Goal: Information Seeking & Learning: Learn about a topic

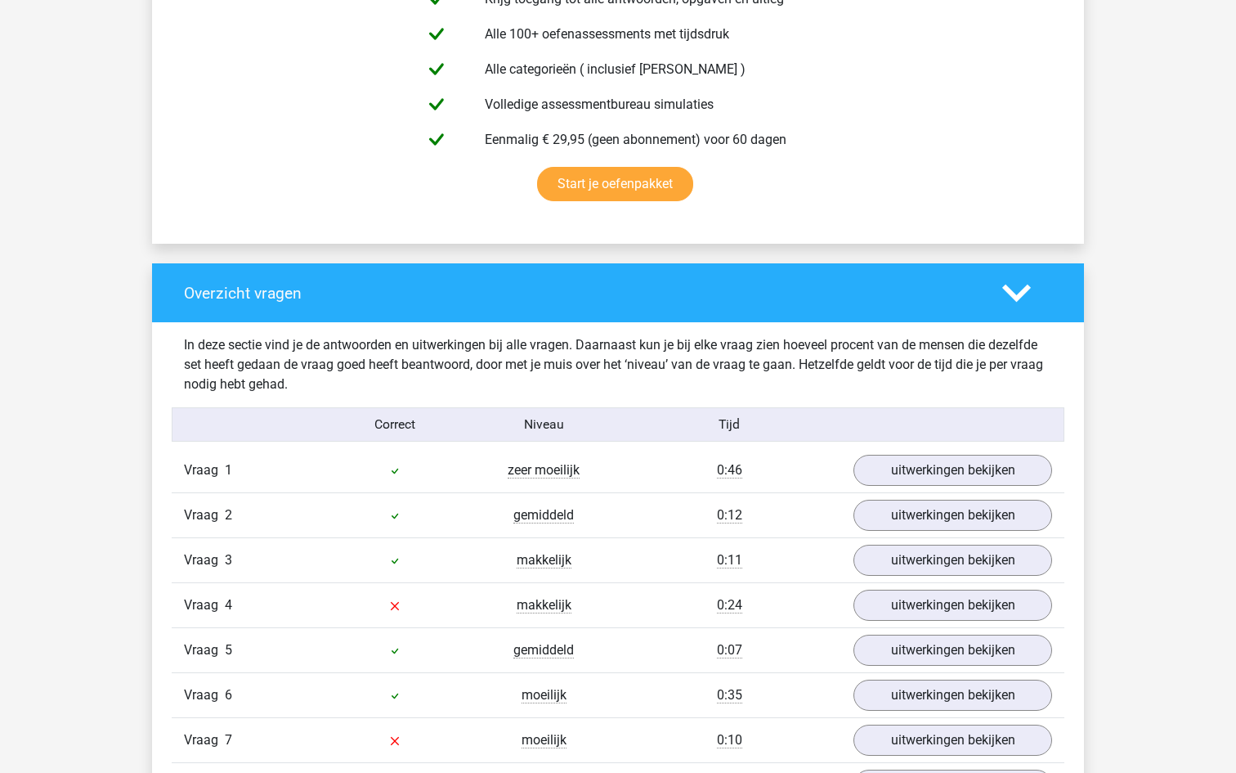
scroll to position [1002, 0]
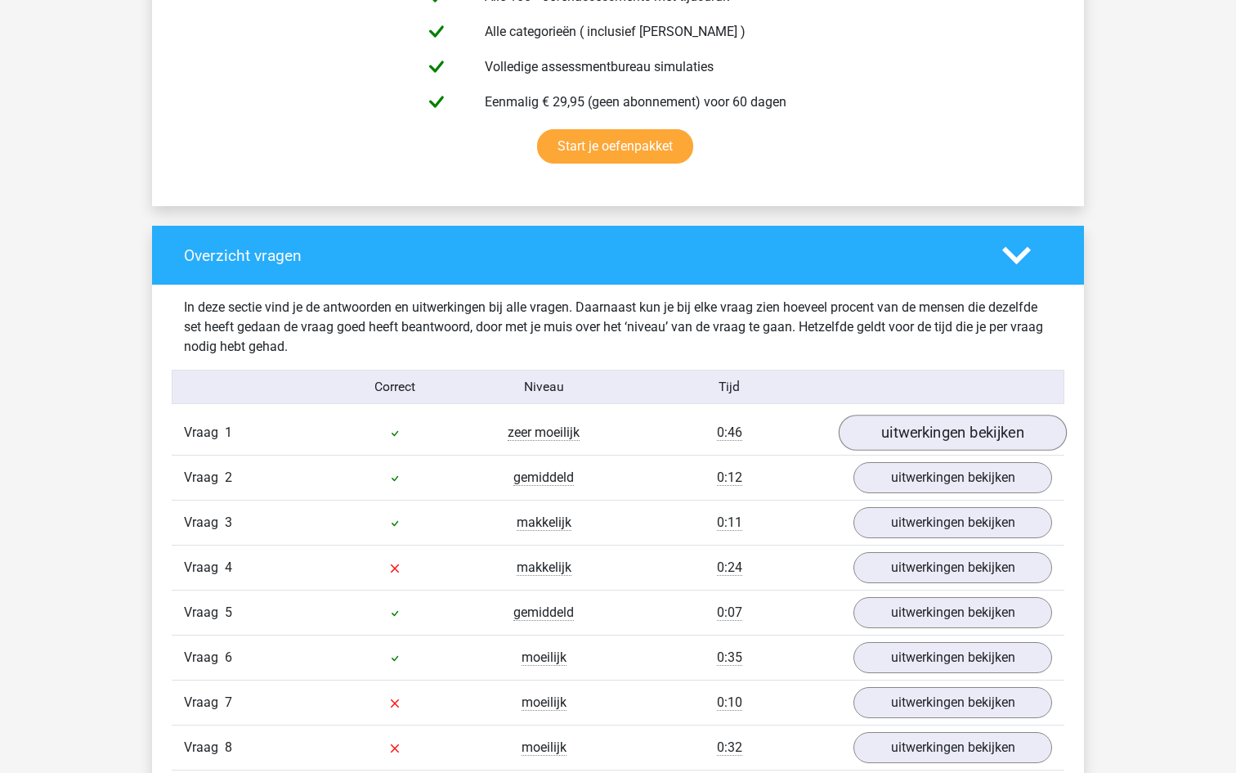
click at [872, 433] on link "uitwerkingen bekijken" at bounding box center [953, 433] width 228 height 36
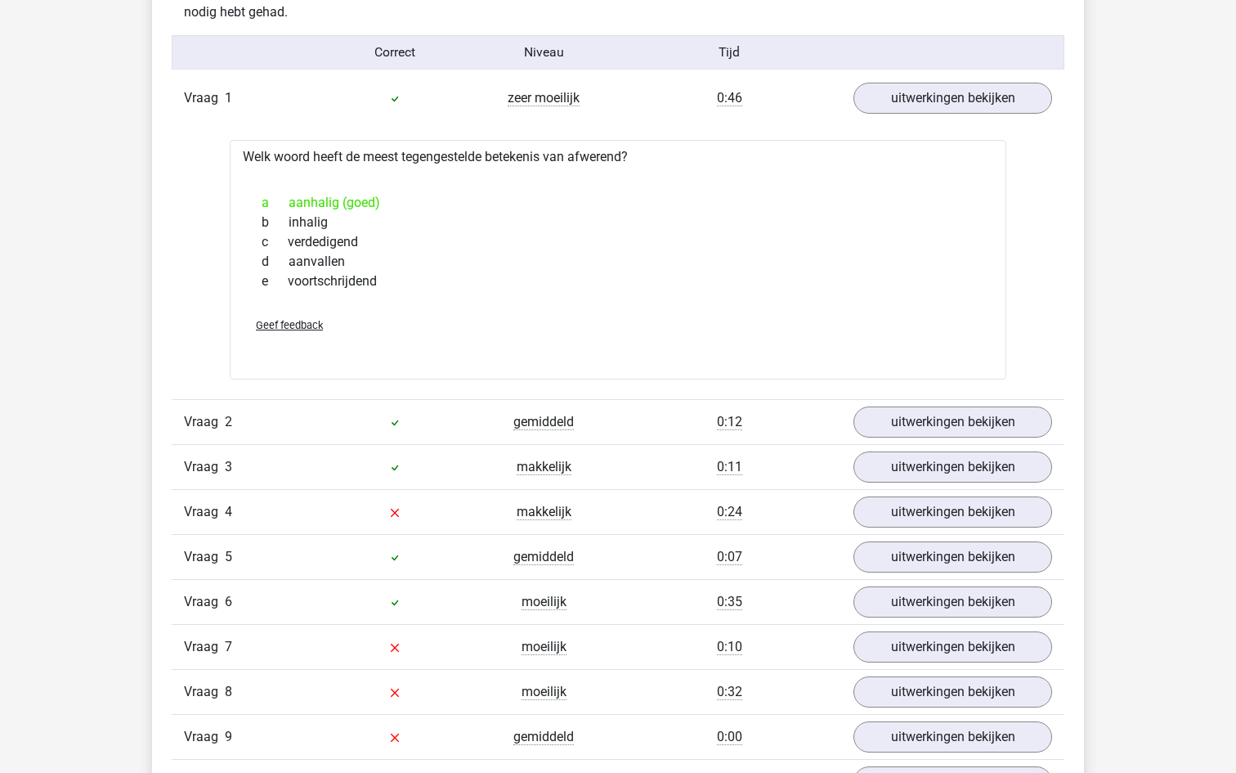
scroll to position [1346, 0]
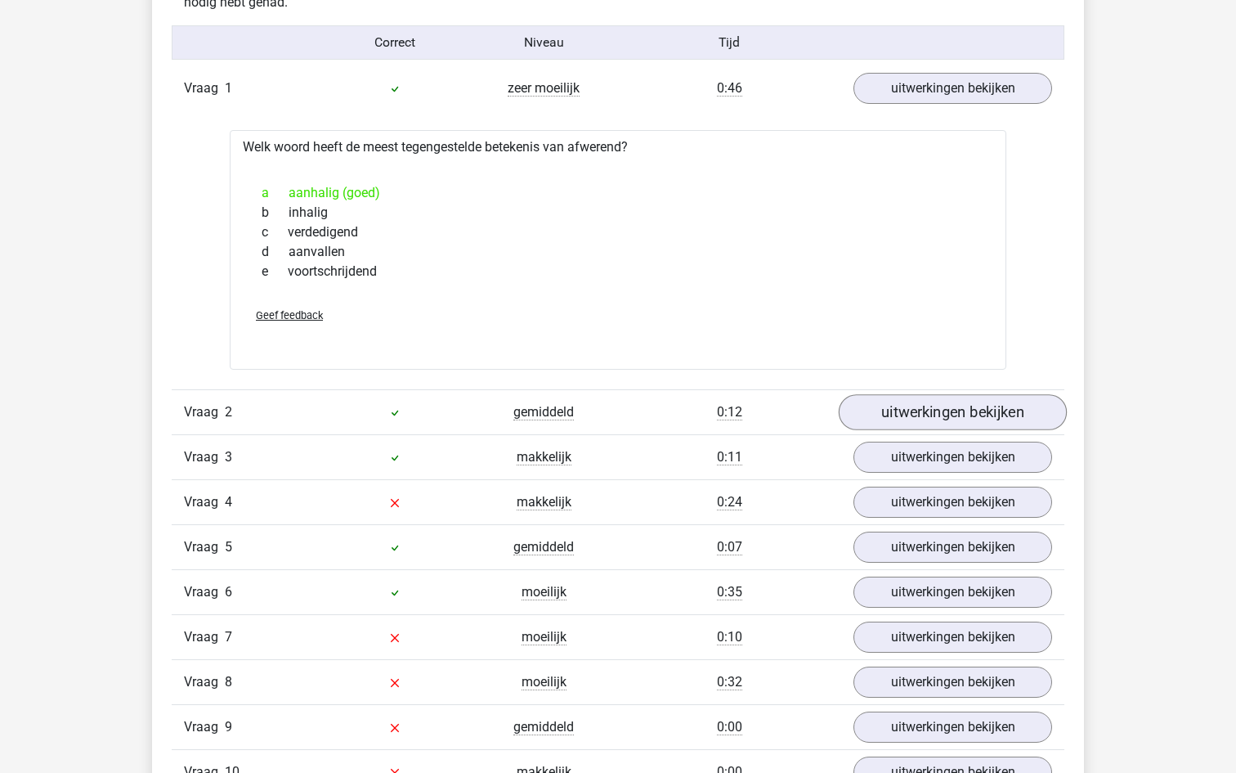
click at [888, 417] on link "uitwerkingen bekijken" at bounding box center [953, 412] width 228 height 36
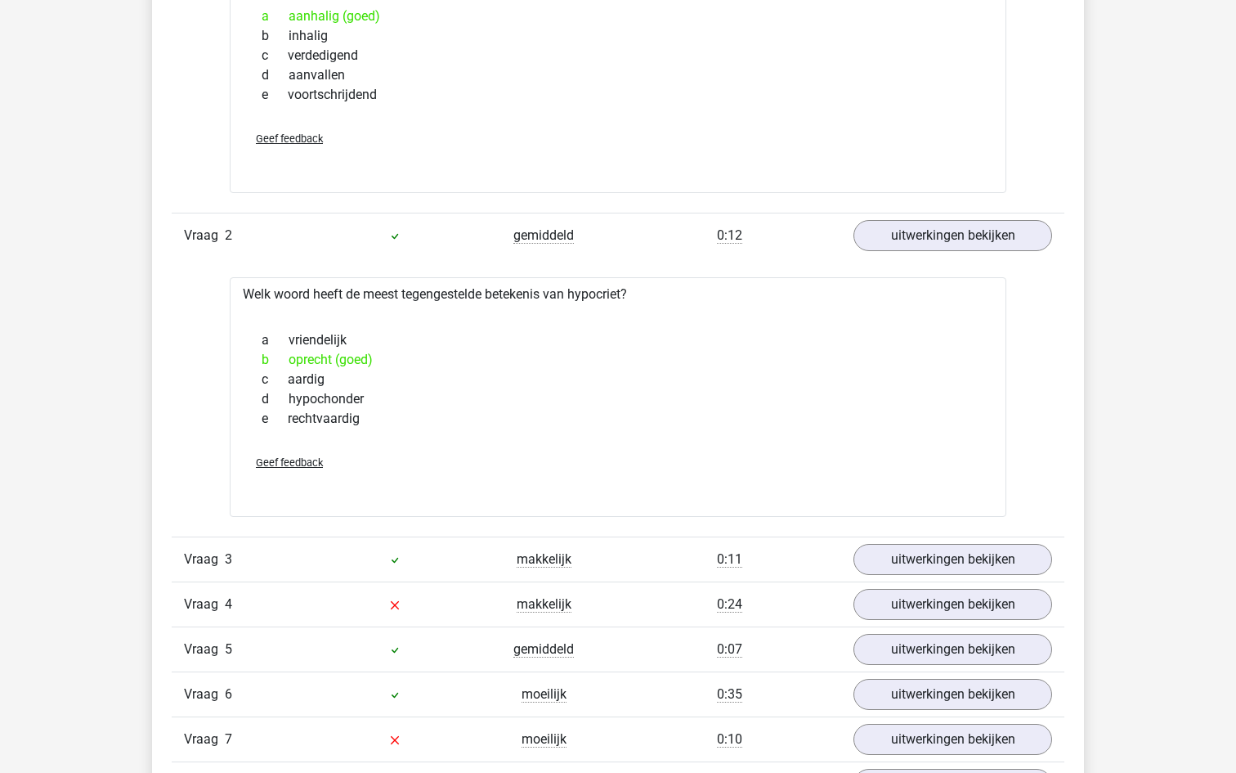
scroll to position [1544, 0]
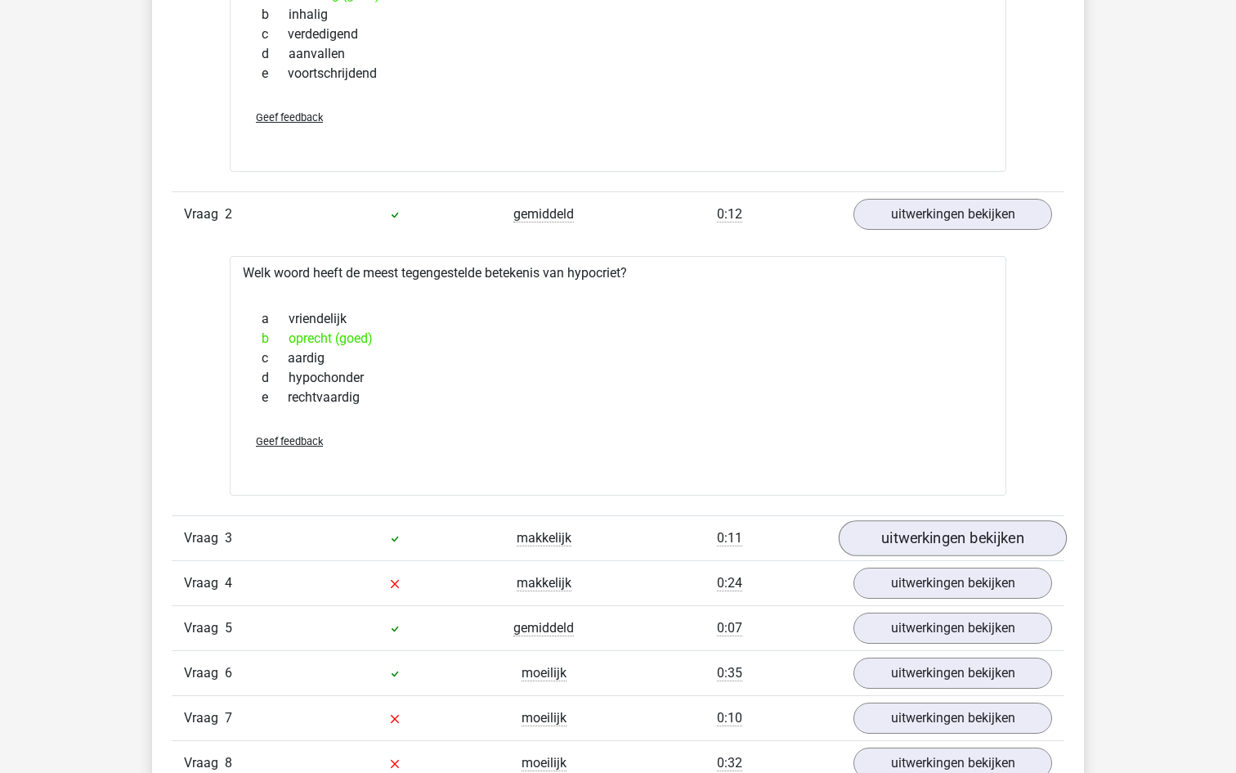
click at [925, 537] on link "uitwerkingen bekijken" at bounding box center [953, 538] width 228 height 36
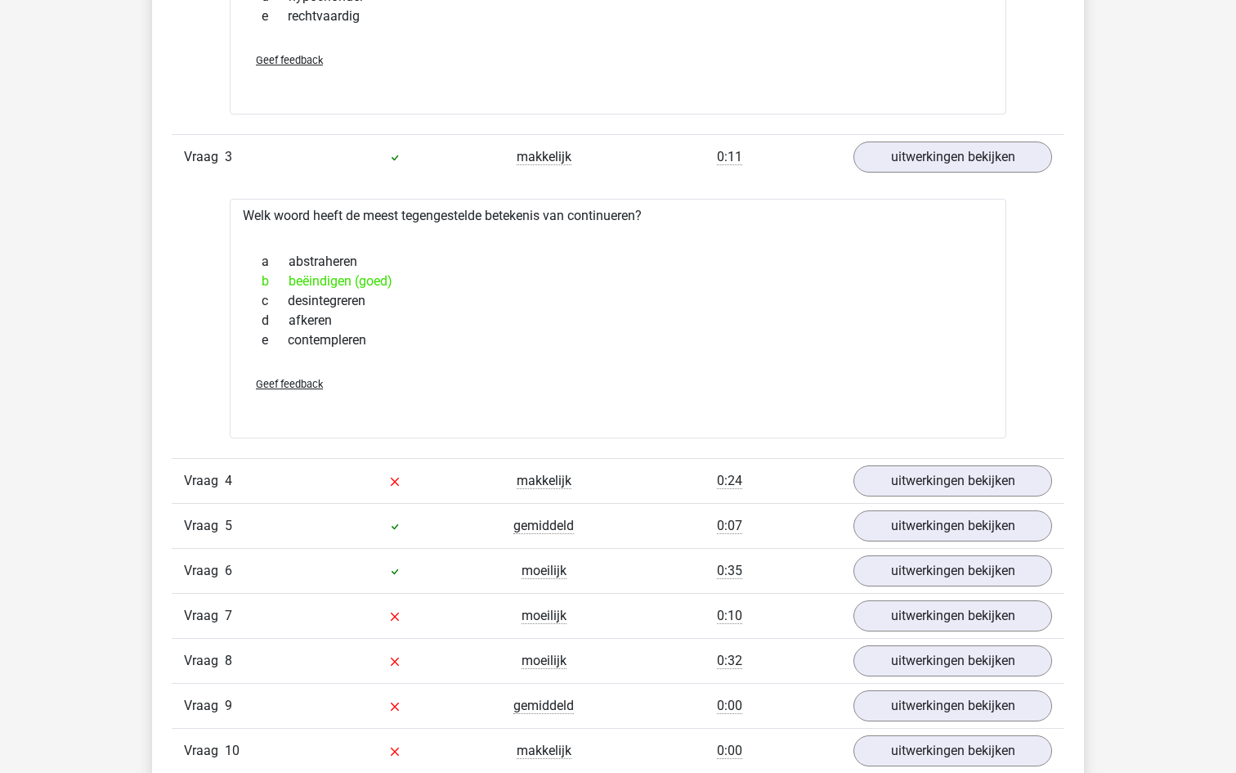
scroll to position [1934, 0]
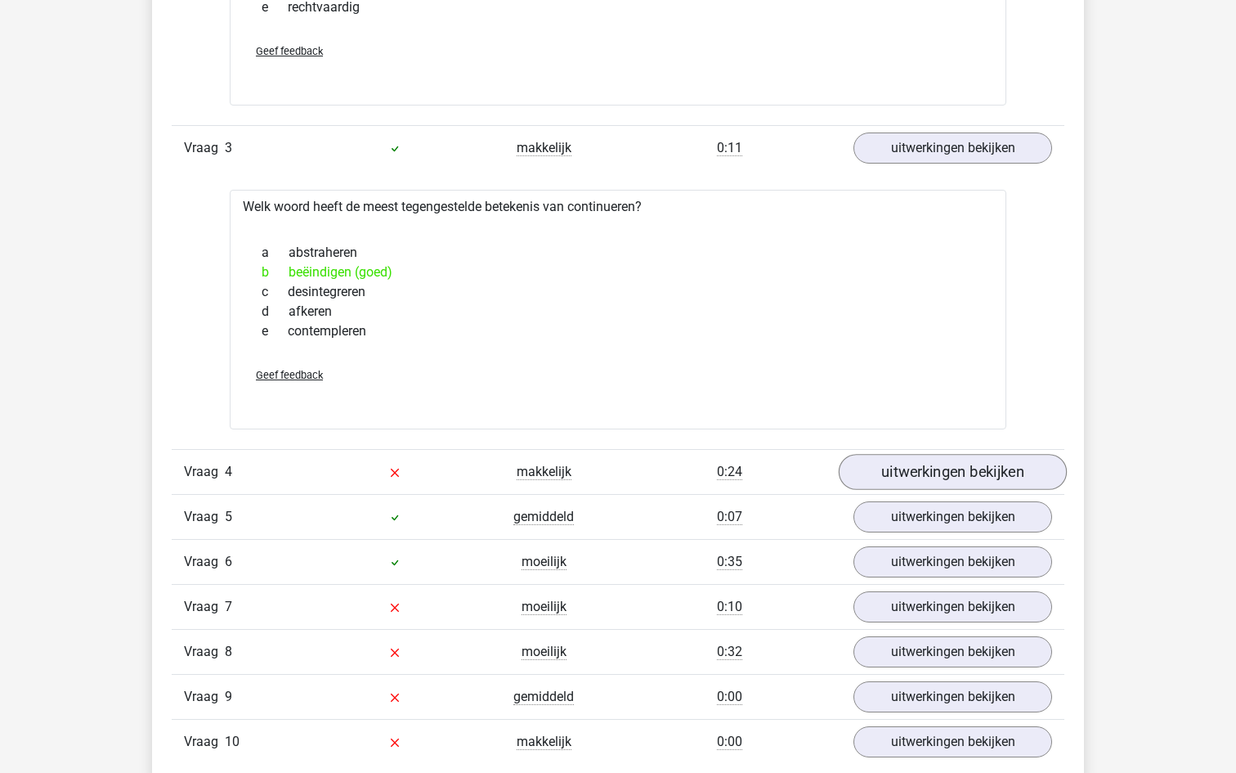
click at [933, 469] on link "uitwerkingen bekijken" at bounding box center [953, 472] width 228 height 36
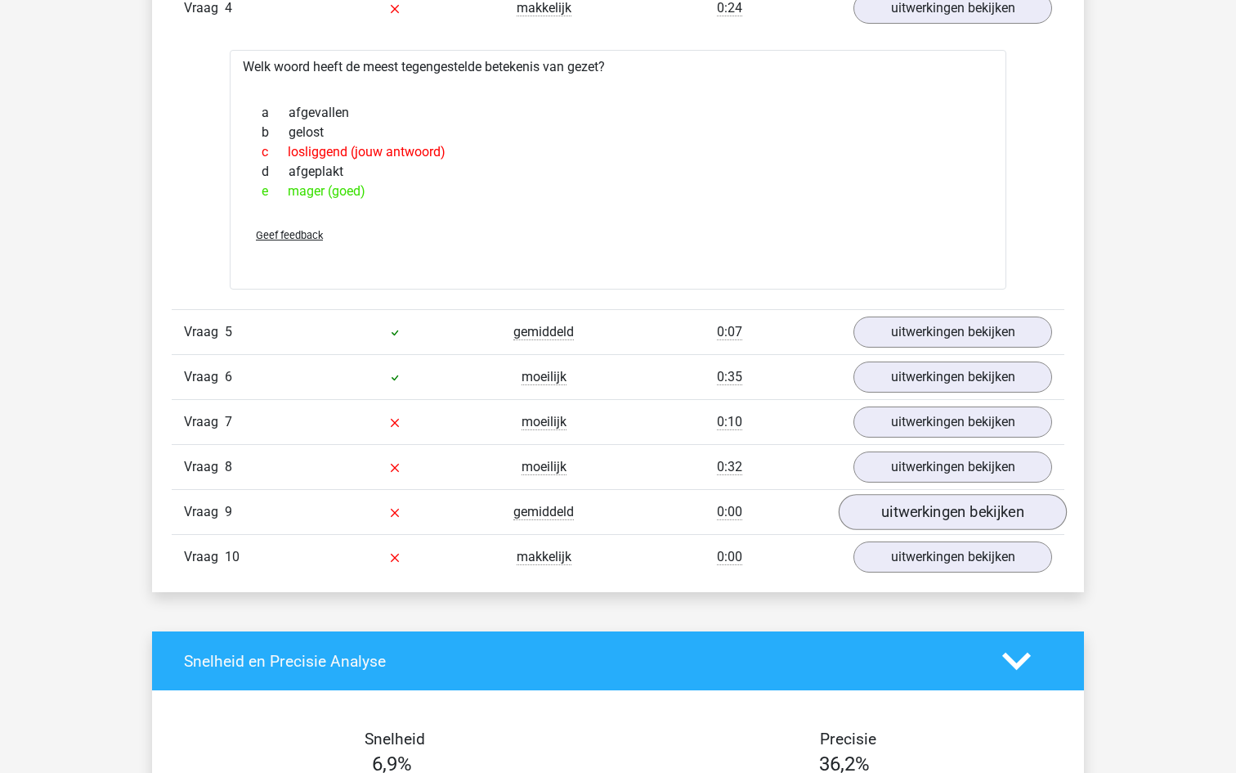
scroll to position [2412, 0]
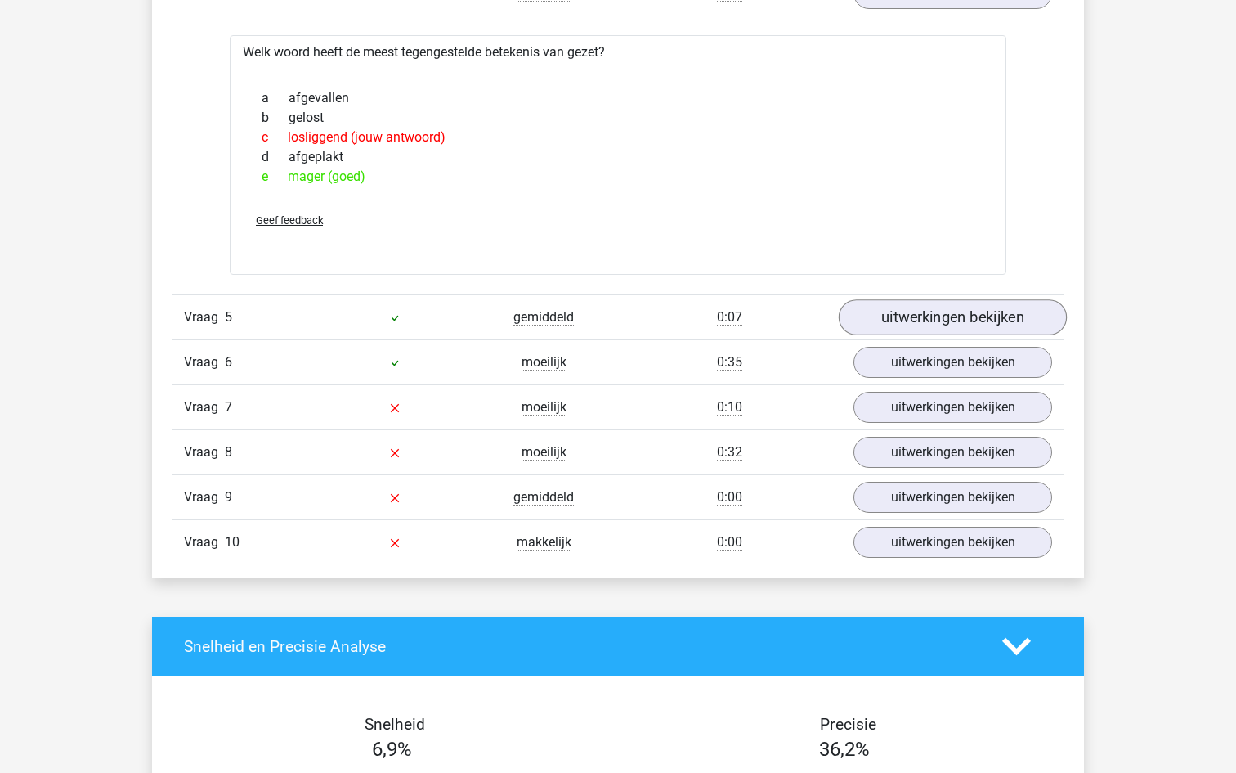
click at [948, 315] on link "uitwerkingen bekijken" at bounding box center [953, 318] width 228 height 36
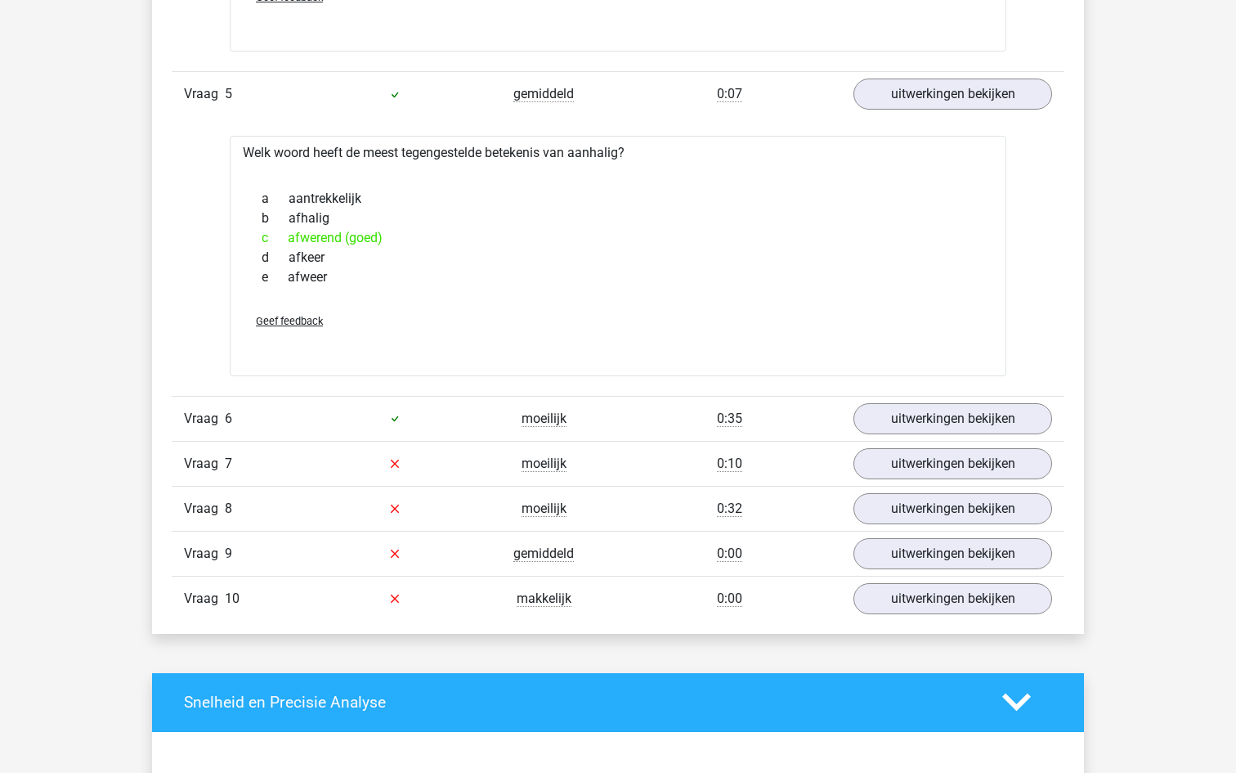
scroll to position [2649, 0]
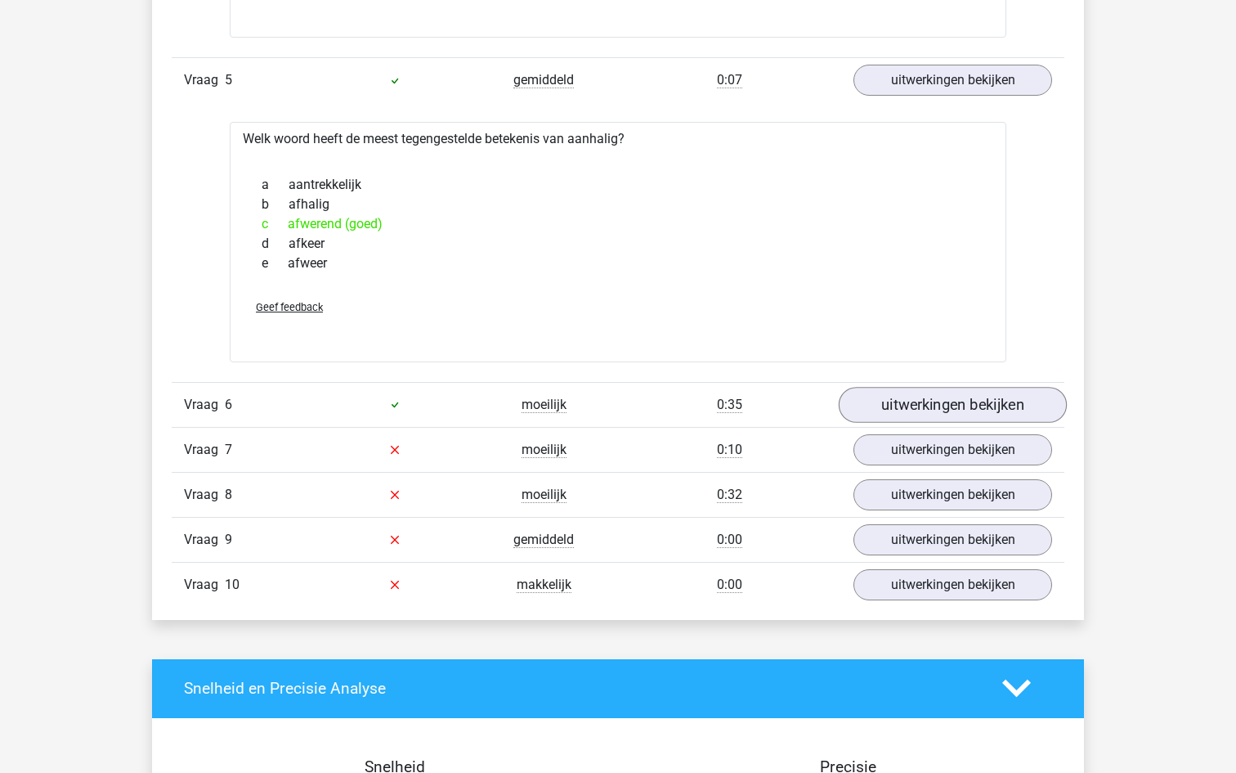
click at [894, 410] on link "uitwerkingen bekijken" at bounding box center [953, 405] width 228 height 36
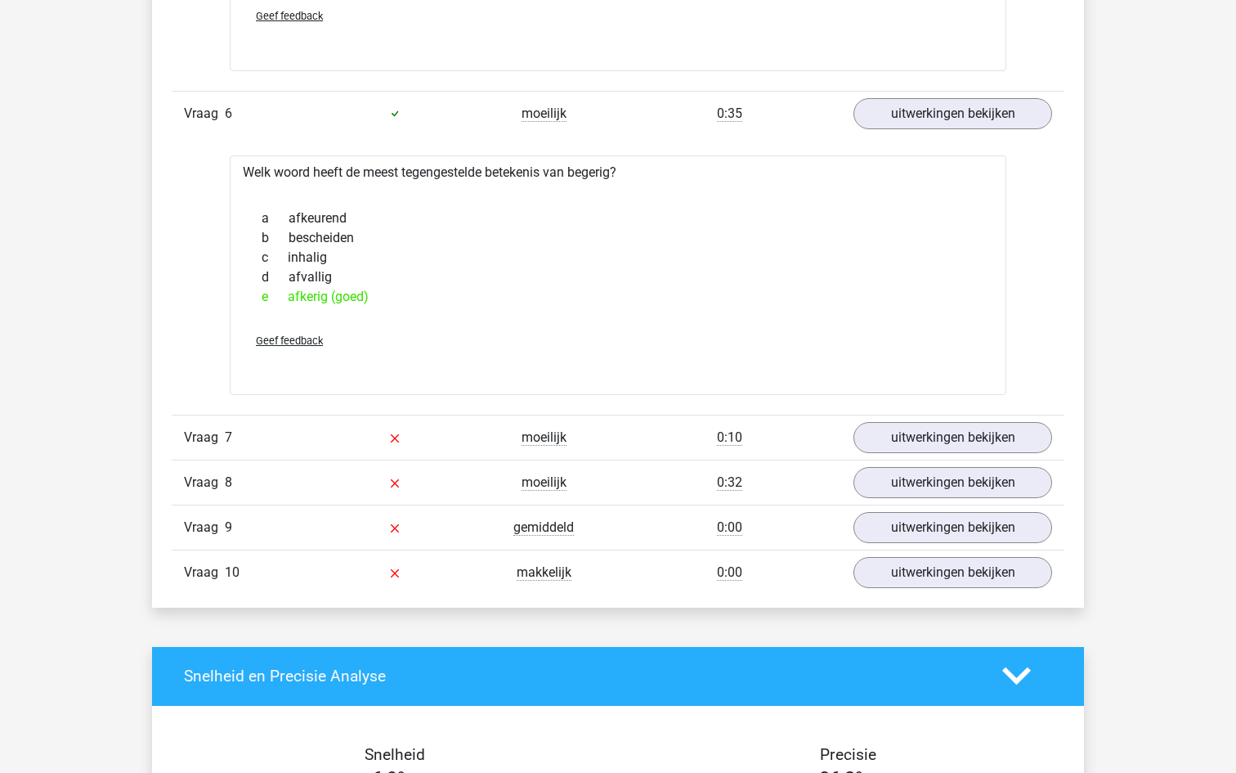
scroll to position [2941, 0]
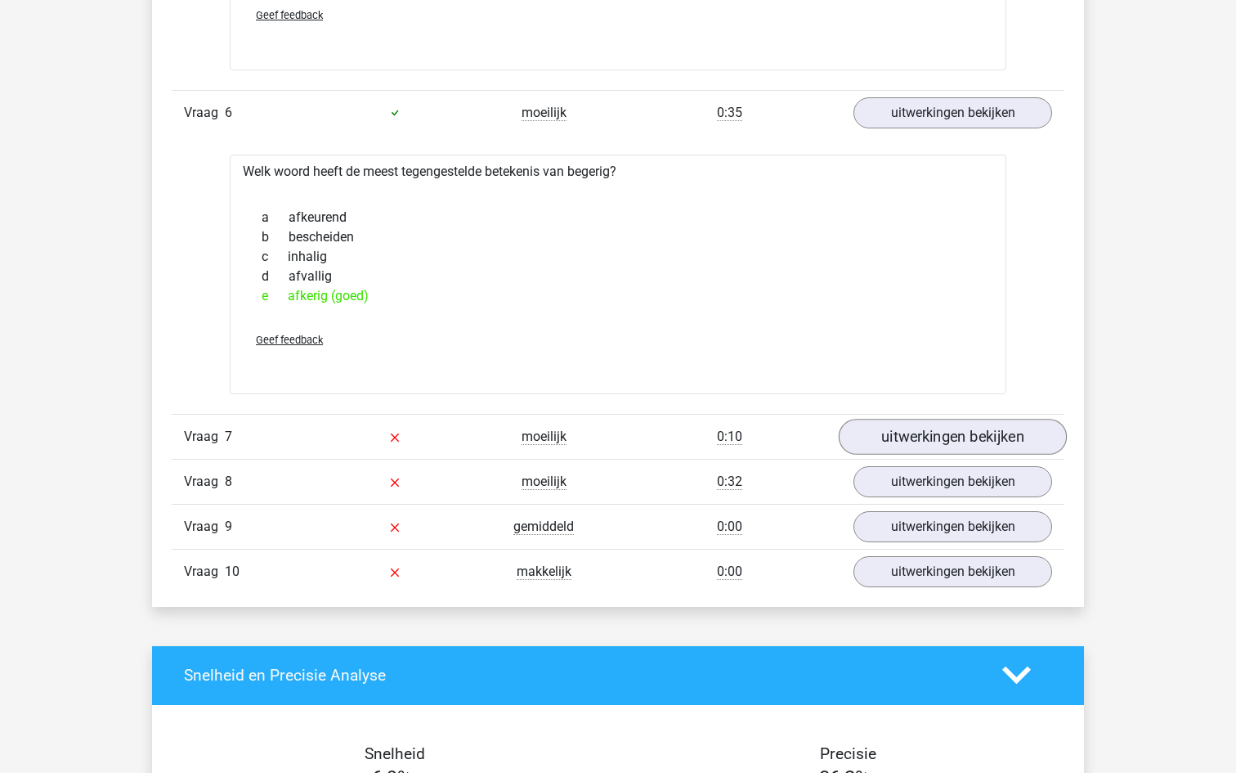
click at [898, 434] on link "uitwerkingen bekijken" at bounding box center [953, 437] width 228 height 36
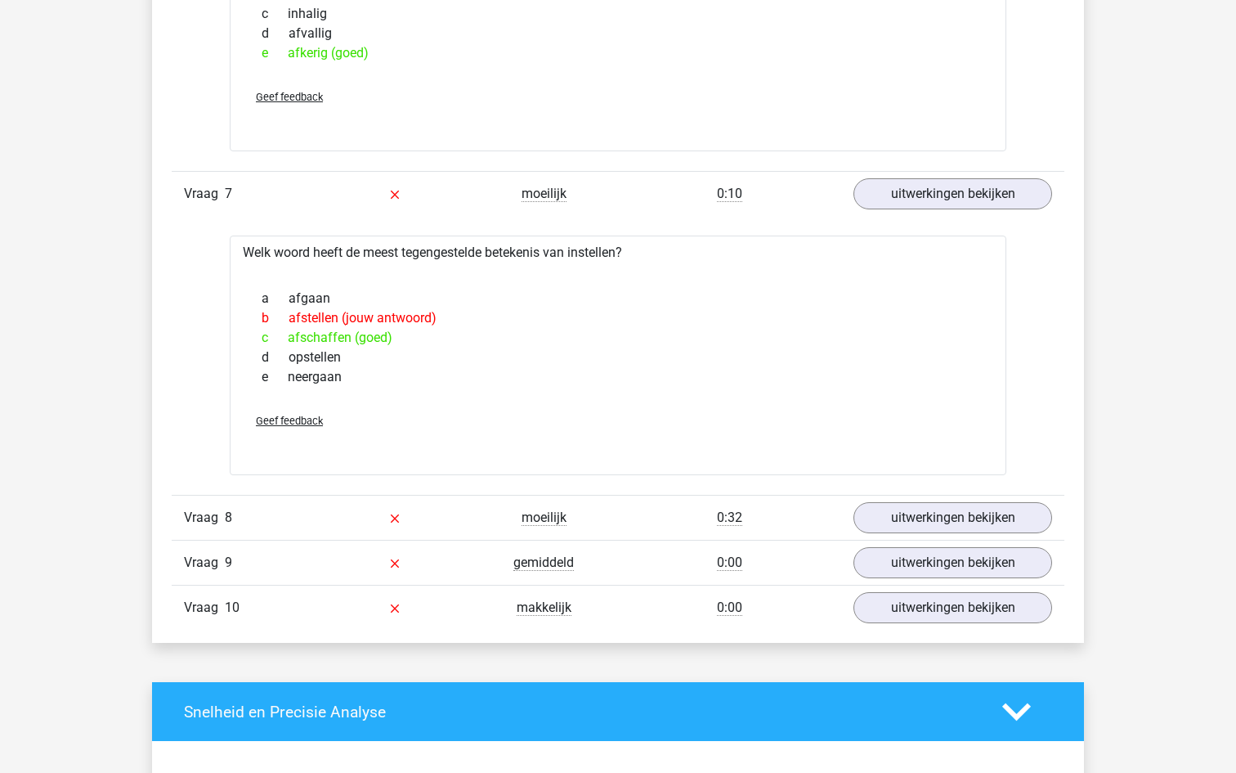
scroll to position [3189, 0]
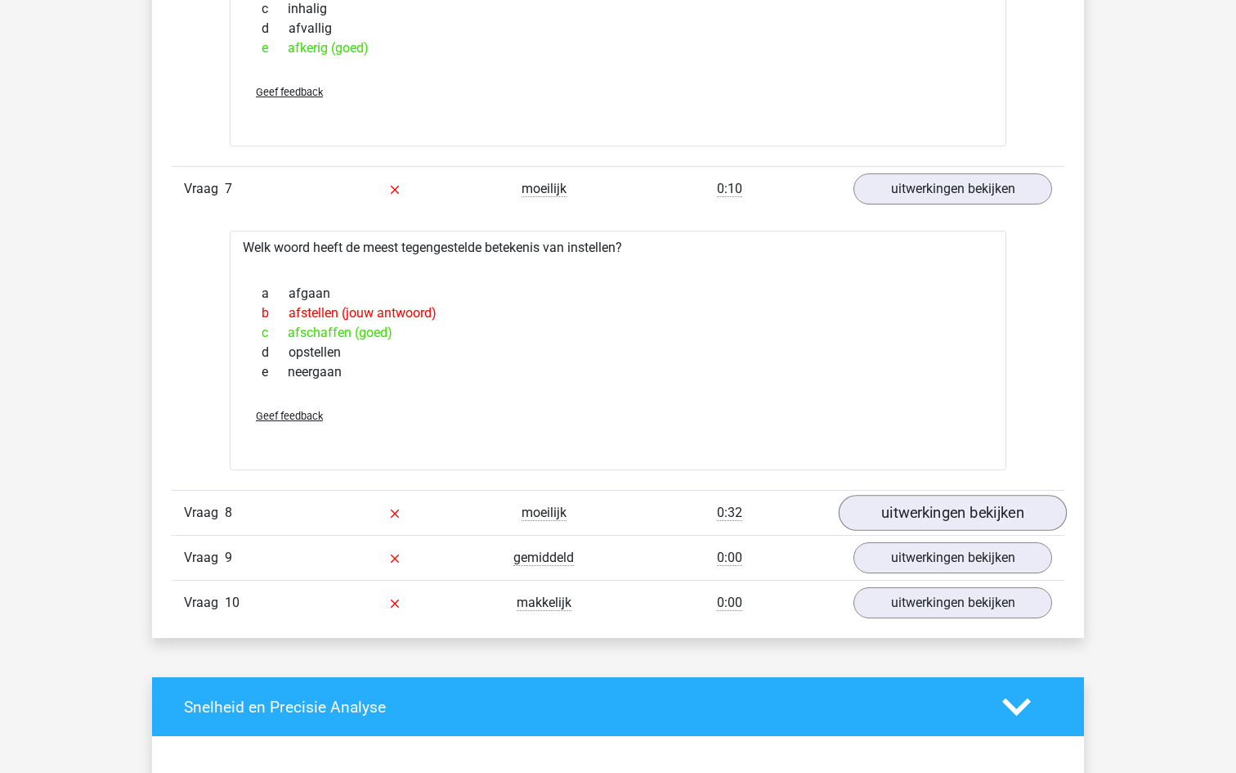
click at [913, 504] on link "uitwerkingen bekijken" at bounding box center [953, 513] width 228 height 36
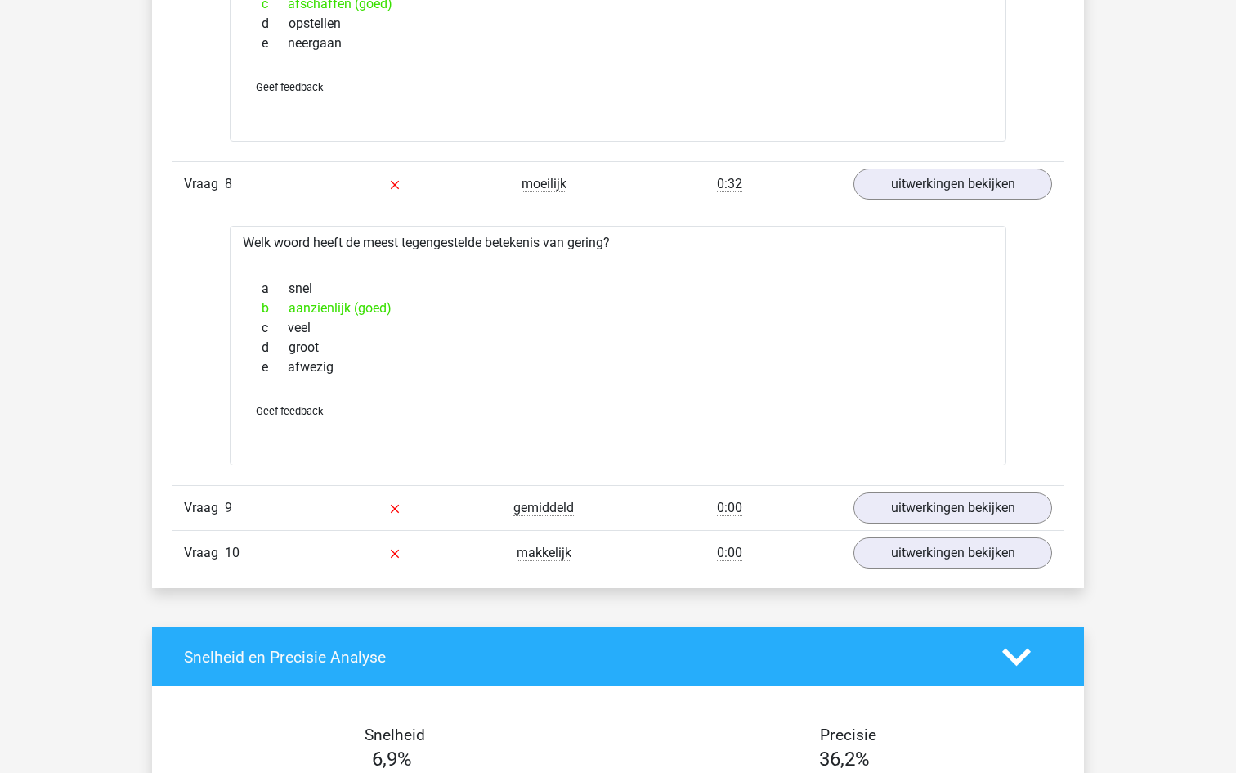
scroll to position [3518, 0]
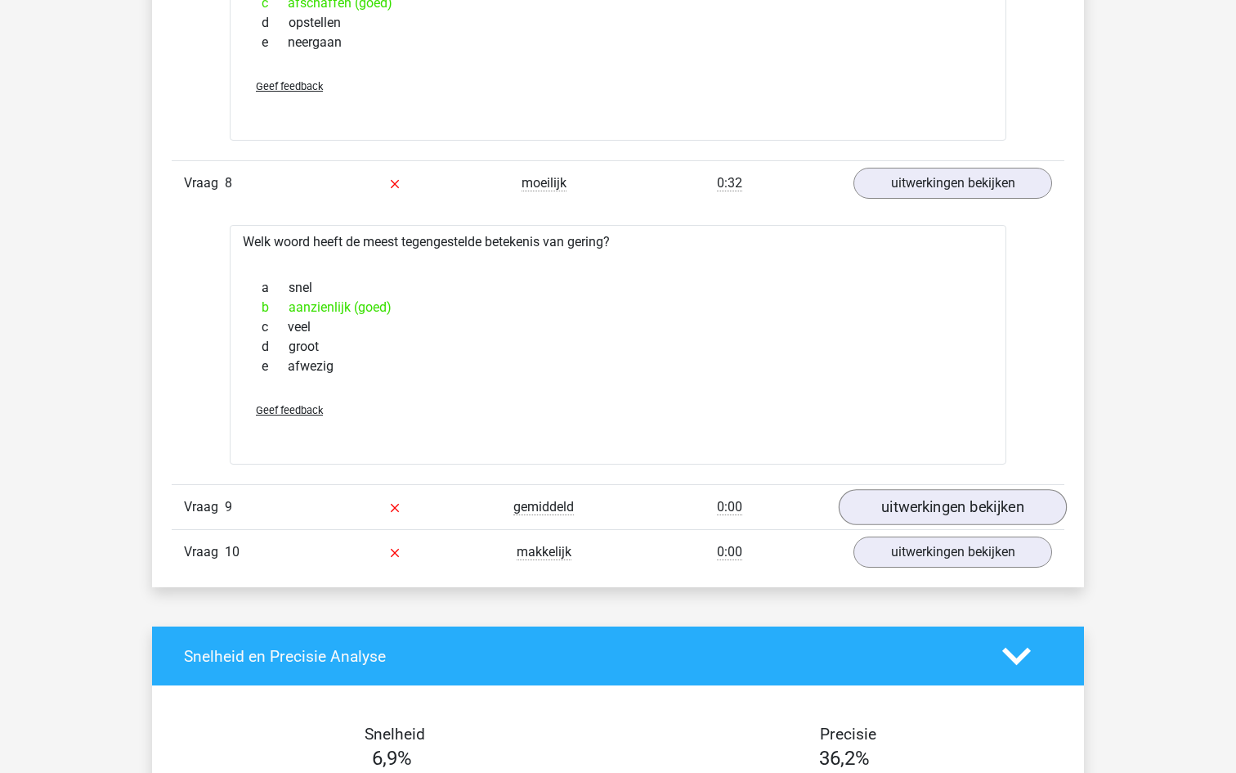
click at [886, 510] on link "uitwerkingen bekijken" at bounding box center [953, 507] width 228 height 36
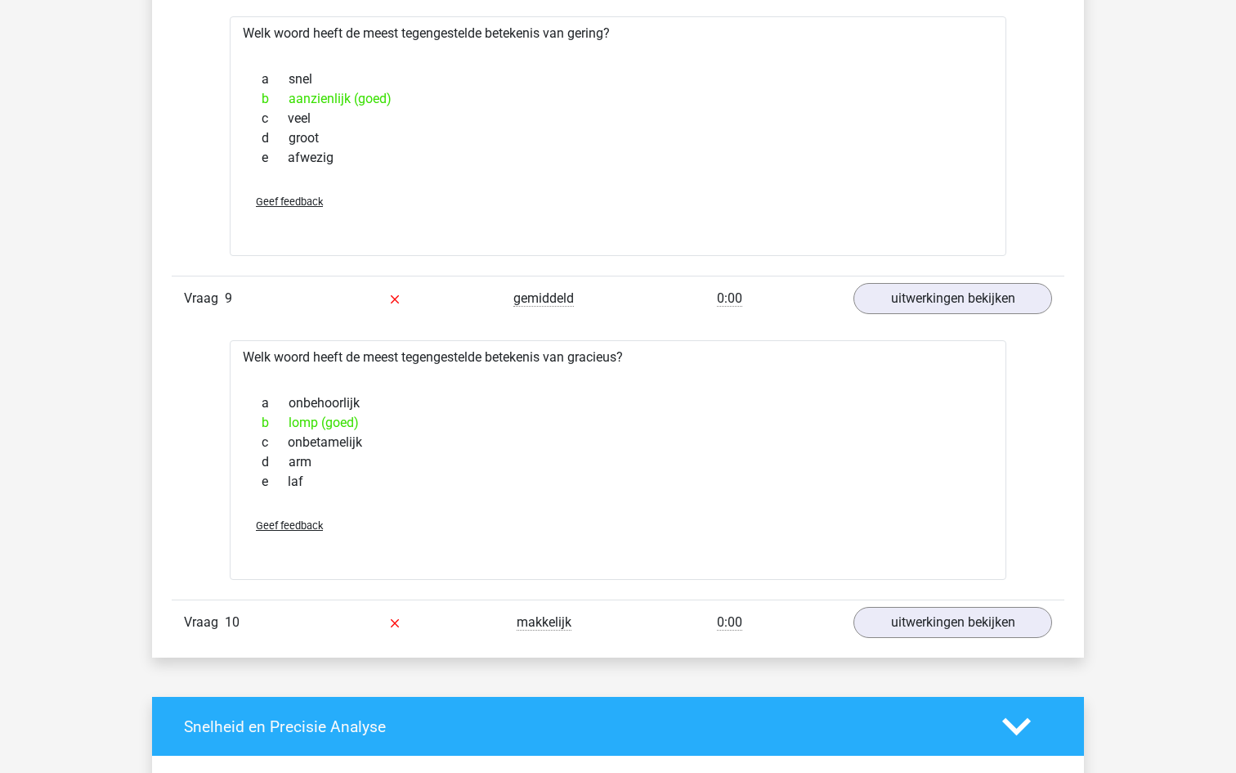
scroll to position [3741, 0]
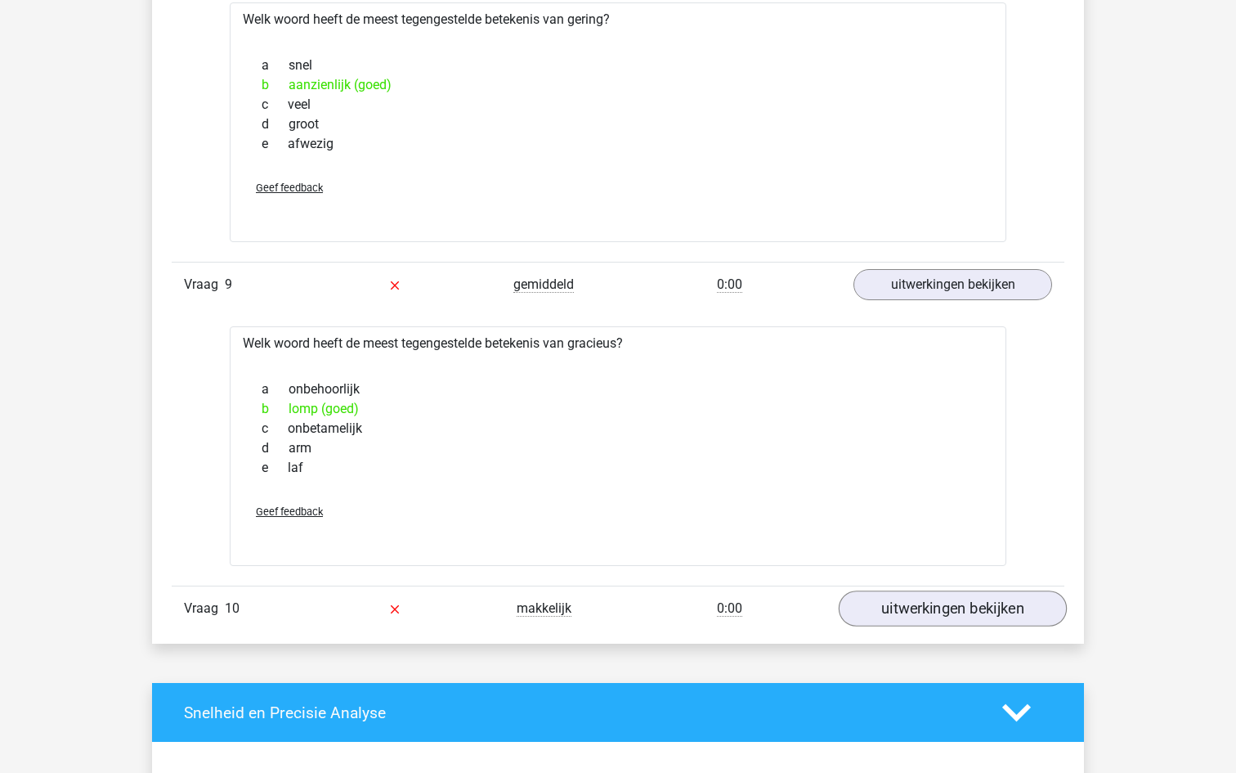
click at [916, 611] on link "uitwerkingen bekijken" at bounding box center [953, 609] width 228 height 36
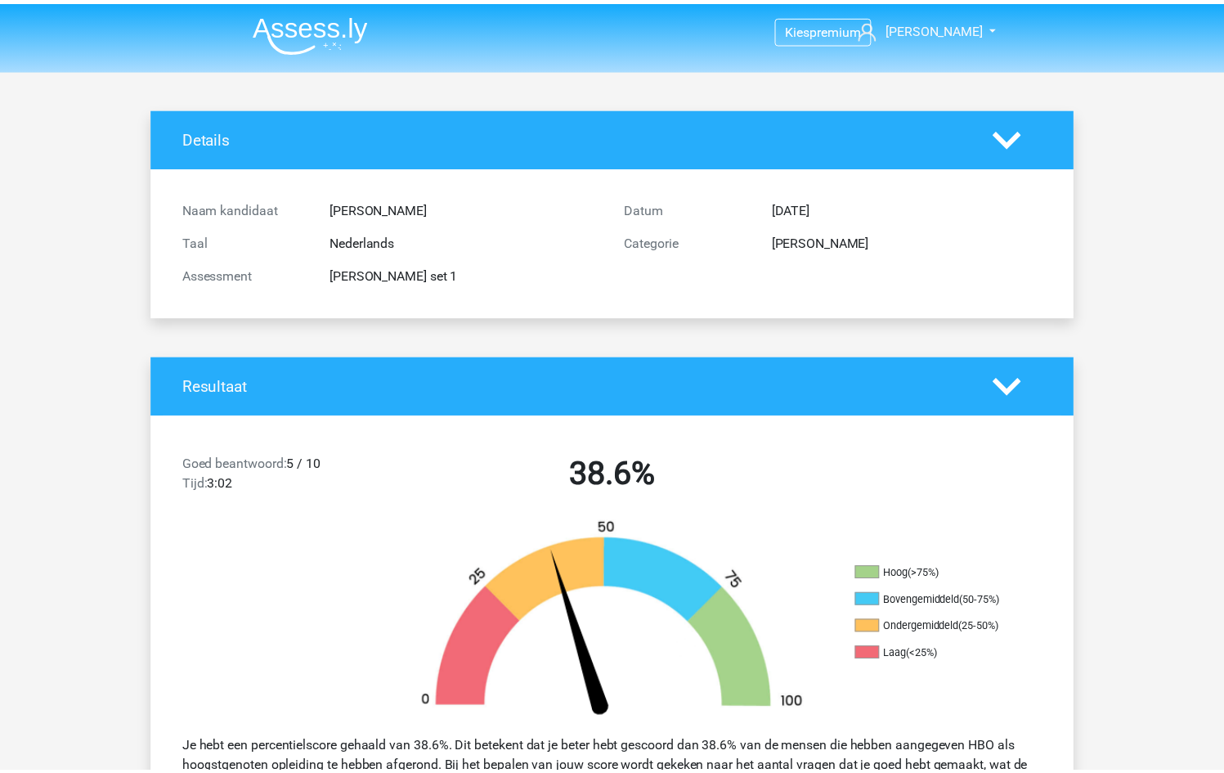
scroll to position [0, 0]
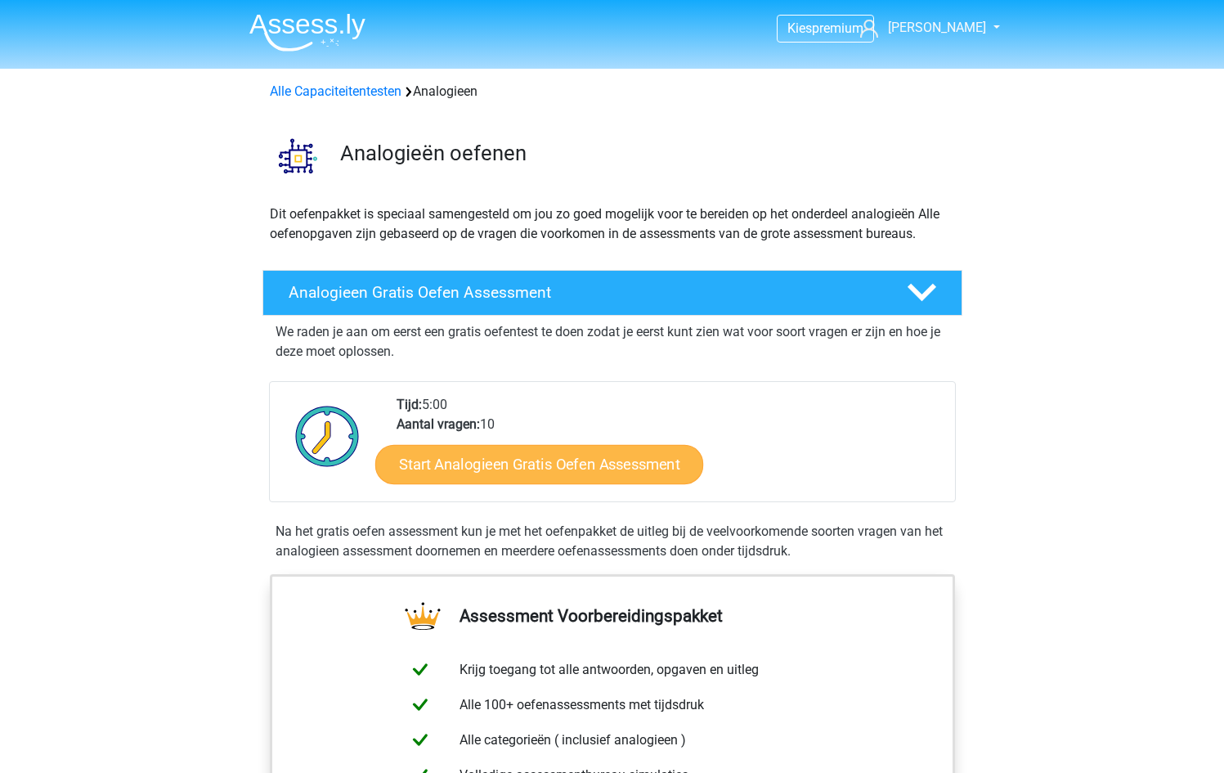
click at [661, 462] on link "Start Analogieen Gratis Oefen Assessment" at bounding box center [539, 463] width 328 height 39
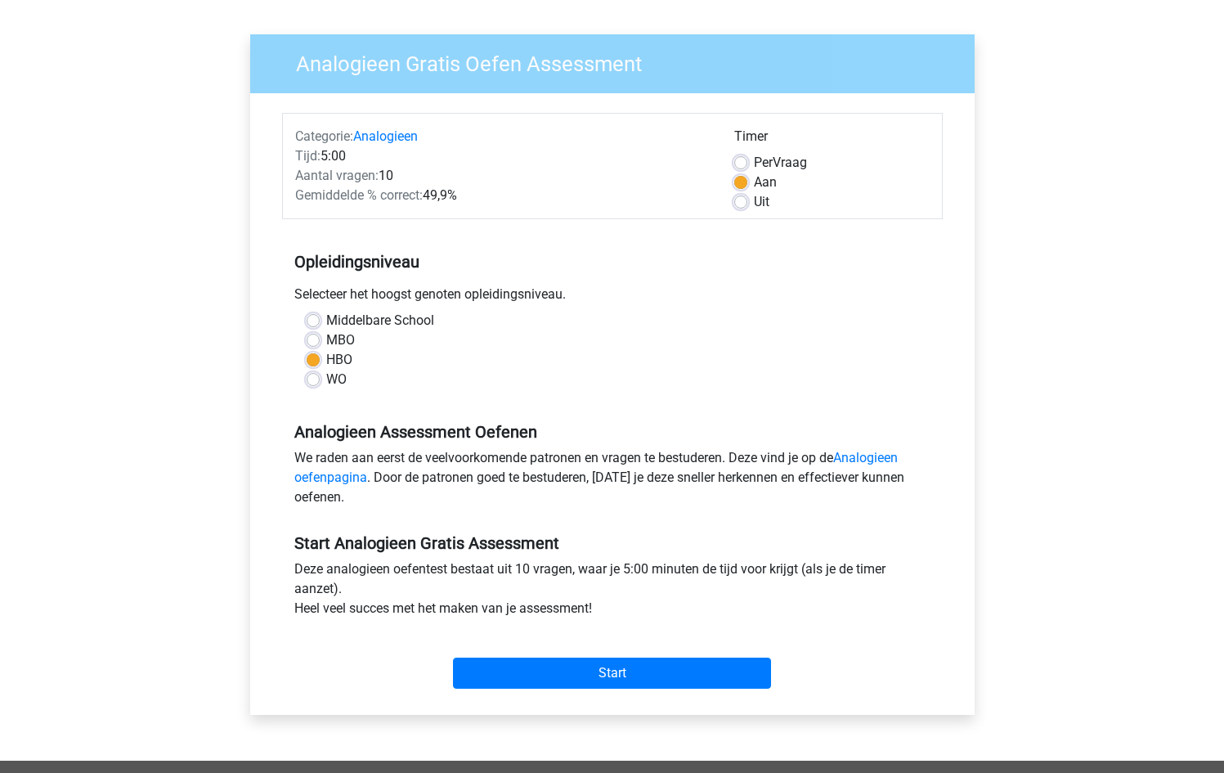
scroll to position [104, 0]
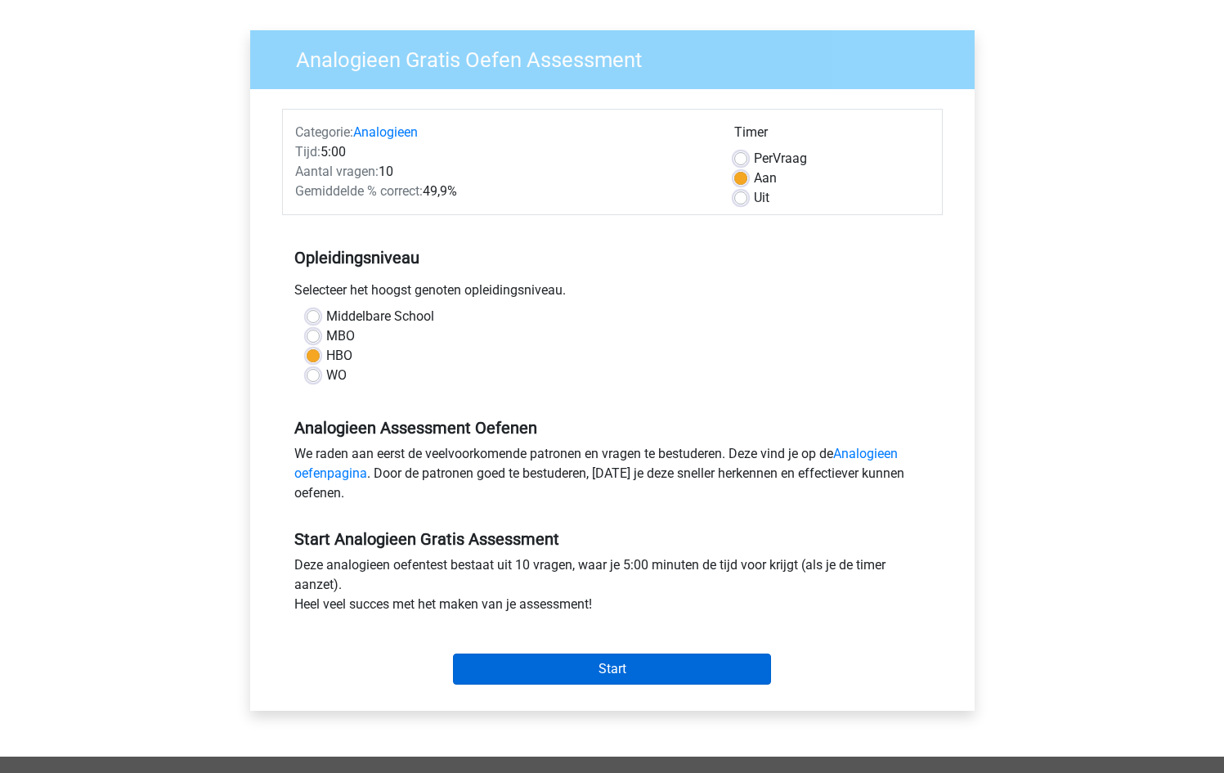
click at [613, 673] on input "Start" at bounding box center [612, 668] width 318 height 31
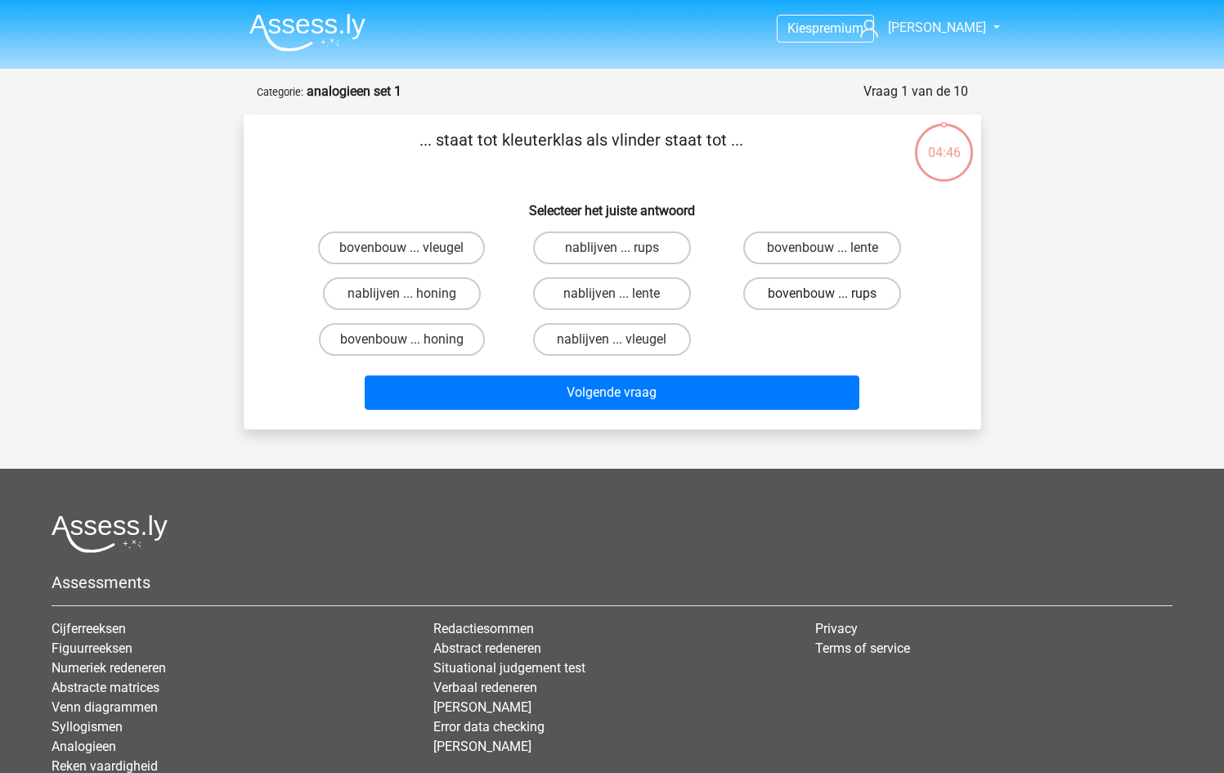
click at [811, 298] on label "bovenbouw ... rups" at bounding box center [822, 293] width 158 height 33
click at [823, 298] on input "bovenbouw ... rups" at bounding box center [828, 299] width 11 height 11
radio input "true"
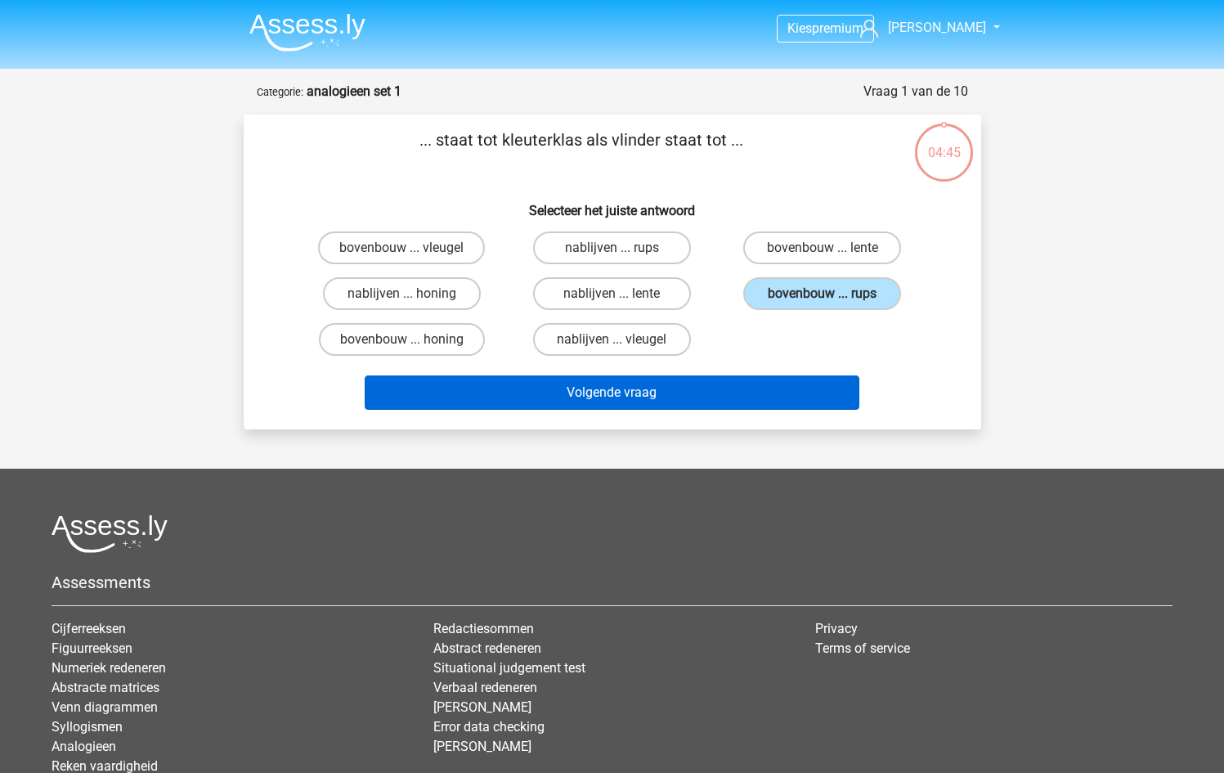
click at [628, 391] on button "Volgende vraag" at bounding box center [612, 392] width 495 height 34
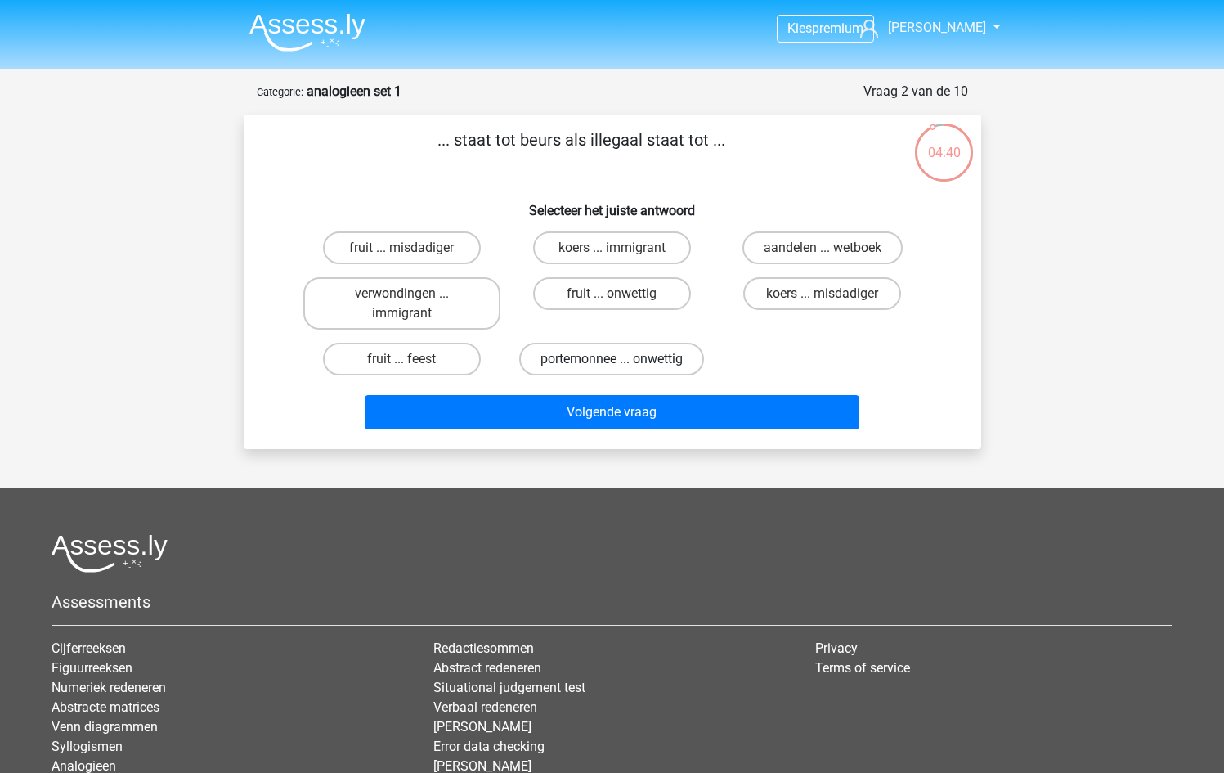
click at [634, 362] on label "portemonnee ... onwettig" at bounding box center [611, 359] width 185 height 33
click at [622, 362] on input "portemonnee ... onwettig" at bounding box center [617, 364] width 11 height 11
radio input "true"
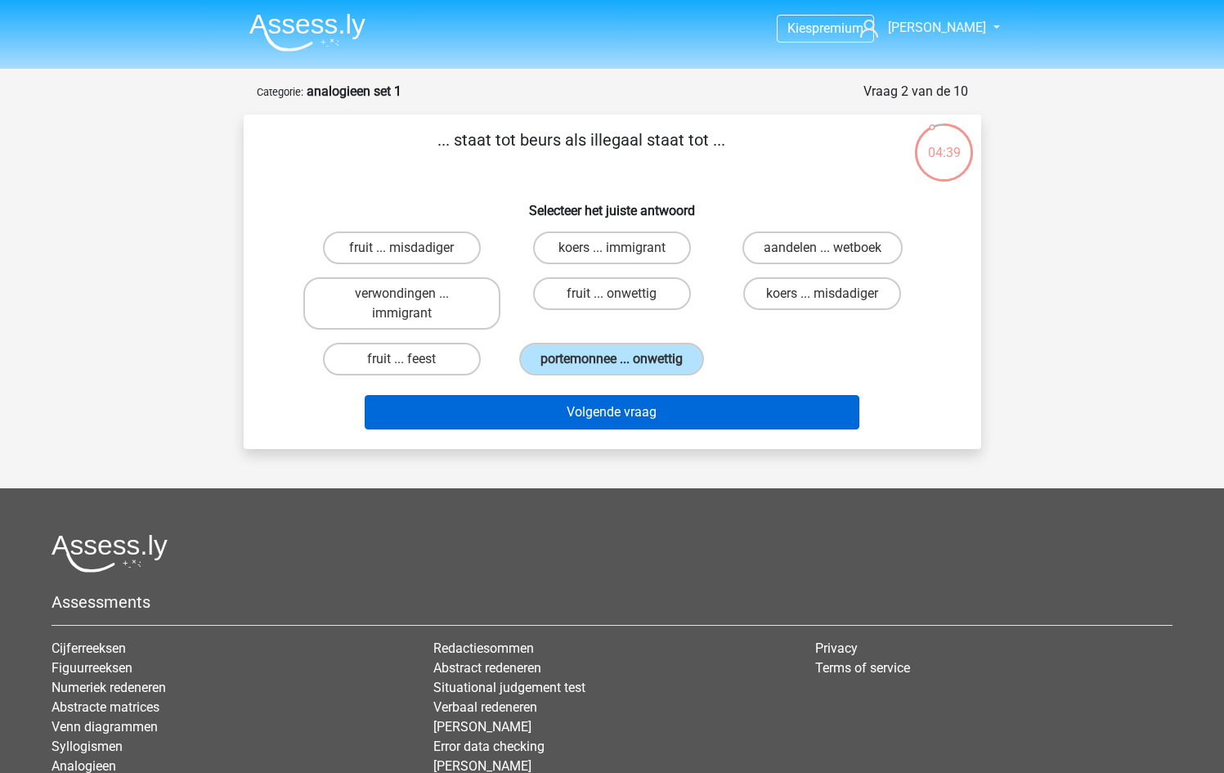
click at [612, 405] on button "Volgende vraag" at bounding box center [612, 412] width 495 height 34
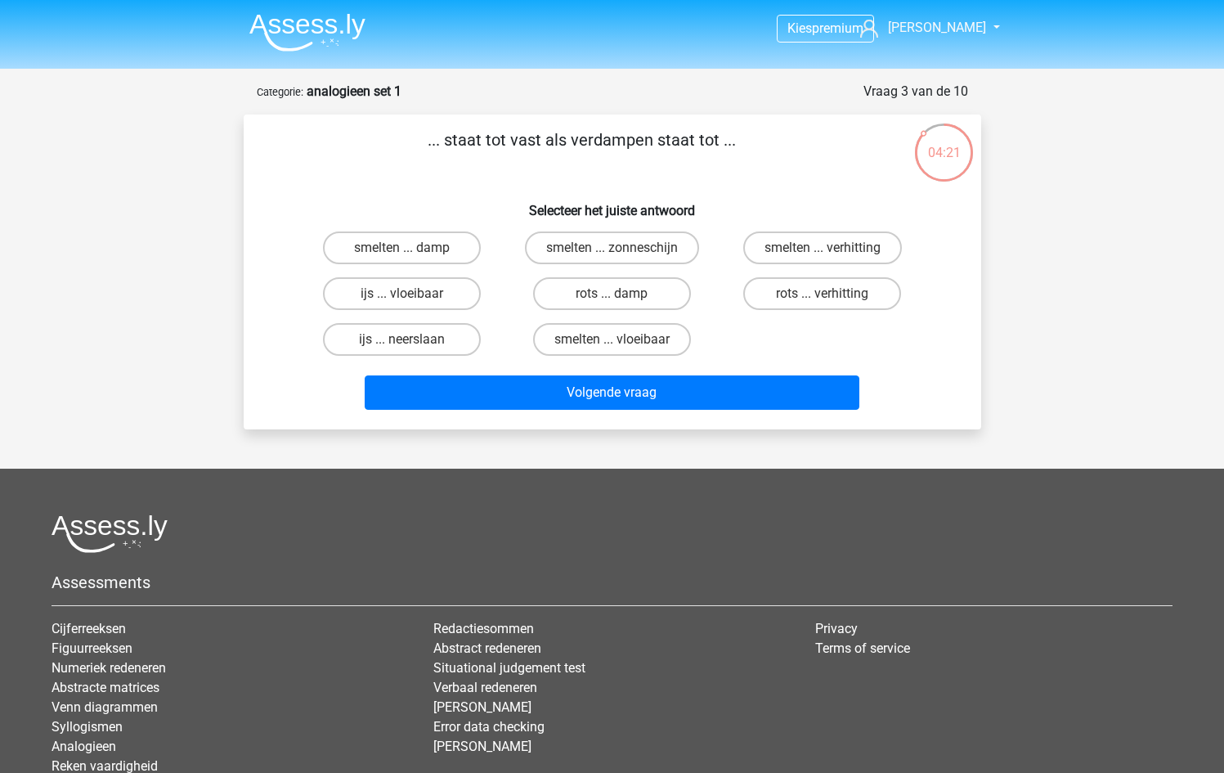
click at [612, 343] on input "smelten ... vloeibaar" at bounding box center [617, 344] width 11 height 11
radio input "true"
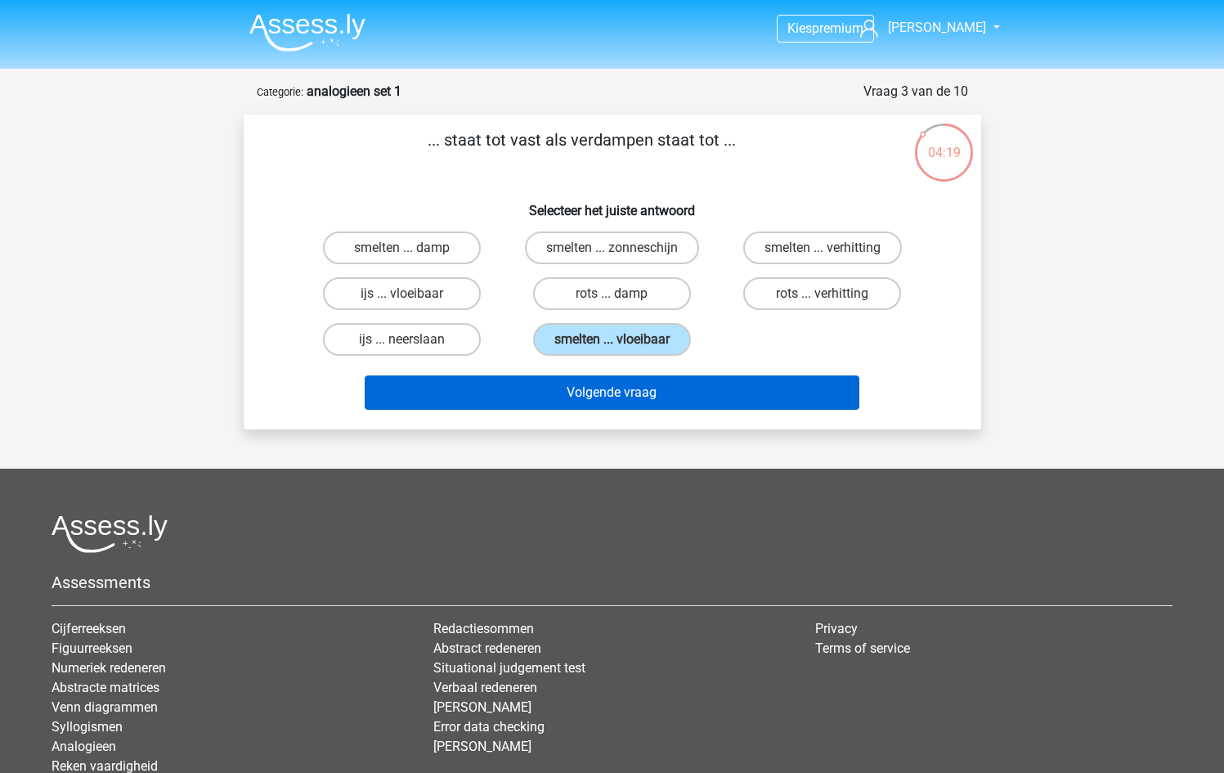
click at [617, 399] on button "Volgende vraag" at bounding box center [612, 392] width 495 height 34
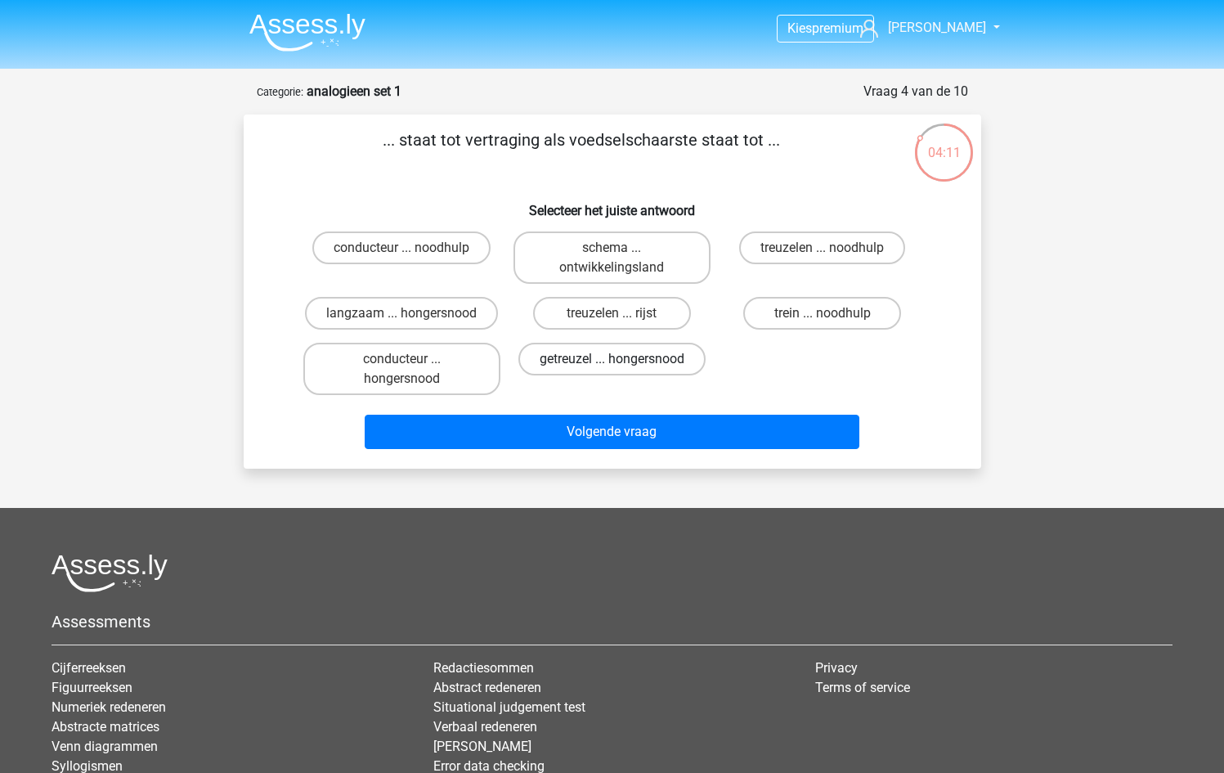
click at [598, 364] on label "getreuzel ... hongersnood" at bounding box center [611, 359] width 187 height 33
click at [612, 364] on input "getreuzel ... hongersnood" at bounding box center [617, 364] width 11 height 11
radio input "true"
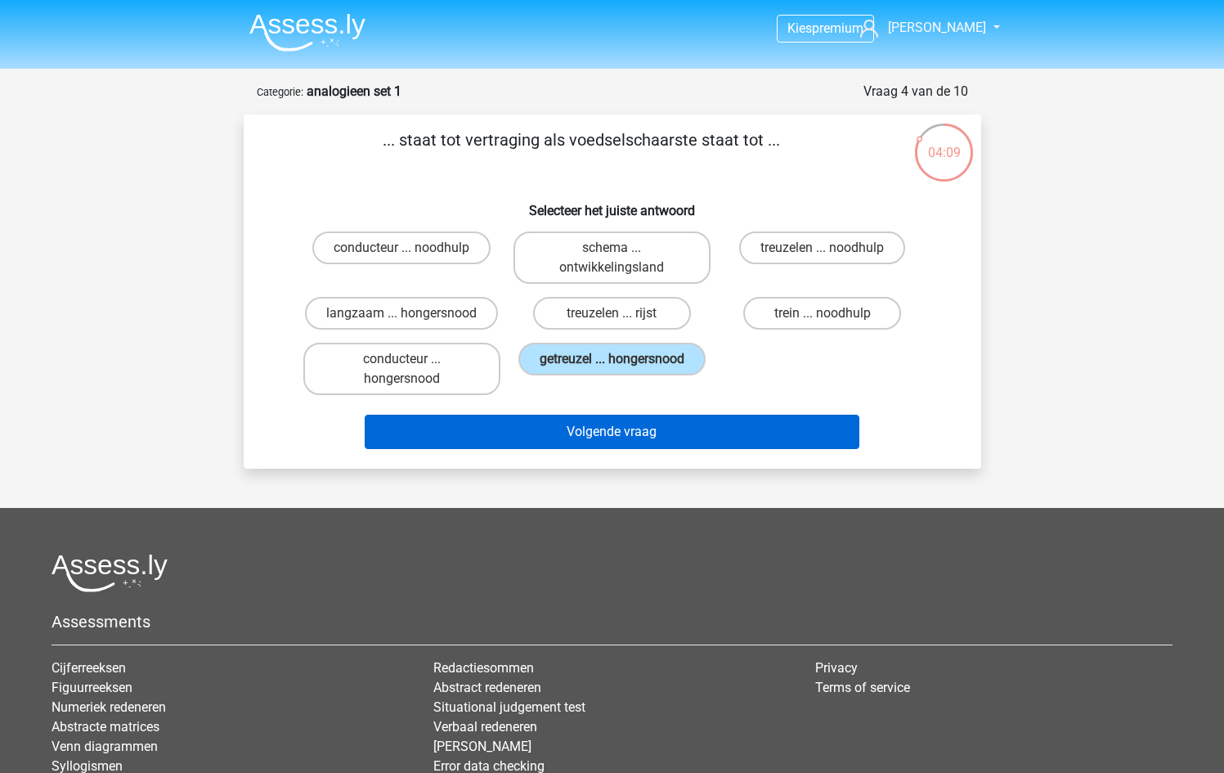
click at [601, 434] on button "Volgende vraag" at bounding box center [612, 432] width 495 height 34
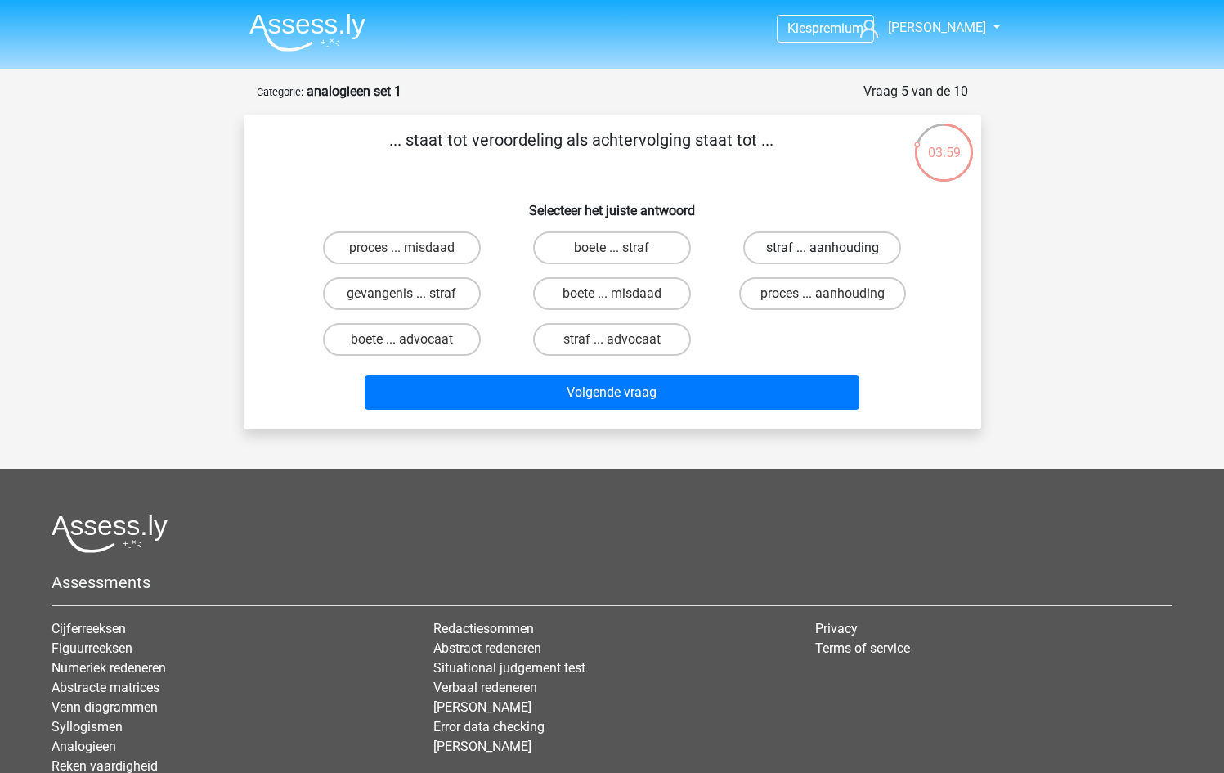
click at [809, 249] on label "straf ... aanhouding" at bounding box center [822, 247] width 158 height 33
click at [823, 249] on input "straf ... aanhouding" at bounding box center [828, 253] width 11 height 11
radio input "true"
click at [814, 300] on label "proces ... aanhouding" at bounding box center [822, 293] width 167 height 33
click at [823, 300] on input "proces ... aanhouding" at bounding box center [828, 299] width 11 height 11
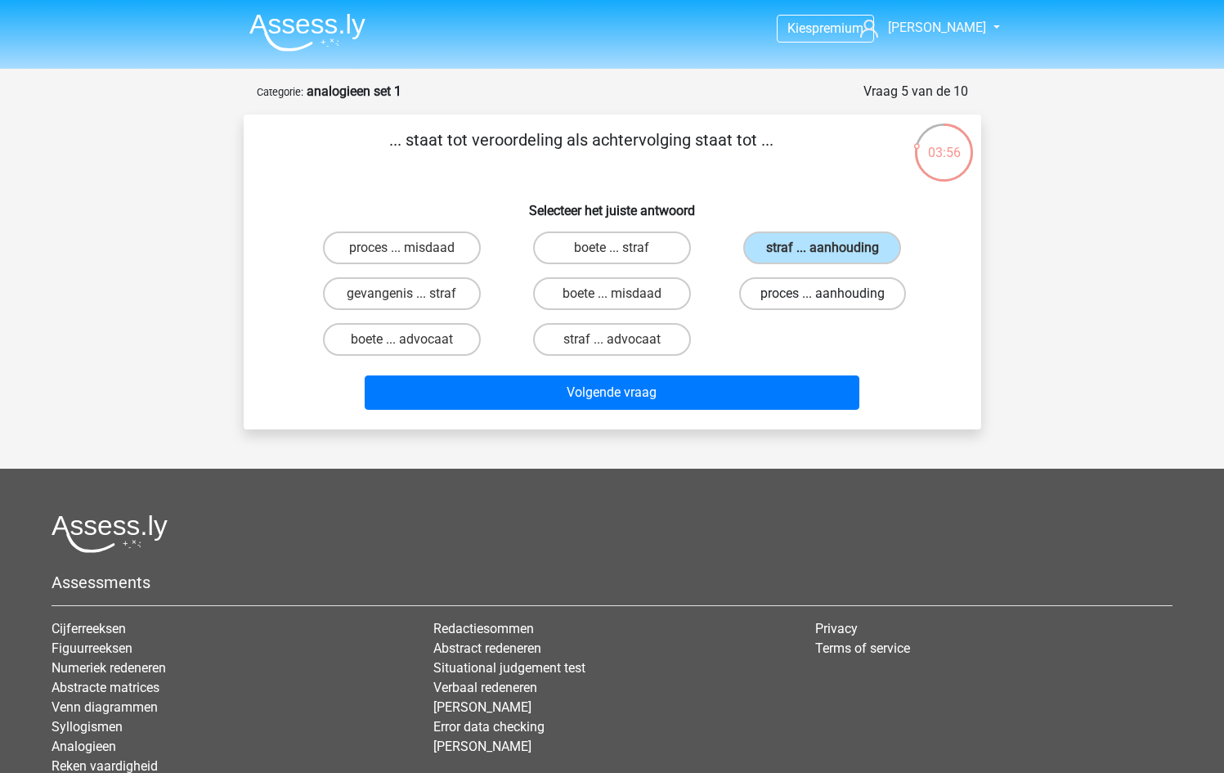
radio input "true"
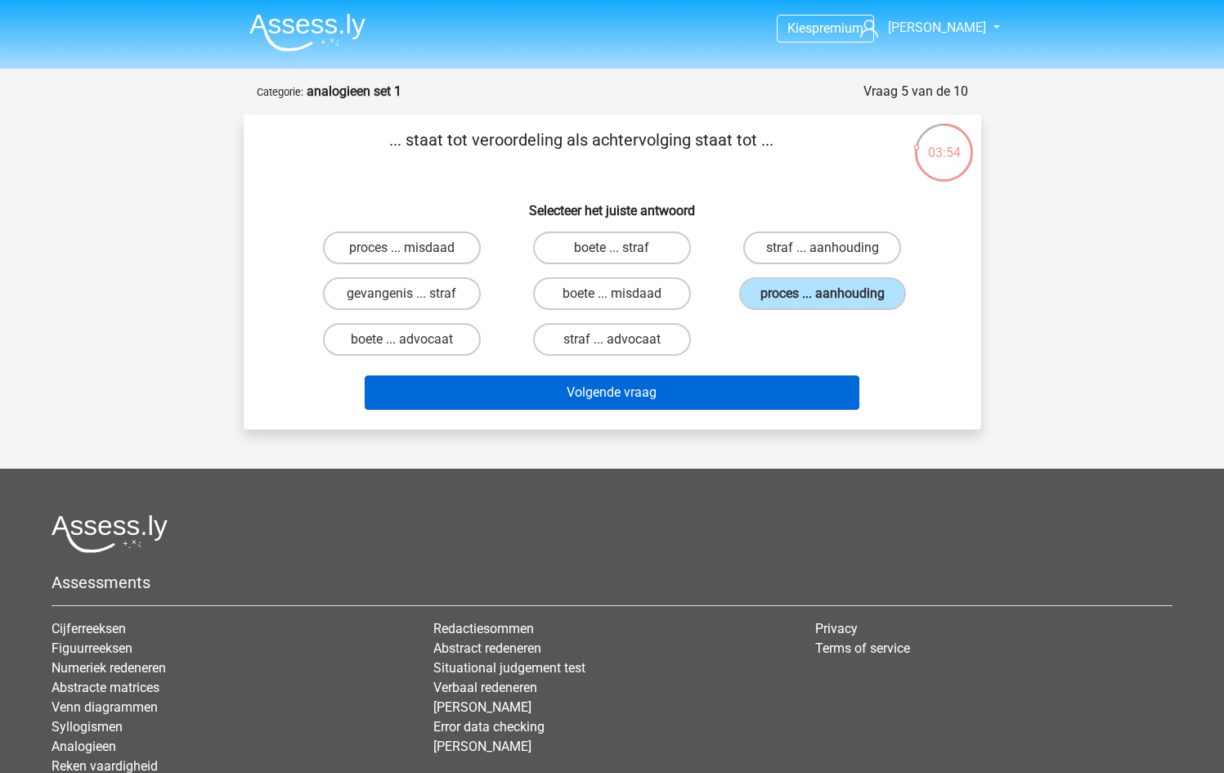
click at [677, 393] on button "Volgende vraag" at bounding box center [612, 392] width 495 height 34
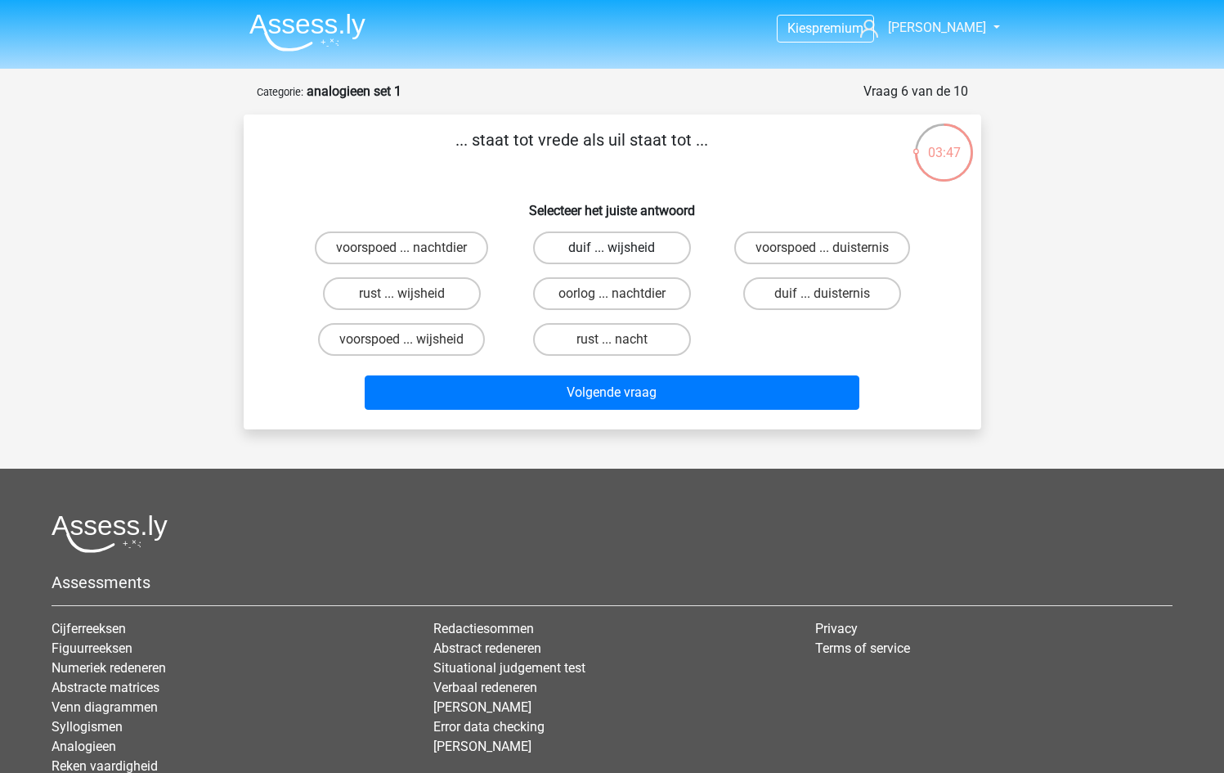
click at [600, 250] on label "duif ... wijsheid" at bounding box center [612, 247] width 158 height 33
click at [612, 250] on input "duif ... wijsheid" at bounding box center [617, 253] width 11 height 11
radio input "true"
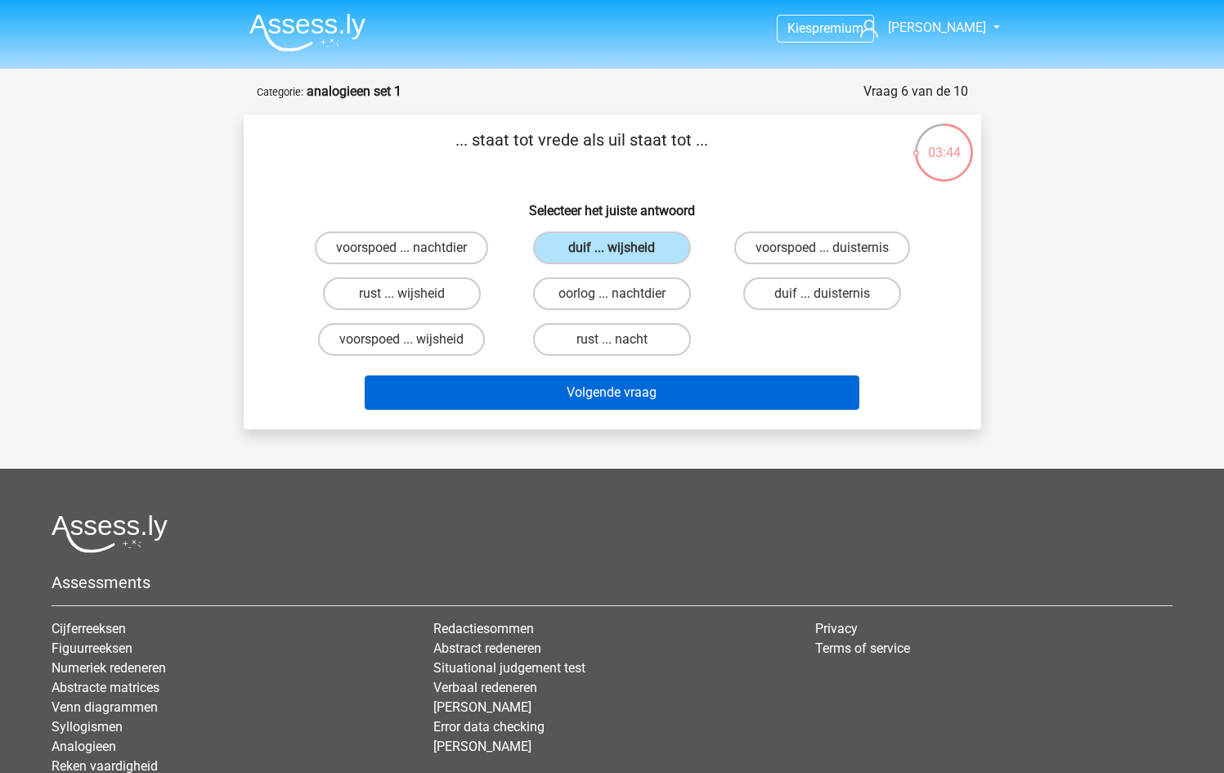
click at [582, 402] on button "Volgende vraag" at bounding box center [612, 392] width 495 height 34
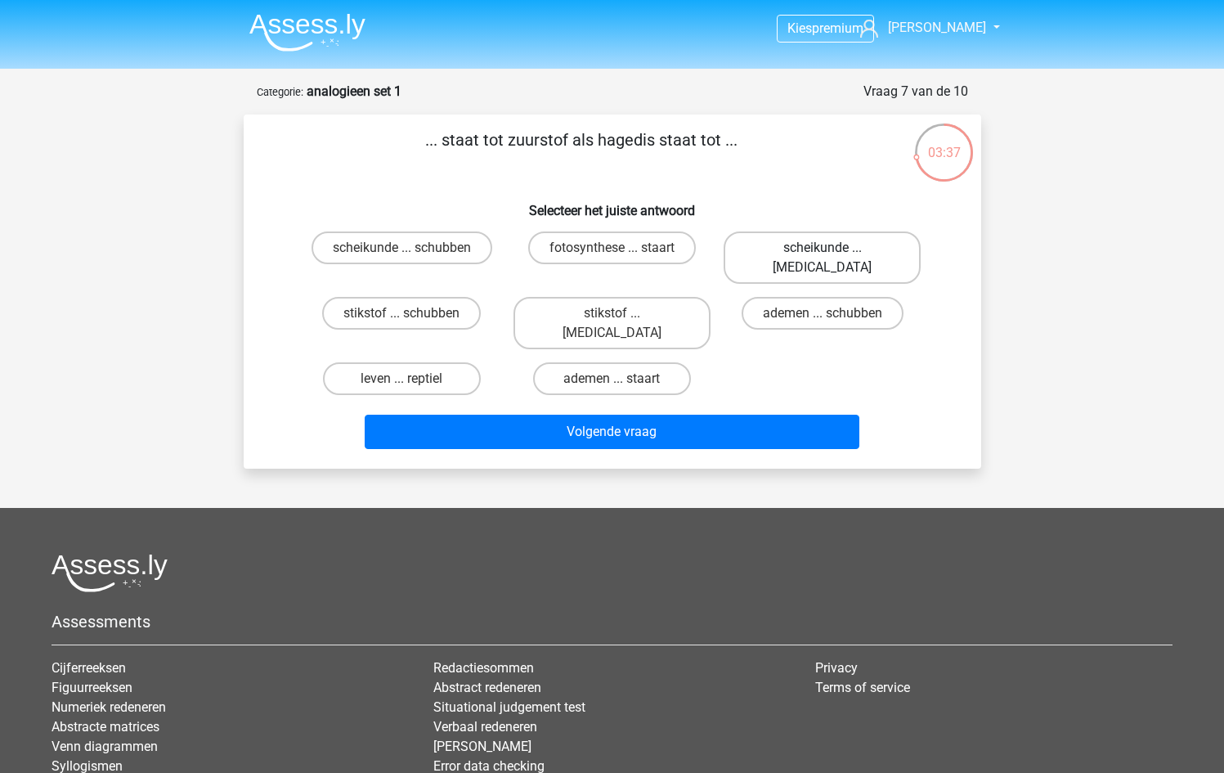
click at [787, 251] on label "scheikunde ... krokodil" at bounding box center [822, 257] width 197 height 52
click at [823, 251] on input "scheikunde ... krokodil" at bounding box center [828, 253] width 11 height 11
radio input "true"
click at [408, 362] on label "leven ... reptiel" at bounding box center [402, 378] width 158 height 33
click at [408, 379] on input "leven ... reptiel" at bounding box center [406, 384] width 11 height 11
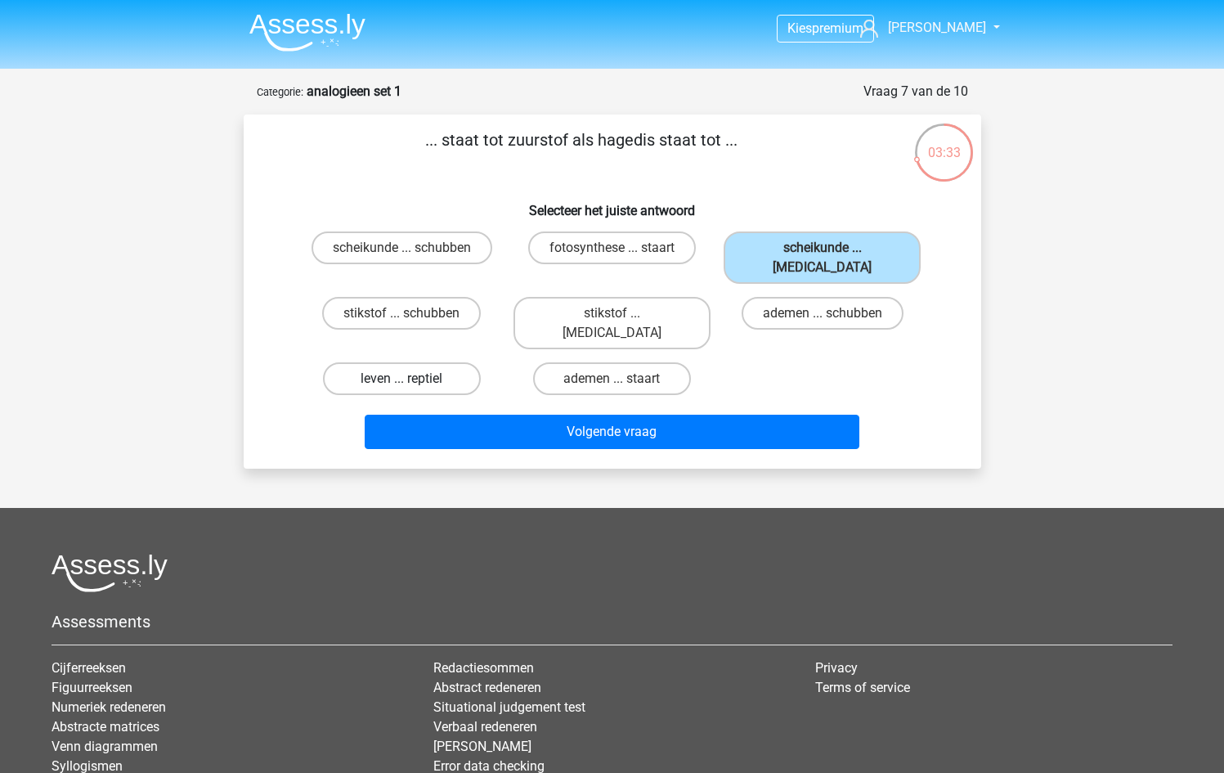
radio input "true"
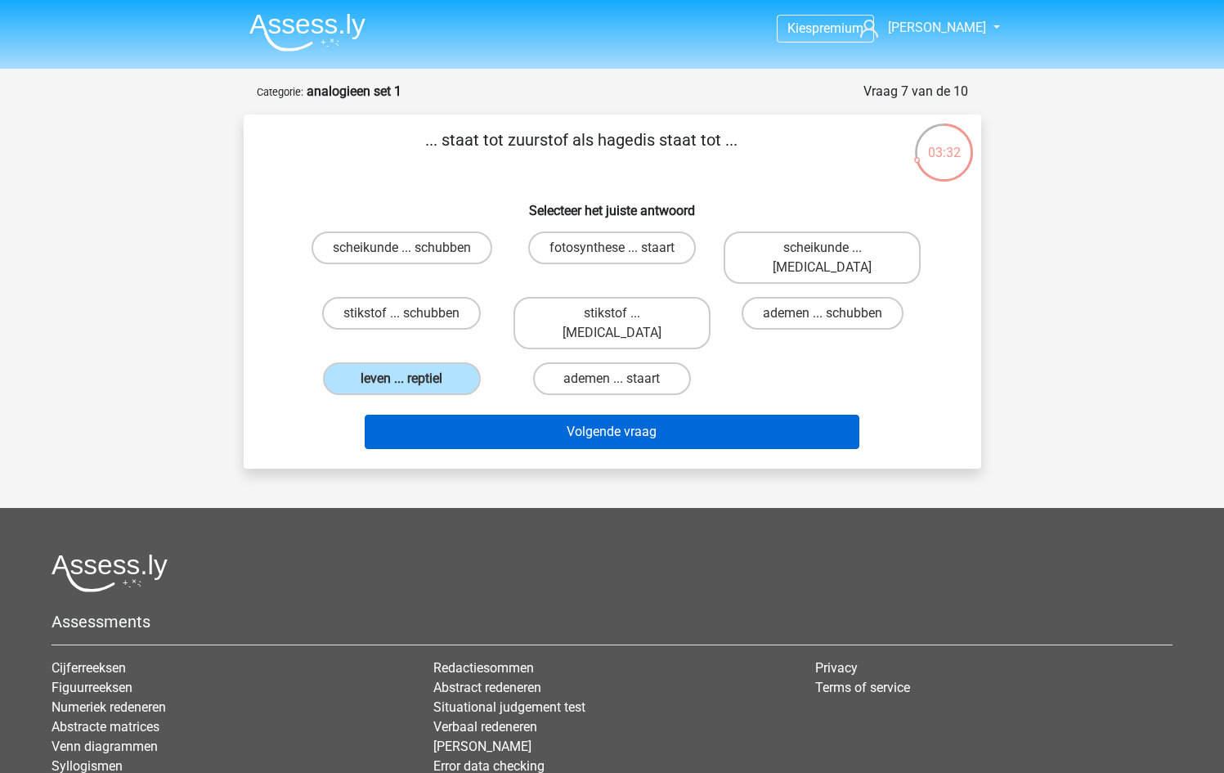
click at [500, 415] on button "Volgende vraag" at bounding box center [612, 432] width 495 height 34
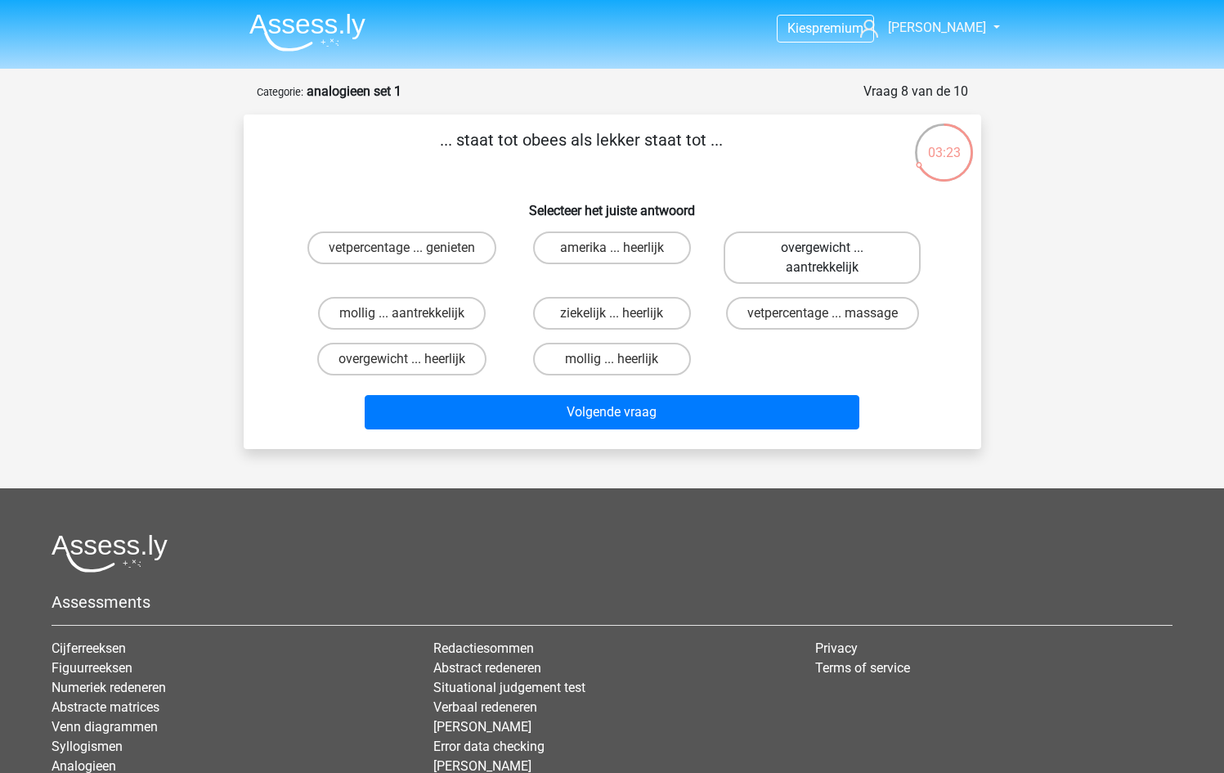
click at [823, 265] on label "overgewicht ... aantrekkelijk" at bounding box center [822, 257] width 197 height 52
click at [823, 258] on input "overgewicht ... aantrekkelijk" at bounding box center [828, 253] width 11 height 11
radio input "true"
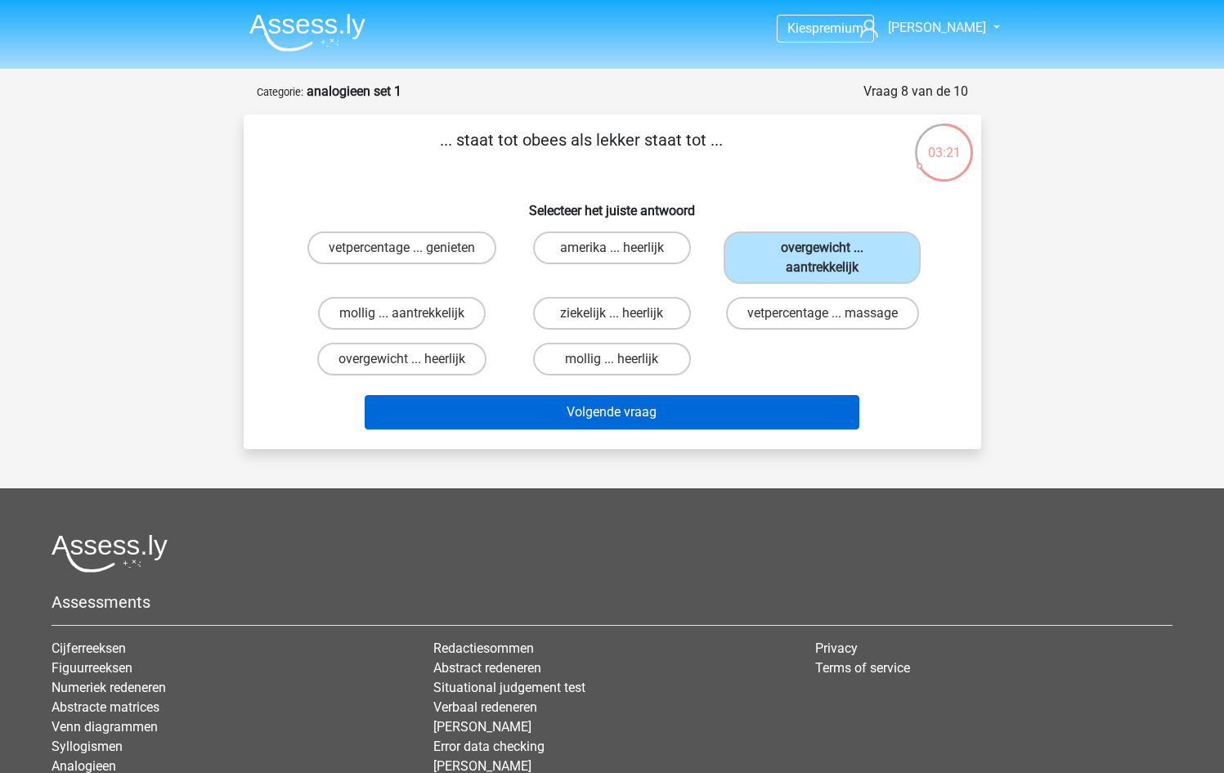
click at [622, 410] on button "Volgende vraag" at bounding box center [612, 412] width 495 height 34
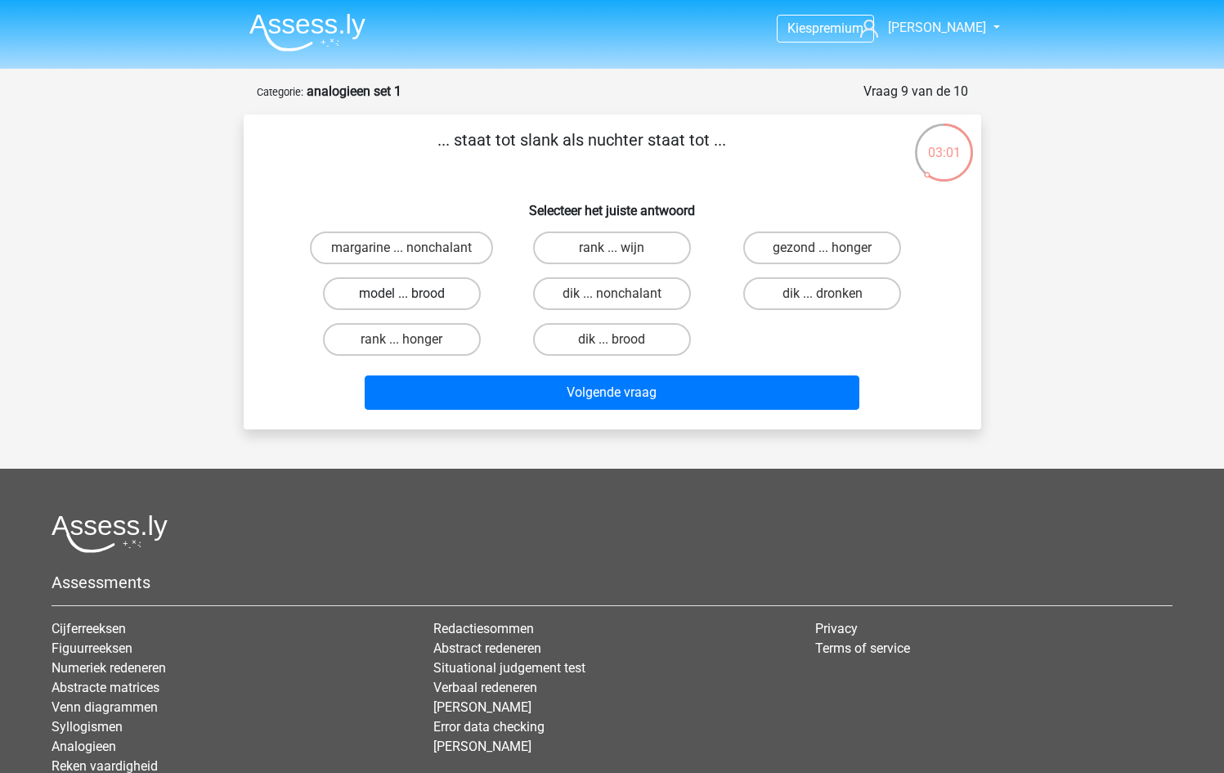
click at [423, 288] on label "model ... brood" at bounding box center [402, 293] width 158 height 33
click at [412, 294] on input "model ... brood" at bounding box center [406, 299] width 11 height 11
radio input "true"
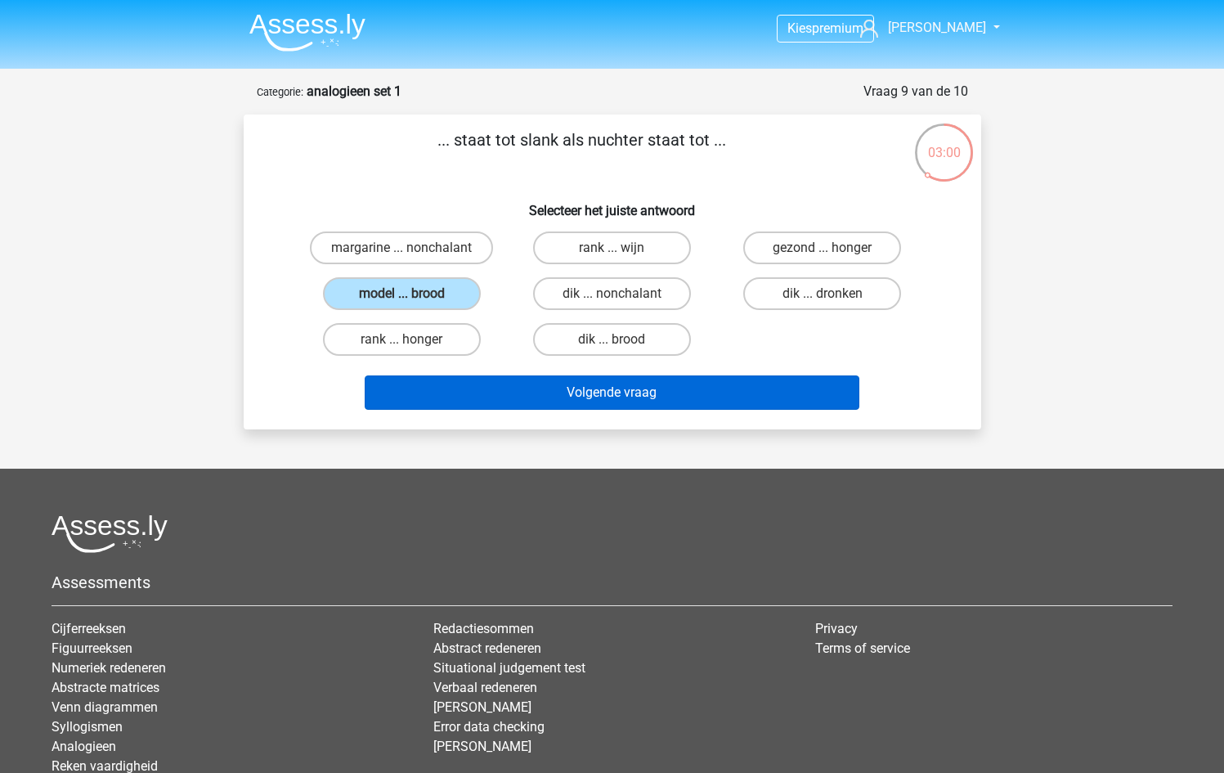
click at [509, 385] on button "Volgende vraag" at bounding box center [612, 392] width 495 height 34
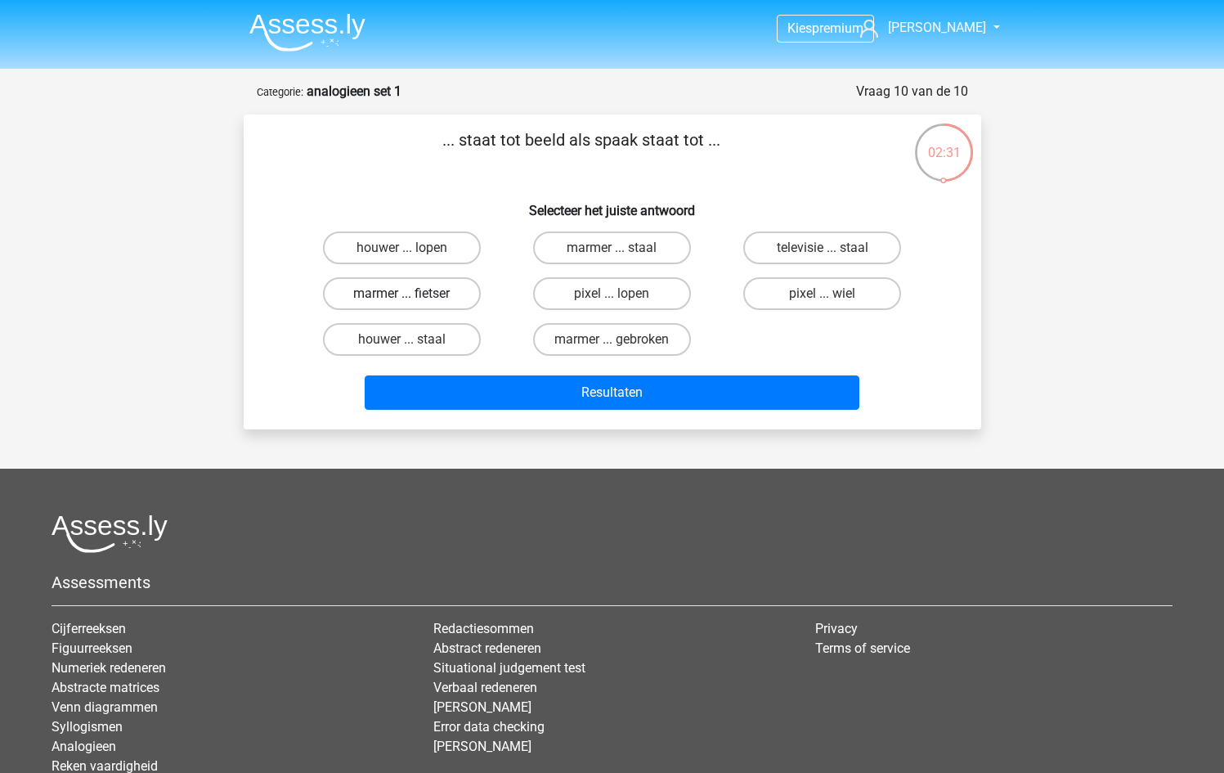
click at [445, 289] on label "marmer ... fietser" at bounding box center [402, 293] width 158 height 33
click at [412, 294] on input "marmer ... fietser" at bounding box center [406, 299] width 11 height 11
radio input "true"
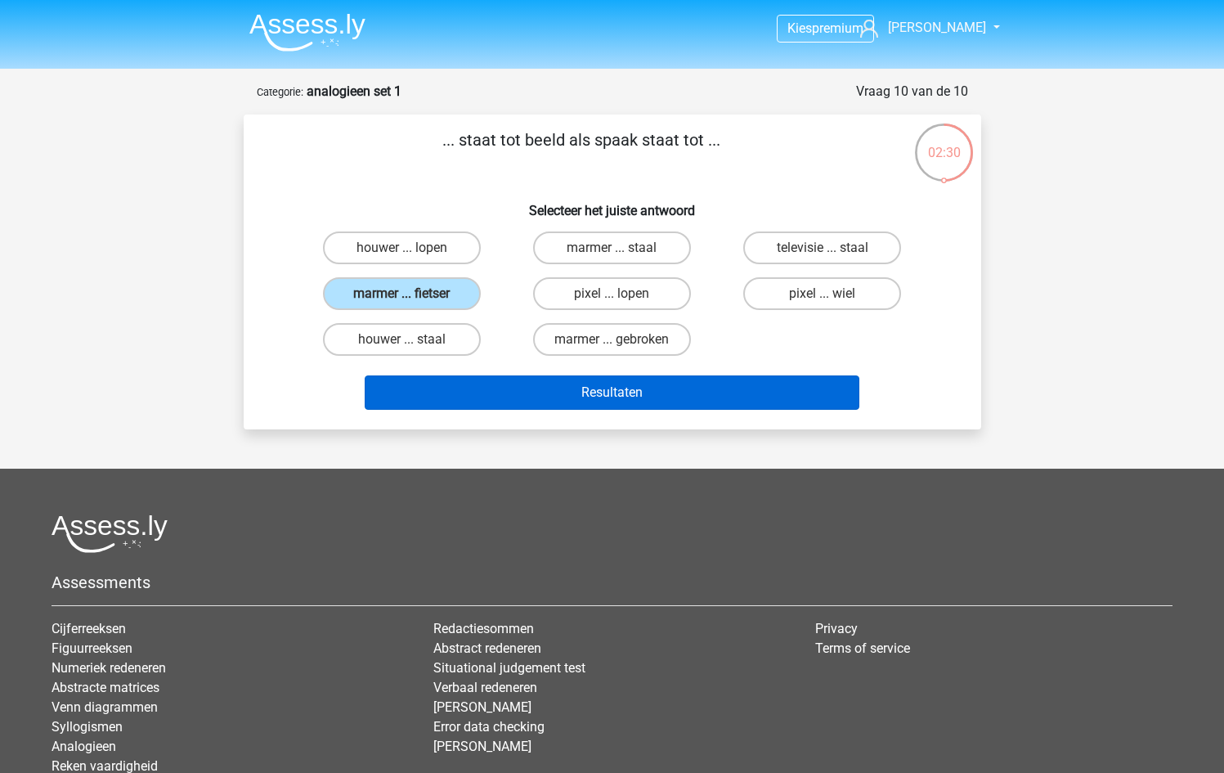
click at [490, 393] on button "Resultaten" at bounding box center [612, 392] width 495 height 34
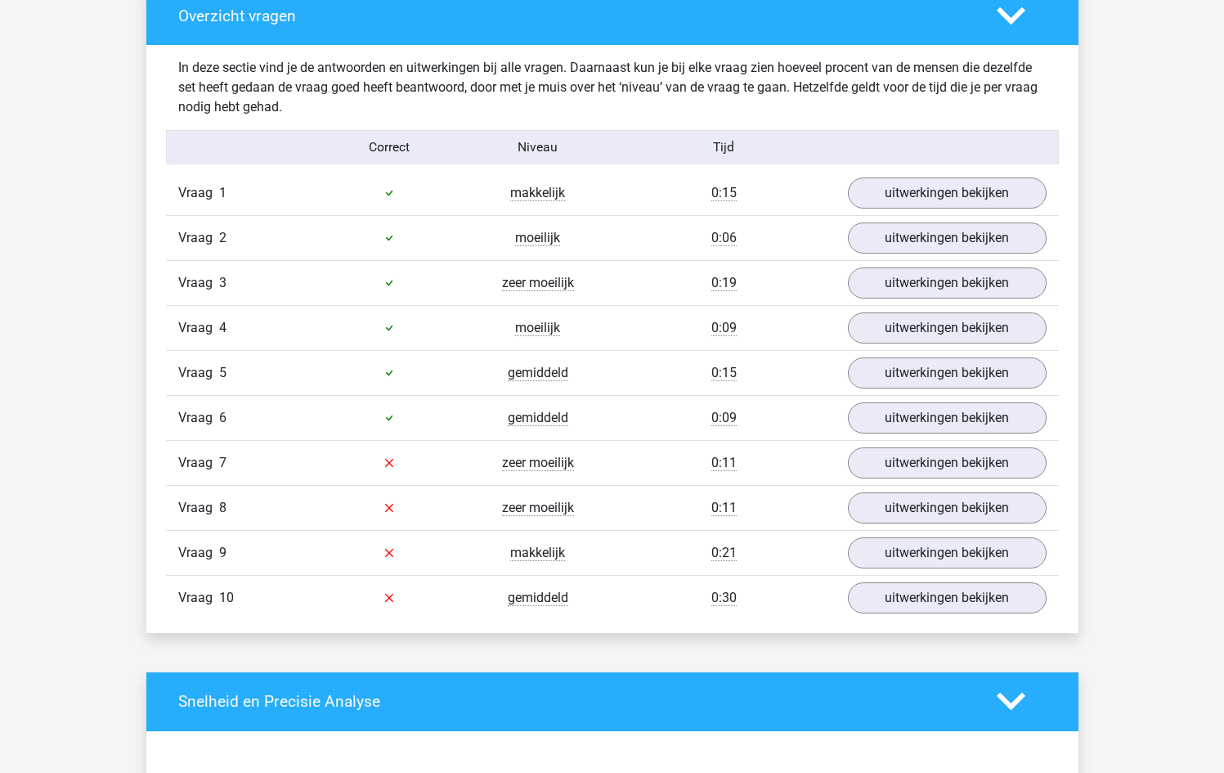
scroll to position [1246, 0]
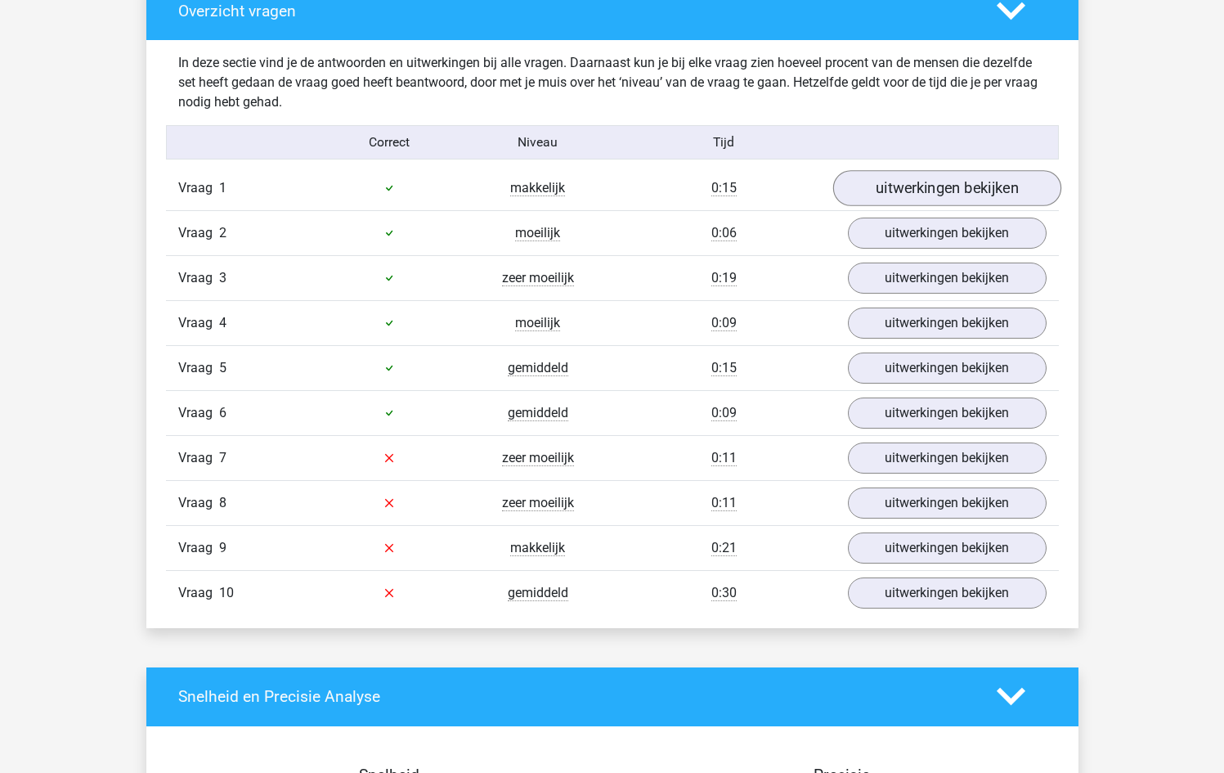
click at [912, 194] on link "uitwerkingen bekijken" at bounding box center [946, 188] width 228 height 36
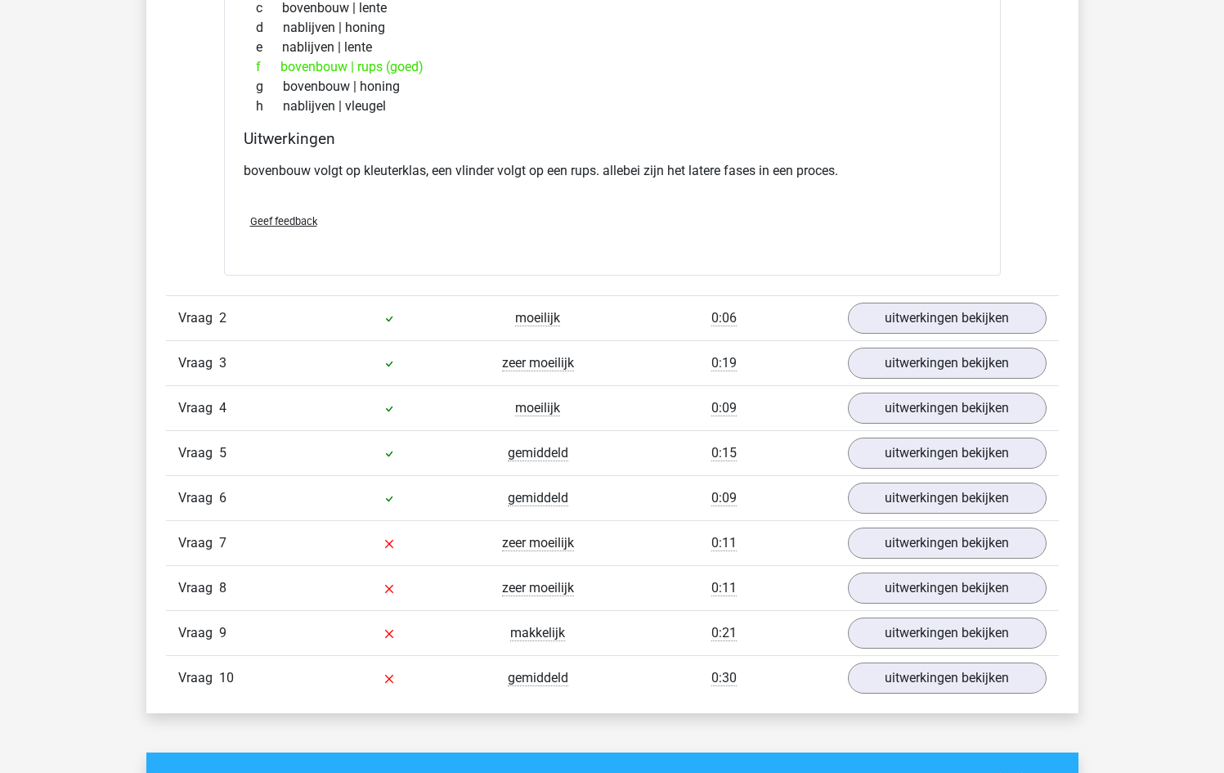
scroll to position [1570, 0]
click at [913, 325] on link "uitwerkingen bekijken" at bounding box center [946, 318] width 228 height 36
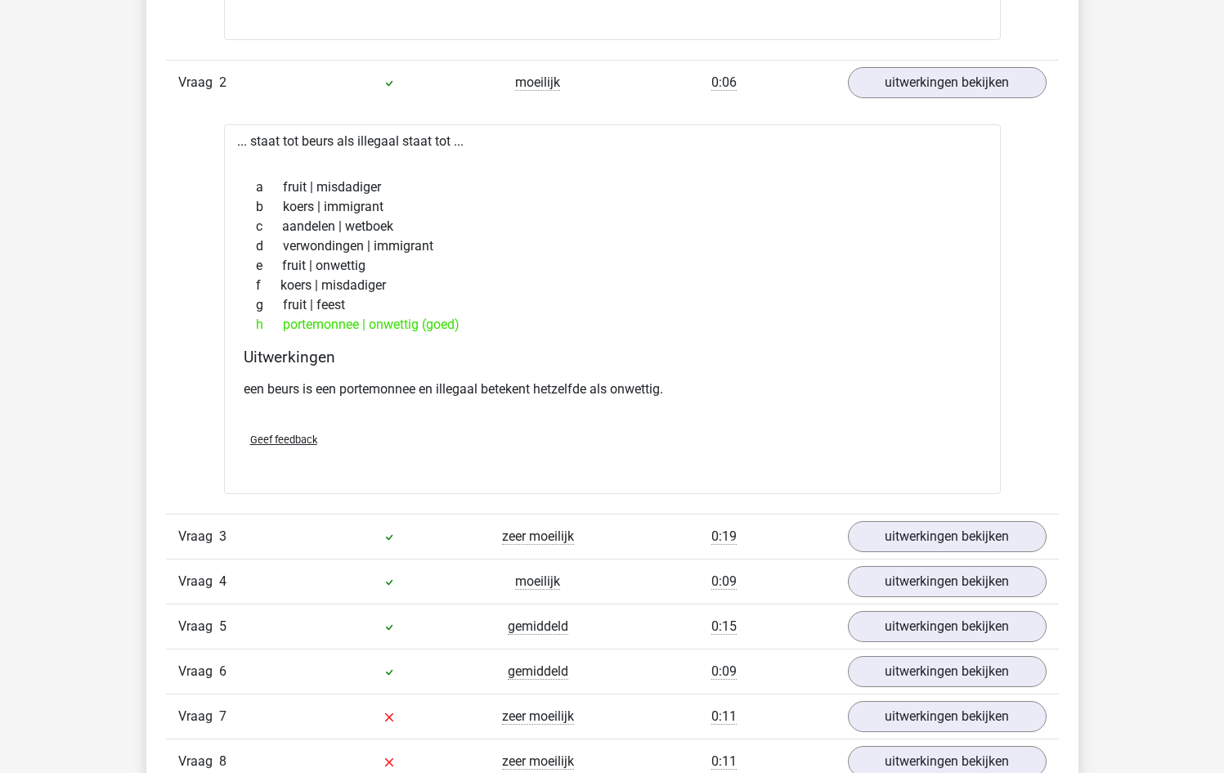
scroll to position [1820, 0]
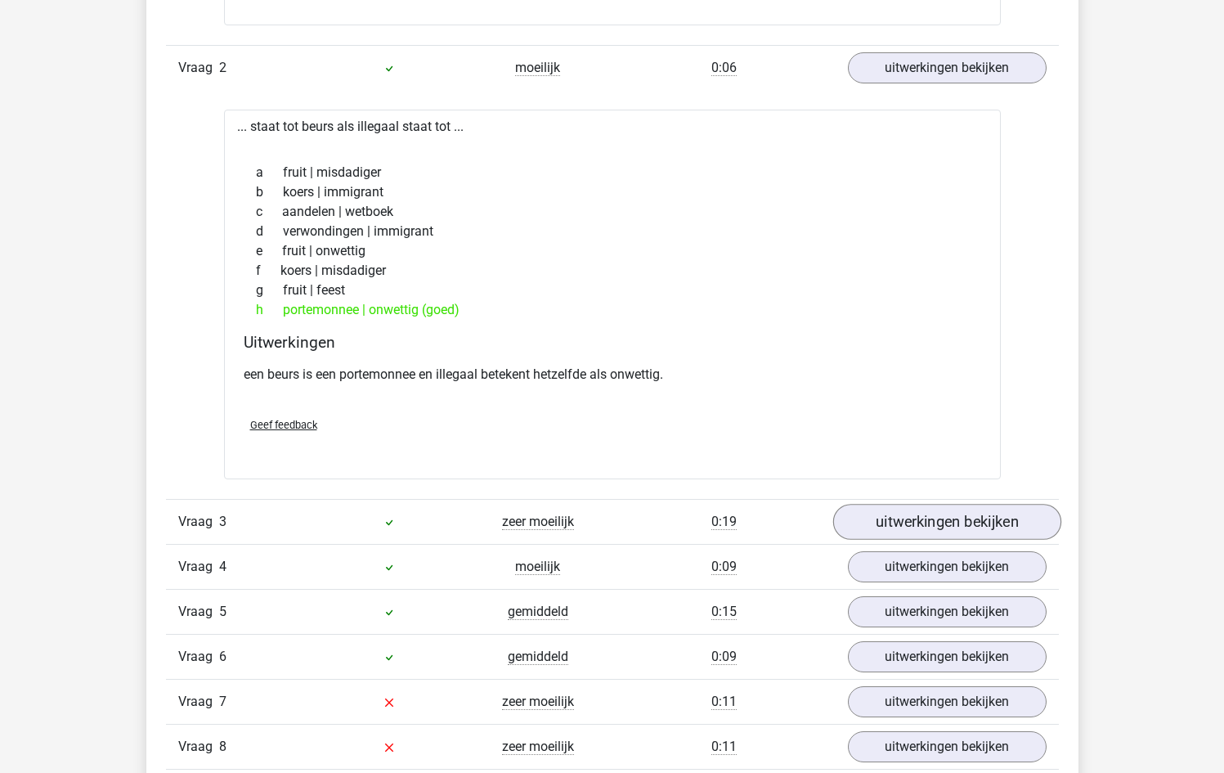
click at [915, 522] on link "uitwerkingen bekijken" at bounding box center [946, 522] width 228 height 36
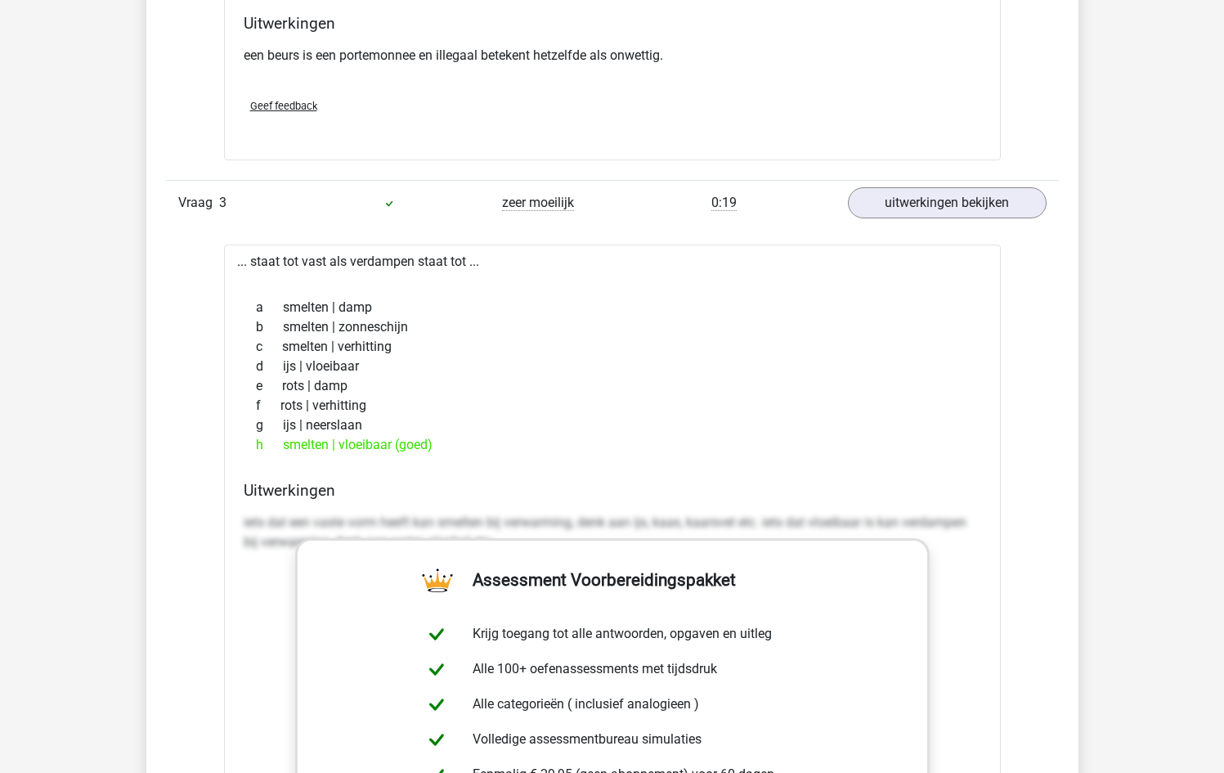
scroll to position [2140, 0]
click at [911, 189] on link "uitwerkingen bekijken" at bounding box center [946, 202] width 228 height 36
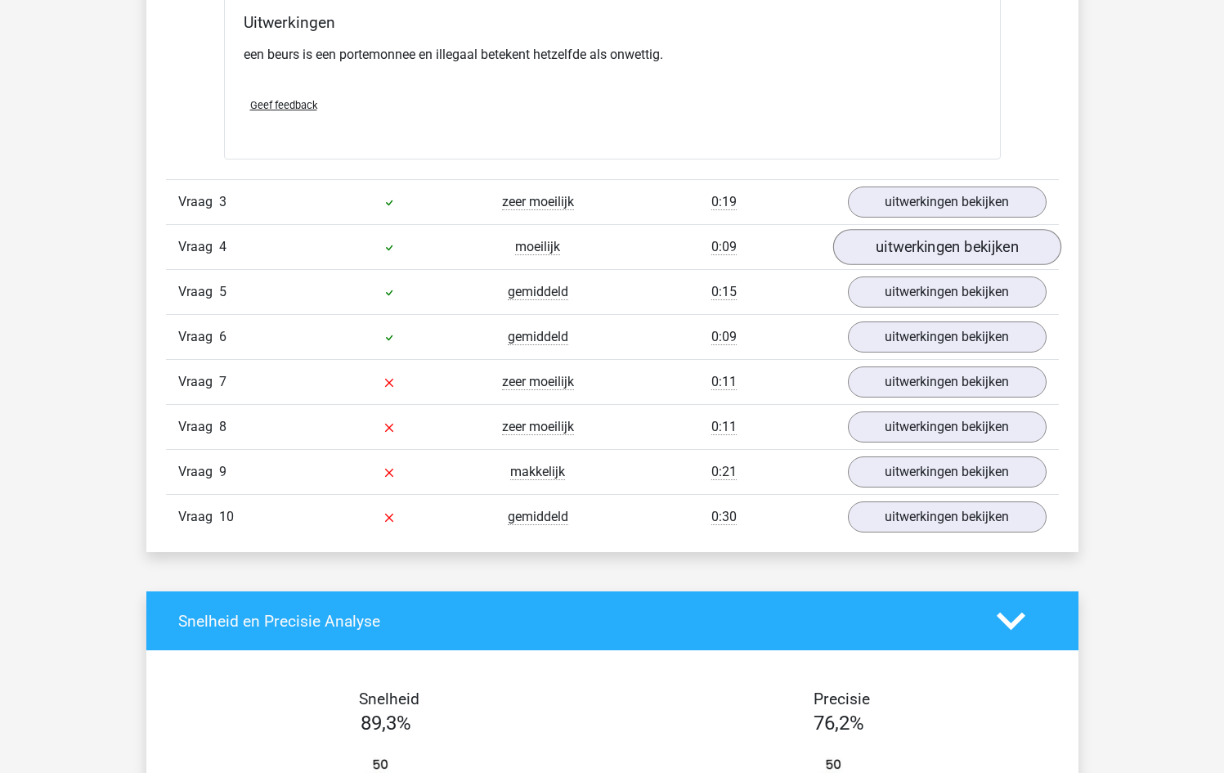
click at [908, 258] on link "uitwerkingen bekijken" at bounding box center [946, 247] width 228 height 36
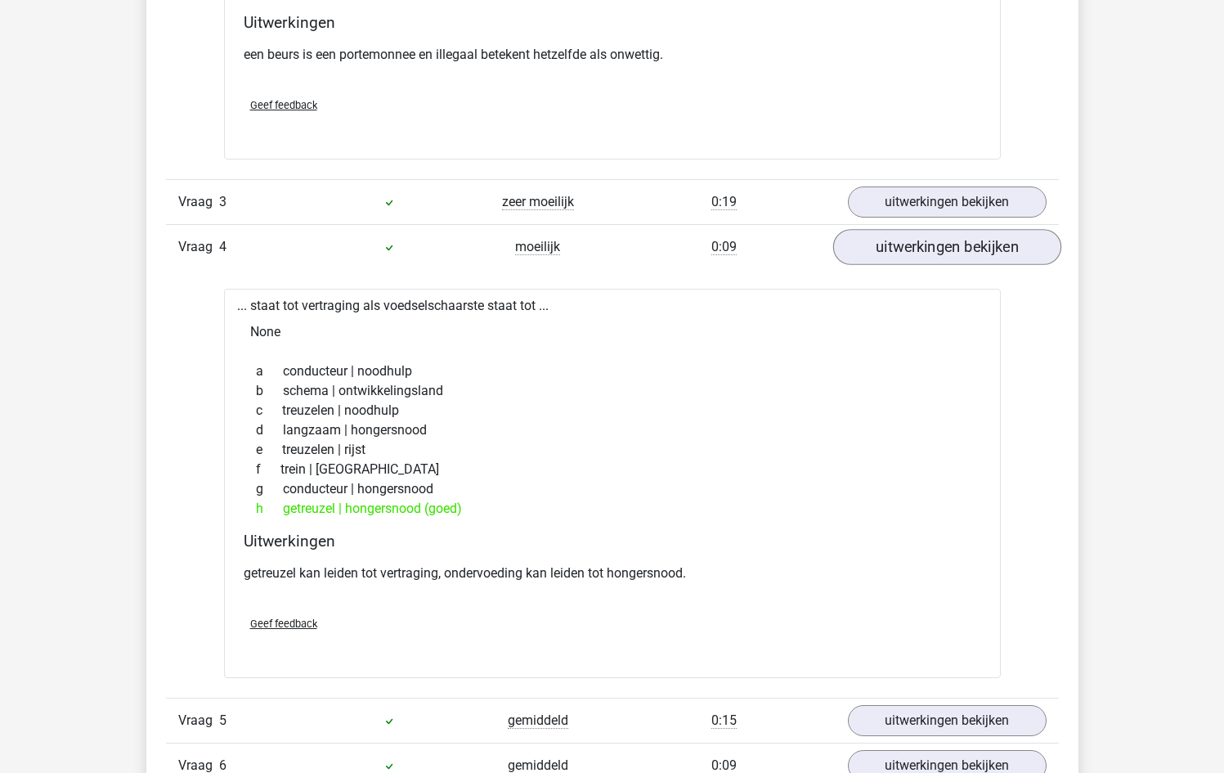
click at [908, 258] on link "uitwerkingen bekijken" at bounding box center [946, 247] width 228 height 36
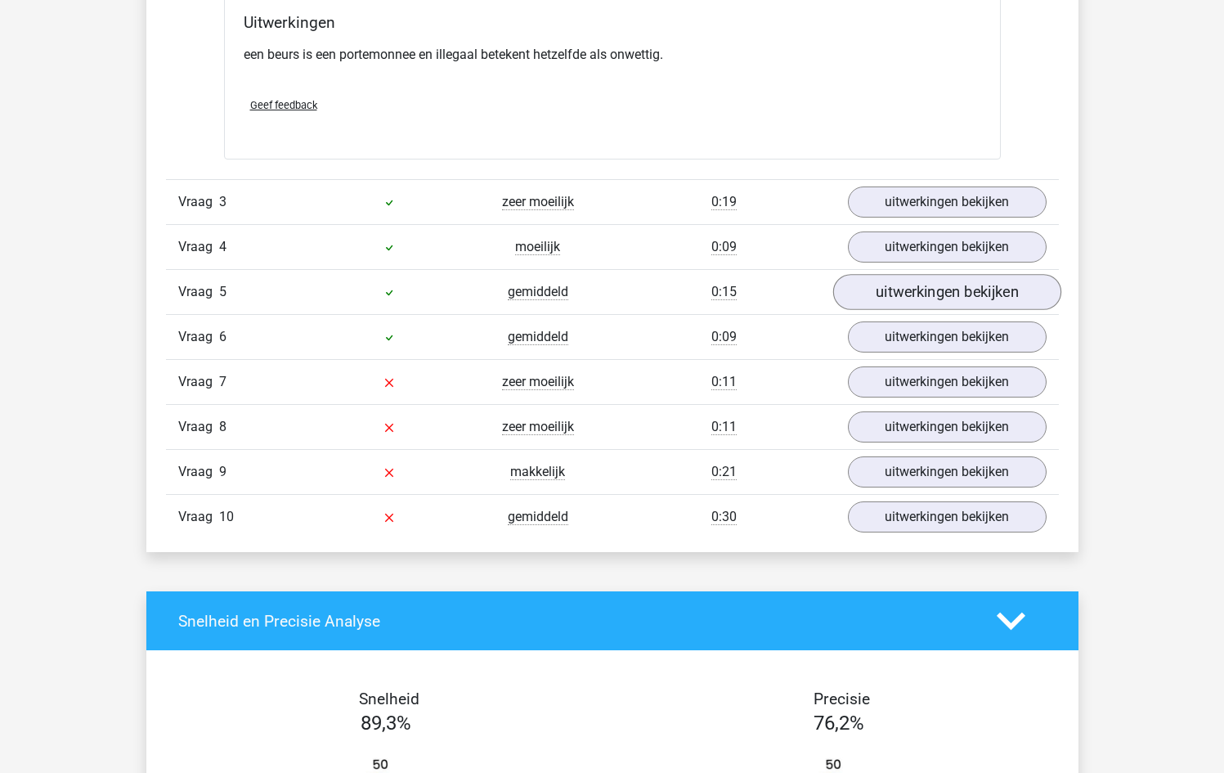
click at [902, 304] on link "uitwerkingen bekijken" at bounding box center [946, 292] width 228 height 36
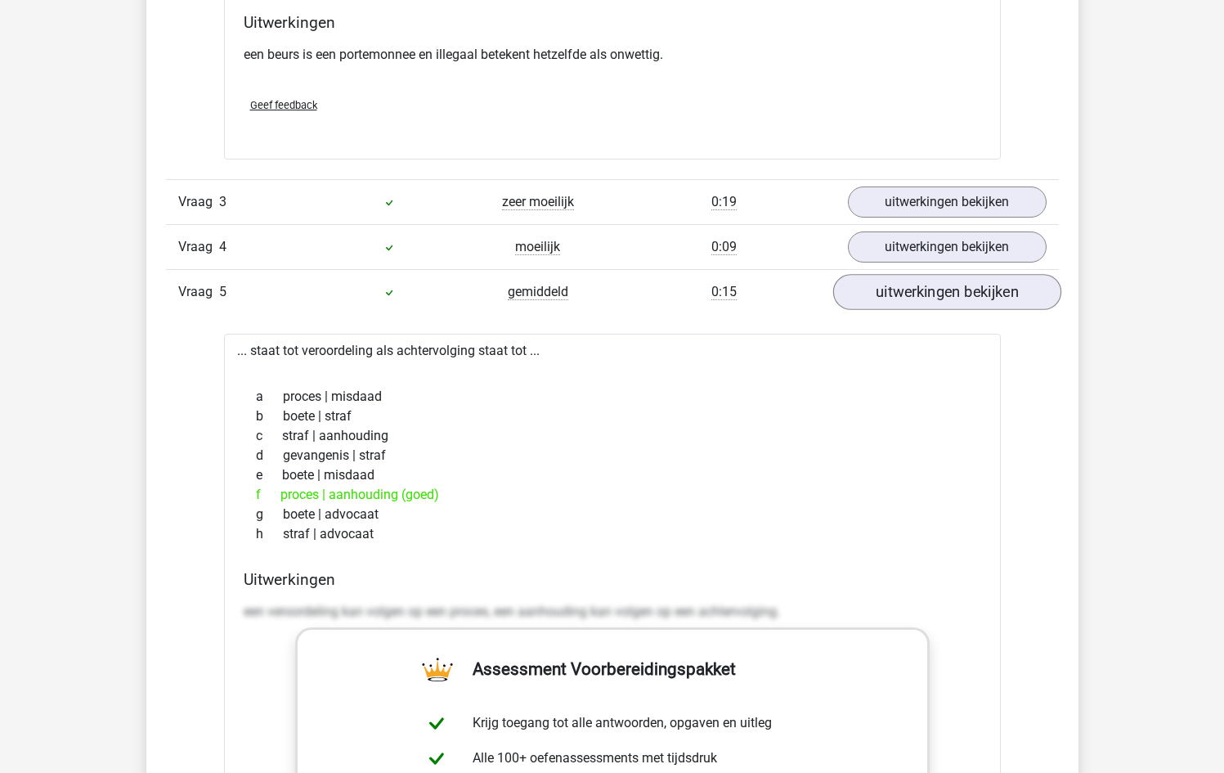
click at [902, 304] on link "uitwerkingen bekijken" at bounding box center [946, 292] width 228 height 36
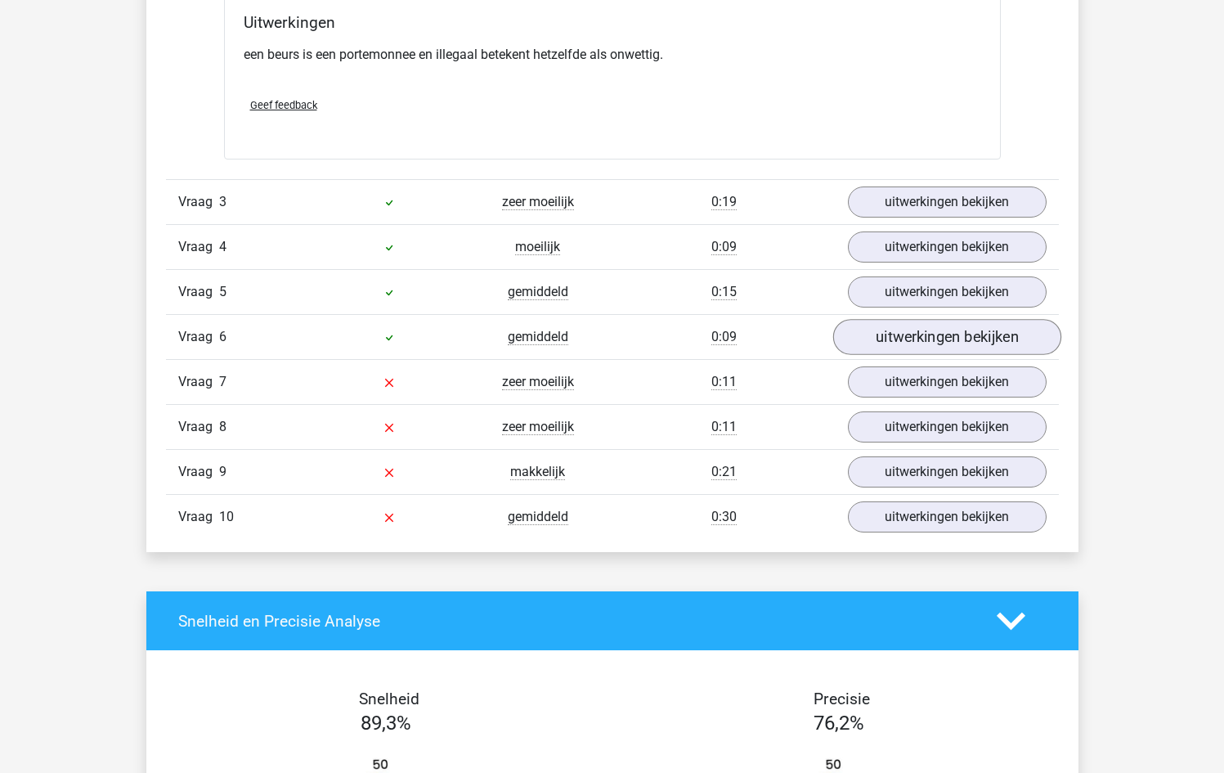
click at [895, 343] on link "uitwerkingen bekijken" at bounding box center [946, 337] width 228 height 36
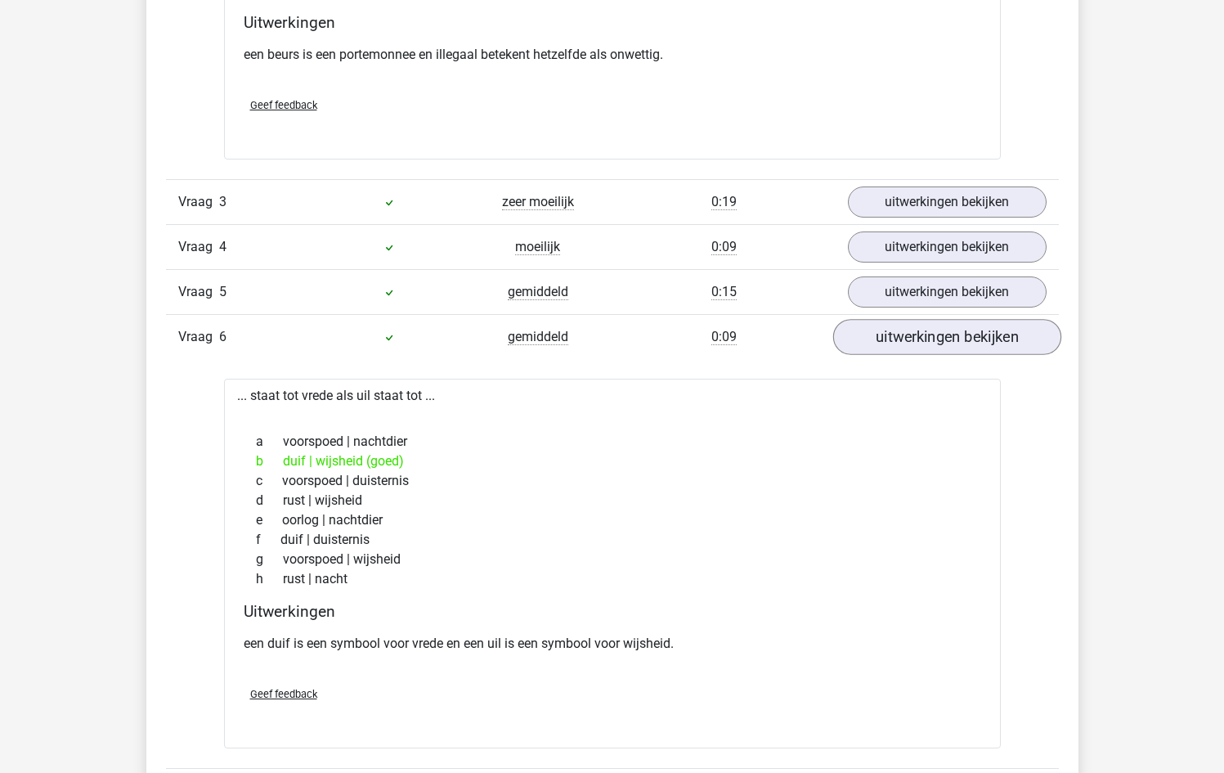
click at [895, 343] on link "uitwerkingen bekijken" at bounding box center [946, 337] width 228 height 36
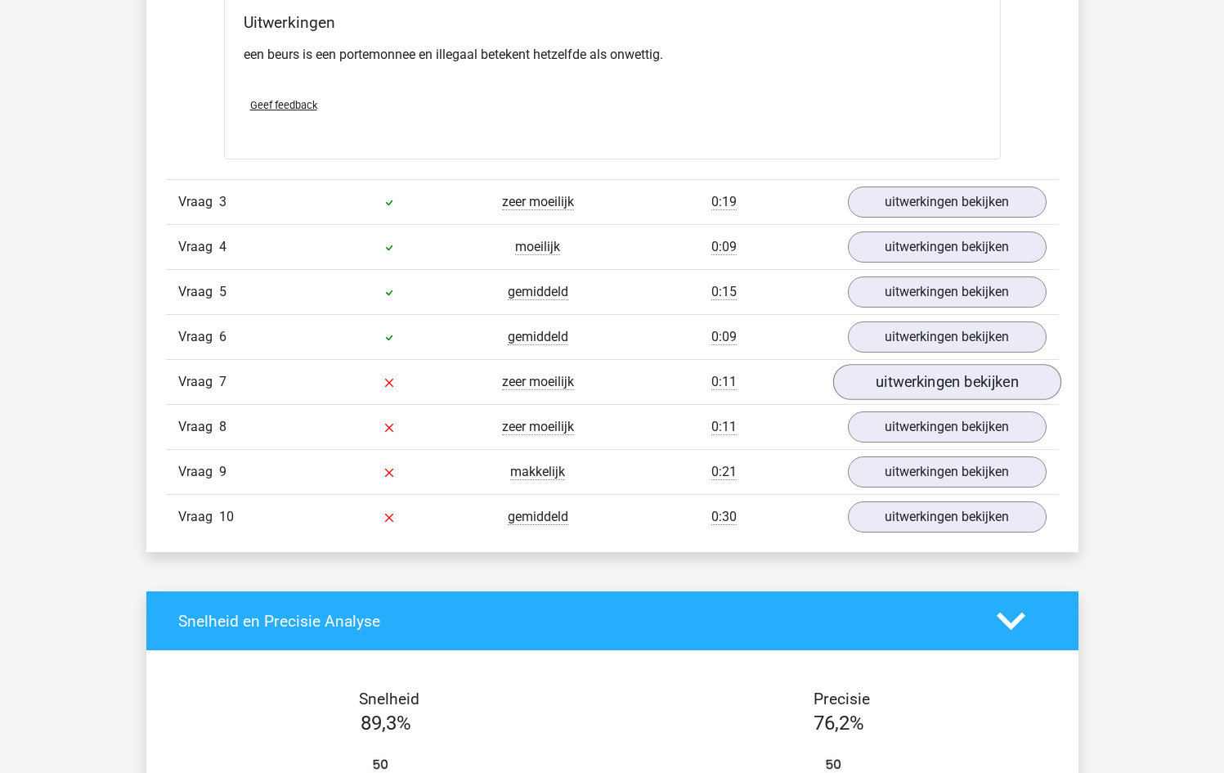
click at [893, 382] on link "uitwerkingen bekijken" at bounding box center [946, 382] width 228 height 36
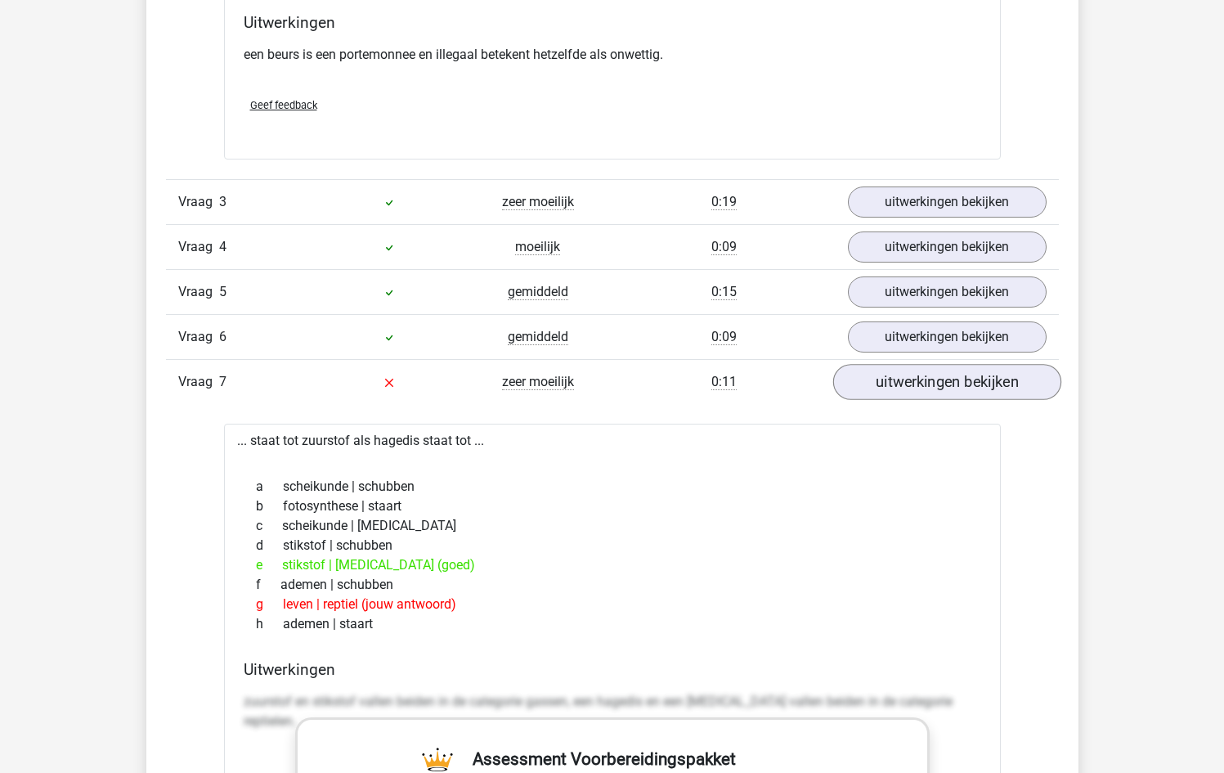
click at [893, 382] on link "uitwerkingen bekijken" at bounding box center [946, 382] width 228 height 36
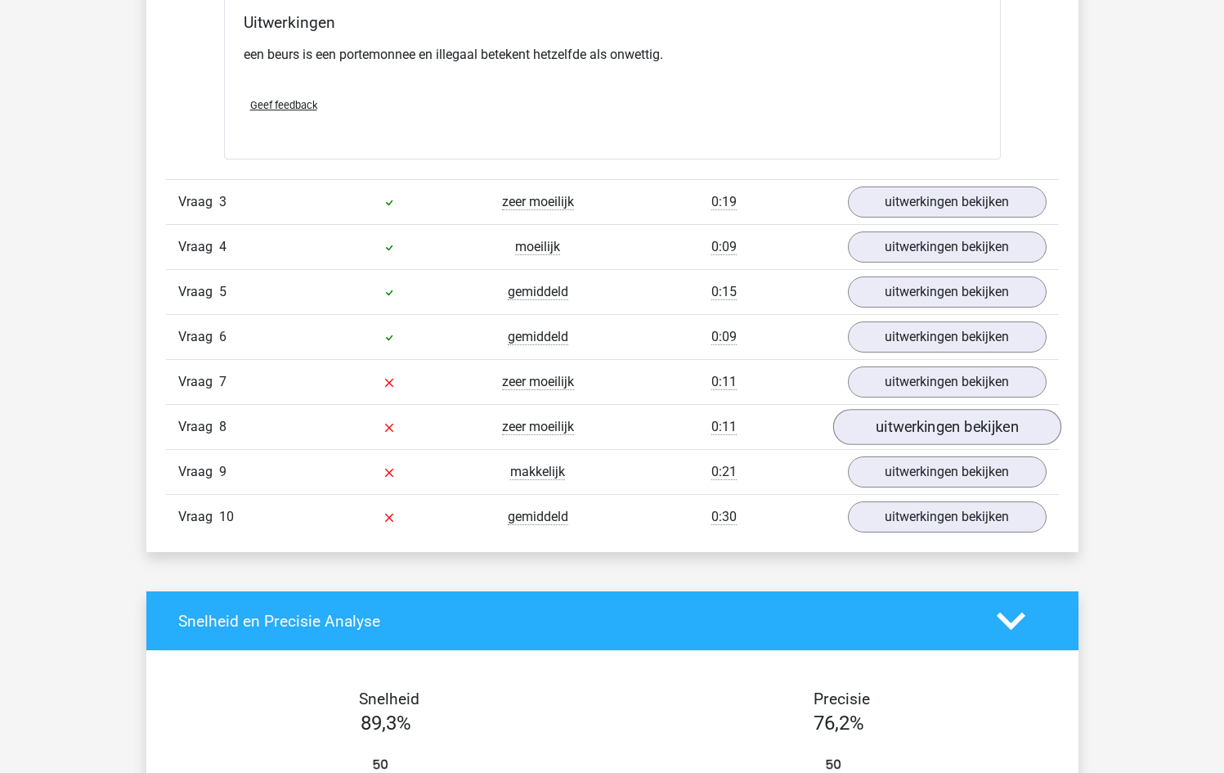
click at [891, 423] on link "uitwerkingen bekijken" at bounding box center [946, 427] width 228 height 36
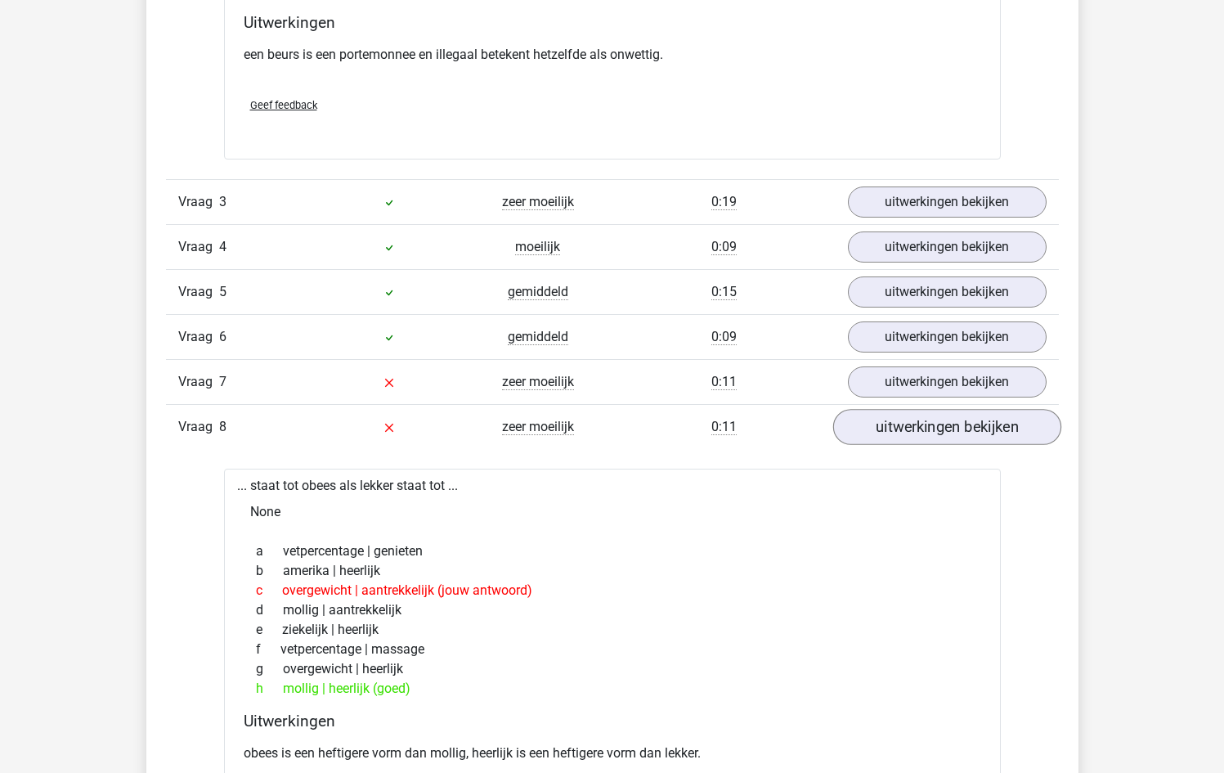
click at [891, 433] on link "uitwerkingen bekijken" at bounding box center [946, 427] width 228 height 36
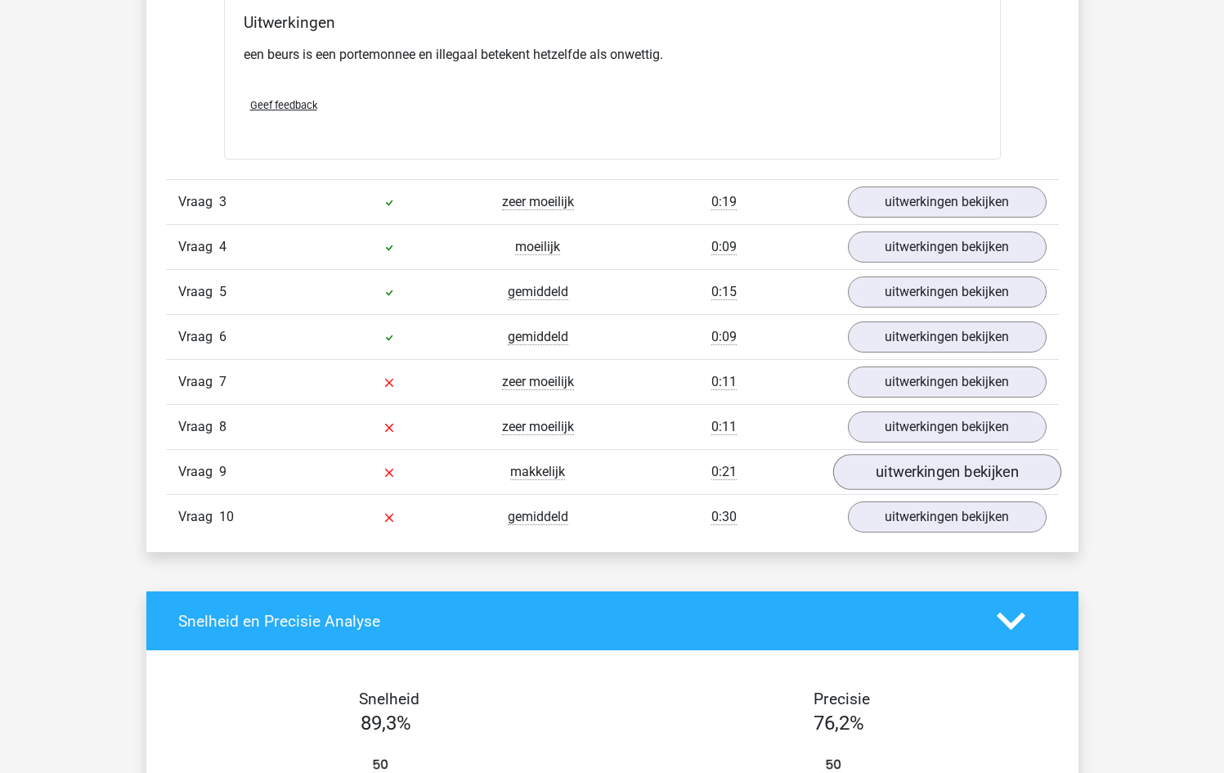
click at [888, 475] on link "uitwerkingen bekijken" at bounding box center [946, 472] width 228 height 36
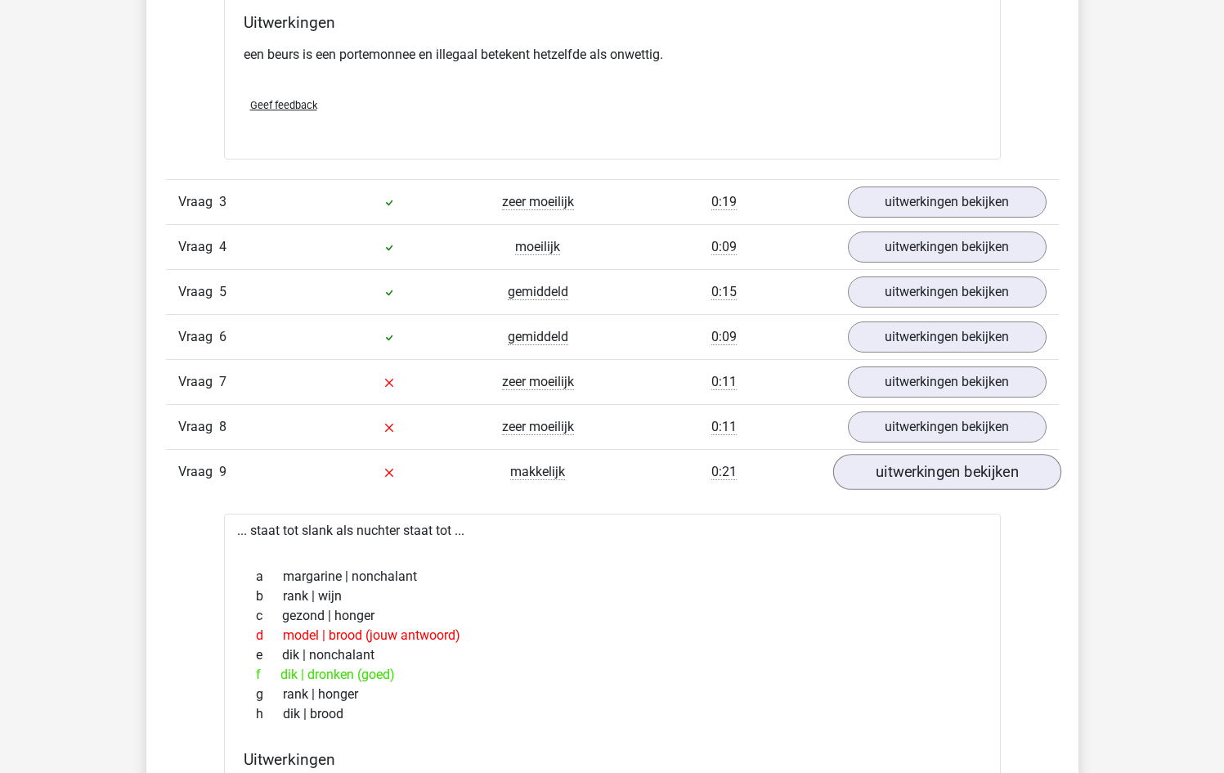
click at [889, 480] on link "uitwerkingen bekijken" at bounding box center [946, 472] width 228 height 36
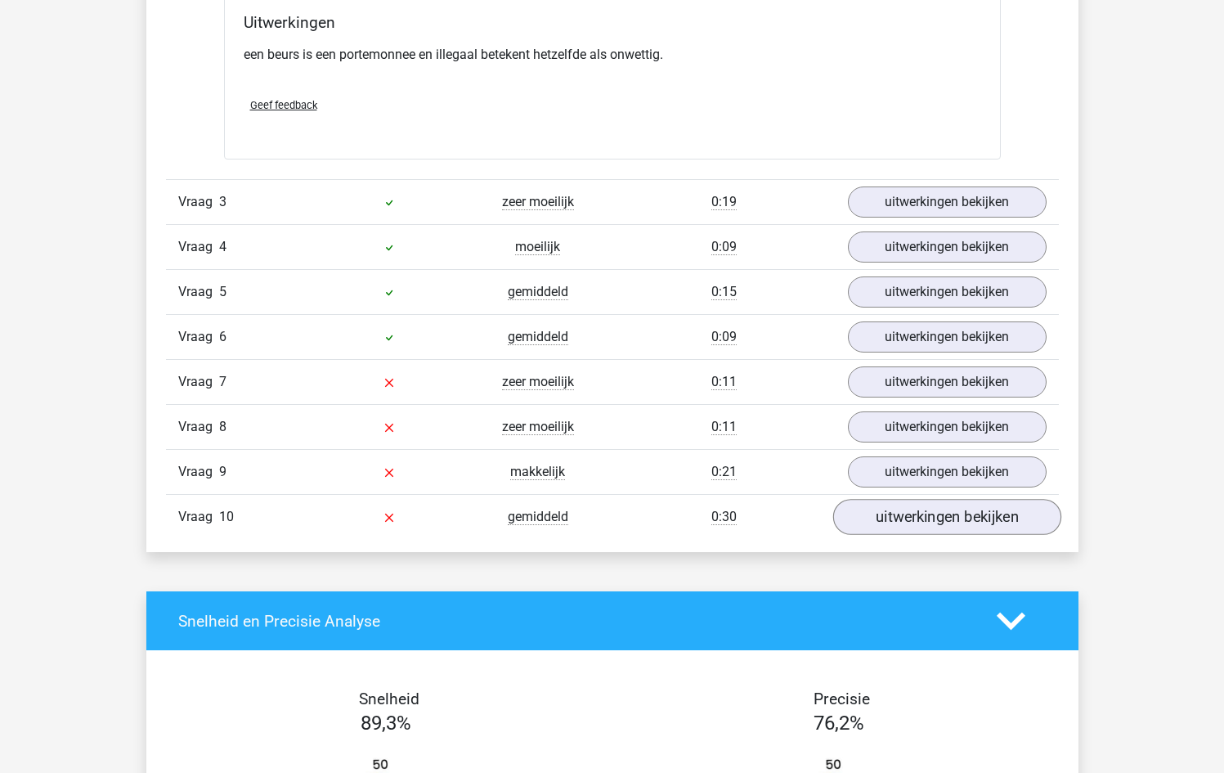
click at [885, 523] on link "uitwerkingen bekijken" at bounding box center [946, 517] width 228 height 36
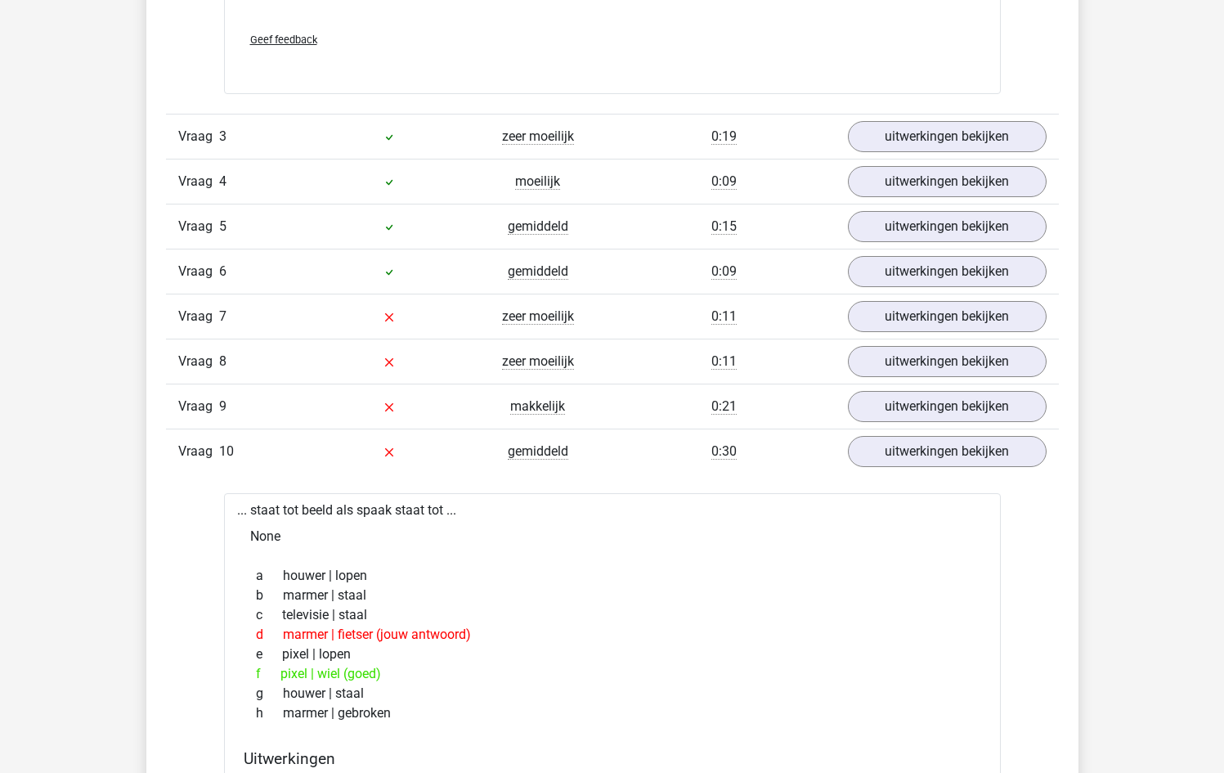
scroll to position [2218, 0]
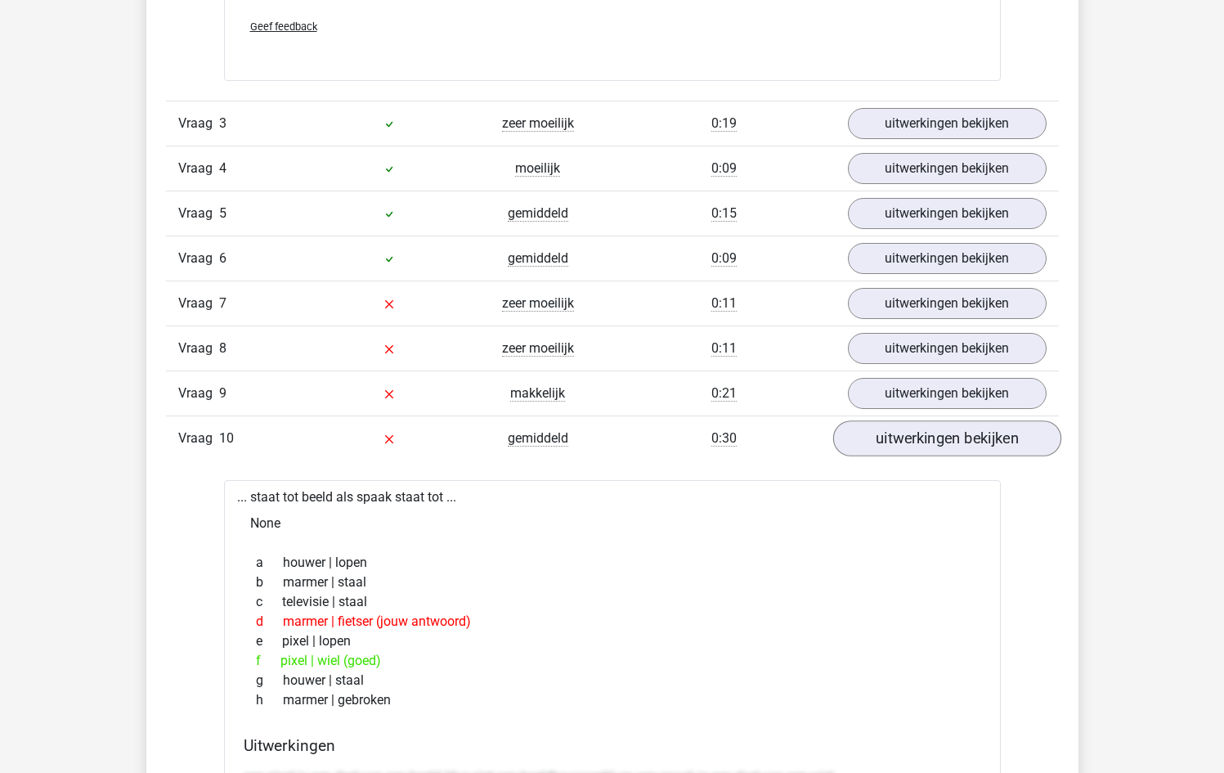
click at [898, 442] on link "uitwerkingen bekijken" at bounding box center [946, 438] width 228 height 36
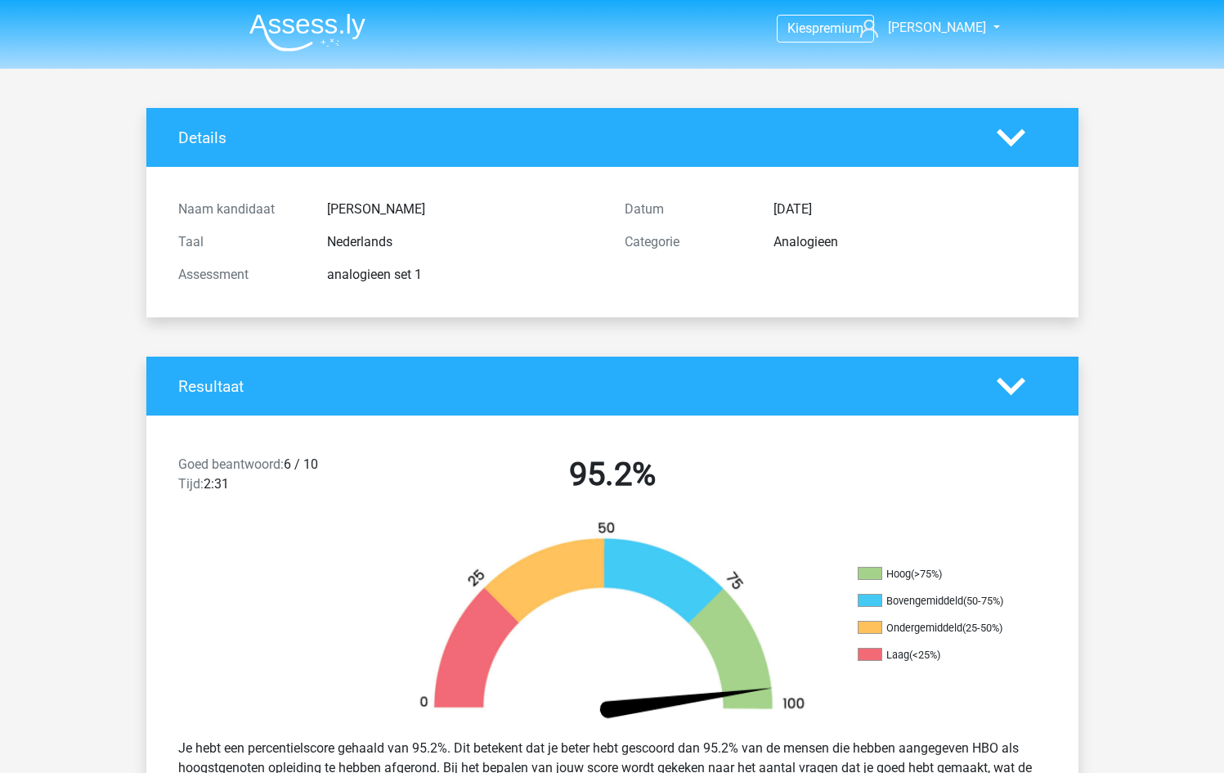
scroll to position [0, 0]
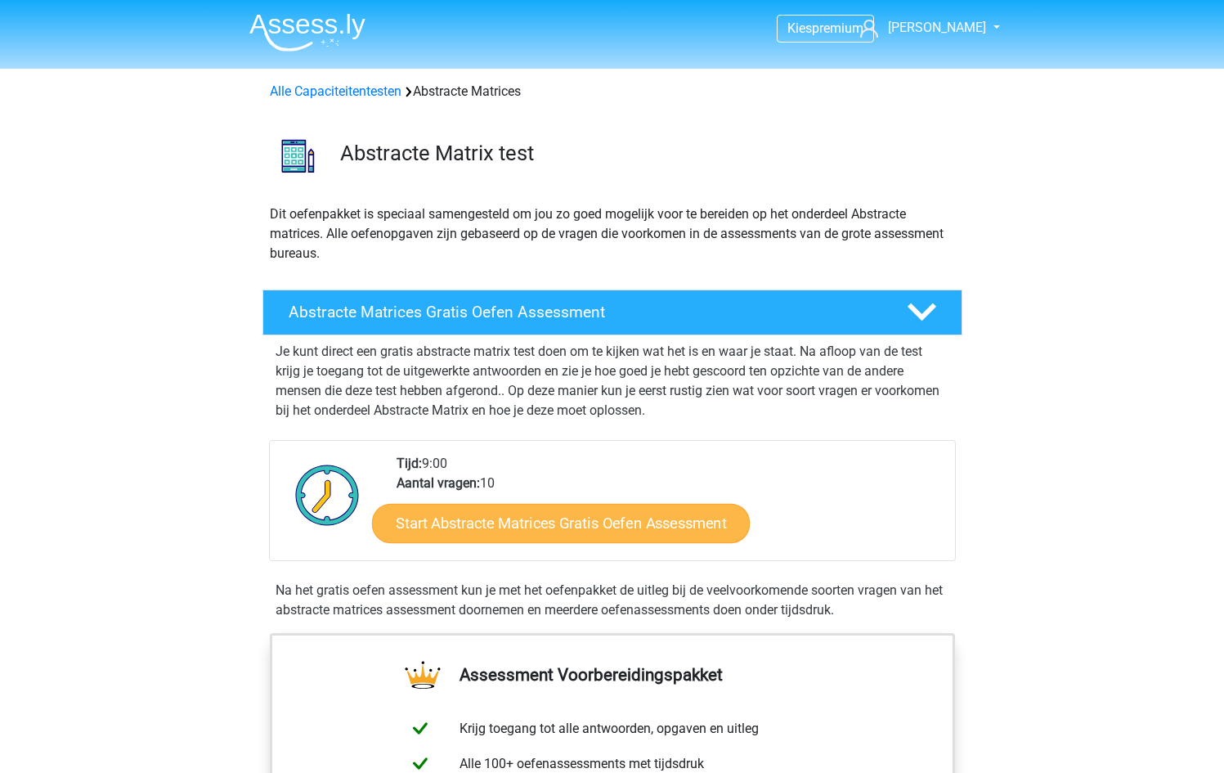
click at [634, 520] on link "Start Abstracte Matrices Gratis Oefen Assessment" at bounding box center [561, 522] width 378 height 39
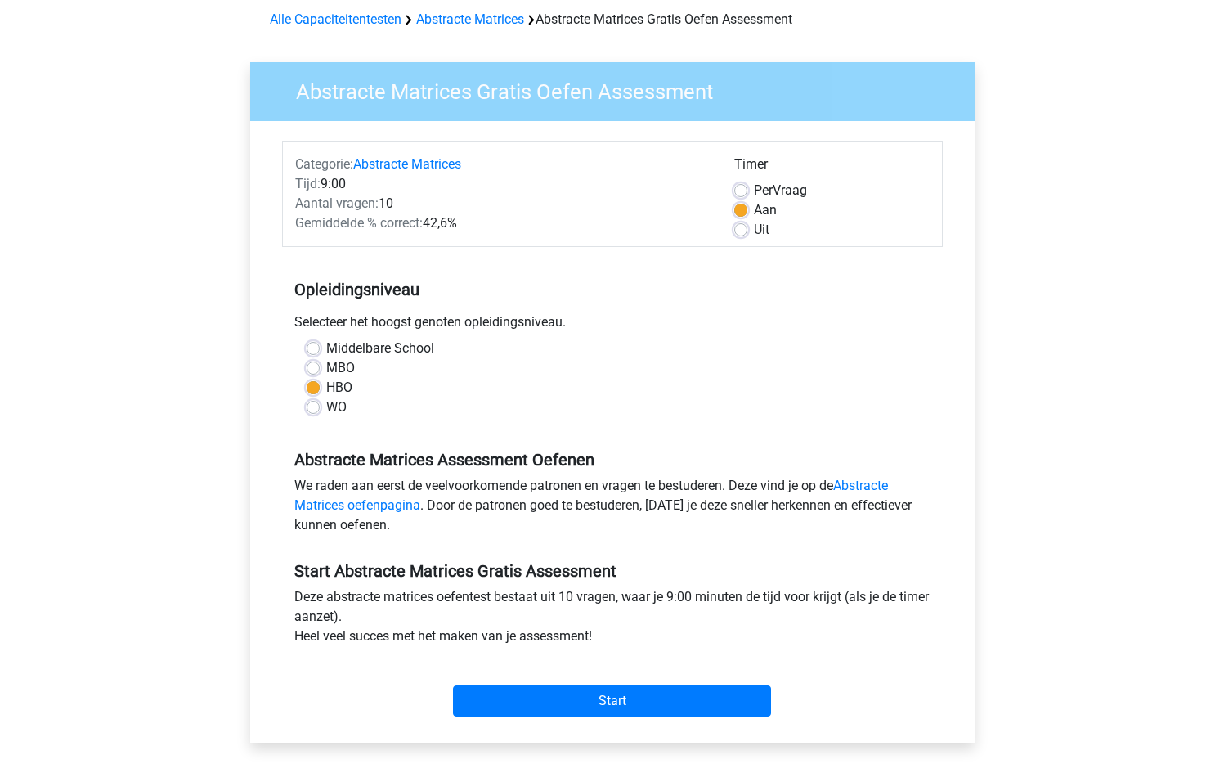
scroll to position [83, 0]
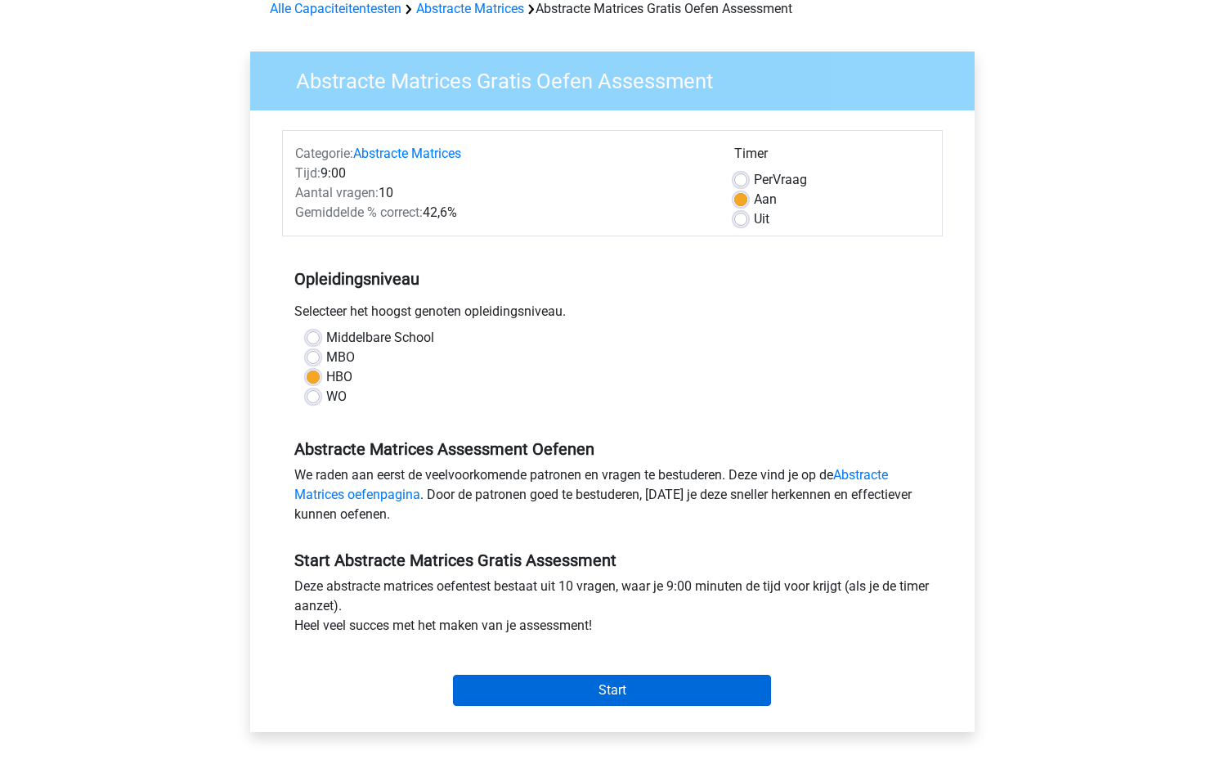
click at [601, 699] on input "Start" at bounding box center [612, 690] width 318 height 31
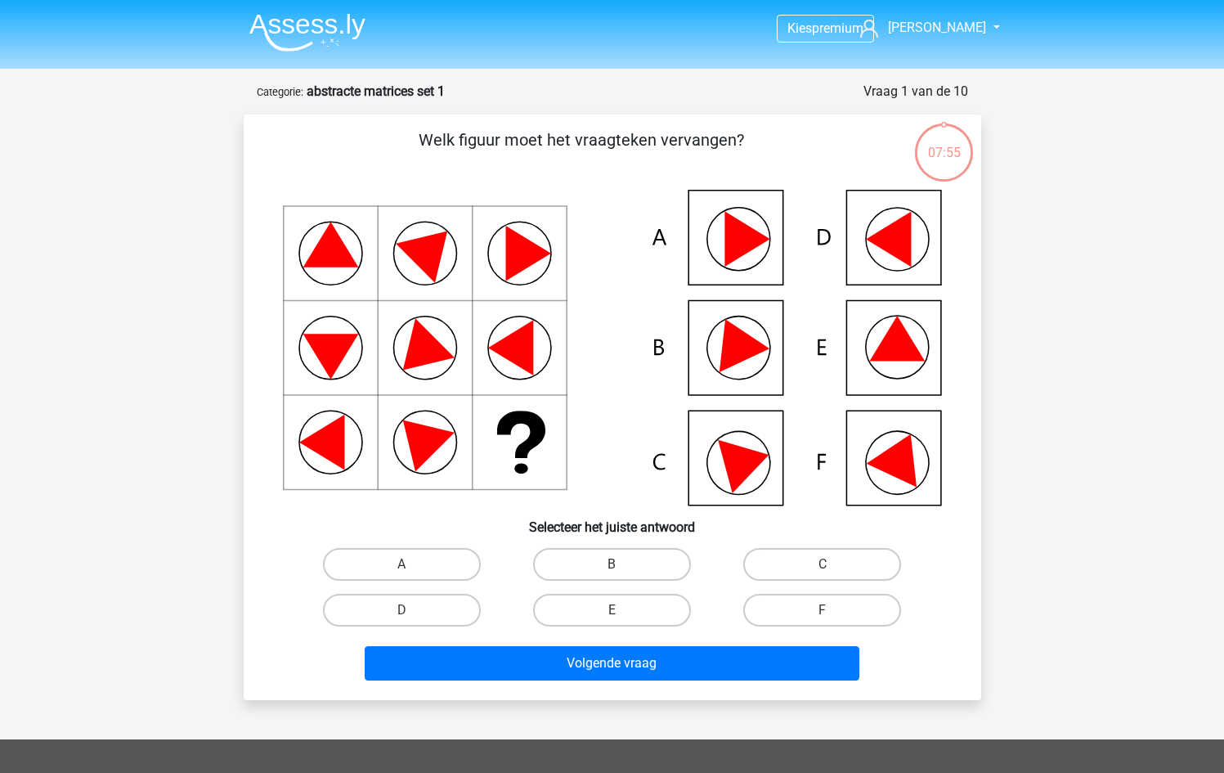
click at [621, 615] on input "E" at bounding box center [617, 615] width 11 height 11
radio input "true"
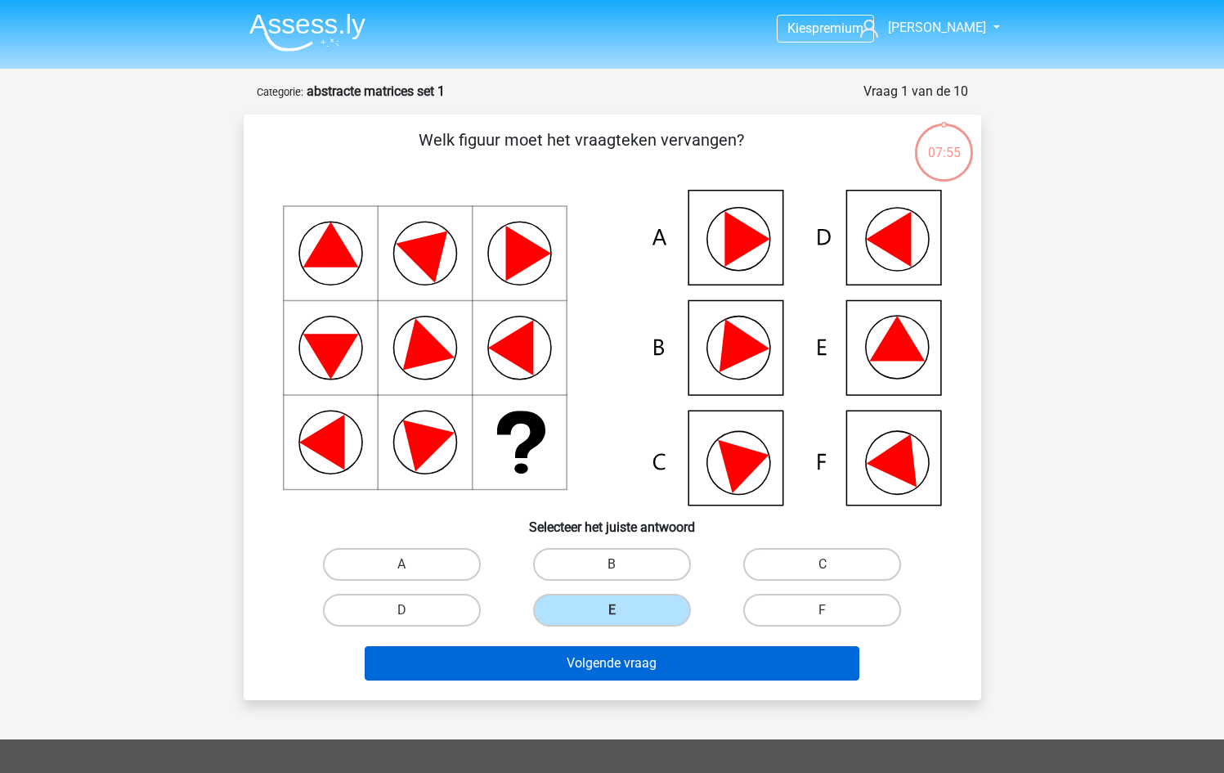
click at [600, 661] on button "Volgende vraag" at bounding box center [612, 663] width 495 height 34
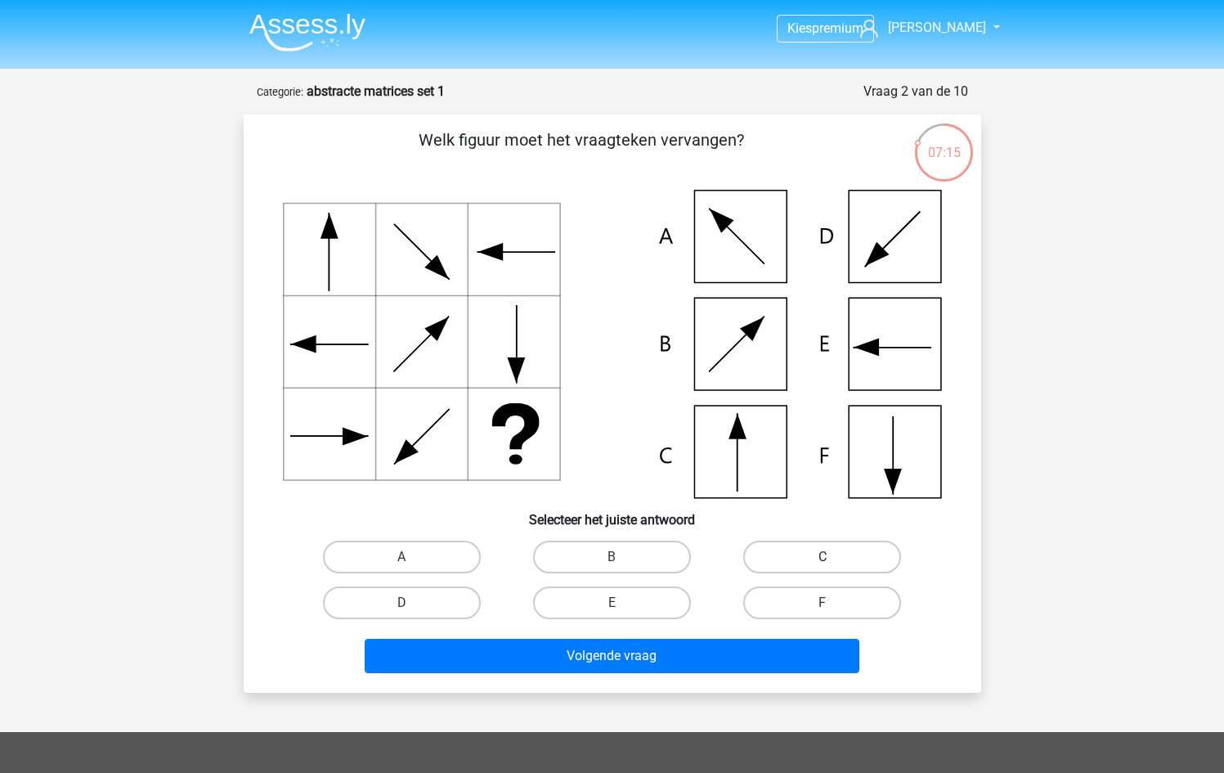
click at [792, 562] on label "C" at bounding box center [822, 556] width 158 height 33
click at [823, 562] on input "C" at bounding box center [828, 562] width 11 height 11
radio input "true"
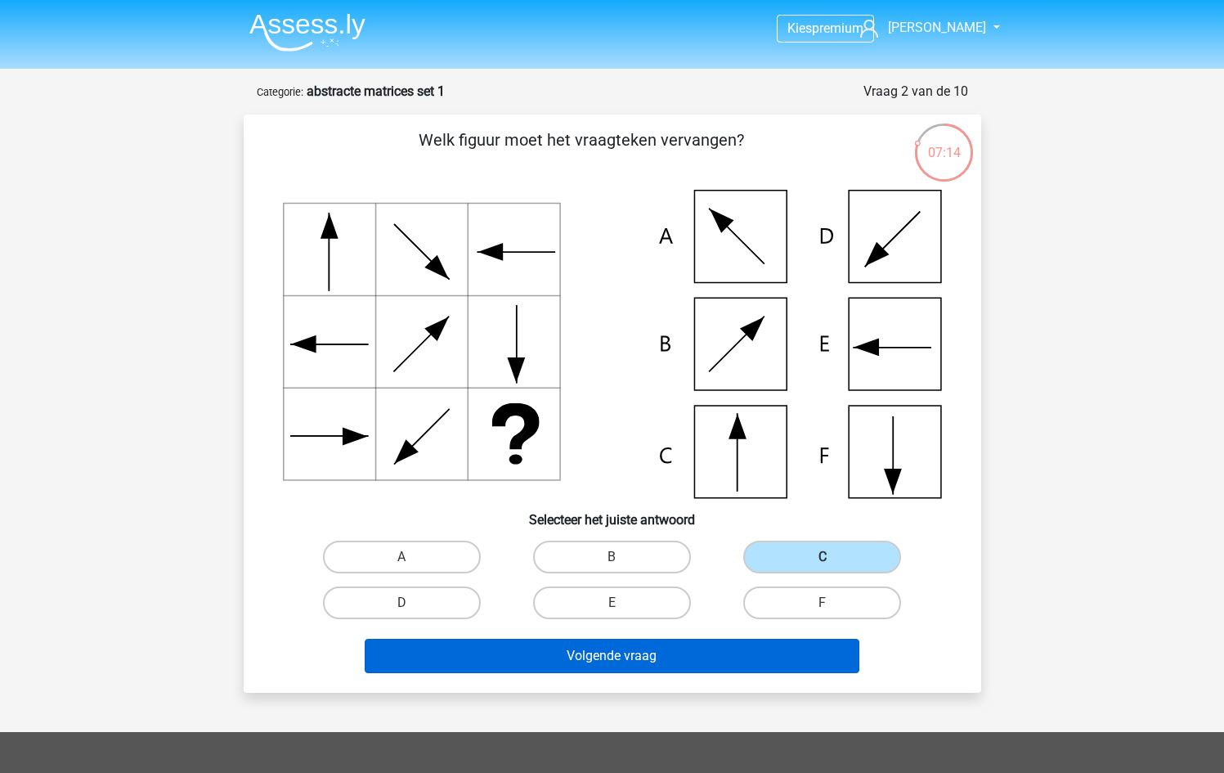
click at [607, 658] on button "Volgende vraag" at bounding box center [612, 656] width 495 height 34
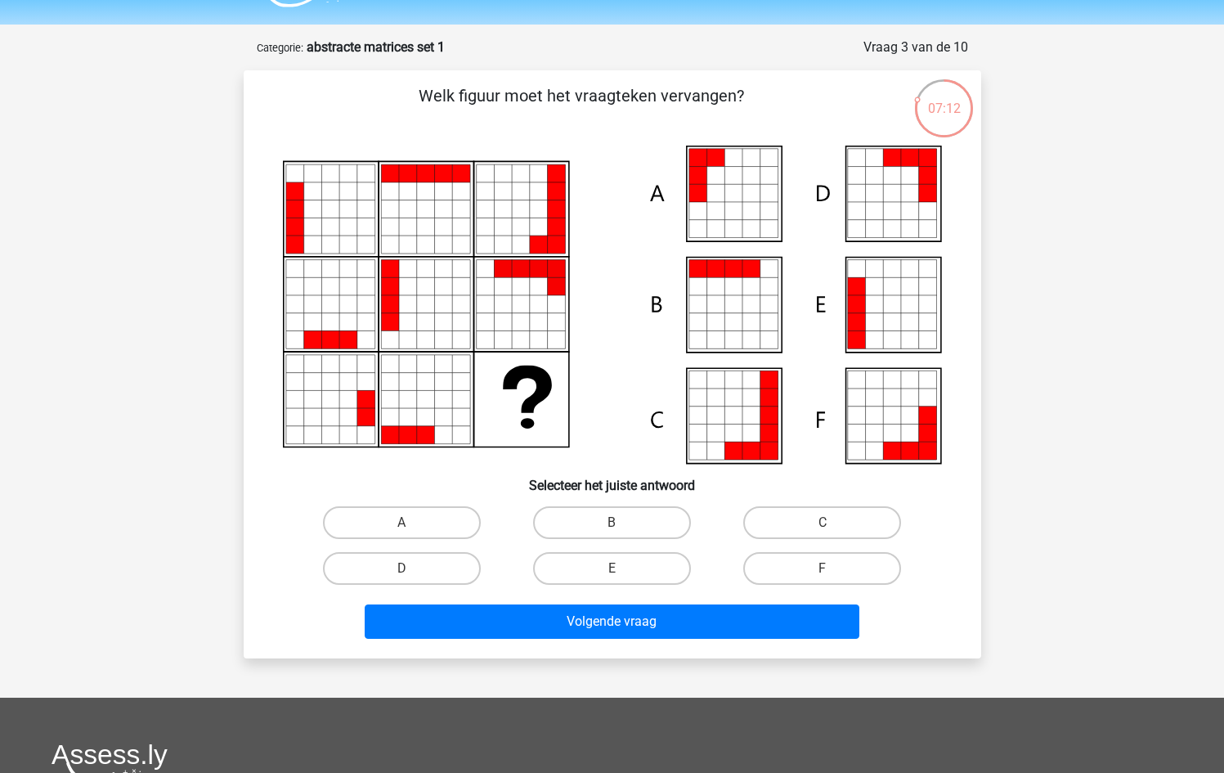
scroll to position [30, 0]
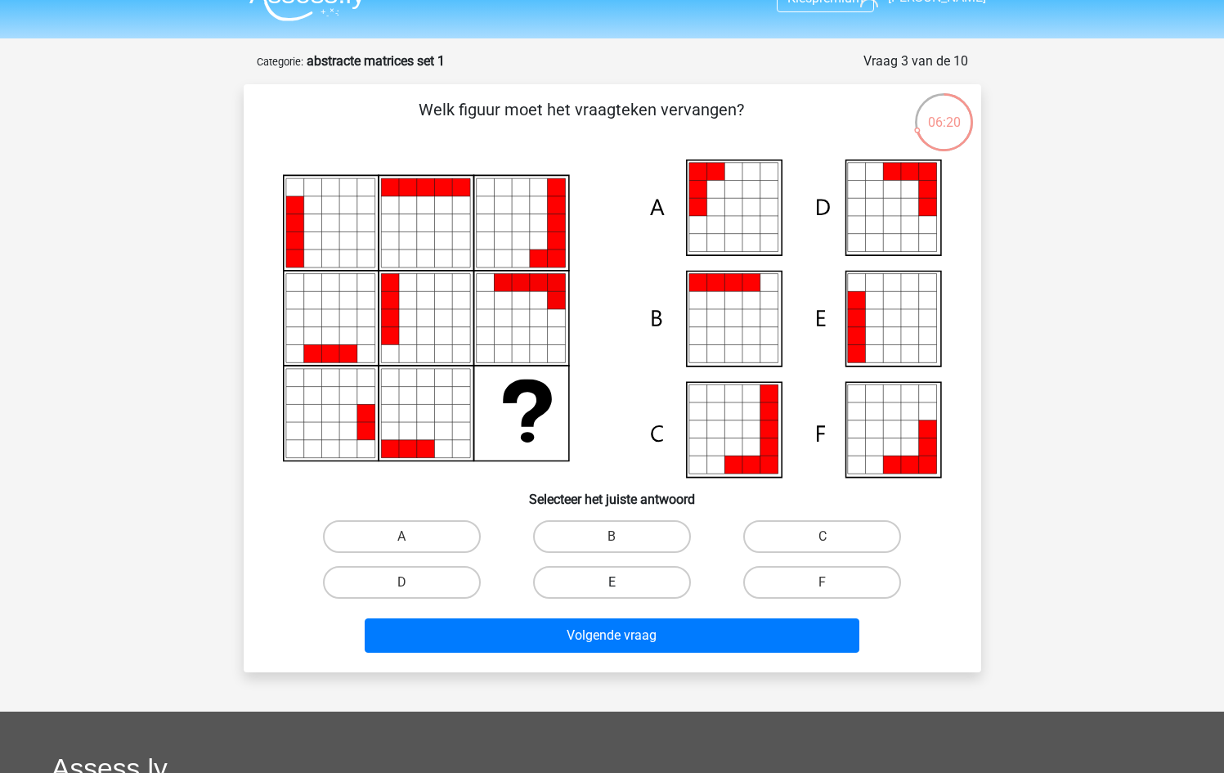
click at [624, 579] on label "E" at bounding box center [612, 582] width 158 height 33
click at [622, 582] on input "E" at bounding box center [617, 587] width 11 height 11
radio input "true"
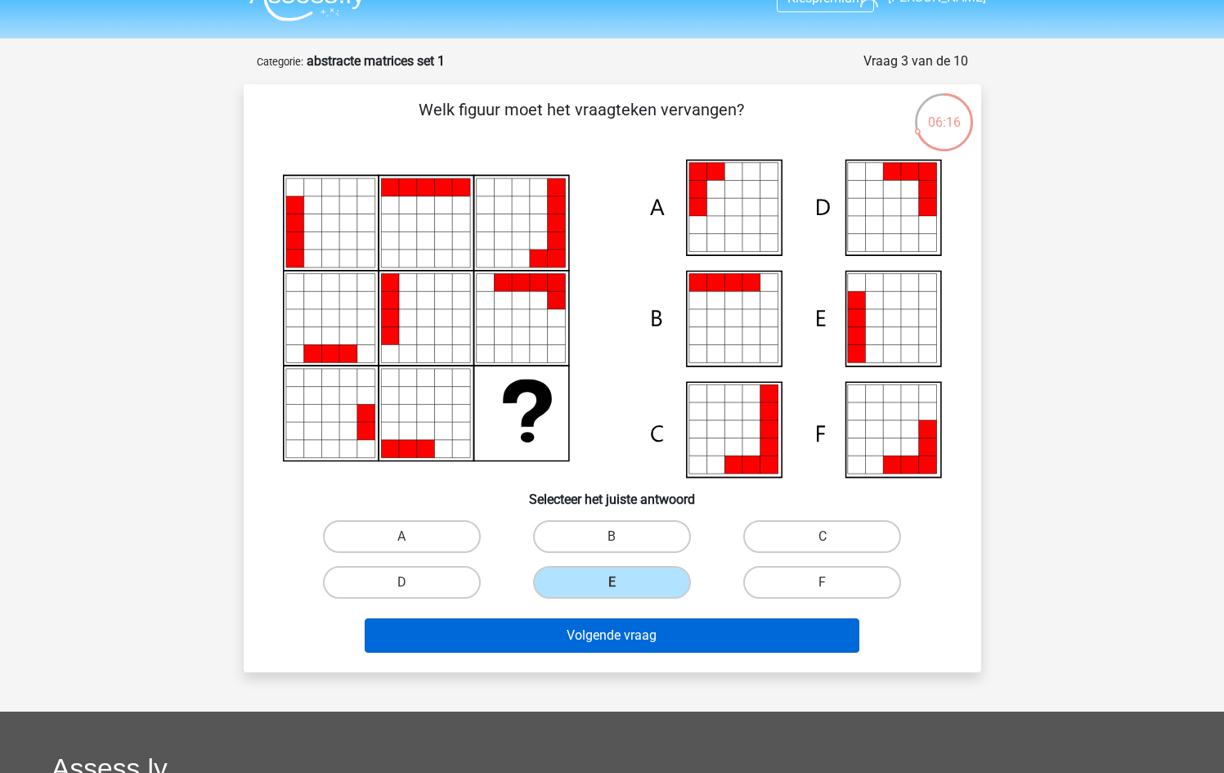
click at [659, 643] on button "Volgende vraag" at bounding box center [612, 635] width 495 height 34
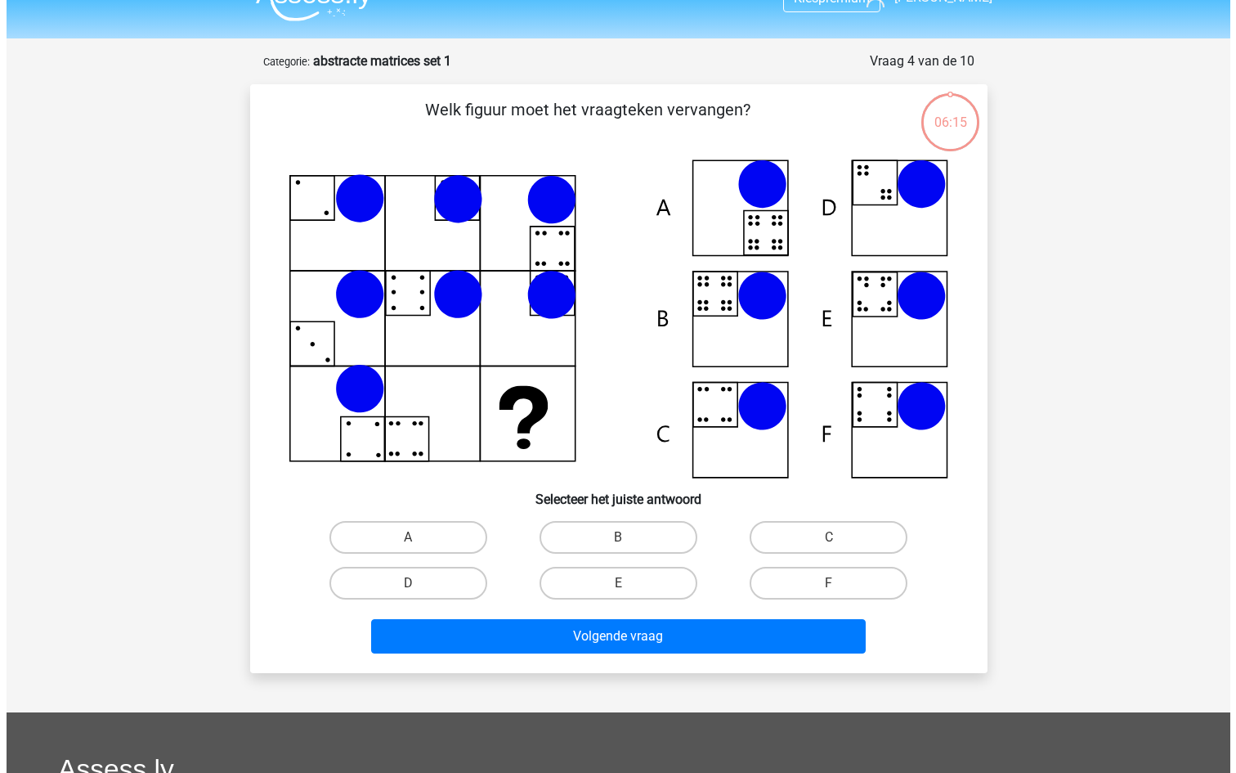
scroll to position [82, 0]
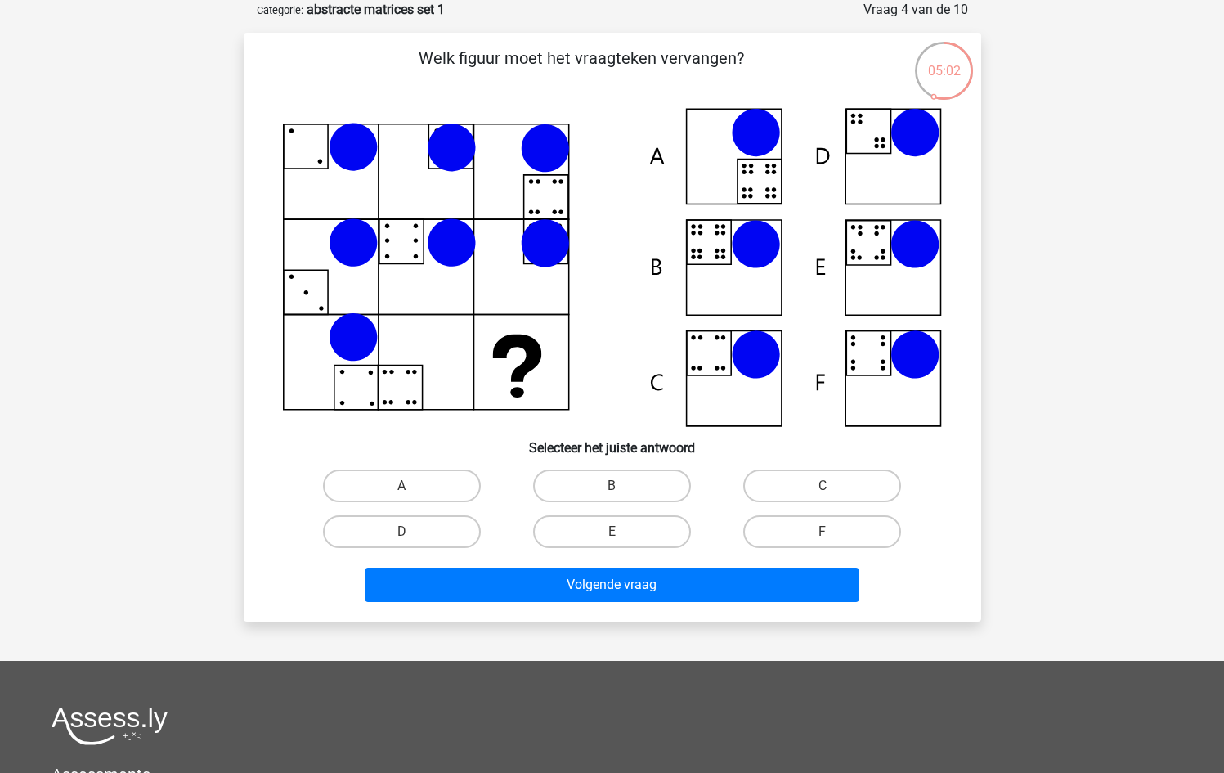
click at [789, 513] on div "F" at bounding box center [822, 532] width 210 height 46
click at [790, 533] on label "F" at bounding box center [822, 531] width 158 height 33
click at [823, 533] on input "F" at bounding box center [828, 536] width 11 height 11
radio input "true"
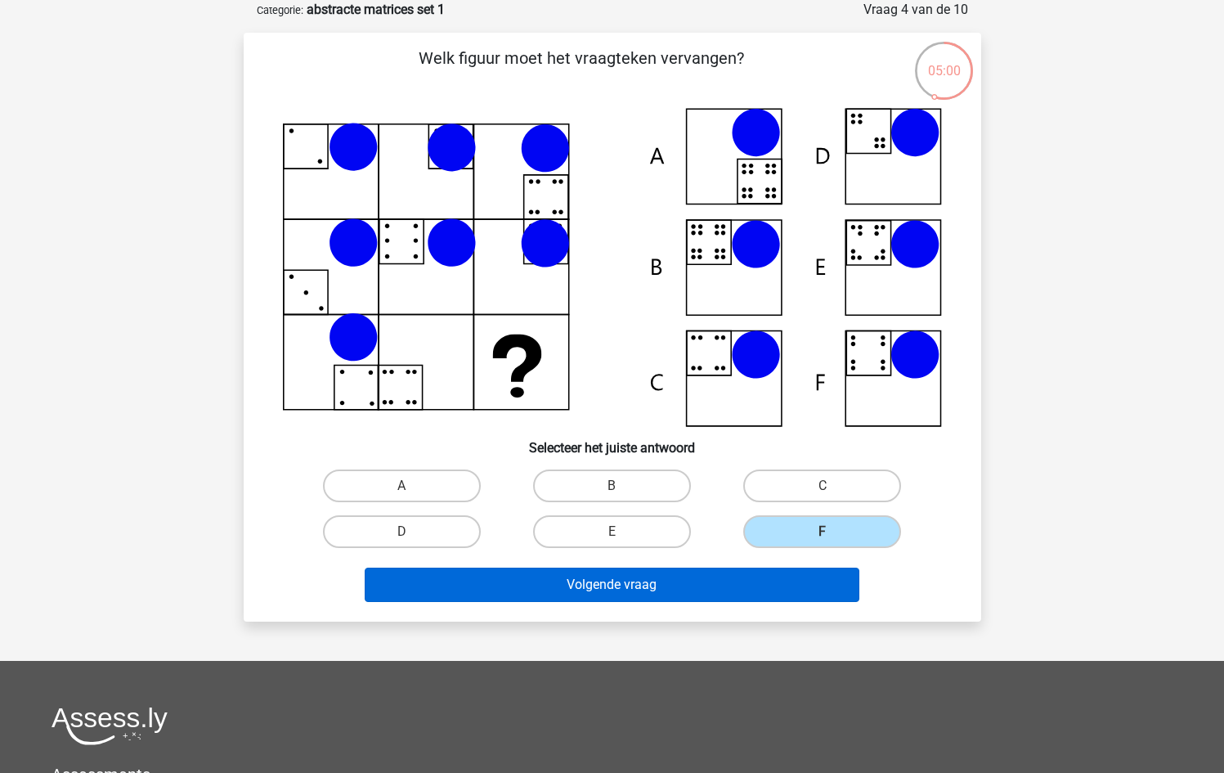
click at [711, 589] on button "Volgende vraag" at bounding box center [612, 584] width 495 height 34
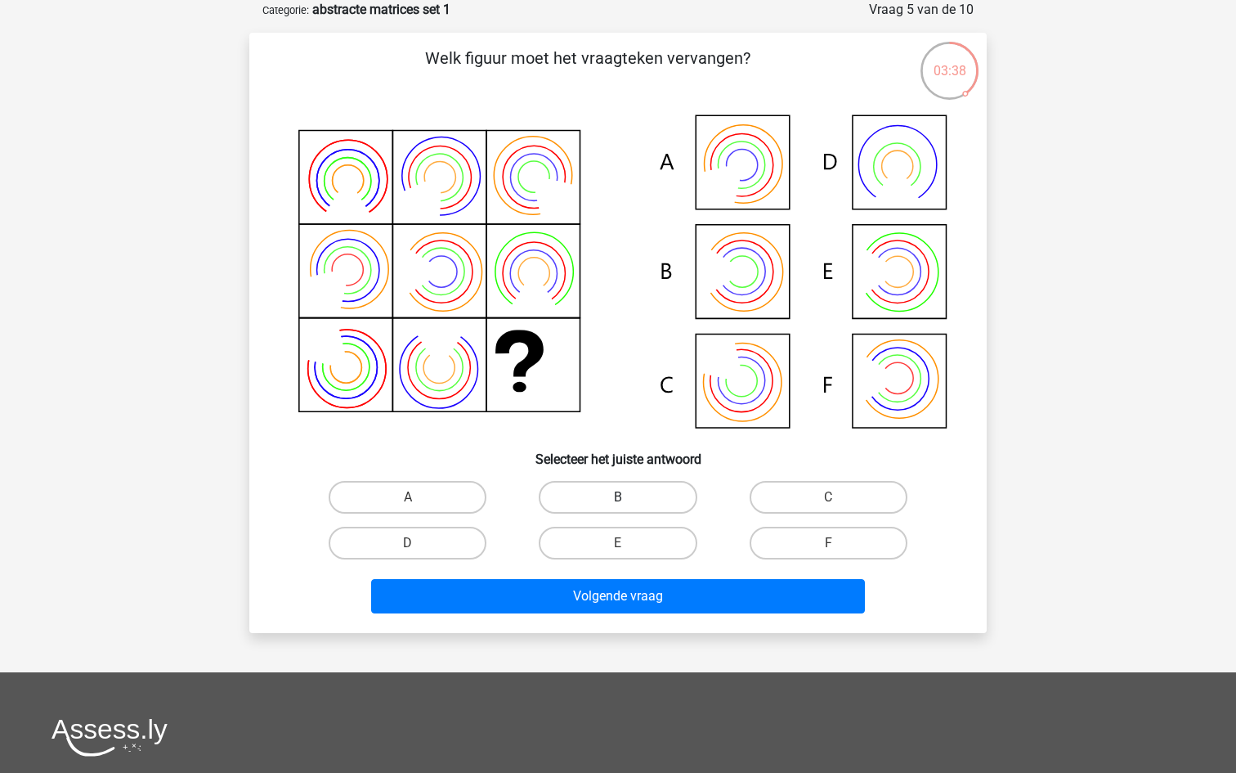
click at [681, 491] on label "B" at bounding box center [618, 497] width 158 height 33
click at [629, 497] on input "B" at bounding box center [623, 502] width 11 height 11
radio input "true"
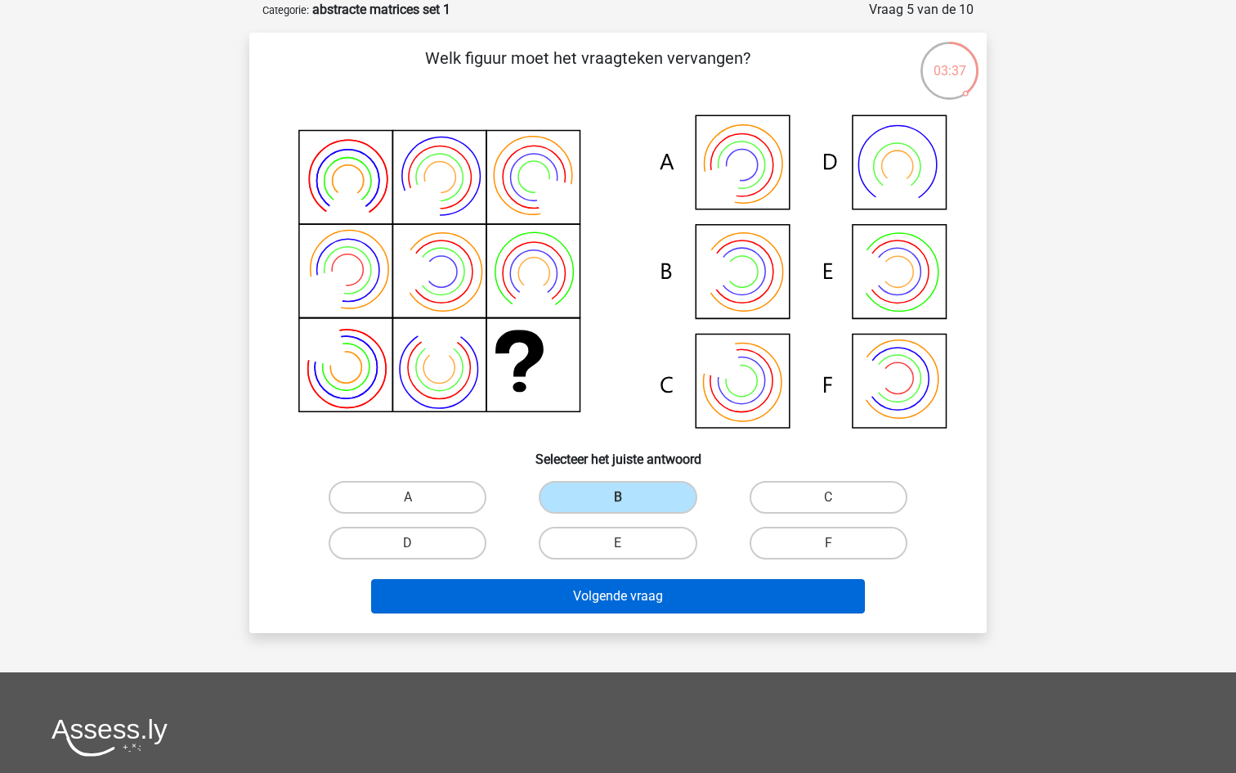
click at [649, 594] on button "Volgende vraag" at bounding box center [618, 596] width 495 height 34
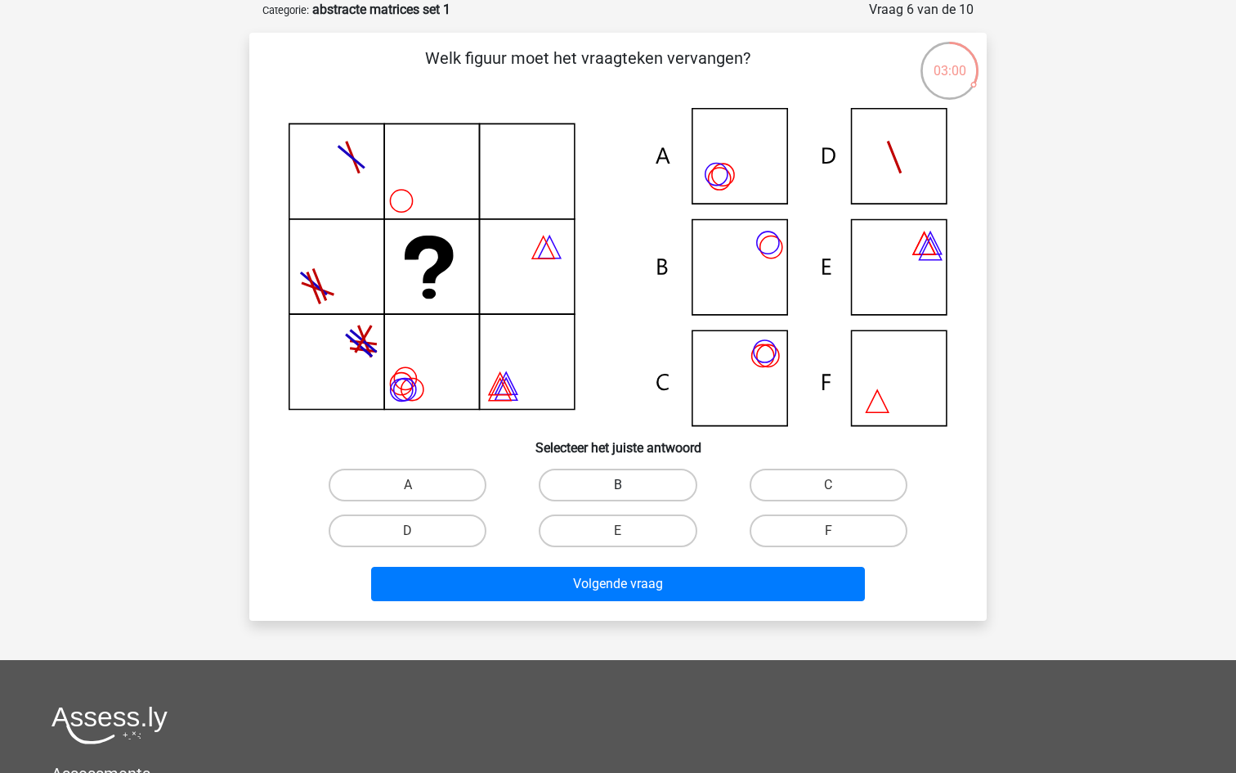
click at [636, 492] on label "B" at bounding box center [618, 485] width 158 height 33
click at [629, 492] on input "B" at bounding box center [623, 490] width 11 height 11
radio input "true"
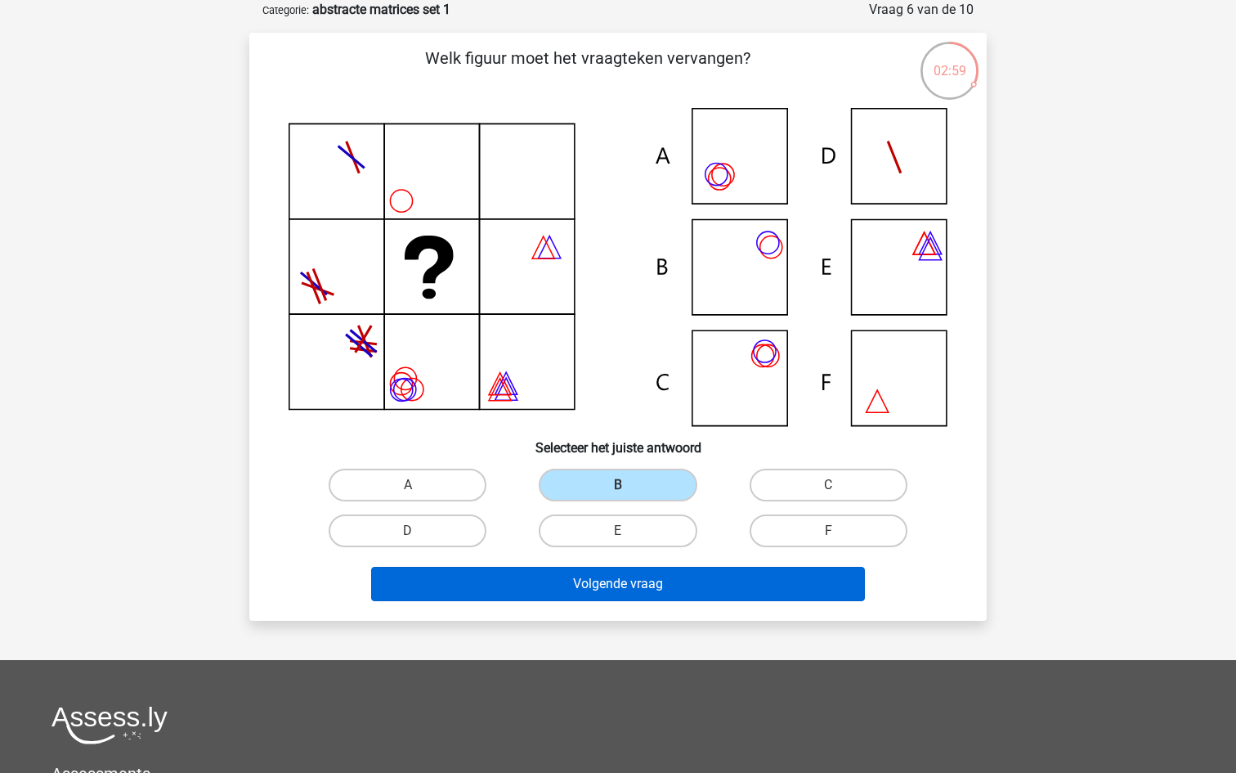
click at [602, 581] on button "Volgende vraag" at bounding box center [618, 584] width 495 height 34
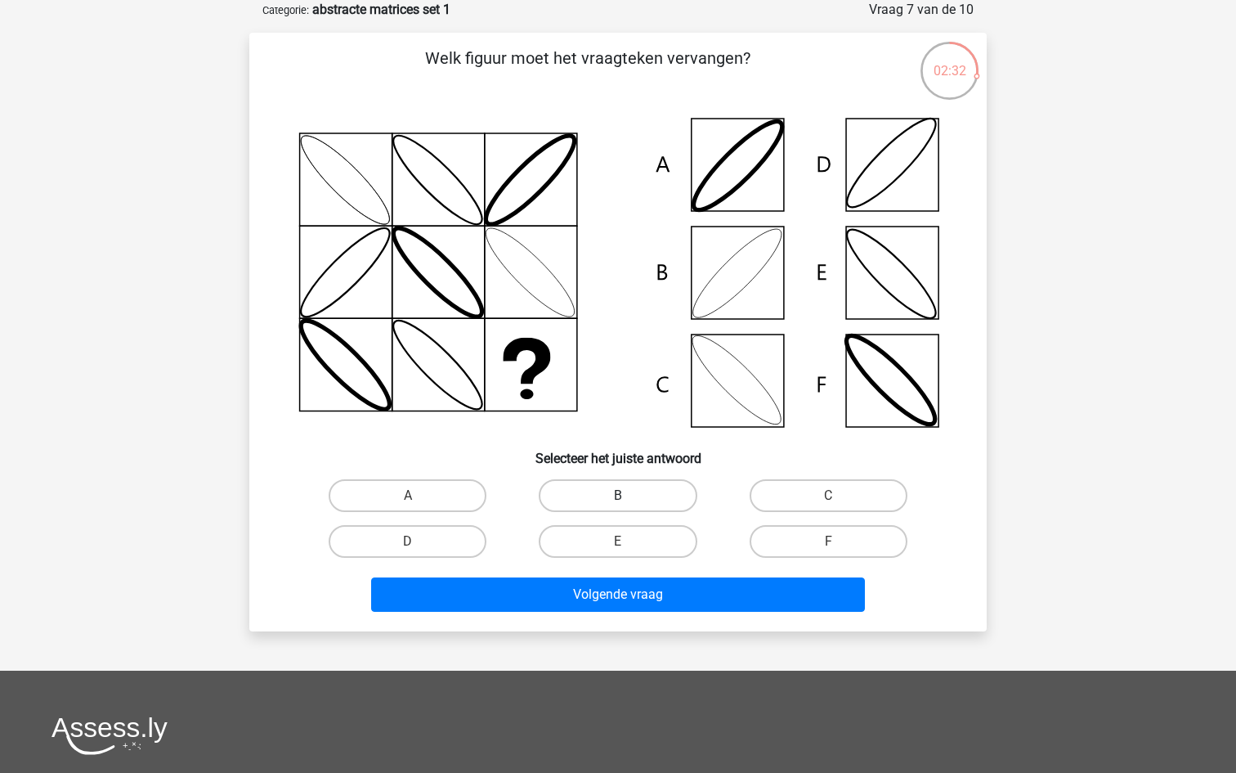
click at [633, 495] on label "B" at bounding box center [618, 495] width 158 height 33
click at [629, 495] on input "B" at bounding box center [623, 500] width 11 height 11
radio input "true"
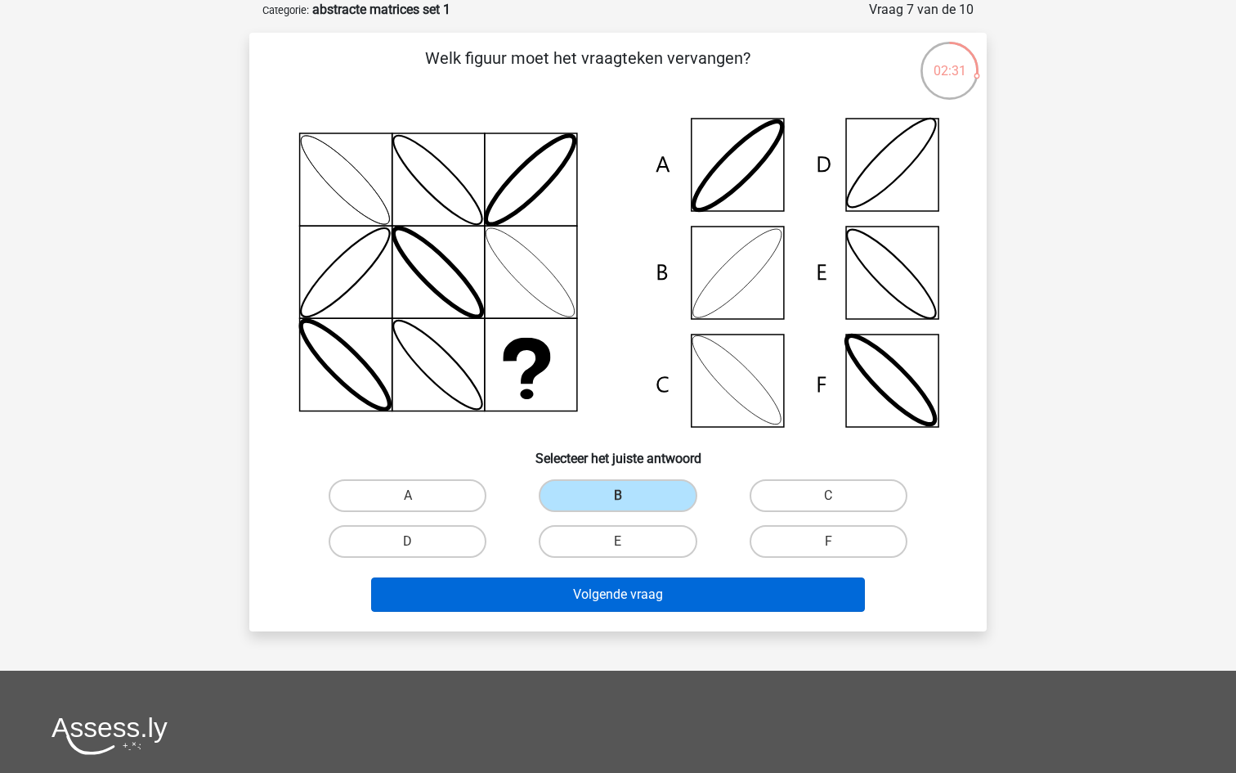
click at [588, 586] on button "Volgende vraag" at bounding box center [618, 594] width 495 height 34
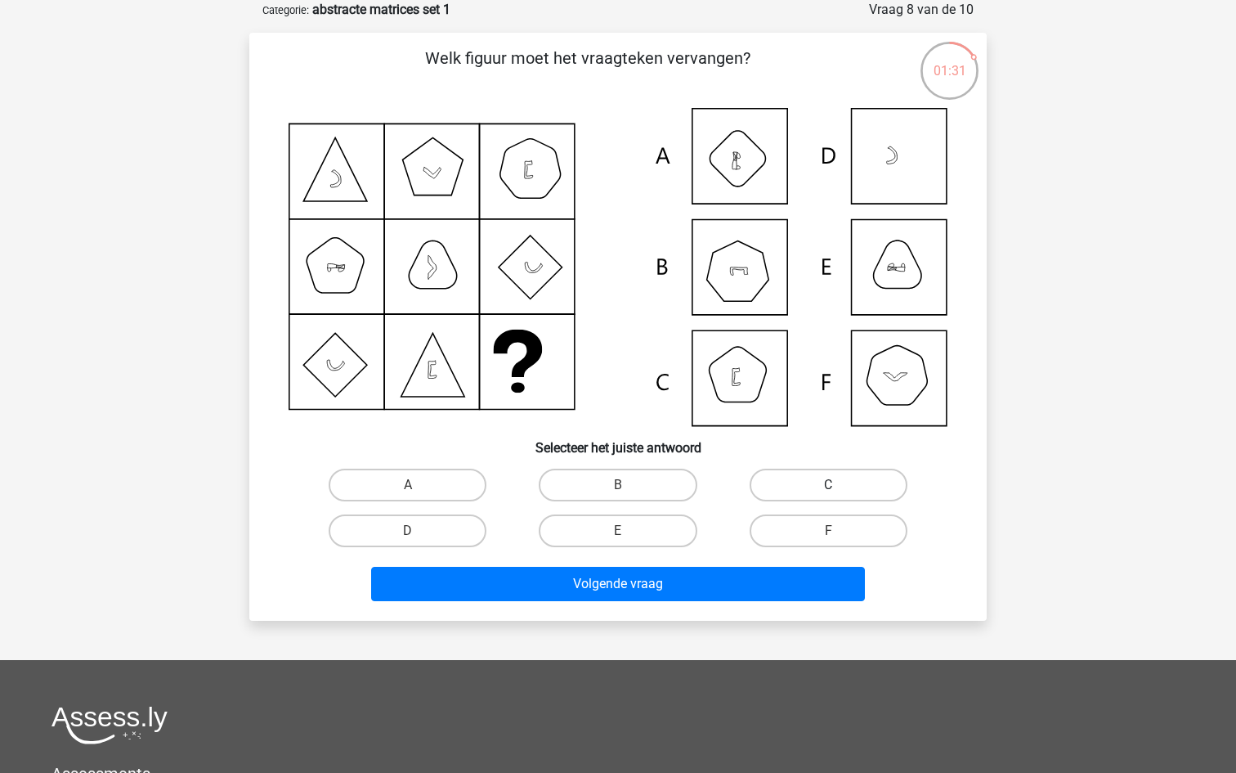
click at [777, 472] on label "C" at bounding box center [829, 485] width 158 height 33
click at [828, 485] on input "C" at bounding box center [833, 490] width 11 height 11
radio input "true"
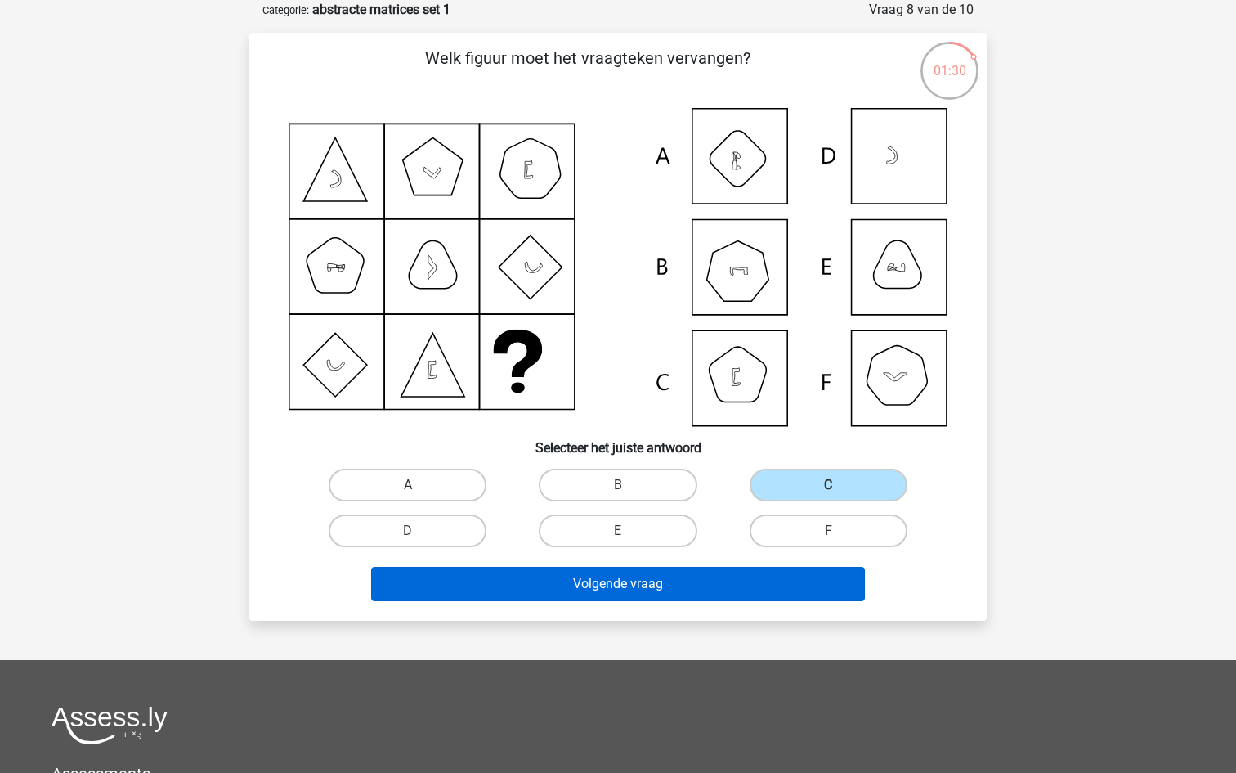
click at [657, 580] on button "Volgende vraag" at bounding box center [618, 584] width 495 height 34
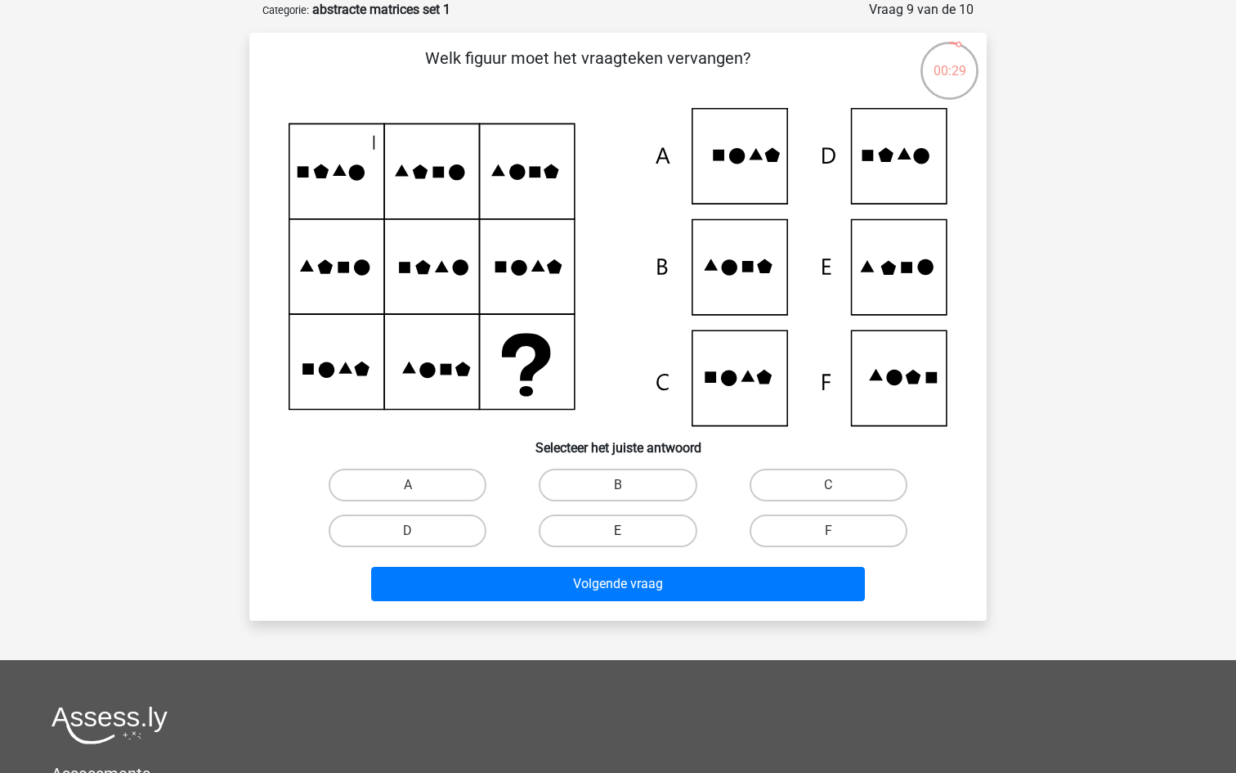
click at [638, 534] on label "E" at bounding box center [618, 530] width 158 height 33
click at [629, 534] on input "E" at bounding box center [623, 536] width 11 height 11
radio input "true"
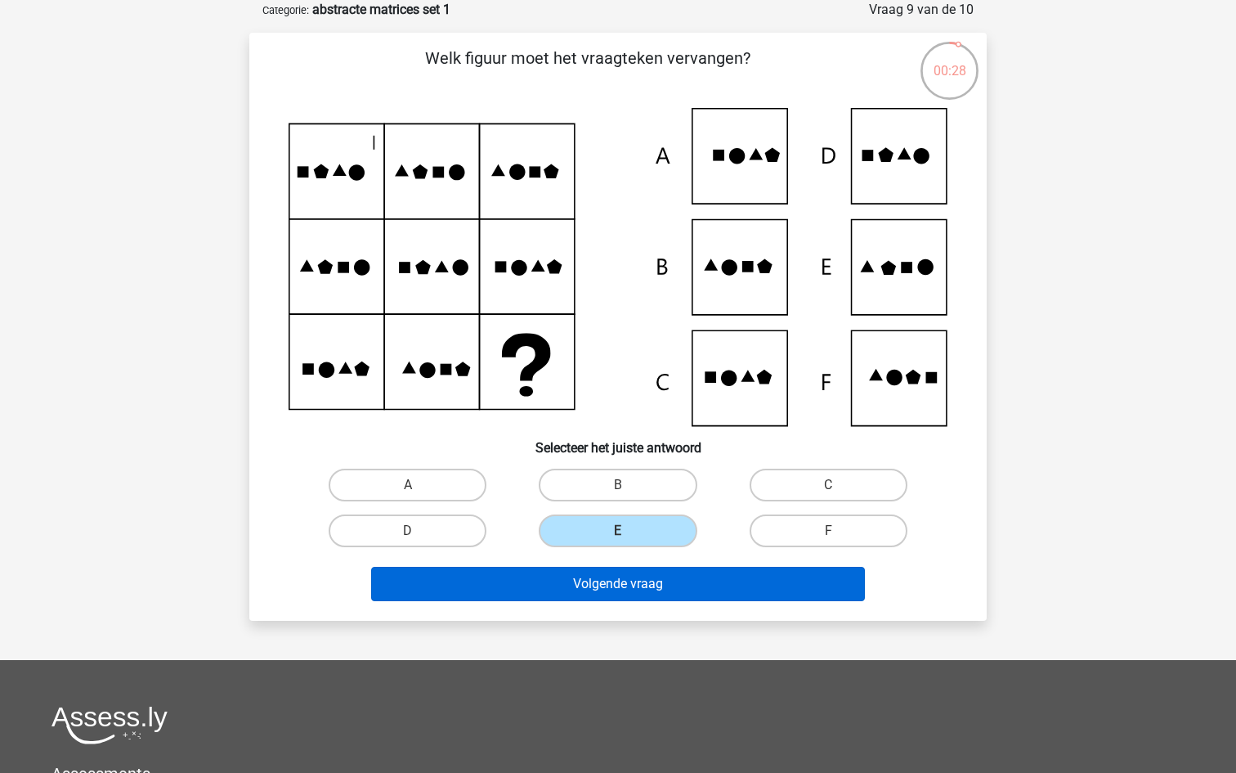
click at [626, 586] on button "Volgende vraag" at bounding box center [618, 584] width 495 height 34
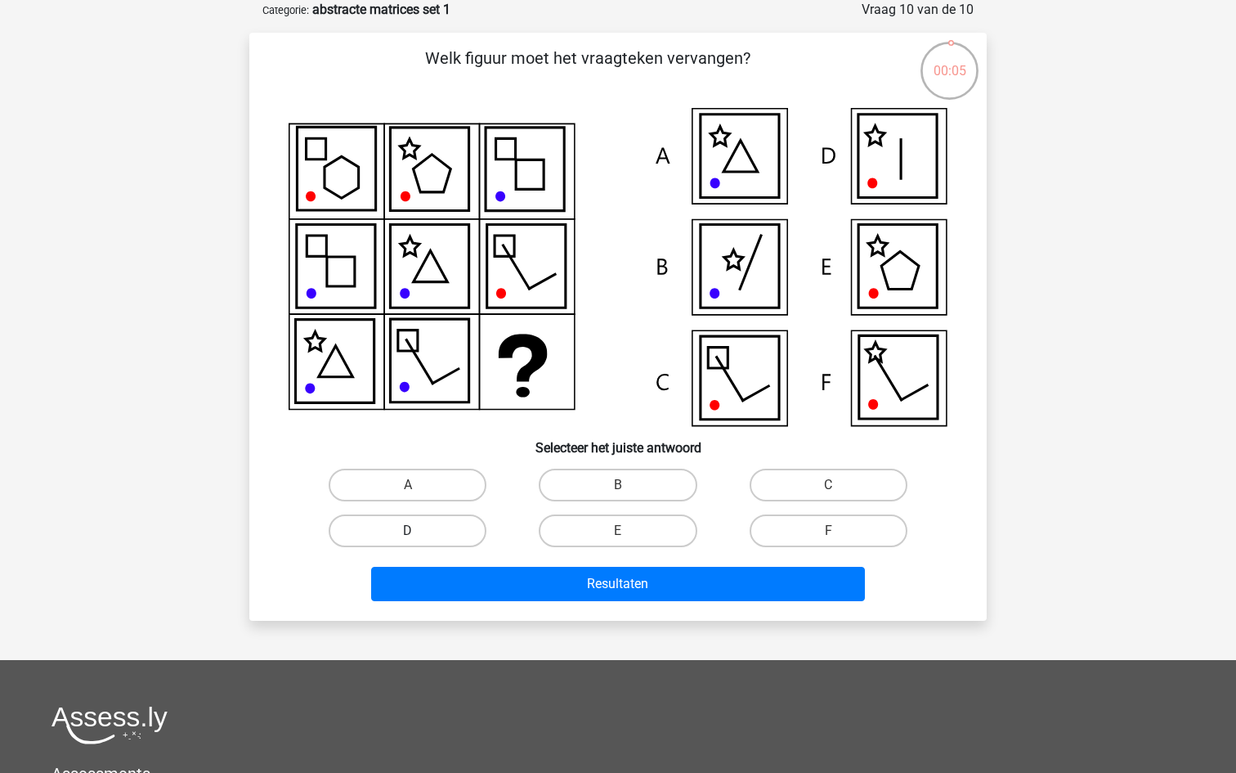
click at [391, 531] on label "D" at bounding box center [408, 530] width 158 height 33
click at [408, 531] on input "D" at bounding box center [413, 536] width 11 height 11
radio input "true"
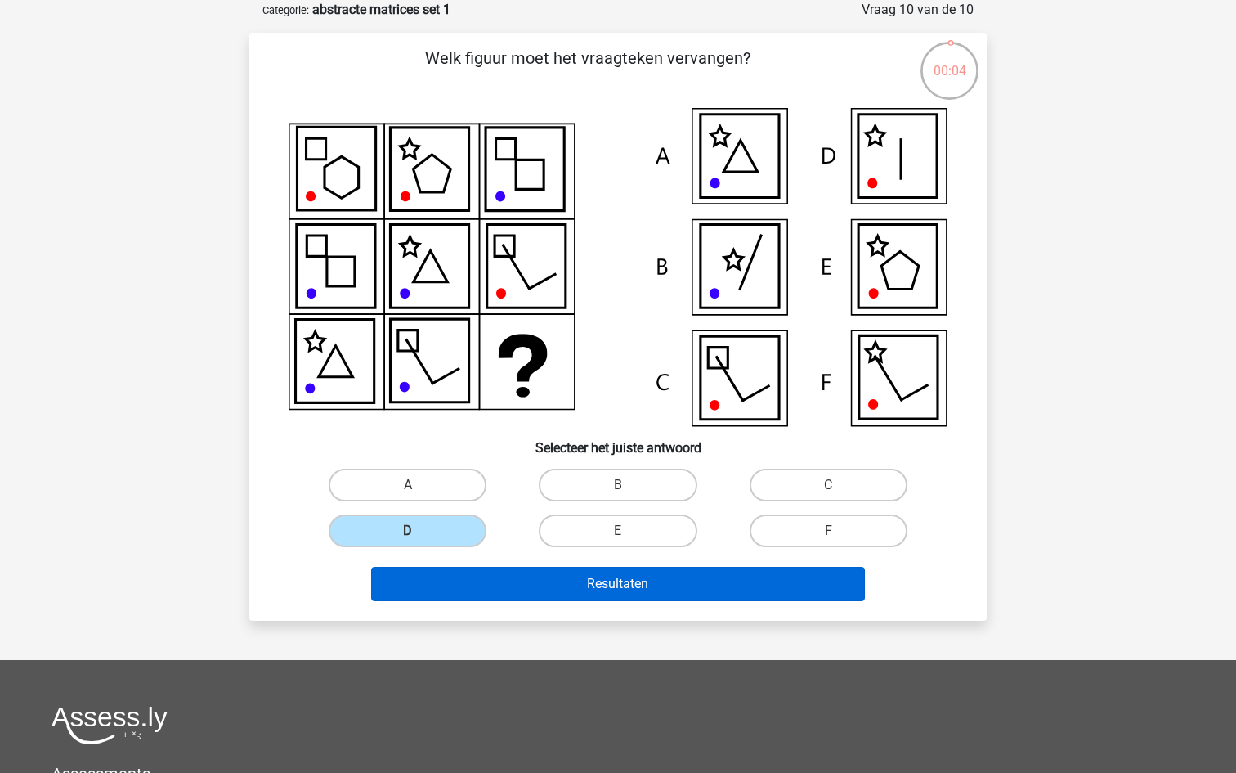
click at [511, 593] on button "Resultaten" at bounding box center [618, 584] width 495 height 34
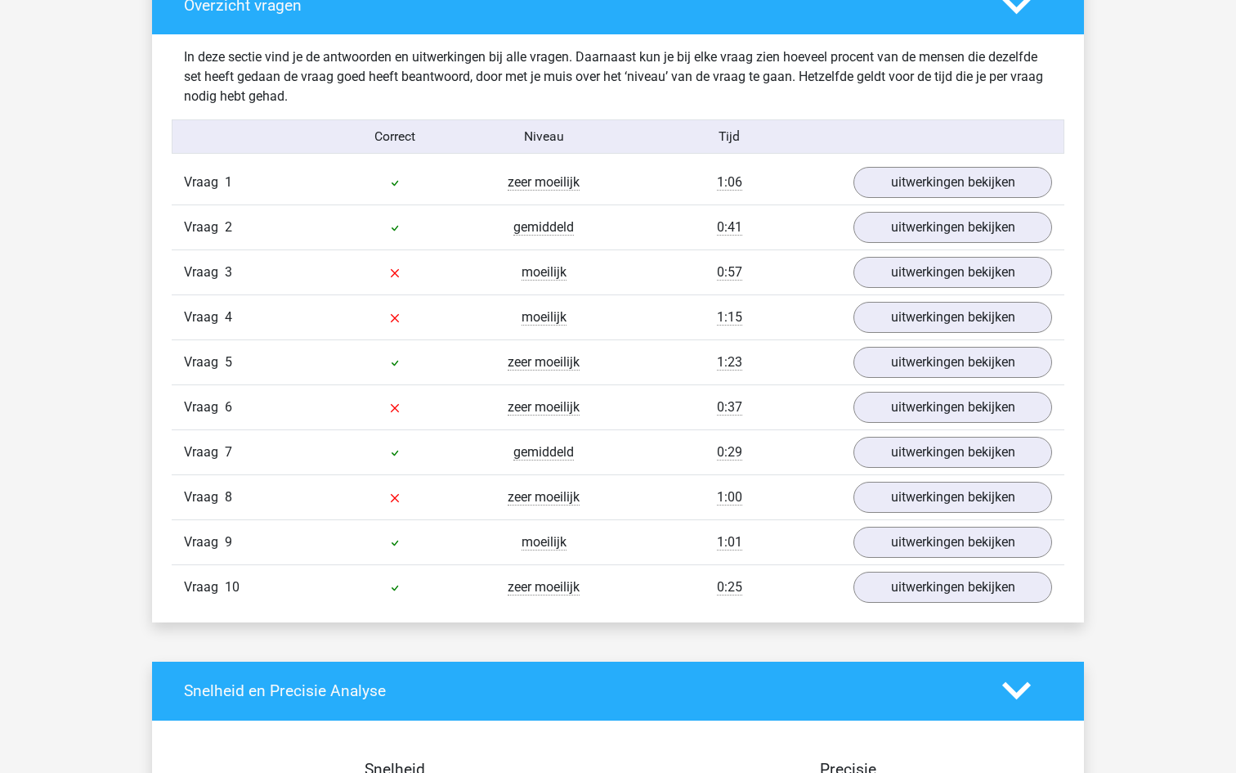
scroll to position [1289, 0]
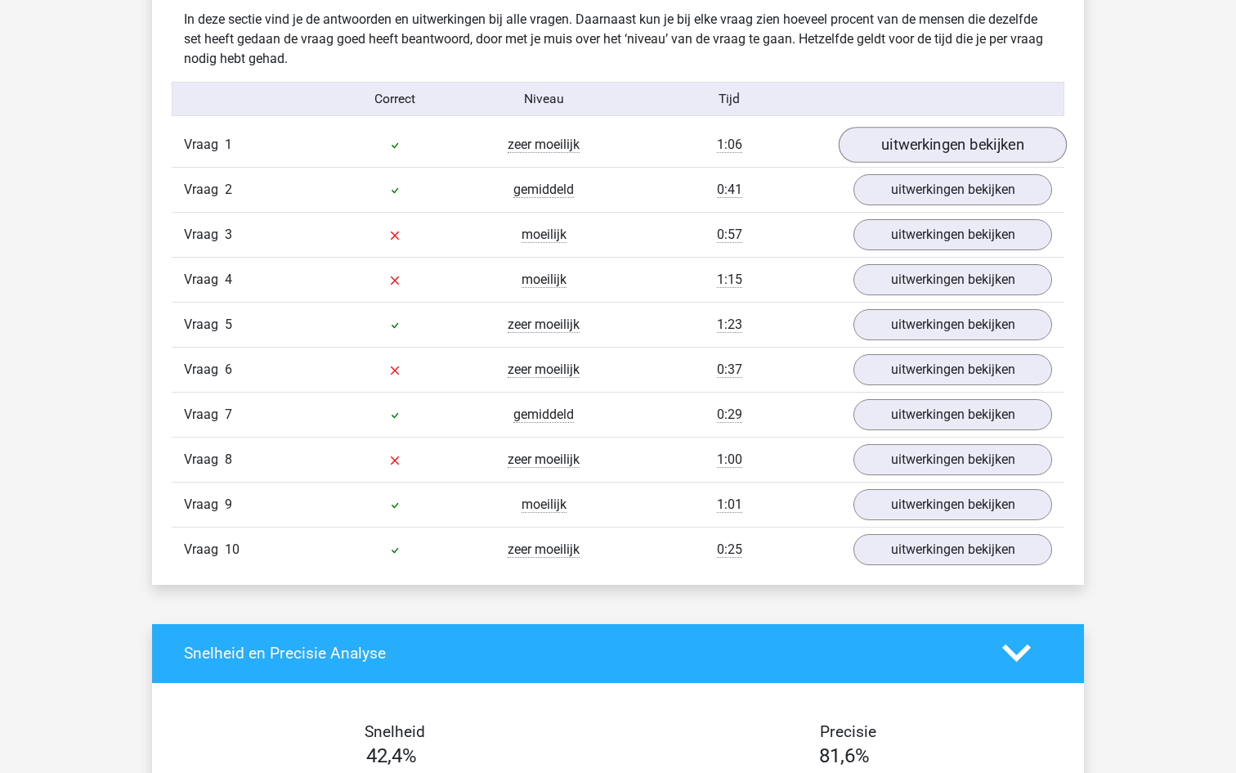
click at [902, 139] on link "uitwerkingen bekijken" at bounding box center [953, 145] width 228 height 36
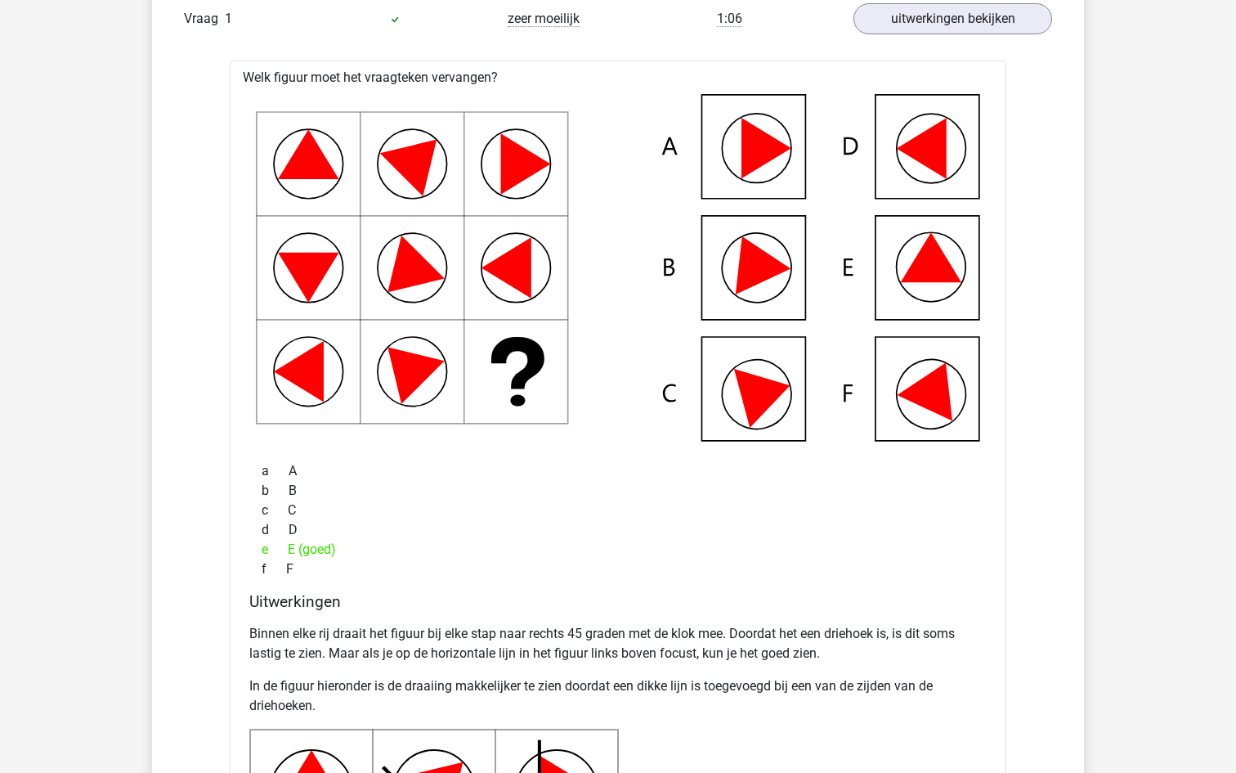
scroll to position [1228, 0]
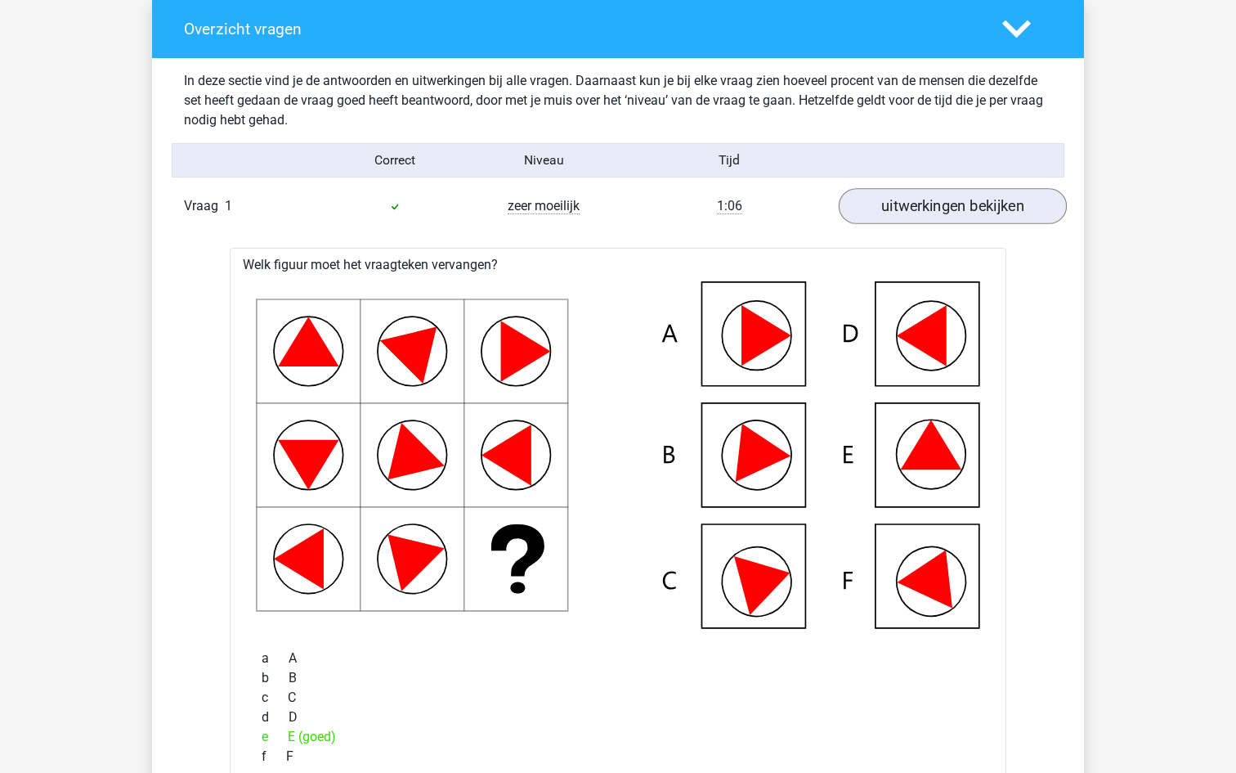
click at [922, 212] on link "uitwerkingen bekijken" at bounding box center [953, 206] width 228 height 36
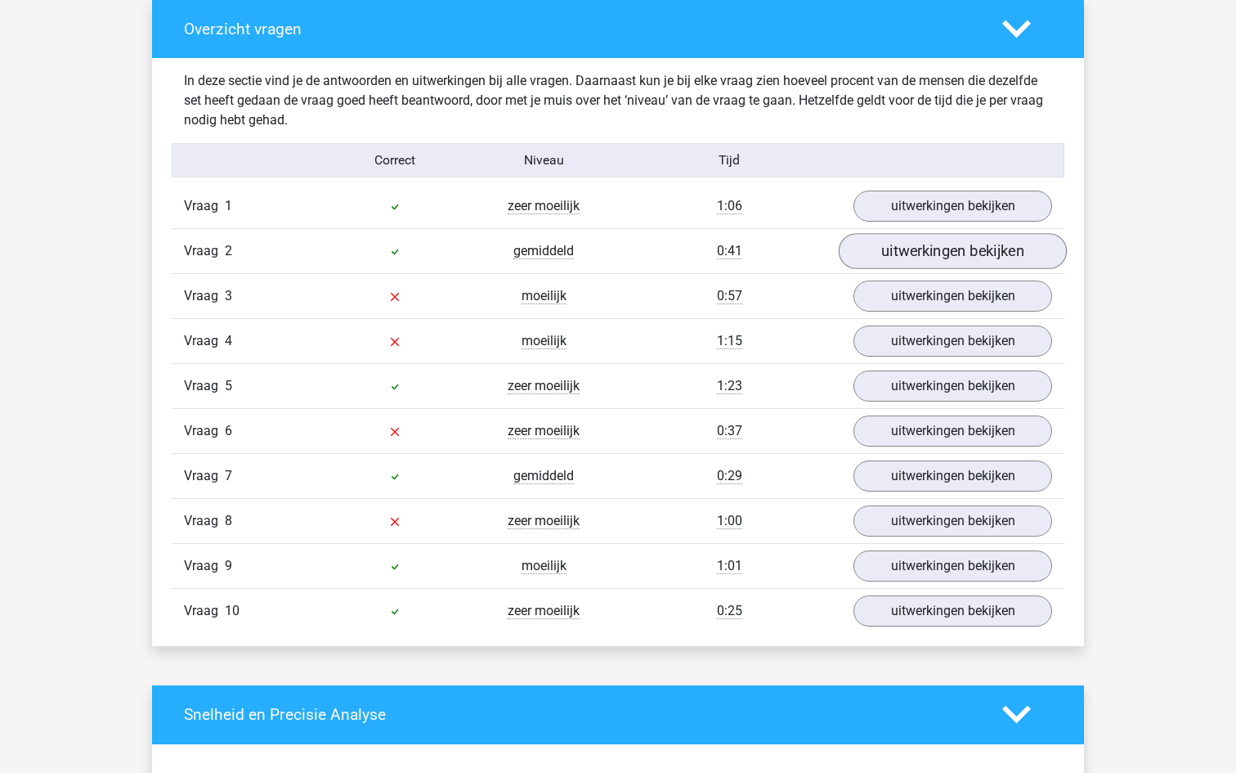
click at [931, 258] on link "uitwerkingen bekijken" at bounding box center [953, 251] width 228 height 36
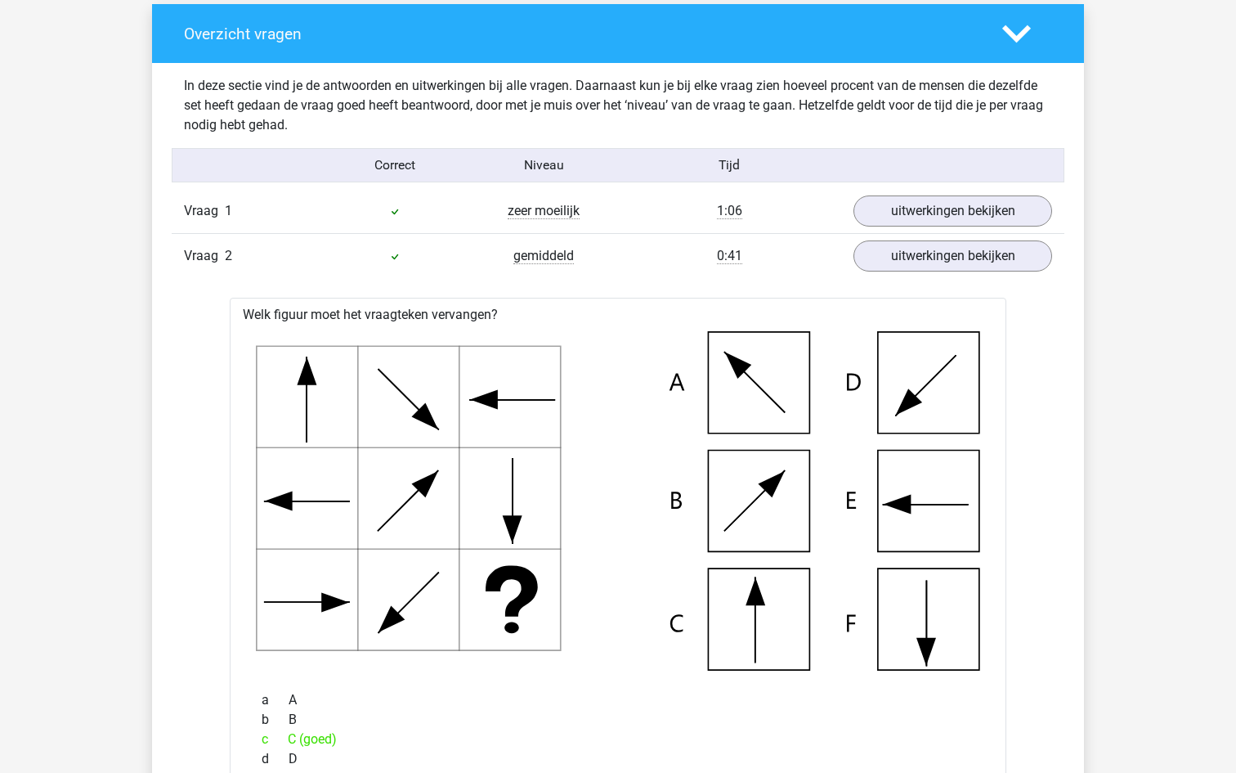
scroll to position [1195, 0]
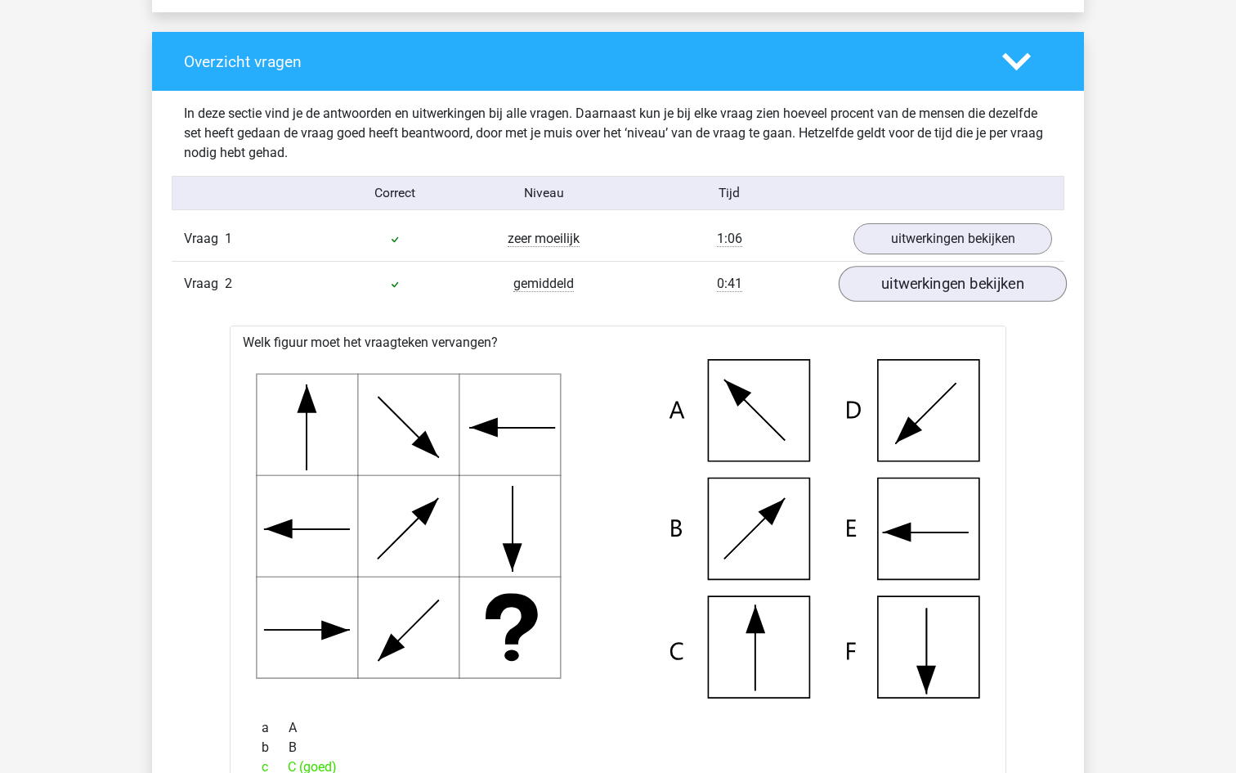
click at [894, 288] on link "uitwerkingen bekijken" at bounding box center [953, 284] width 228 height 36
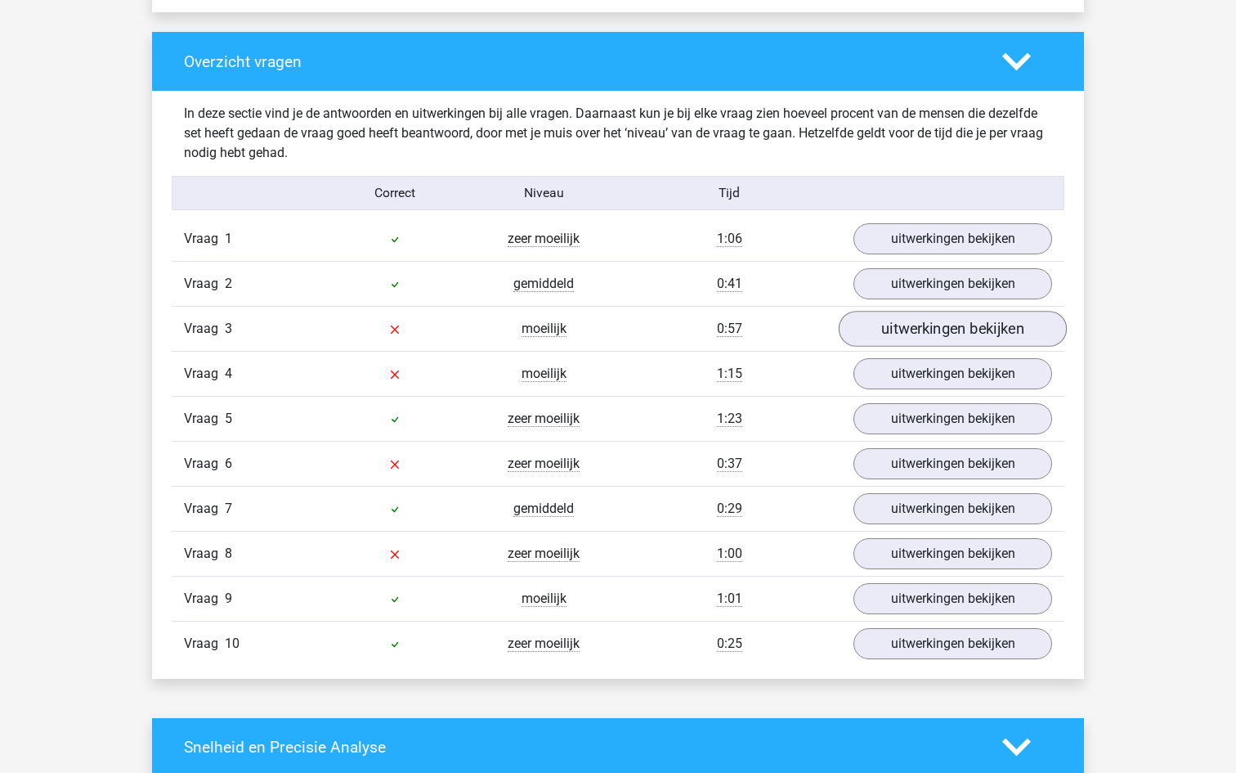
click at [908, 332] on link "uitwerkingen bekijken" at bounding box center [953, 329] width 228 height 36
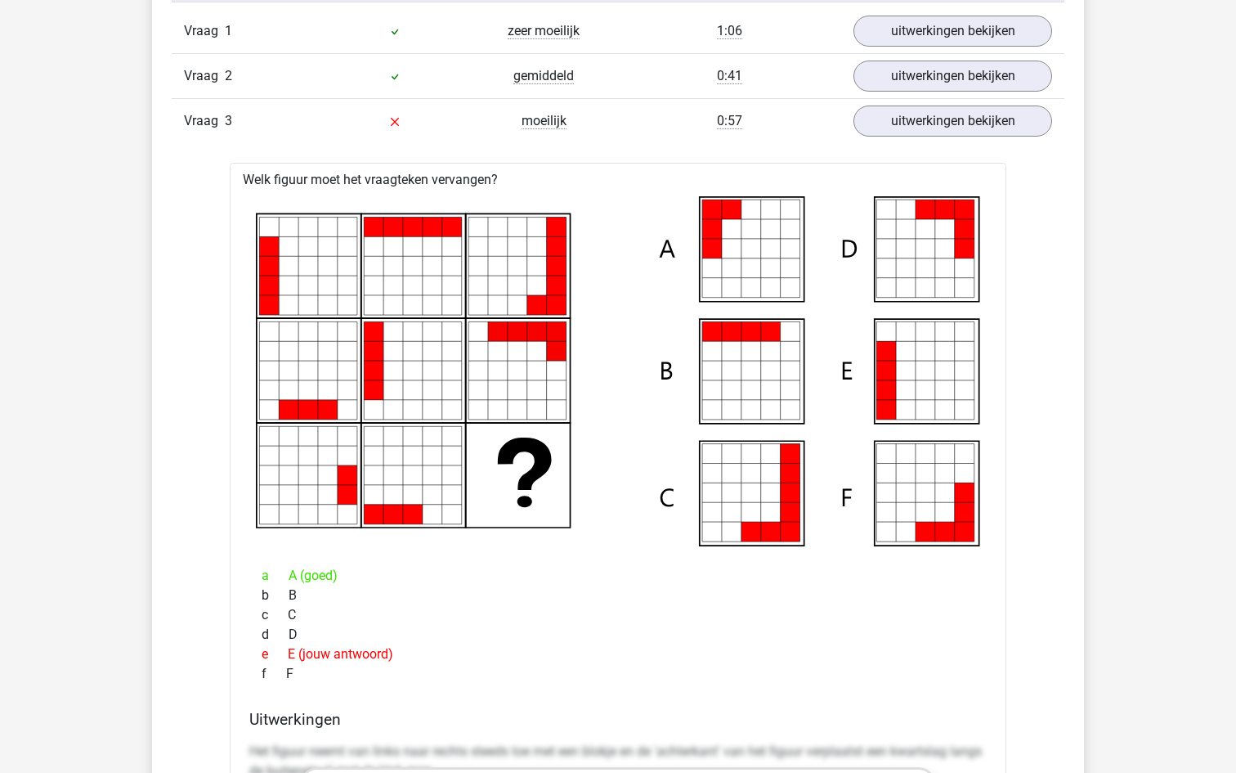
scroll to position [1400, 0]
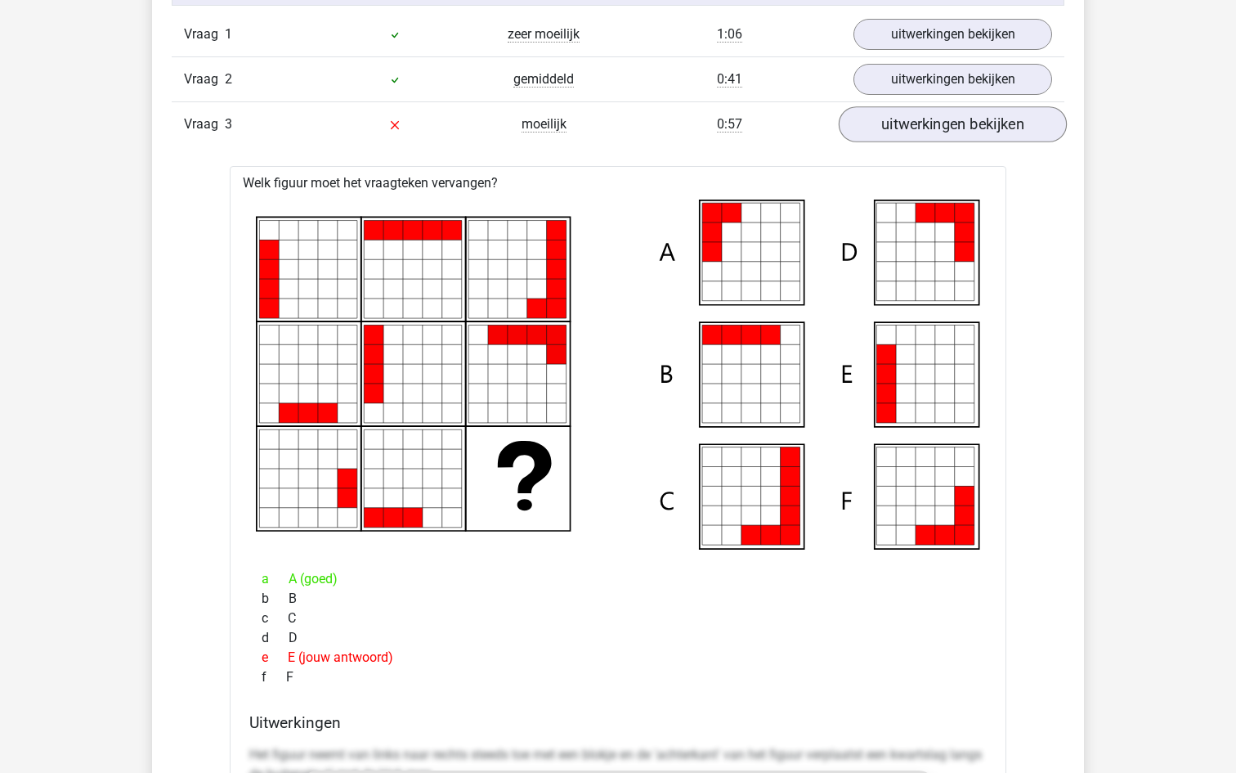
click at [924, 124] on link "uitwerkingen bekijken" at bounding box center [953, 124] width 228 height 36
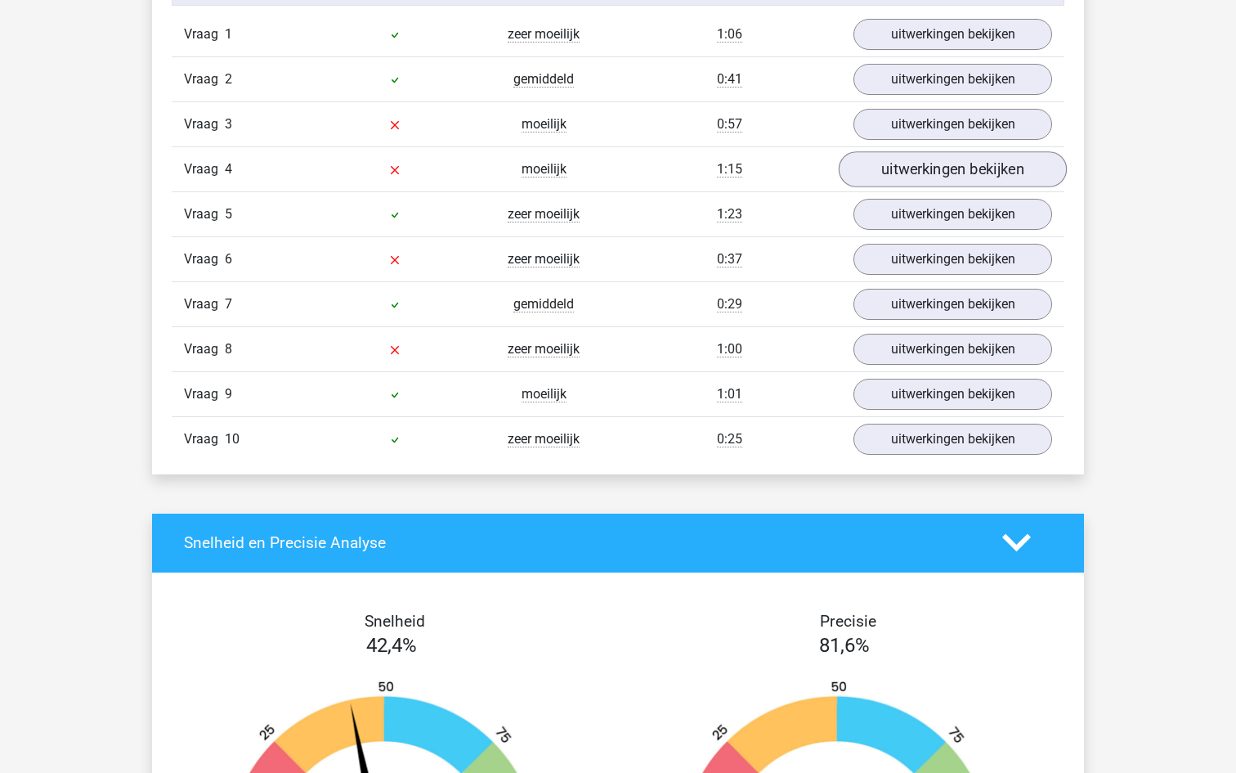
click at [911, 184] on link "uitwerkingen bekijken" at bounding box center [953, 169] width 228 height 36
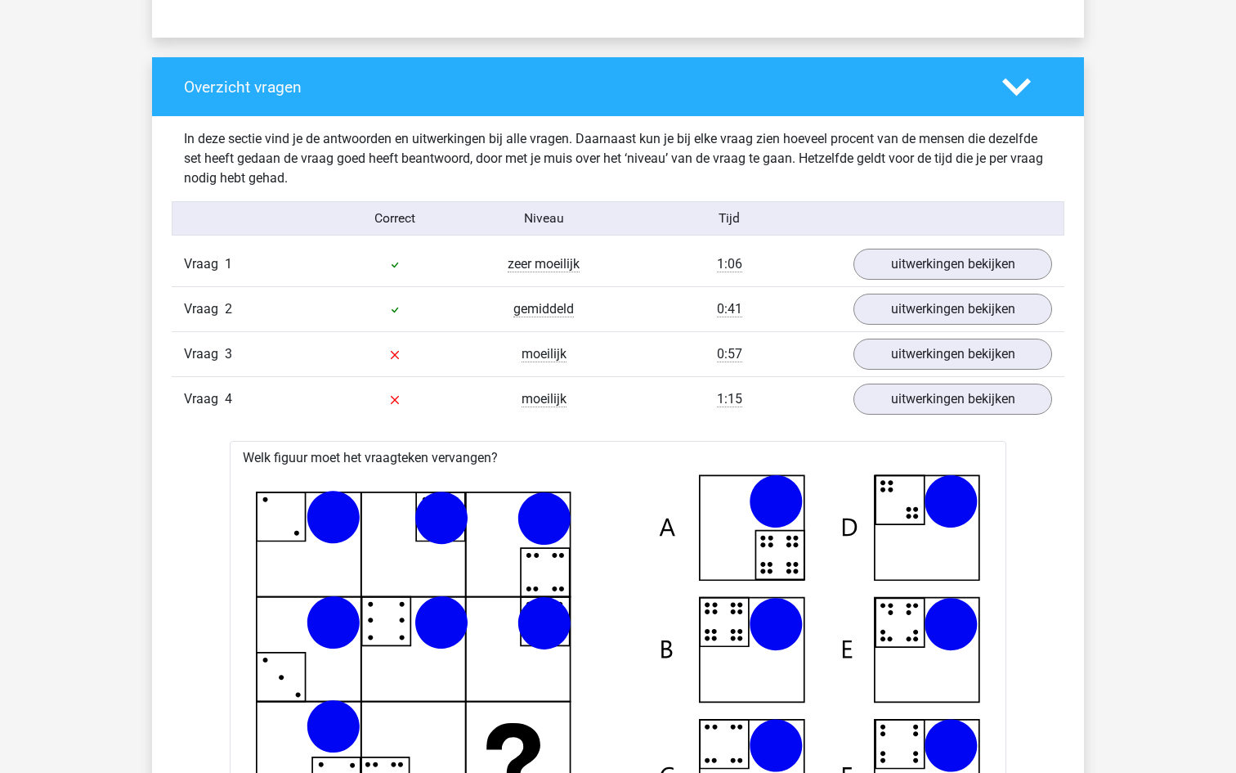
scroll to position [1165, 0]
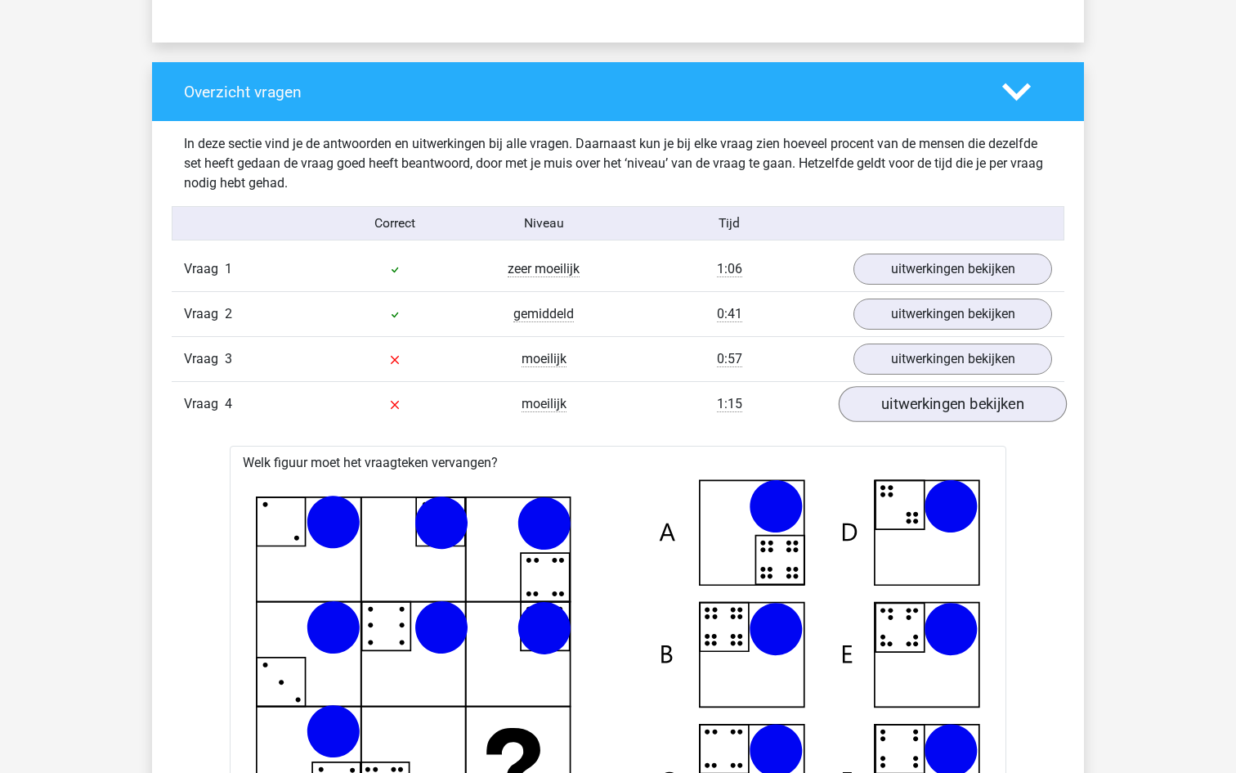
click at [921, 409] on link "uitwerkingen bekijken" at bounding box center [953, 404] width 228 height 36
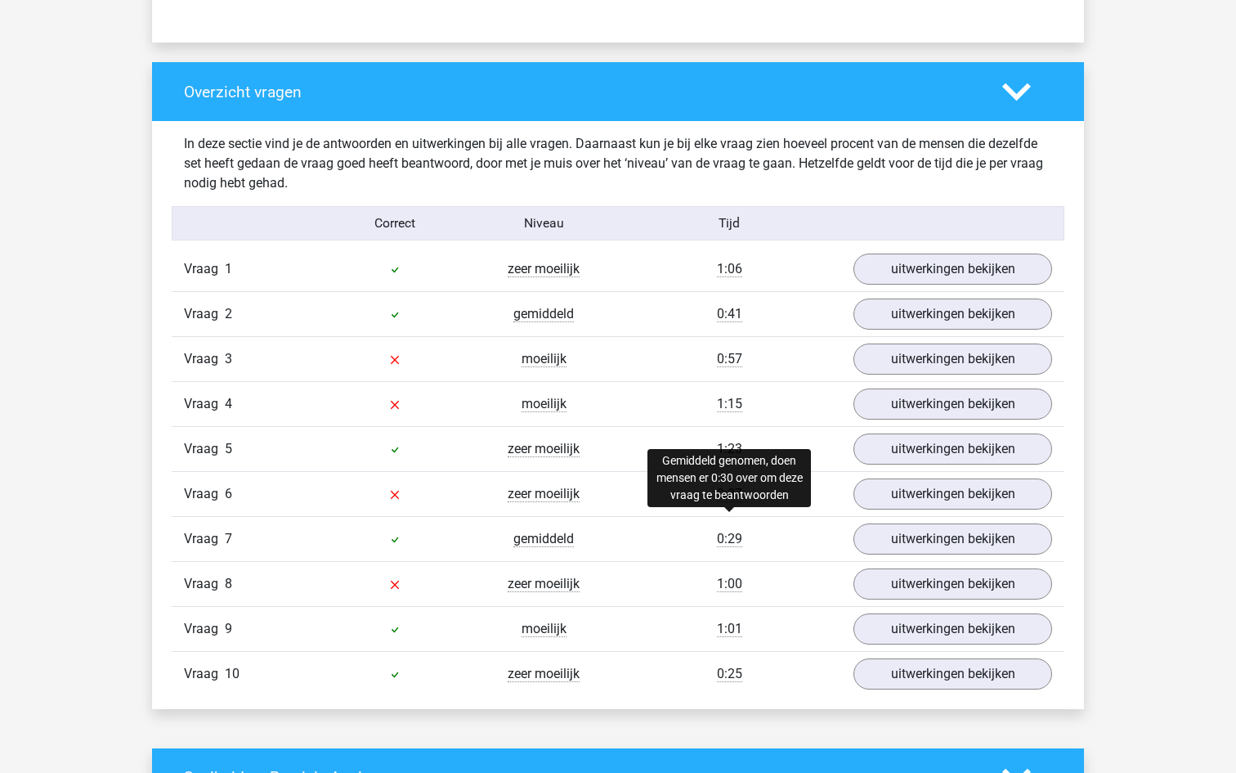
scroll to position [1231, 0]
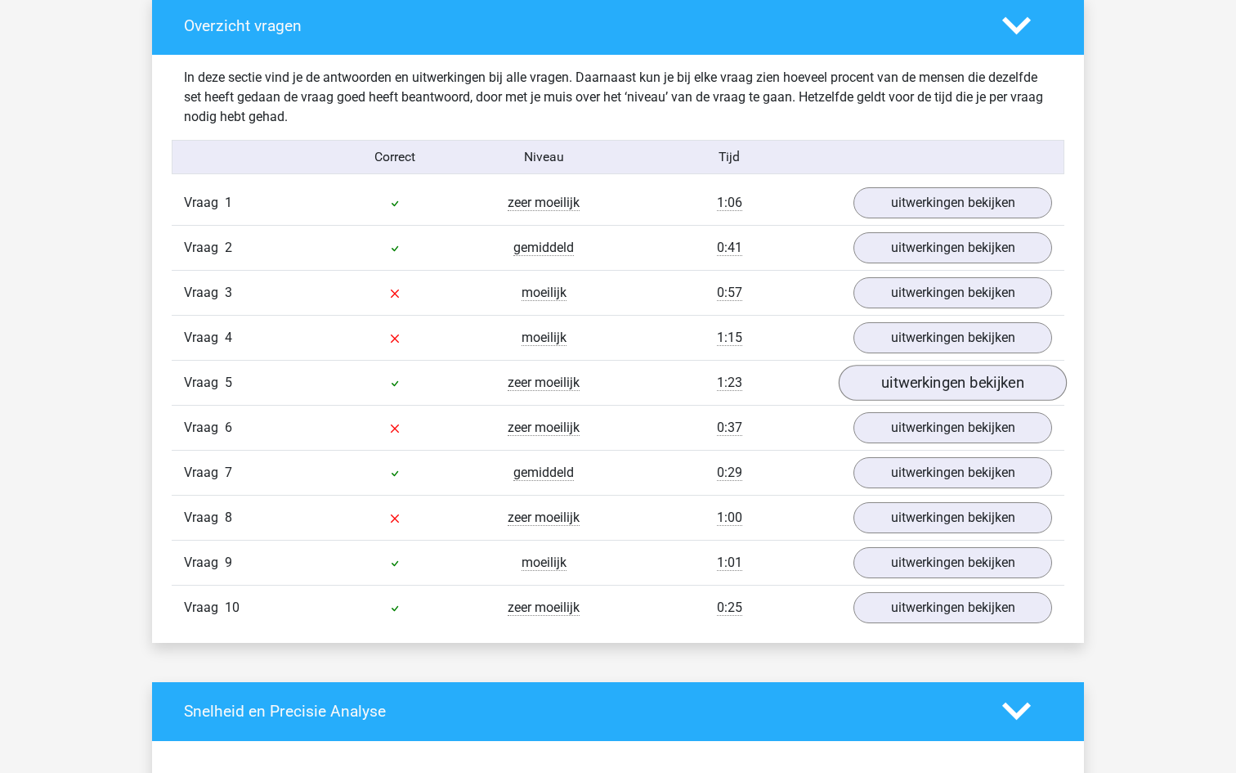
click at [899, 388] on link "uitwerkingen bekijken" at bounding box center [953, 383] width 228 height 36
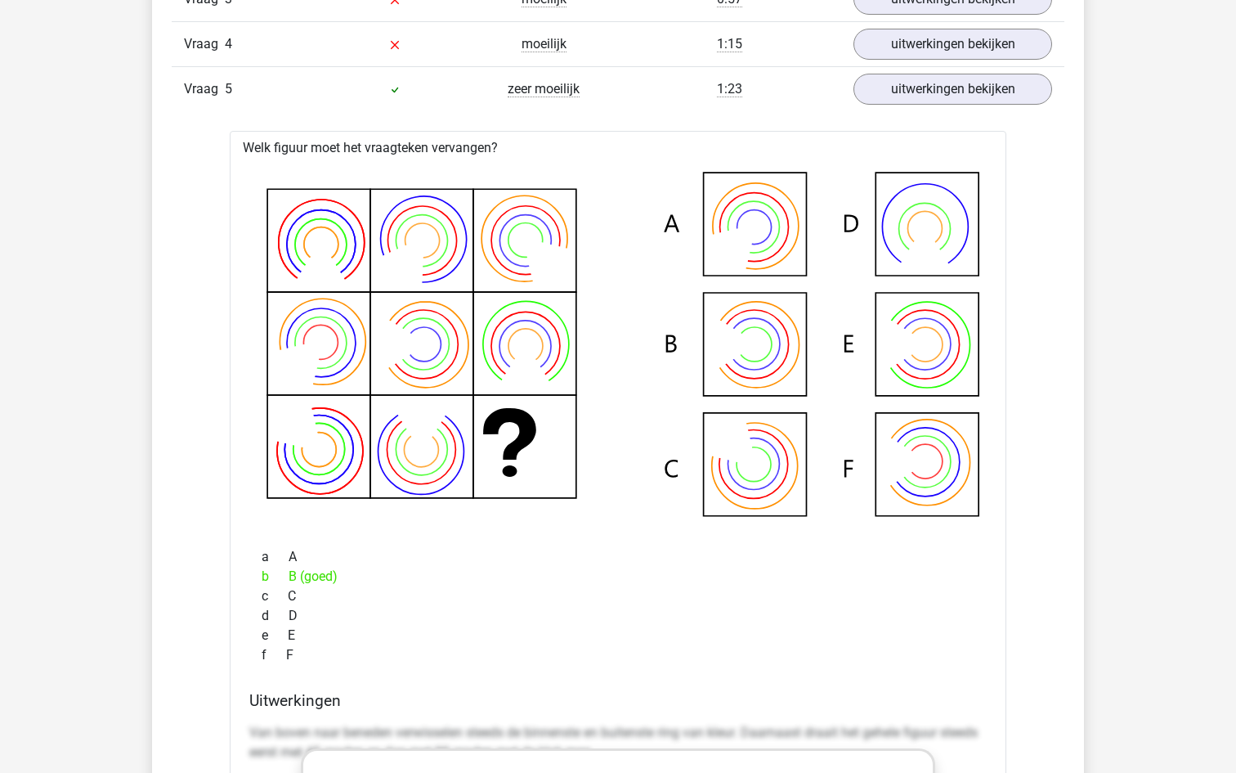
scroll to position [1525, 0]
click at [1002, 92] on link "uitwerkingen bekijken" at bounding box center [953, 89] width 228 height 36
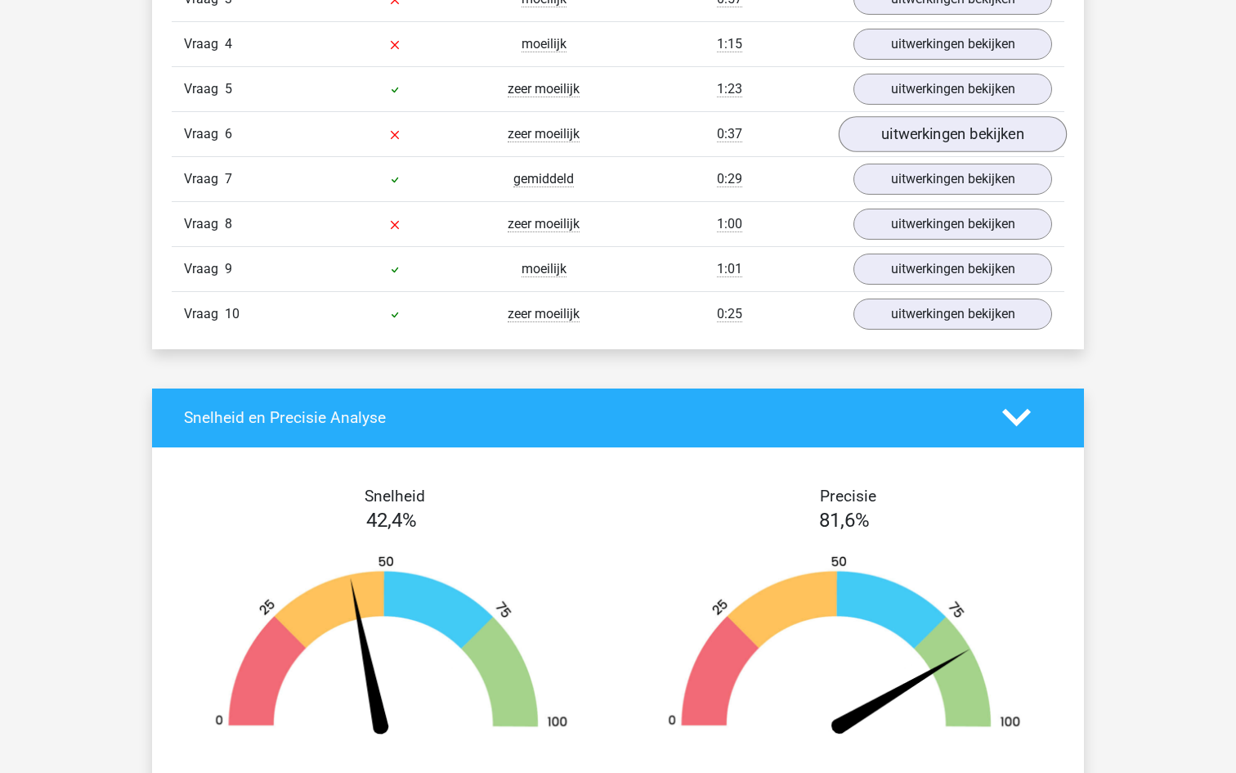
click at [956, 119] on link "uitwerkingen bekijken" at bounding box center [953, 134] width 228 height 36
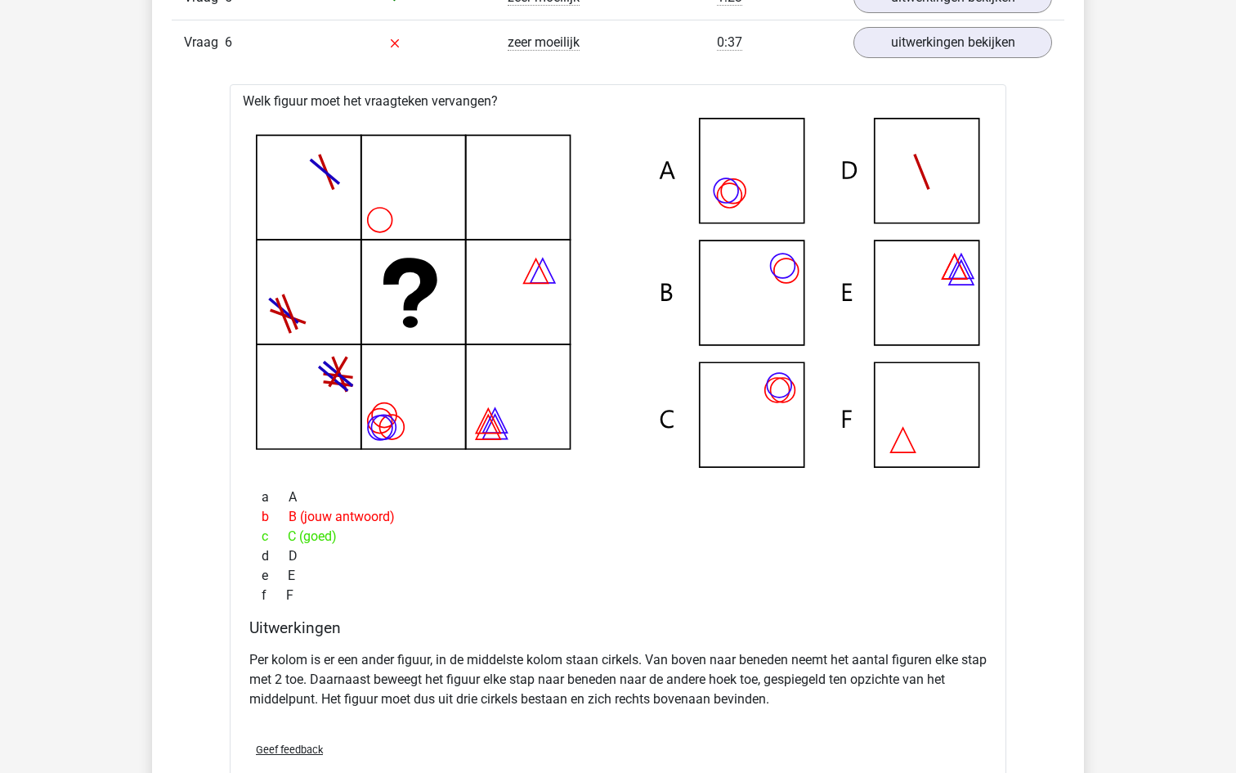
scroll to position [1628, 0]
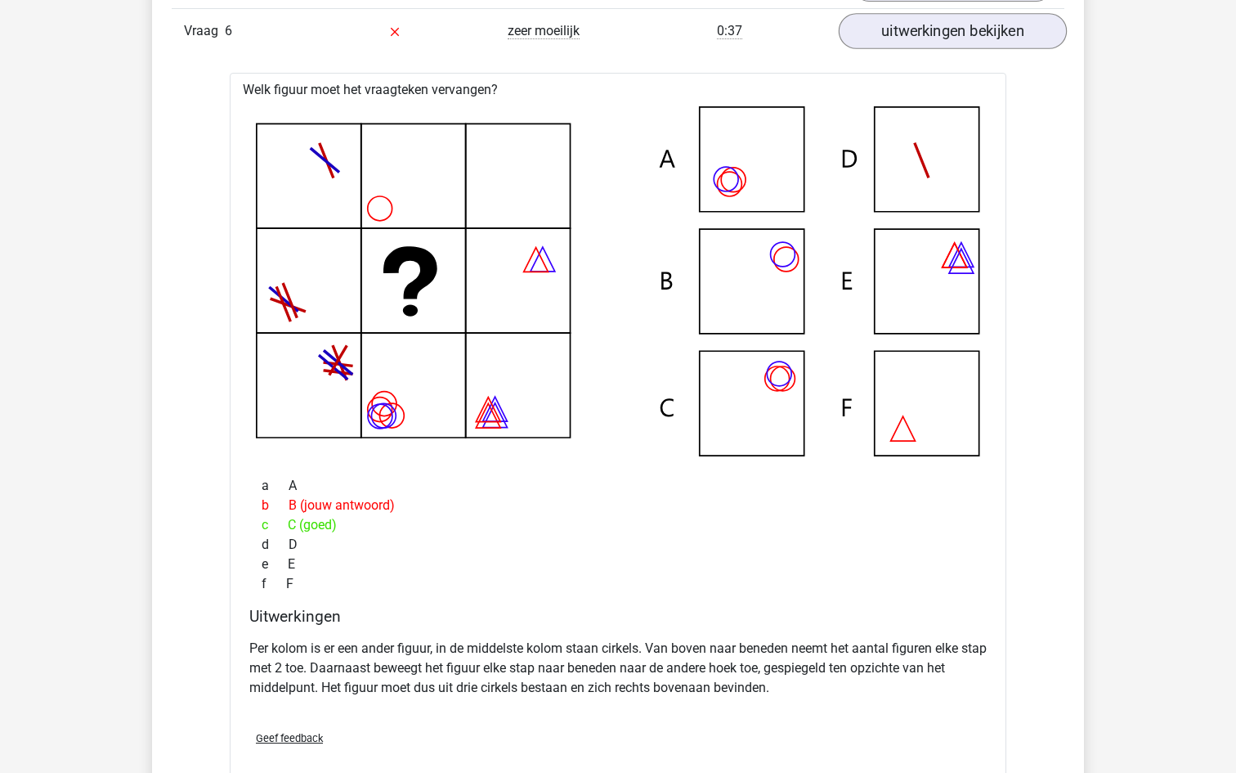
click at [919, 25] on link "uitwerkingen bekijken" at bounding box center [953, 31] width 228 height 36
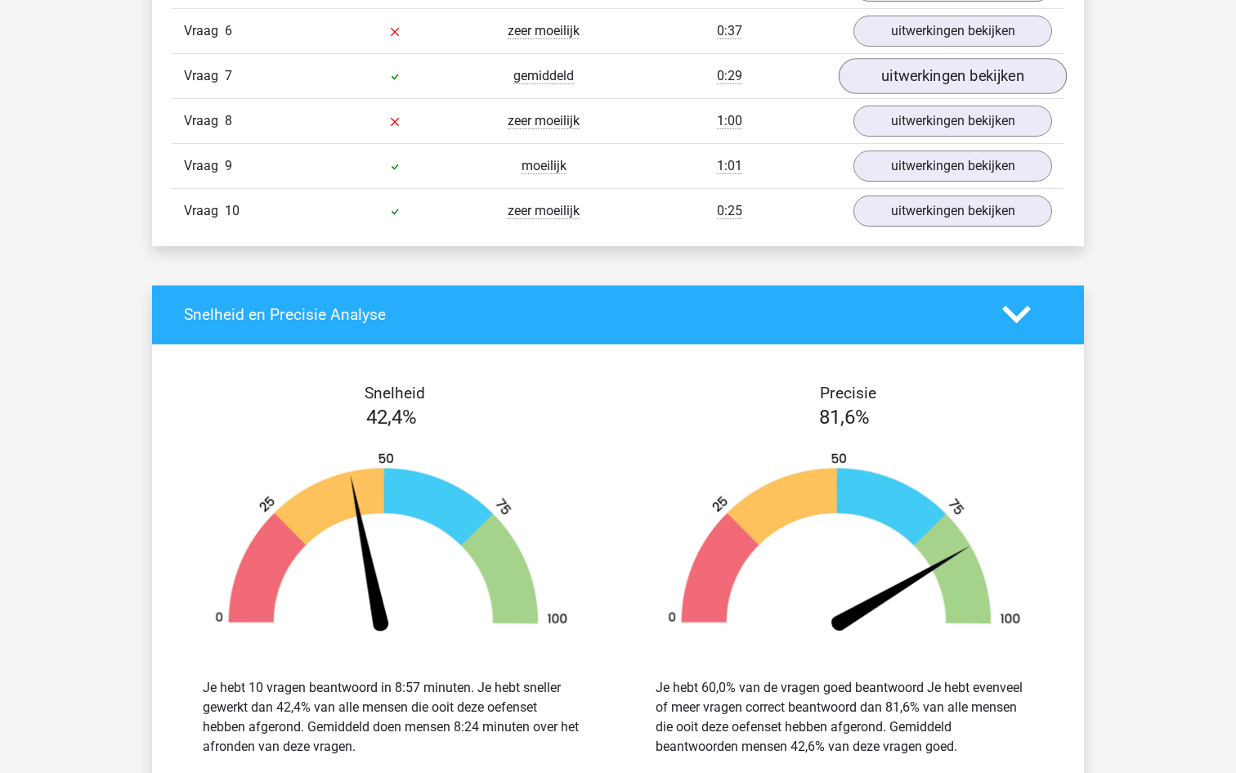
click at [909, 80] on link "uitwerkingen bekijken" at bounding box center [953, 76] width 228 height 36
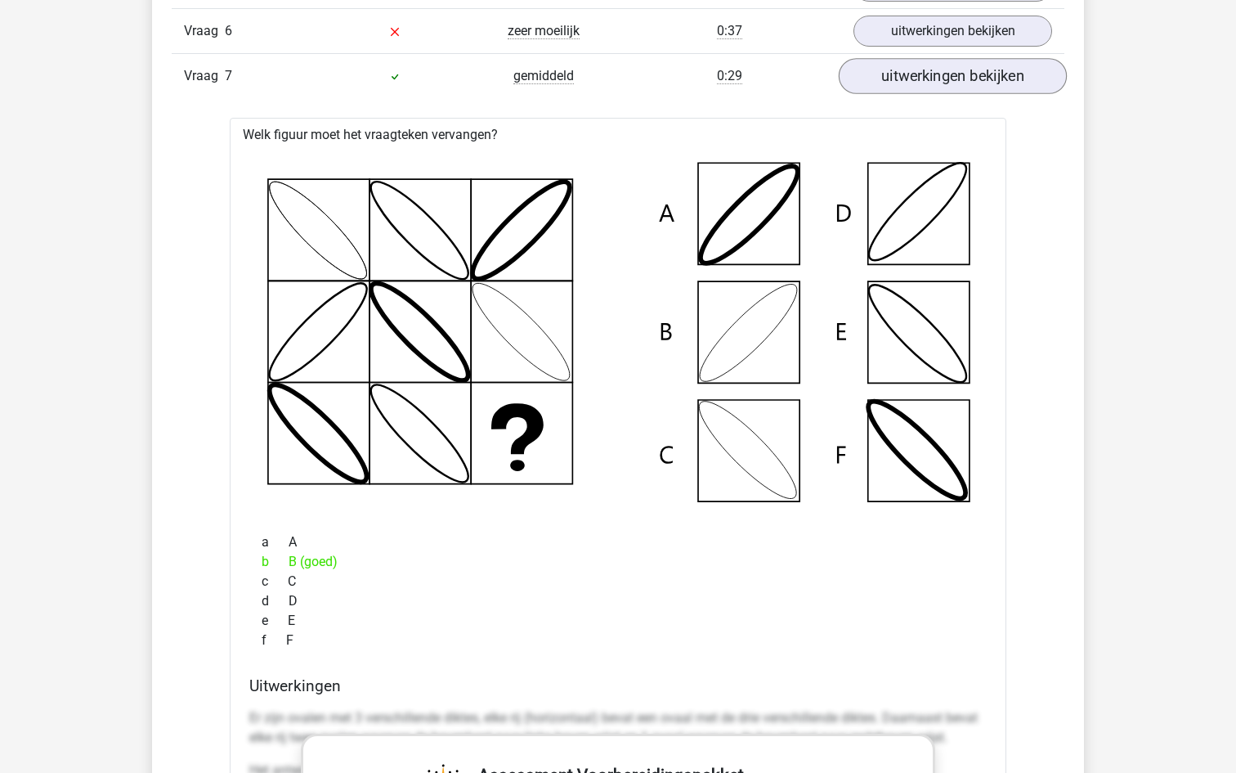
click at [905, 75] on link "uitwerkingen bekijken" at bounding box center [953, 76] width 228 height 36
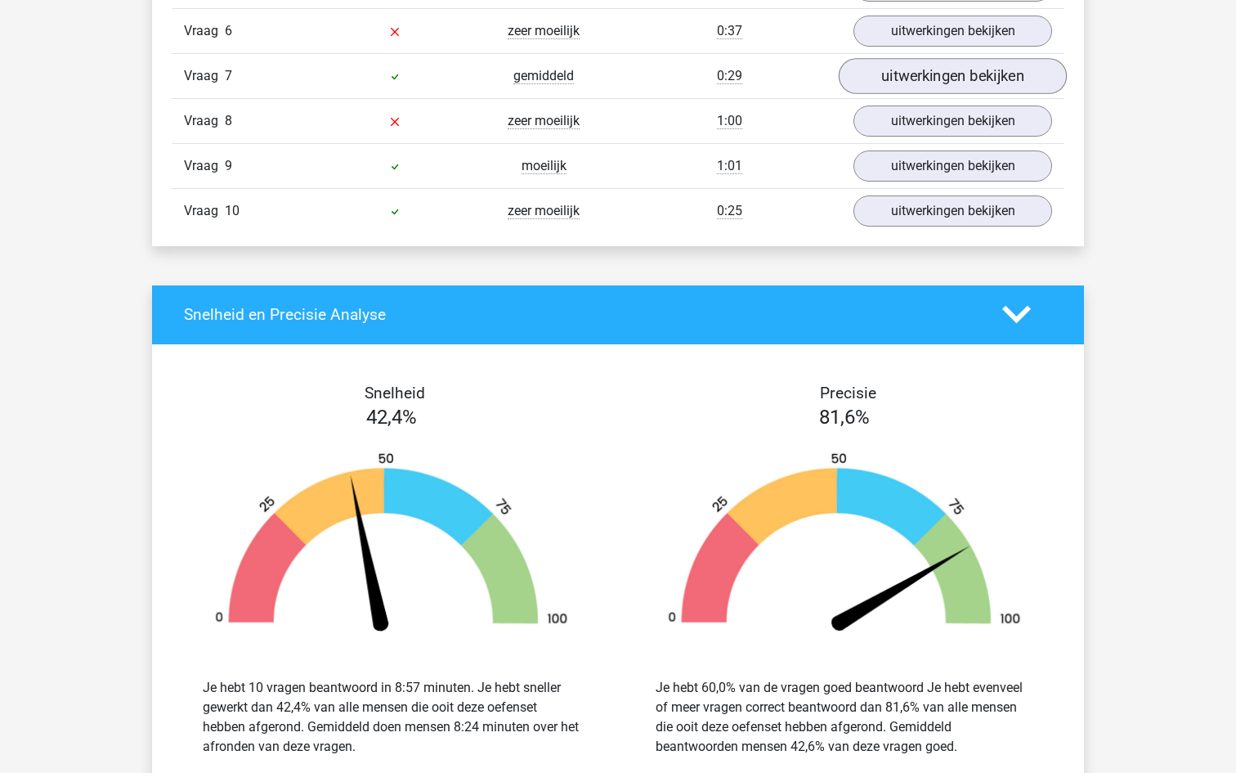
click at [905, 75] on link "uitwerkingen bekijken" at bounding box center [953, 76] width 228 height 36
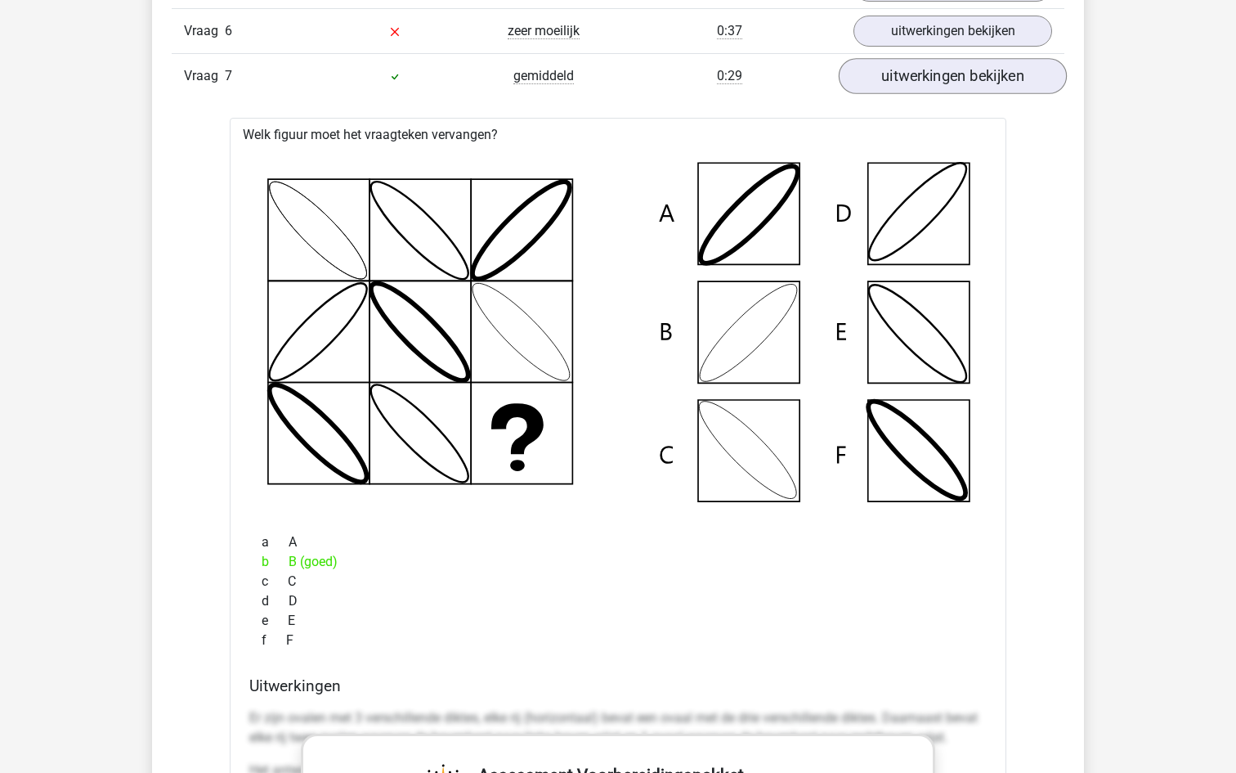
click at [891, 82] on link "uitwerkingen bekijken" at bounding box center [953, 76] width 228 height 36
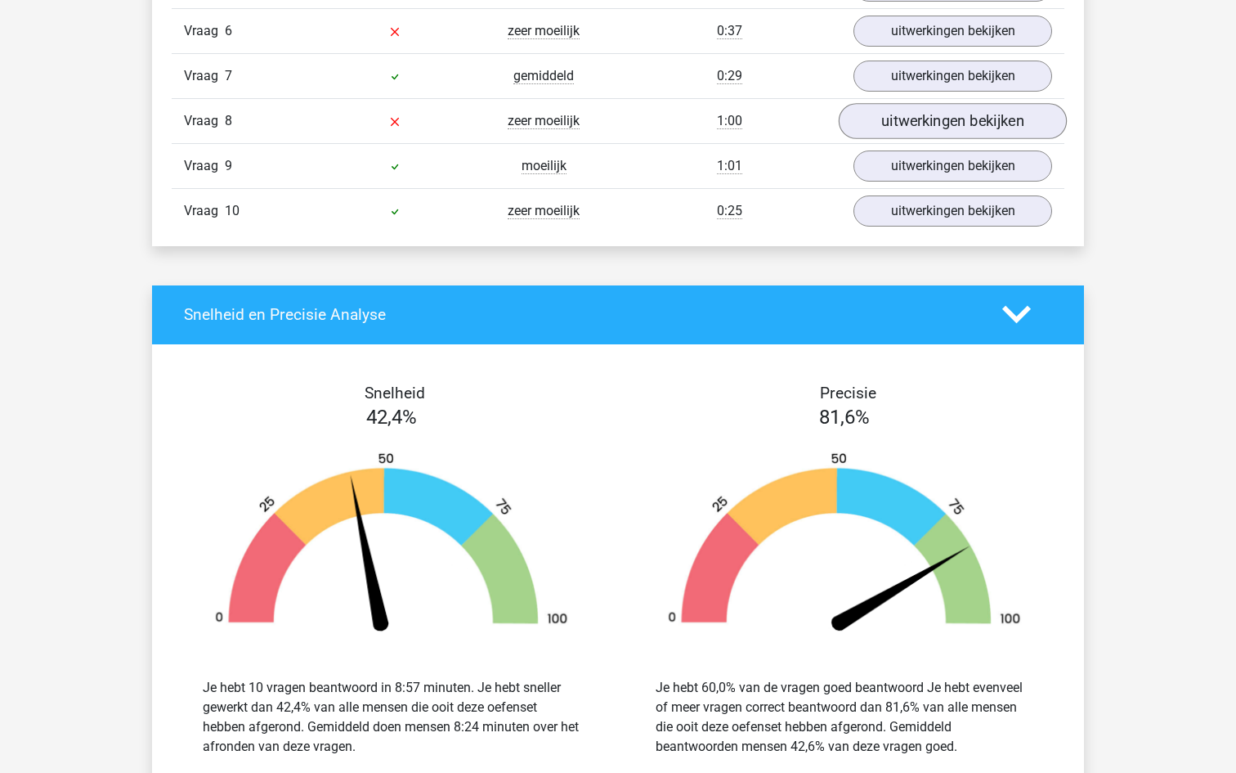
click at [880, 125] on link "uitwerkingen bekijken" at bounding box center [953, 121] width 228 height 36
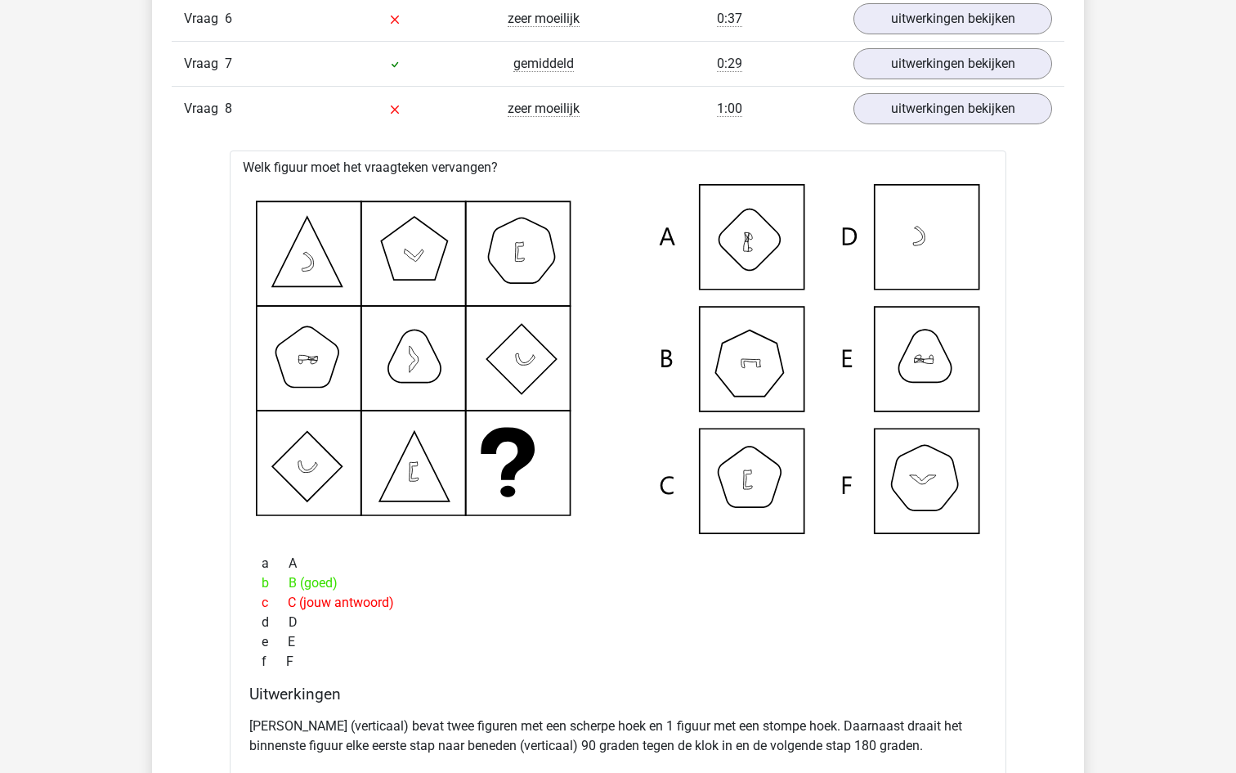
scroll to position [1638, 0]
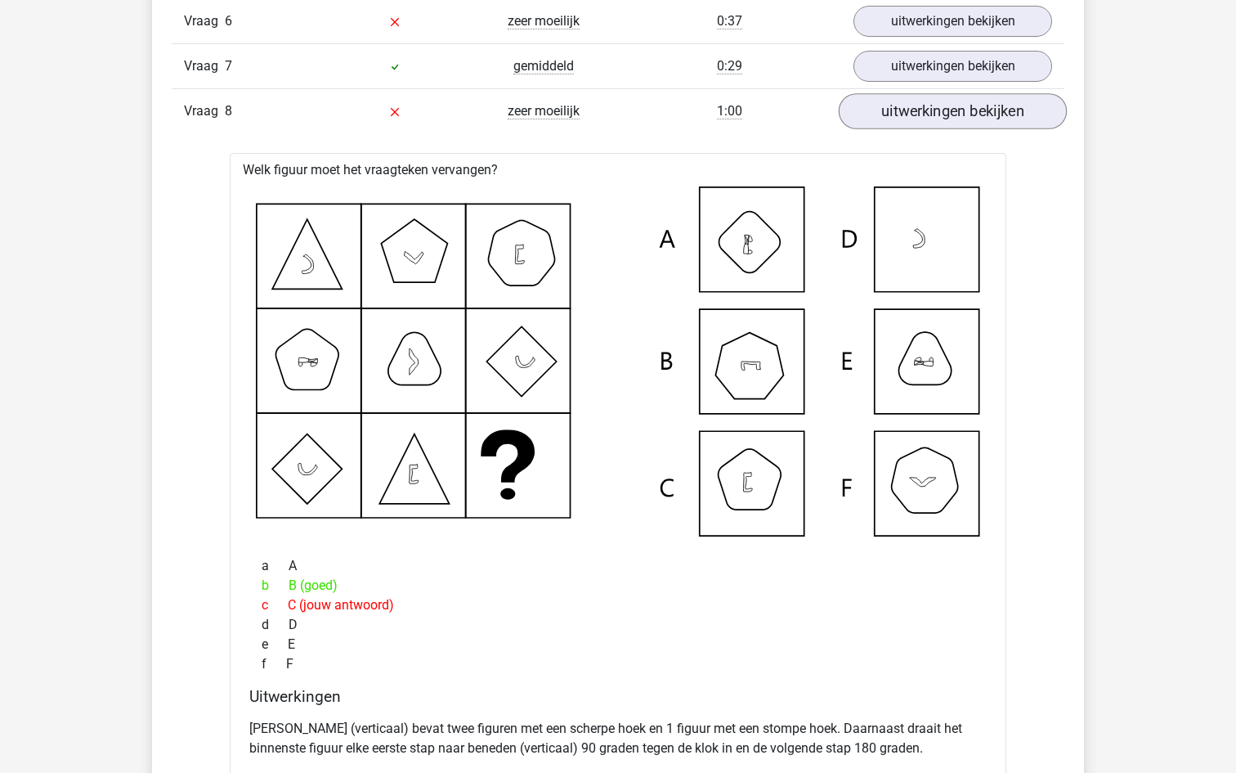
click at [922, 109] on link "uitwerkingen bekijken" at bounding box center [953, 111] width 228 height 36
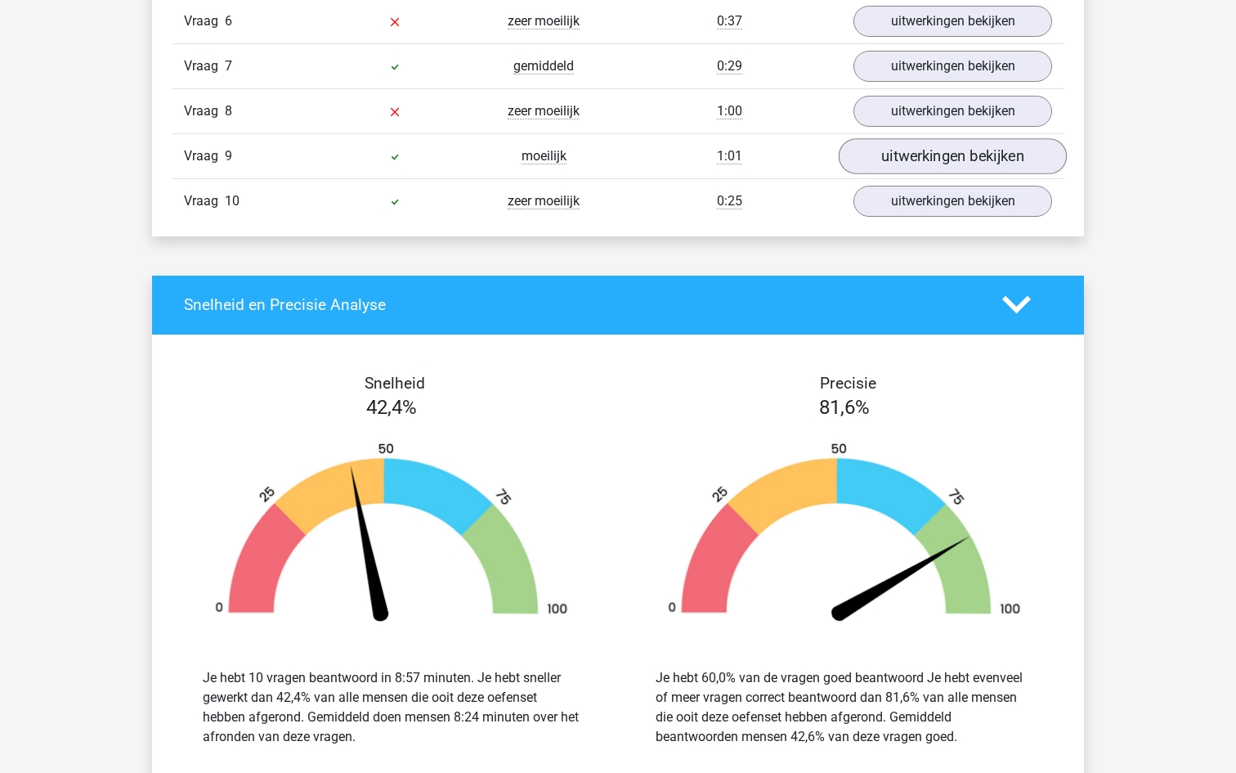
click at [912, 159] on link "uitwerkingen bekijken" at bounding box center [953, 156] width 228 height 36
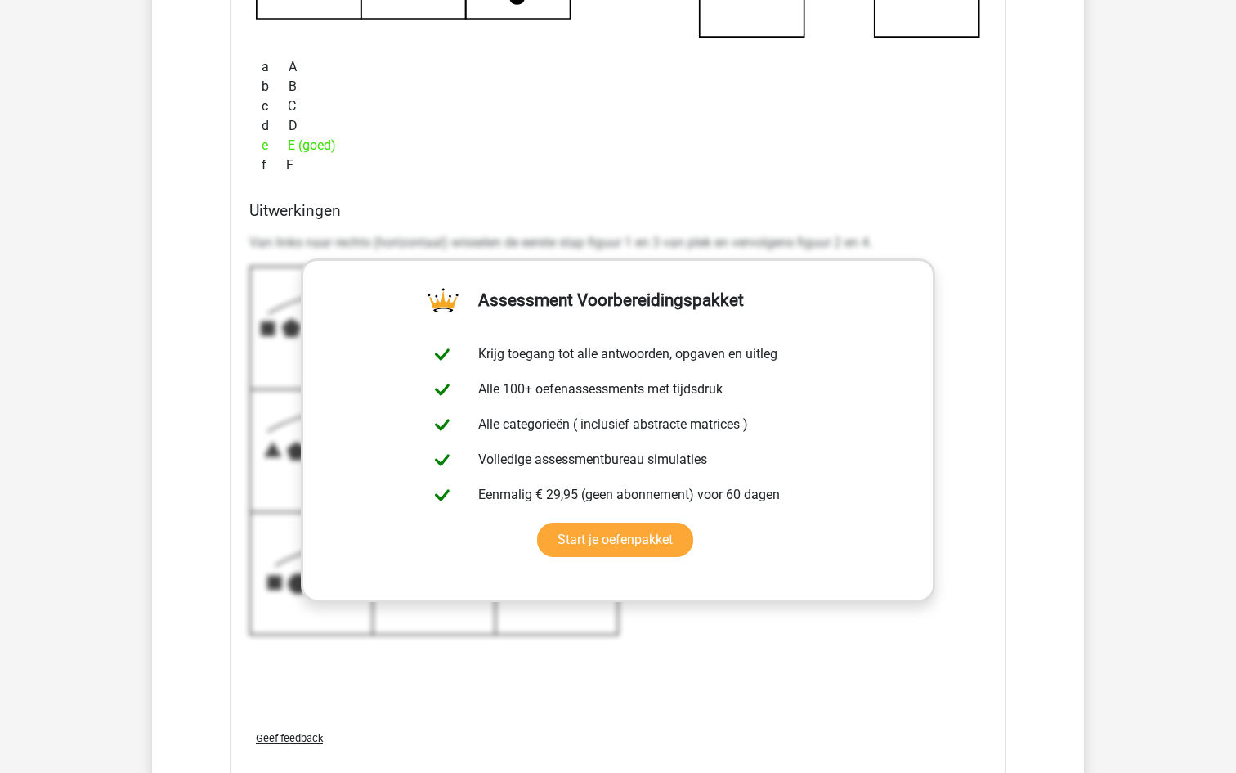
scroll to position [2180, 0]
click at [300, 544] on icon at bounding box center [434, 452] width 370 height 370
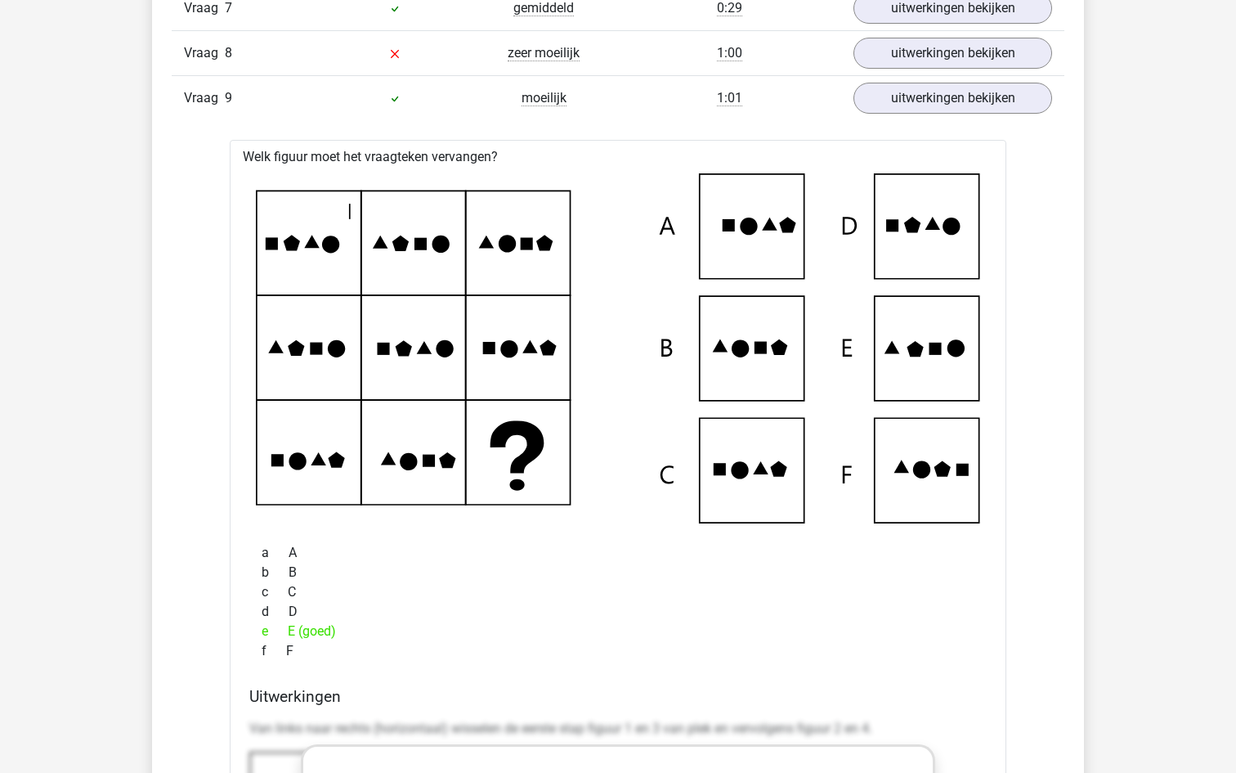
scroll to position [1696, 0]
click at [938, 102] on link "uitwerkingen bekijken" at bounding box center [953, 98] width 228 height 36
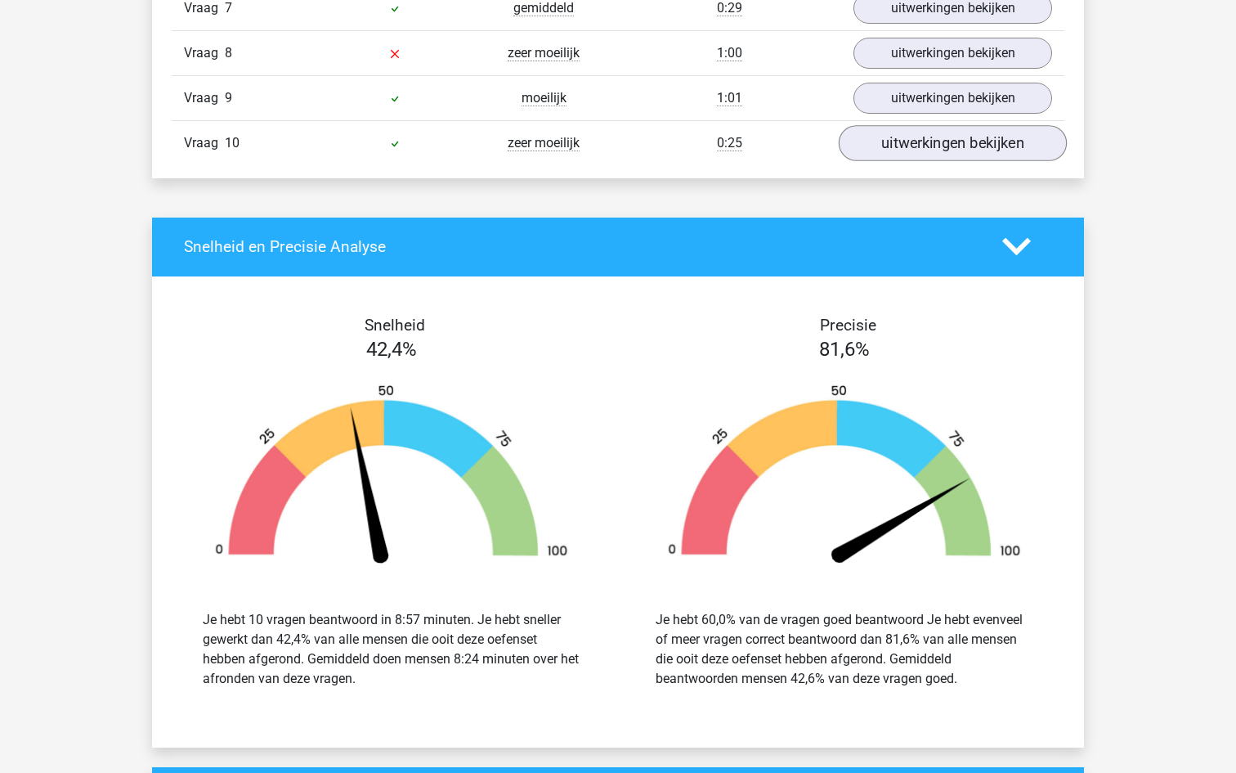
click at [935, 149] on link "uitwerkingen bekijken" at bounding box center [953, 143] width 228 height 36
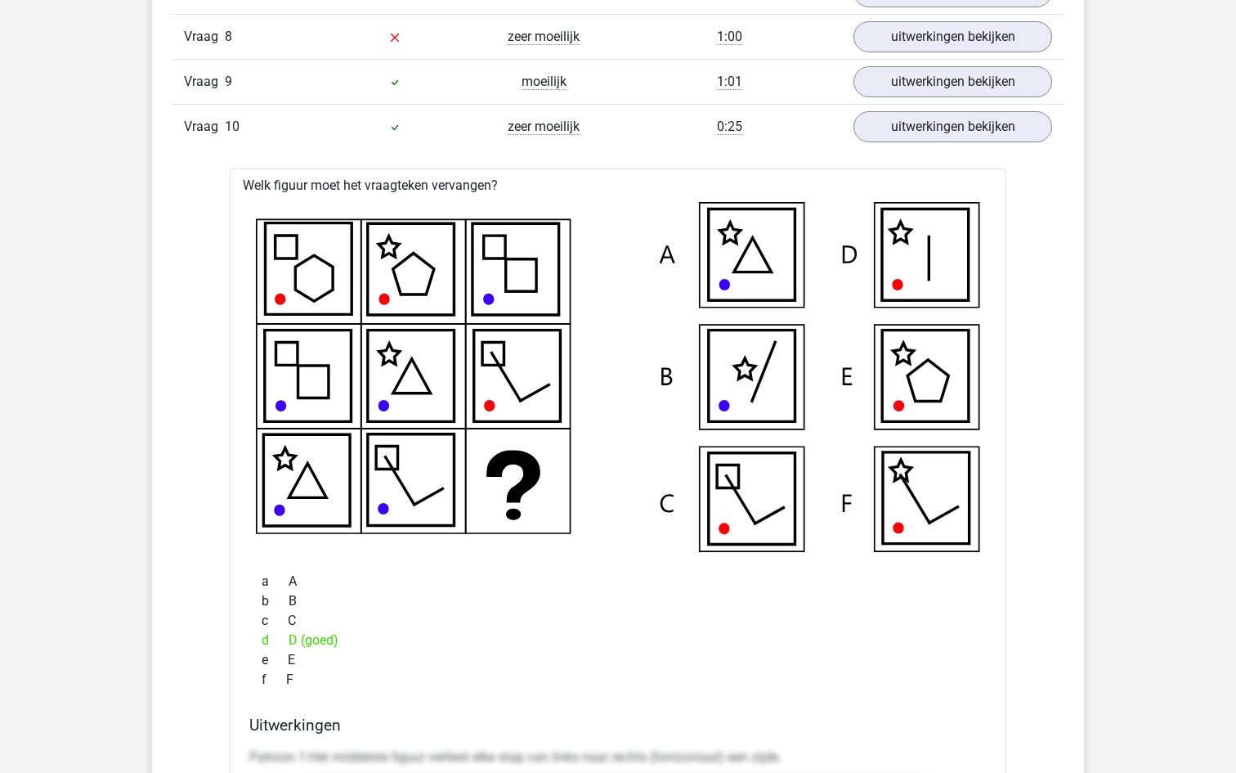
scroll to position [1709, 0]
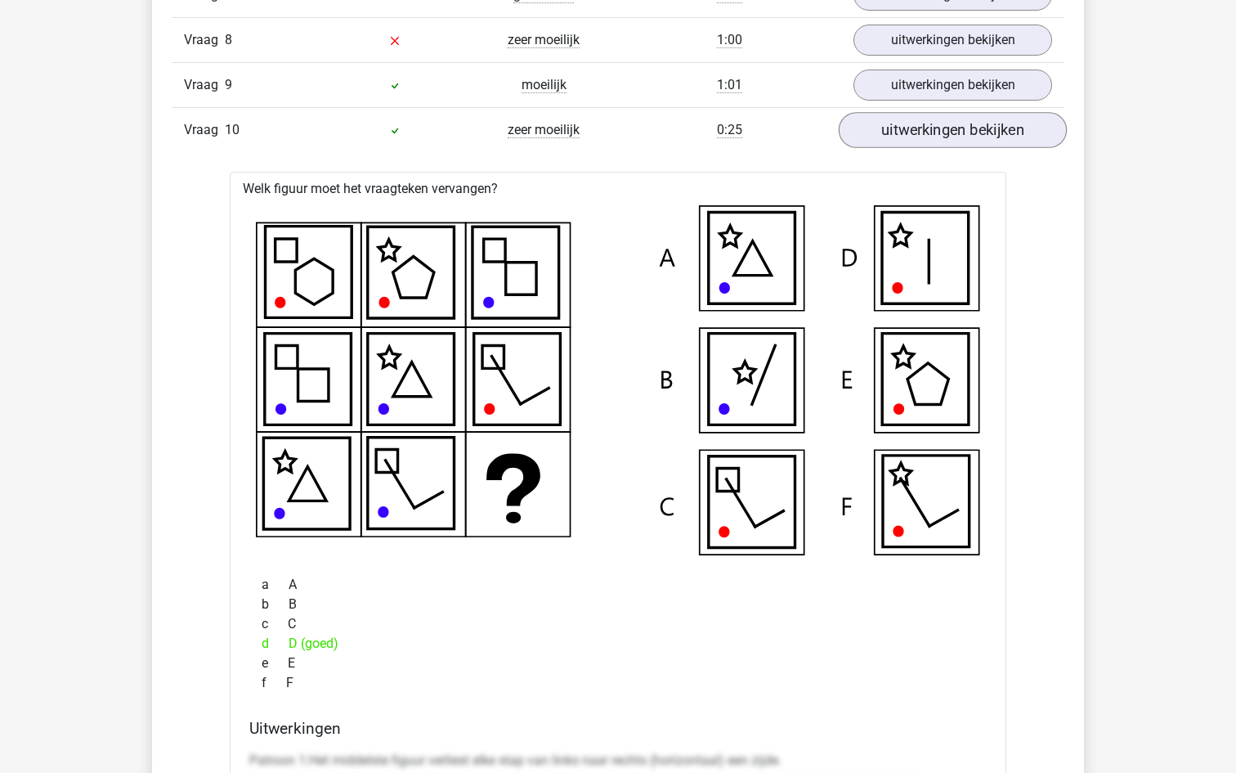
click at [958, 120] on link "uitwerkingen bekijken" at bounding box center [953, 130] width 228 height 36
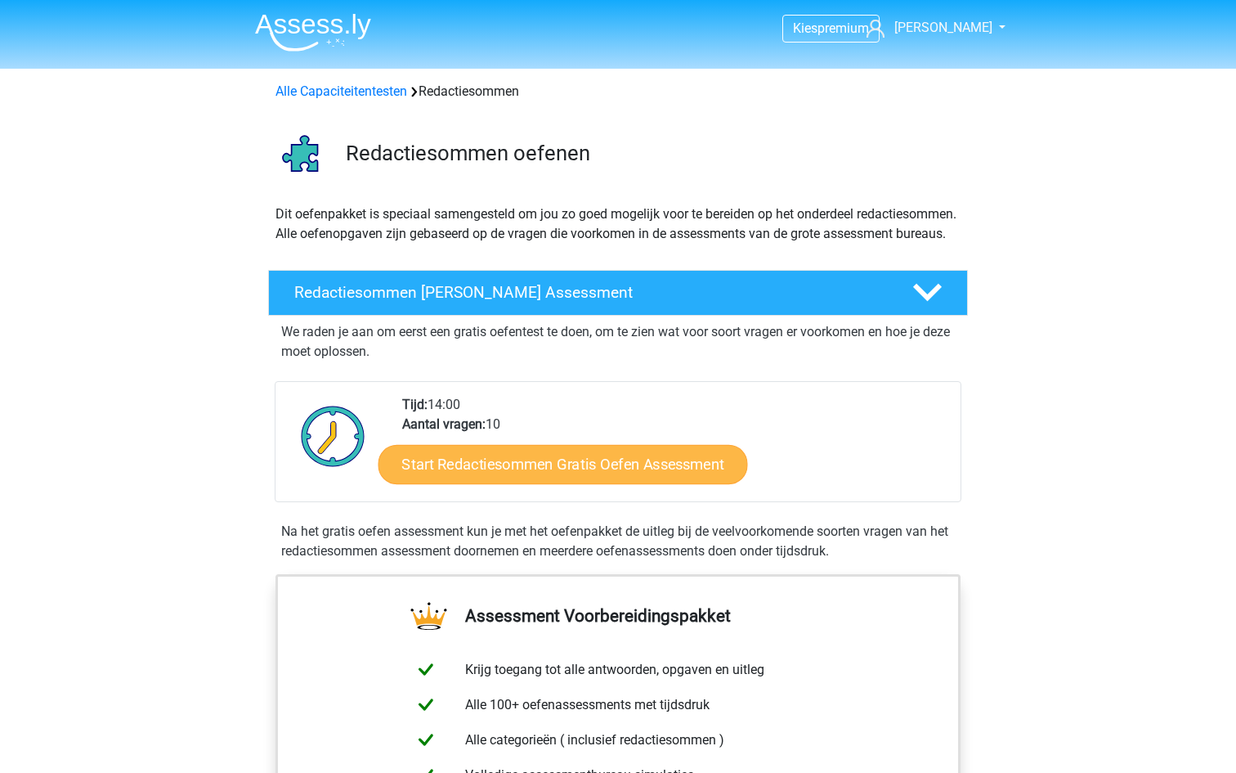
click at [639, 476] on link "Start Redactiesommen Gratis Oefen Assessment" at bounding box center [564, 463] width 370 height 39
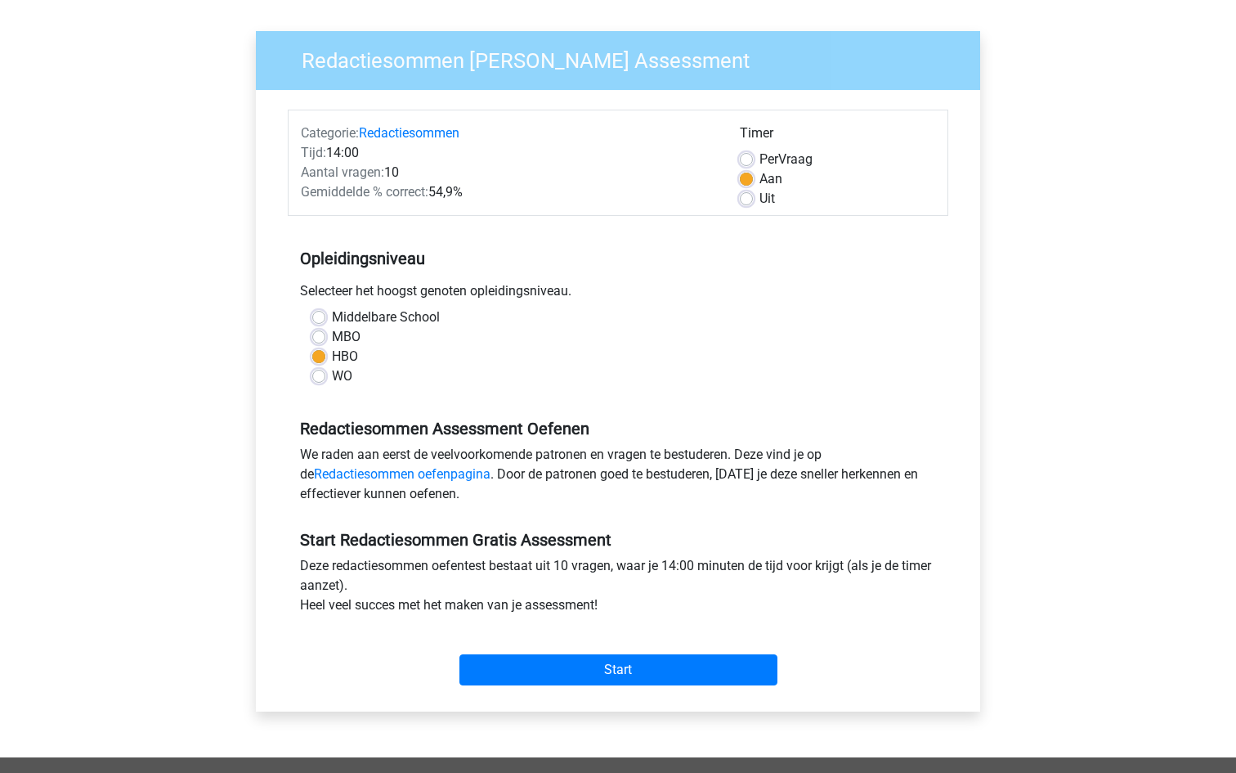
scroll to position [132, 0]
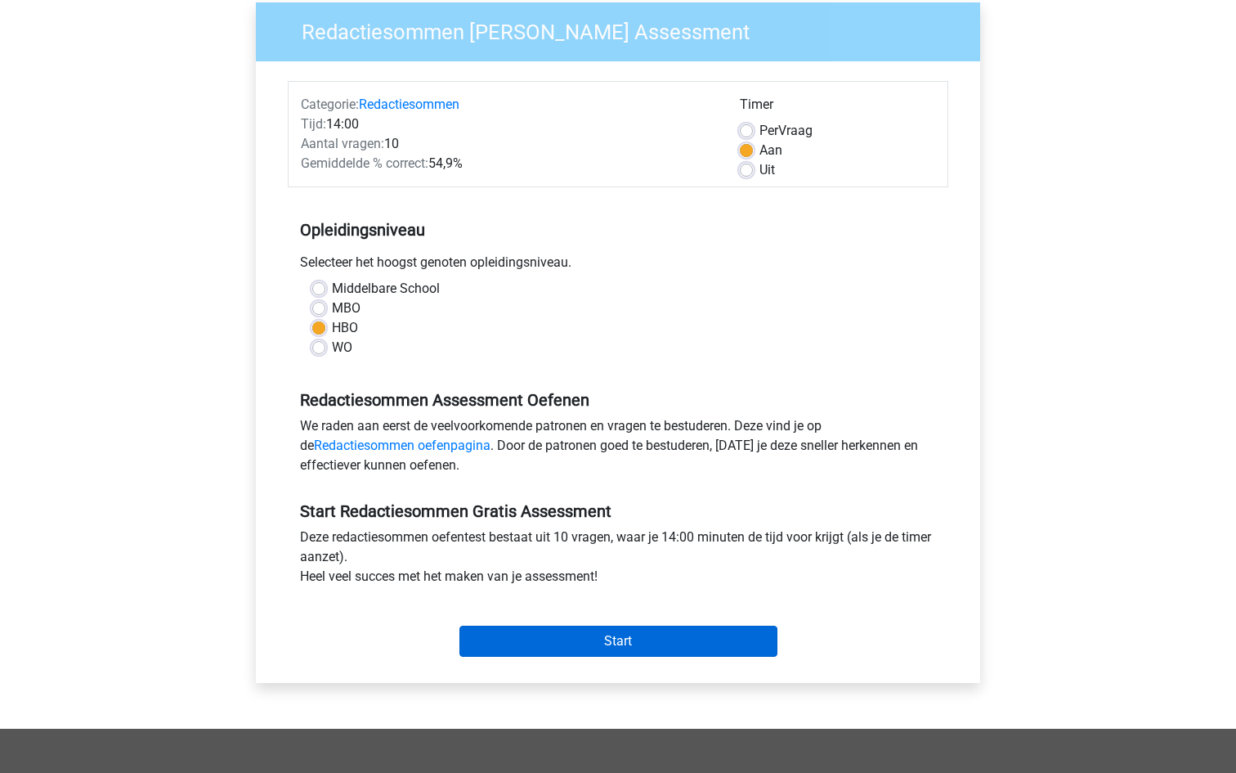
click at [592, 637] on input "Start" at bounding box center [619, 640] width 318 height 31
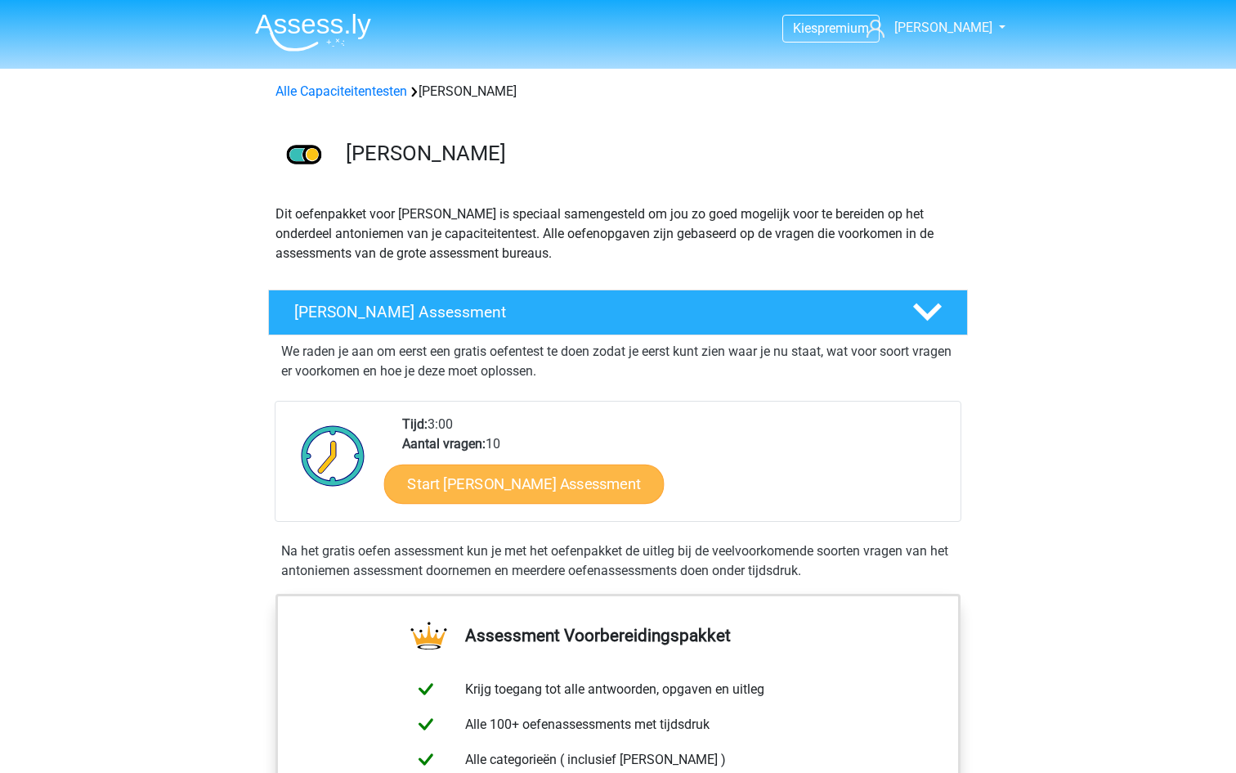
click at [549, 488] on link "Start [PERSON_NAME] Assessment" at bounding box center [524, 483] width 280 height 39
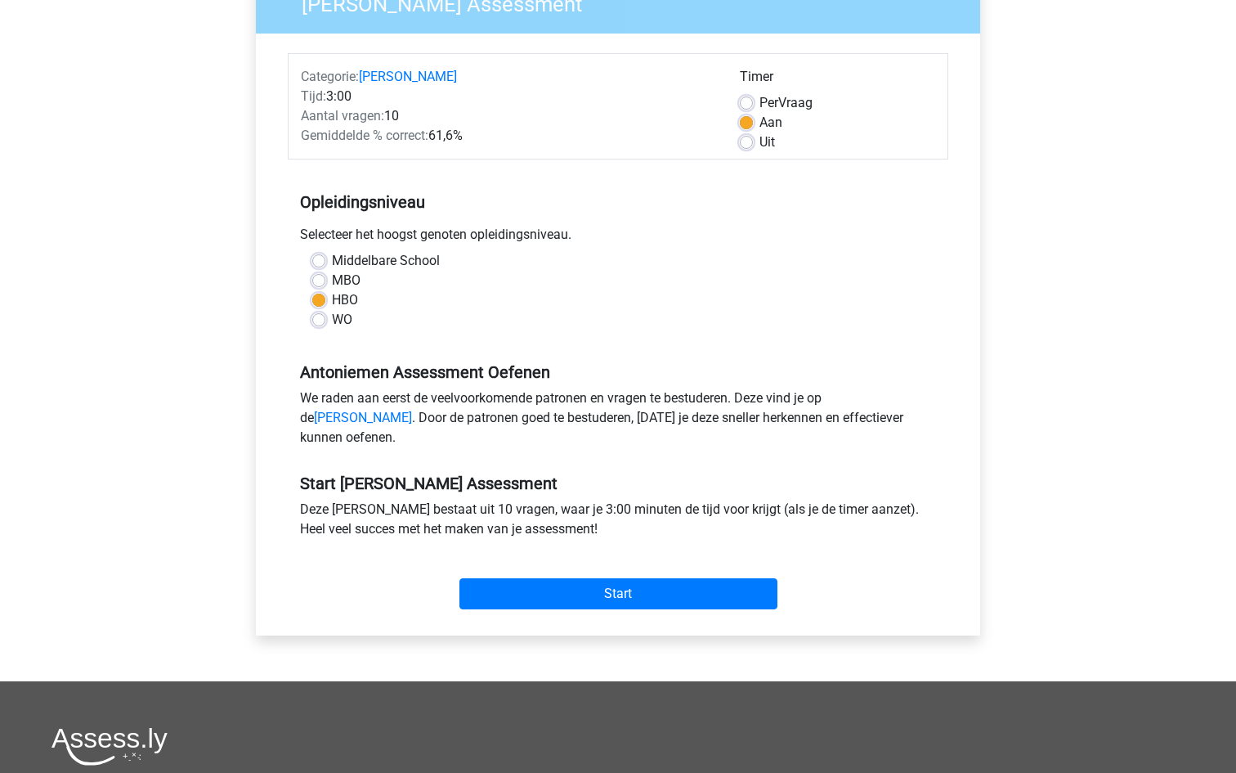
scroll to position [177, 0]
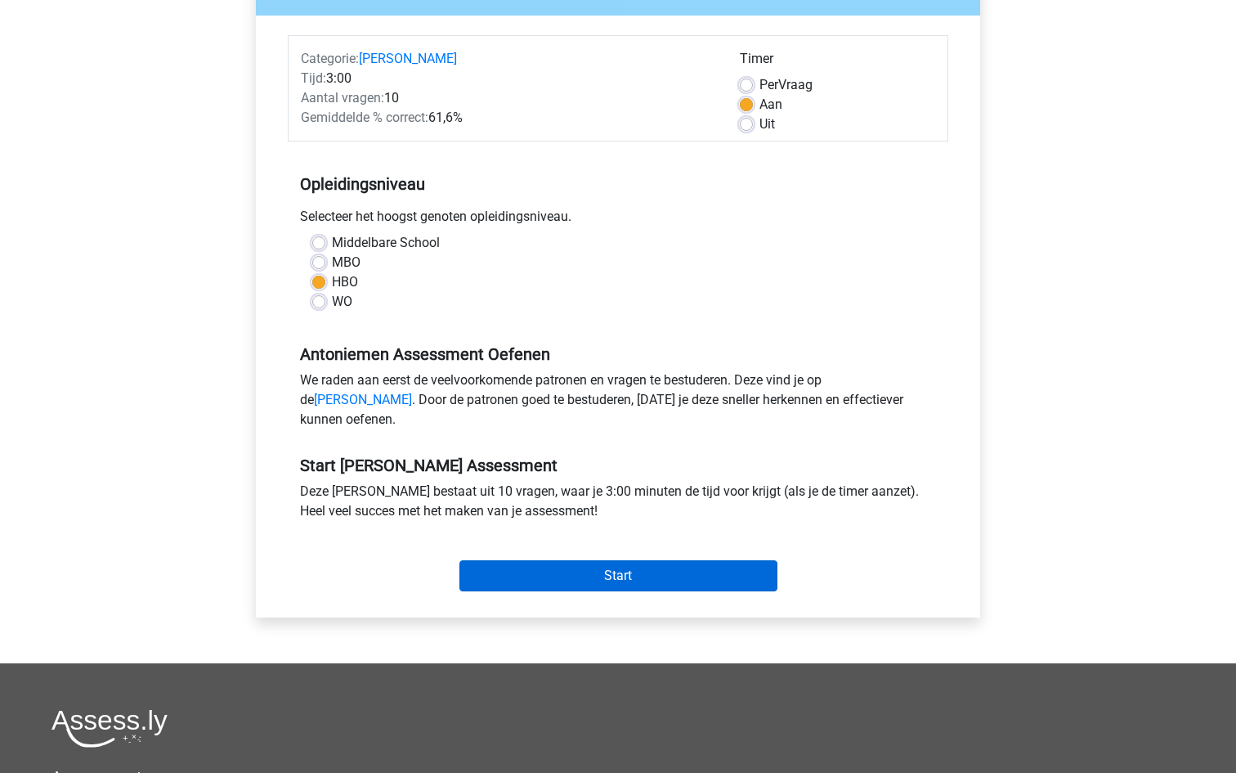
click at [598, 591] on input "Start" at bounding box center [619, 575] width 318 height 31
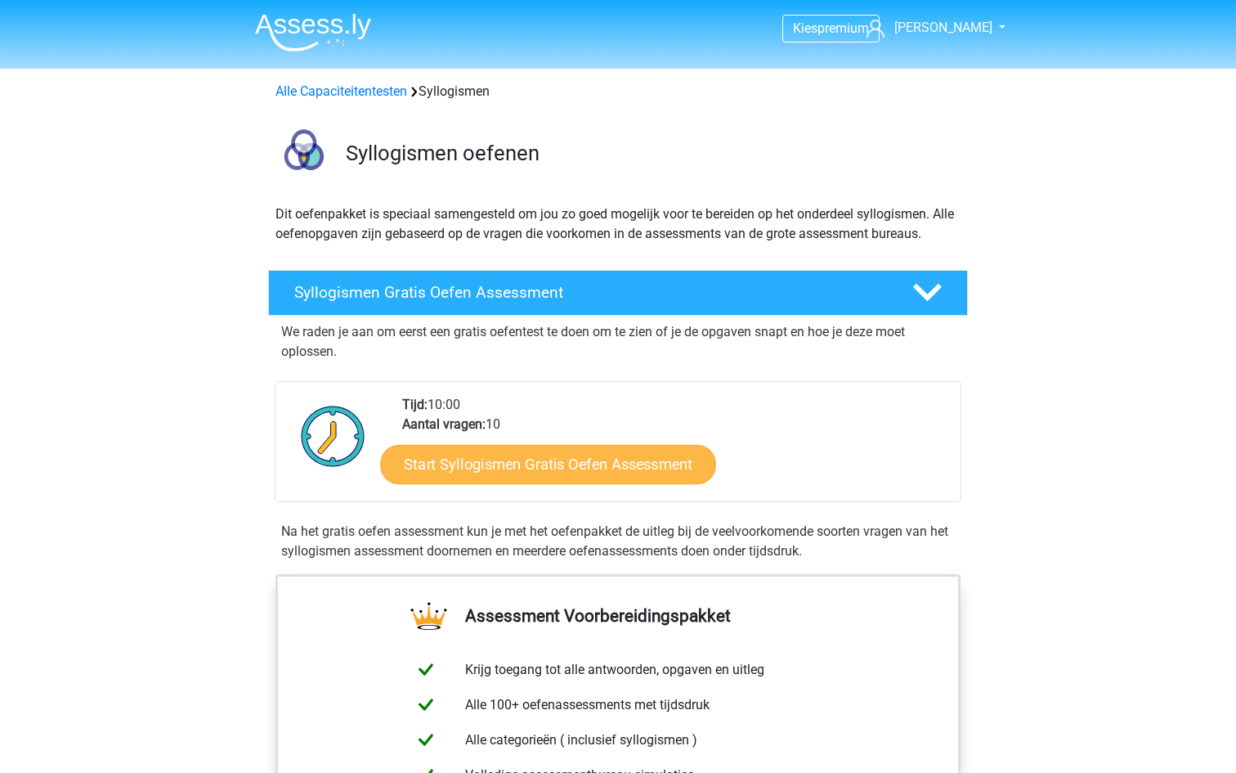
click at [496, 458] on link "Start Syllogismen Gratis Oefen Assessment" at bounding box center [549, 463] width 336 height 39
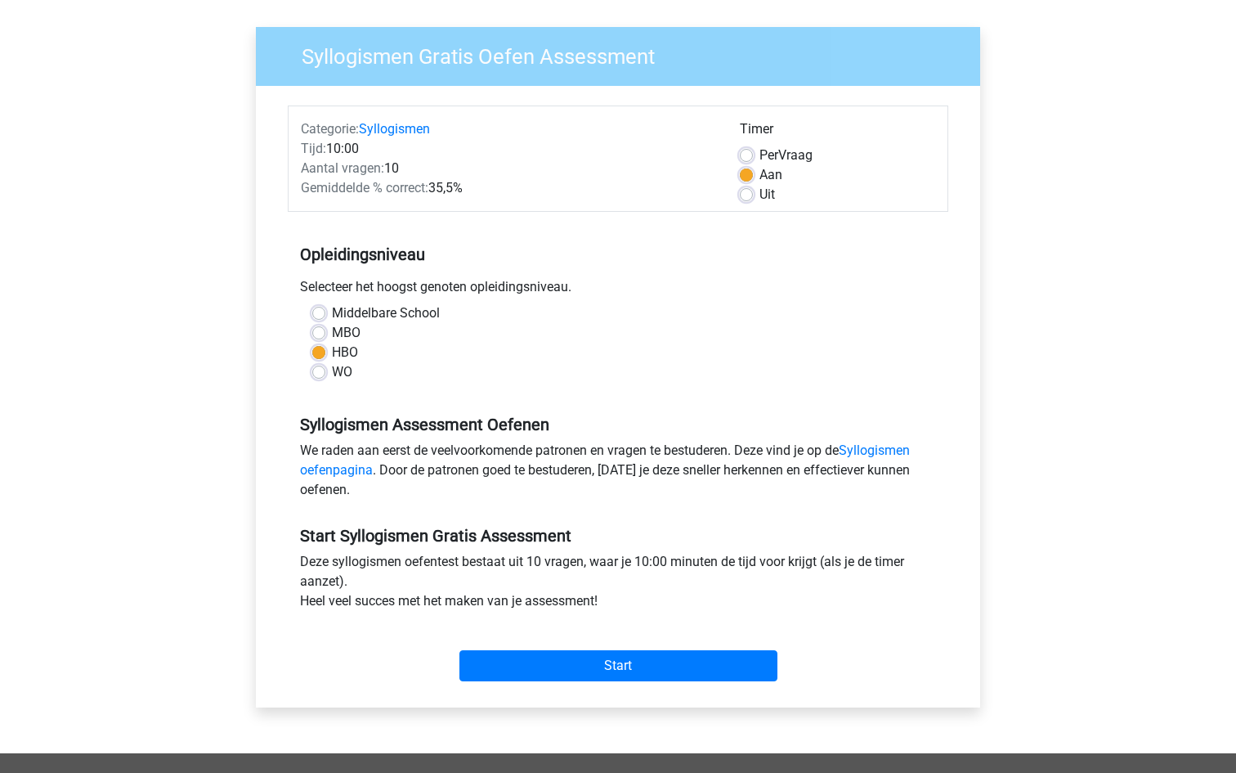
scroll to position [136, 0]
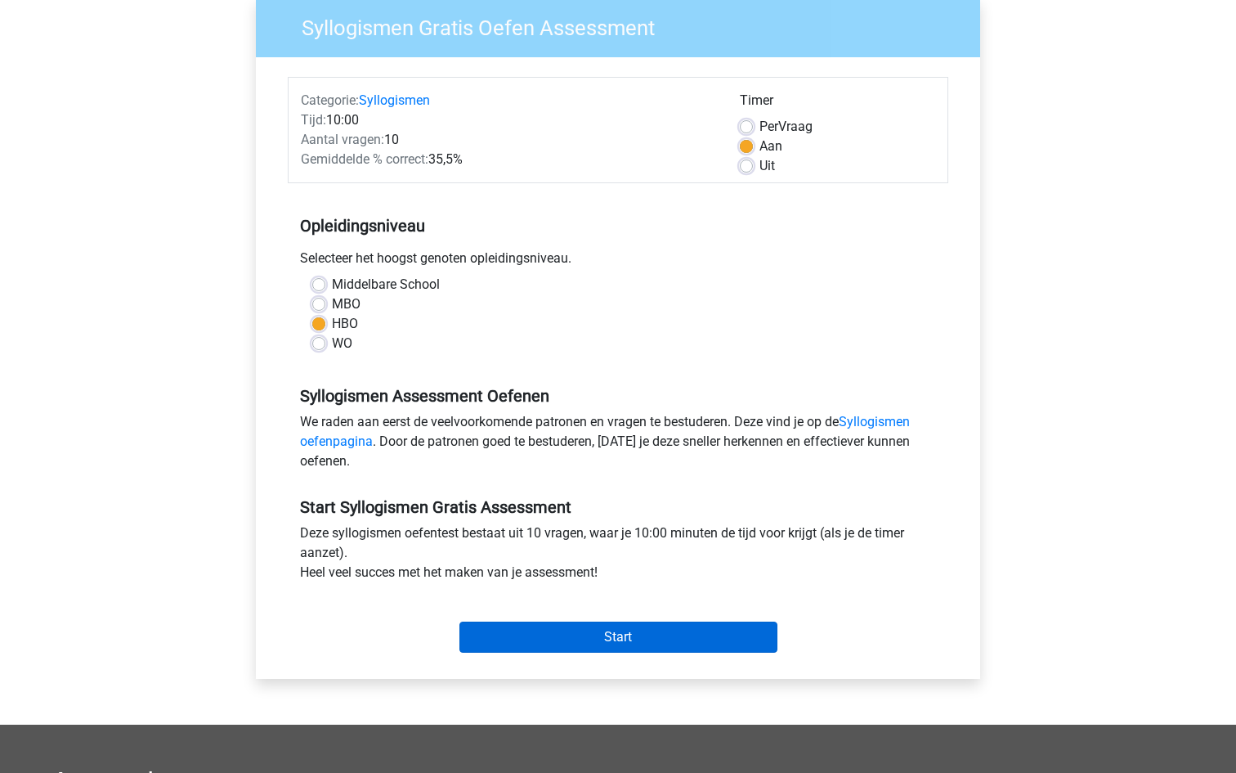
click at [520, 631] on input "Start" at bounding box center [619, 636] width 318 height 31
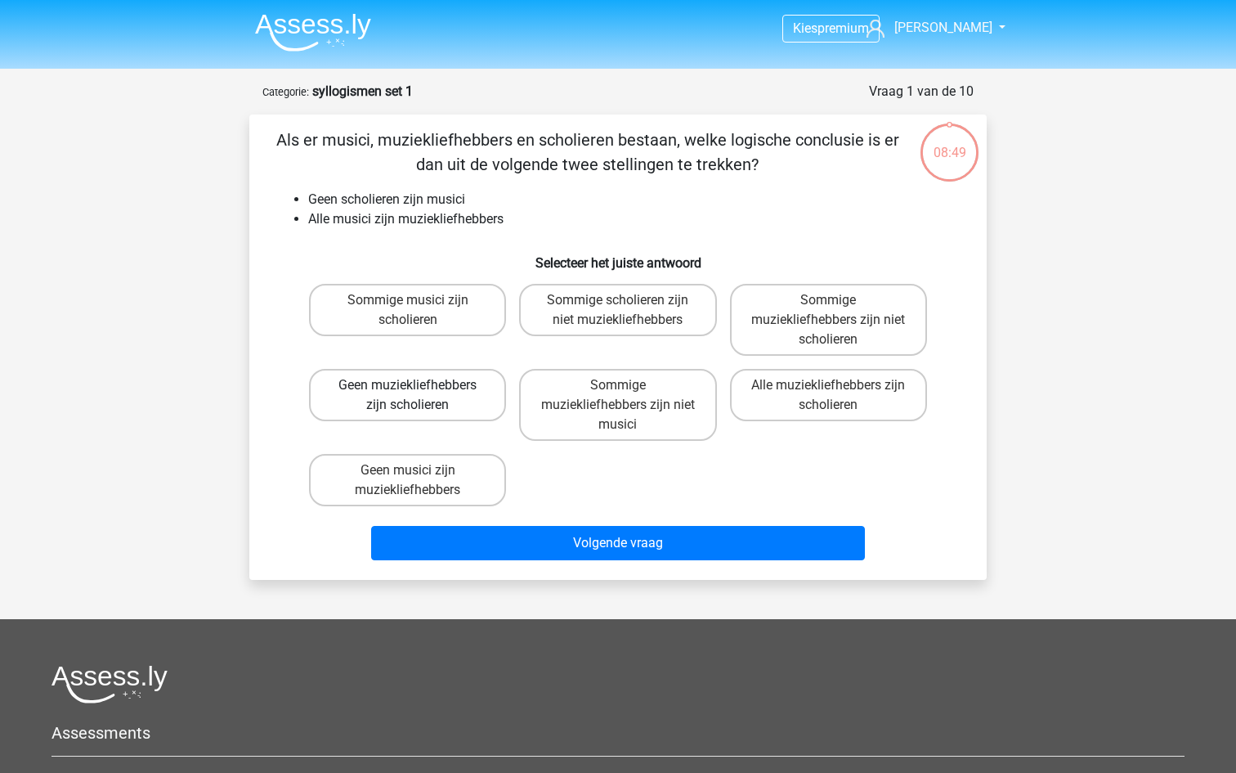
click at [465, 402] on label "Geen muziekliefhebbers zijn scholieren" at bounding box center [407, 395] width 197 height 52
click at [419, 396] on input "Geen muziekliefhebbers zijn scholieren" at bounding box center [413, 390] width 11 height 11
radio input "true"
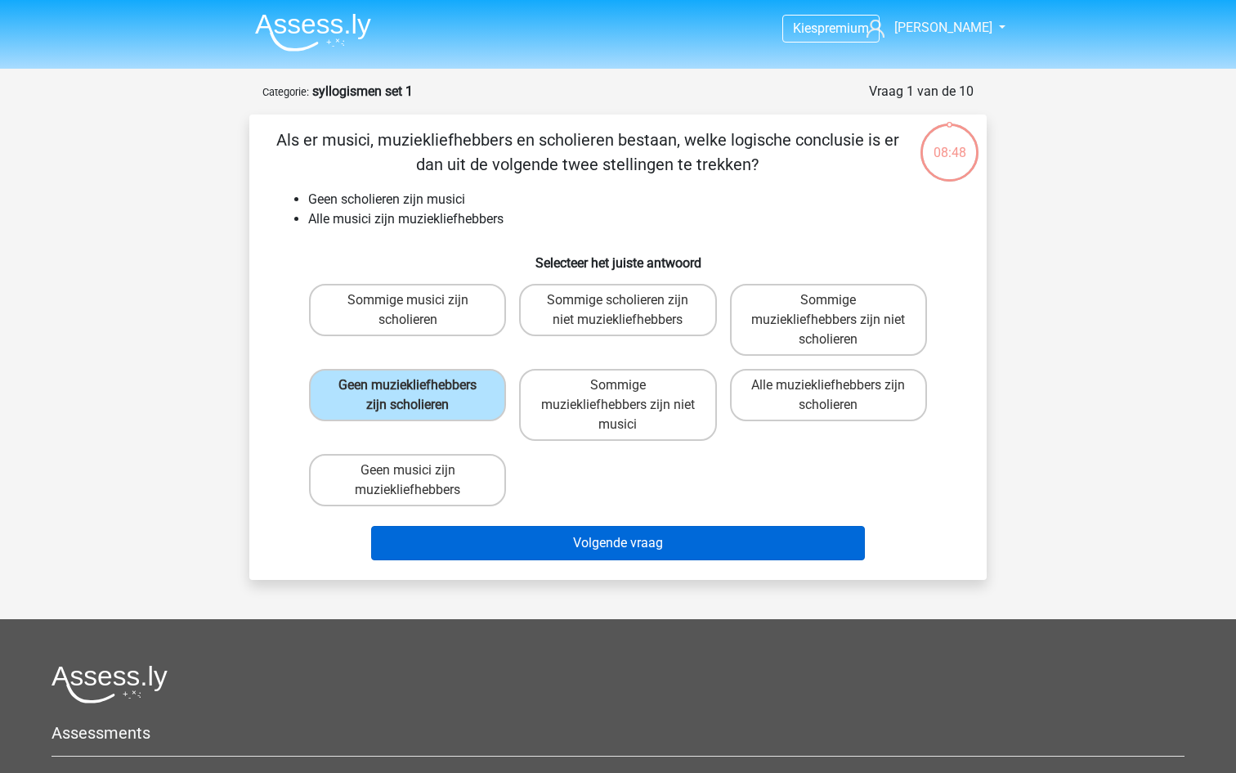
click at [585, 538] on button "Volgende vraag" at bounding box center [618, 543] width 495 height 34
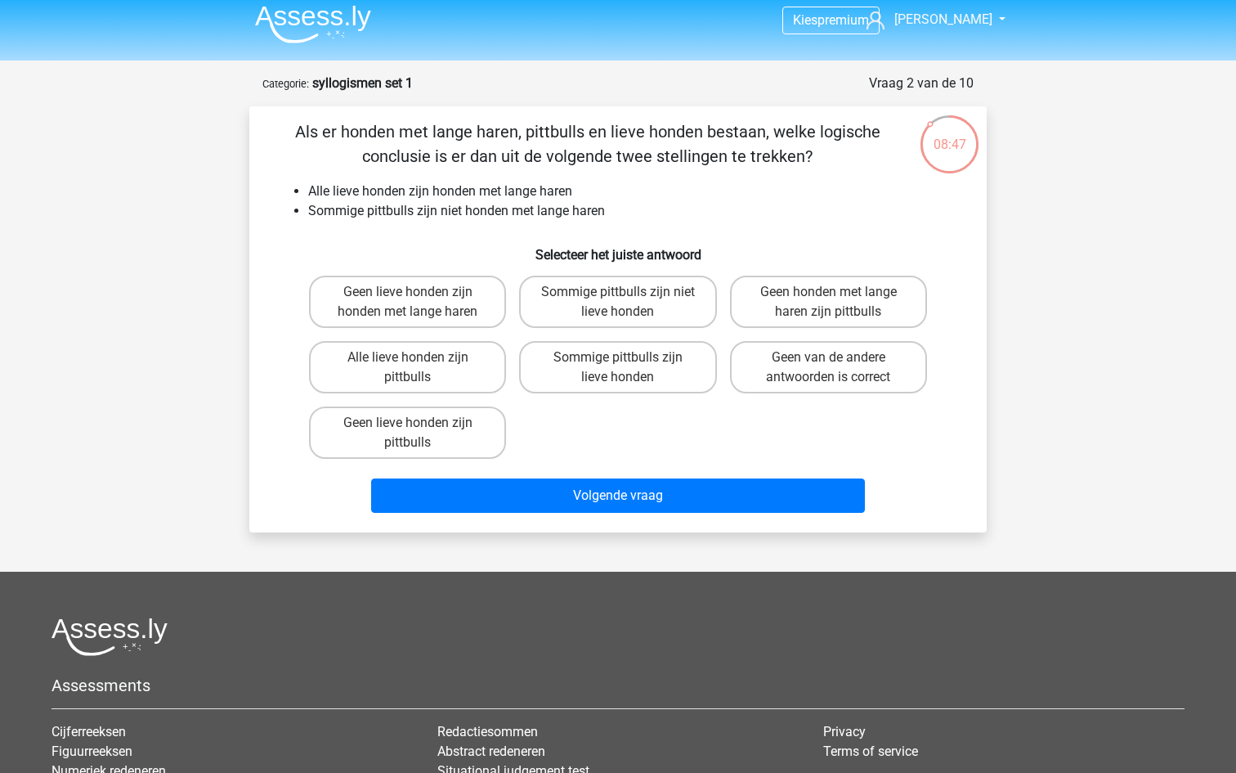
scroll to position [5, 0]
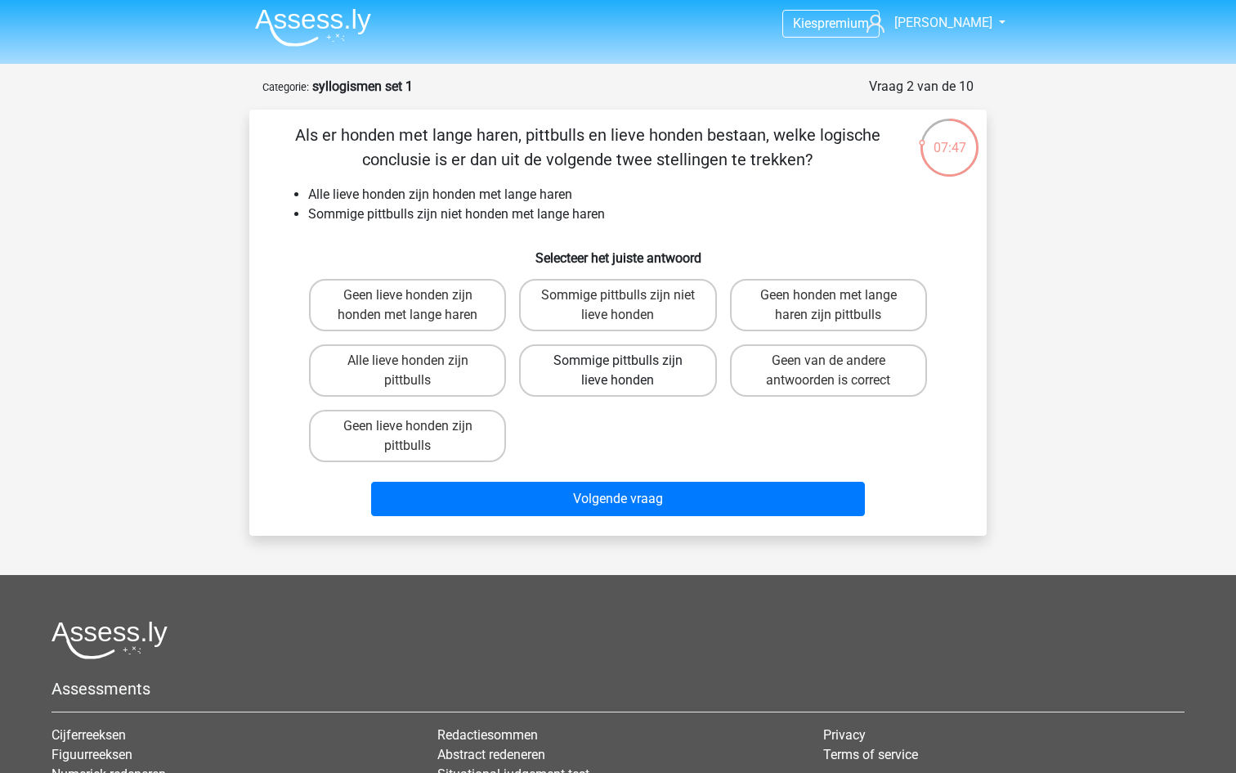
click at [652, 374] on label "Sommige pittbulls zijn lieve honden" at bounding box center [617, 370] width 197 height 52
click at [629, 371] on input "Sommige pittbulls zijn lieve honden" at bounding box center [623, 366] width 11 height 11
radio input "true"
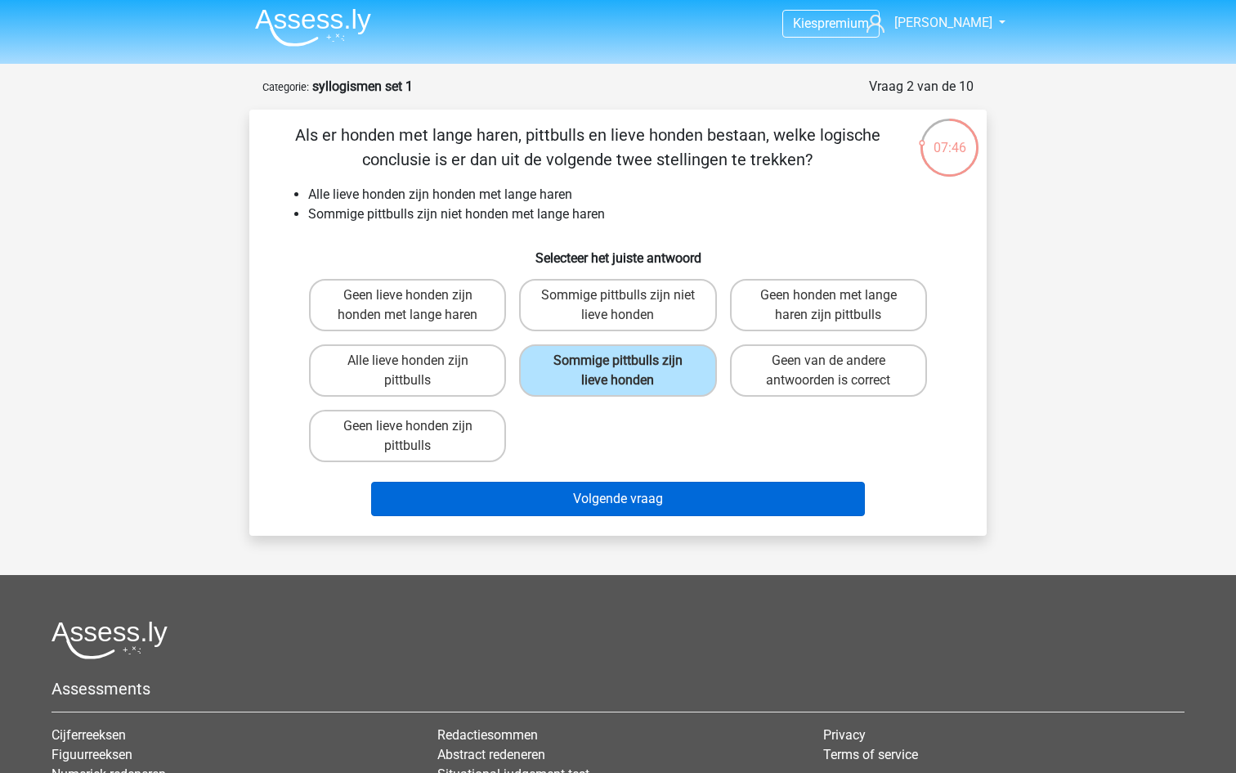
click at [634, 498] on button "Volgende vraag" at bounding box center [618, 499] width 495 height 34
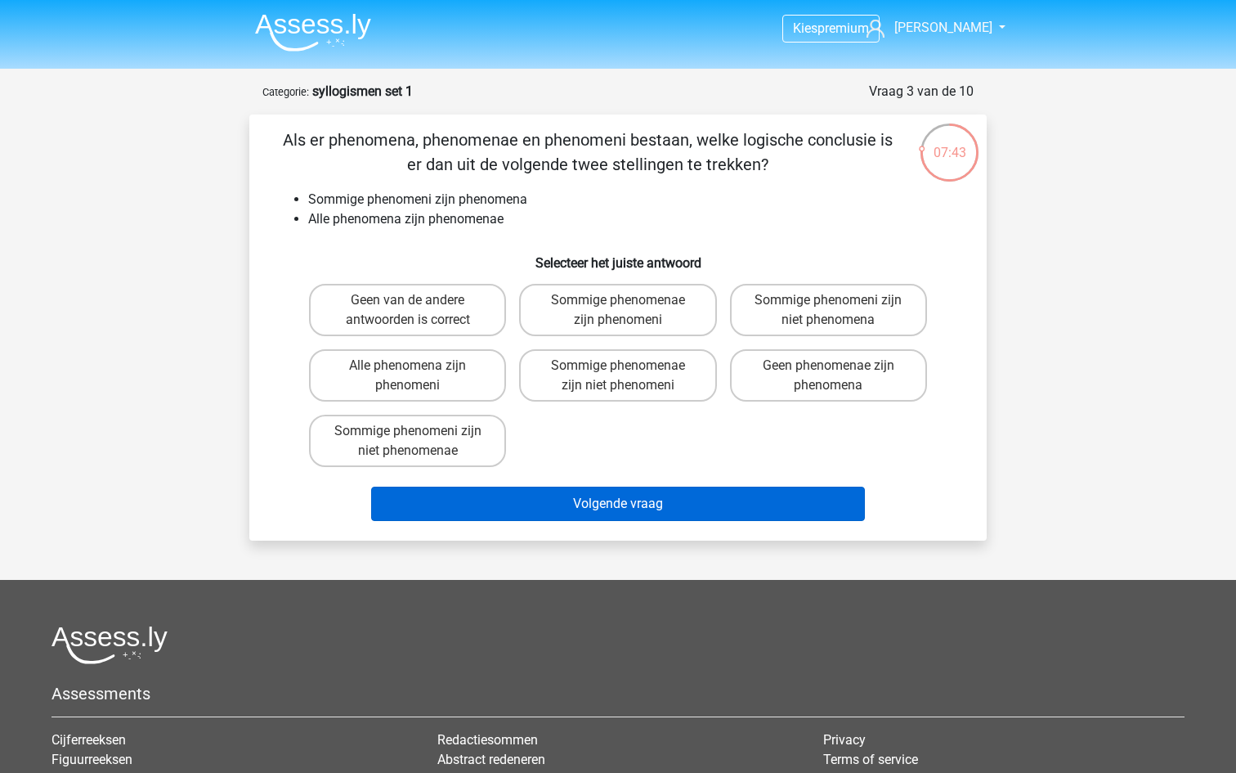
scroll to position [0, 0]
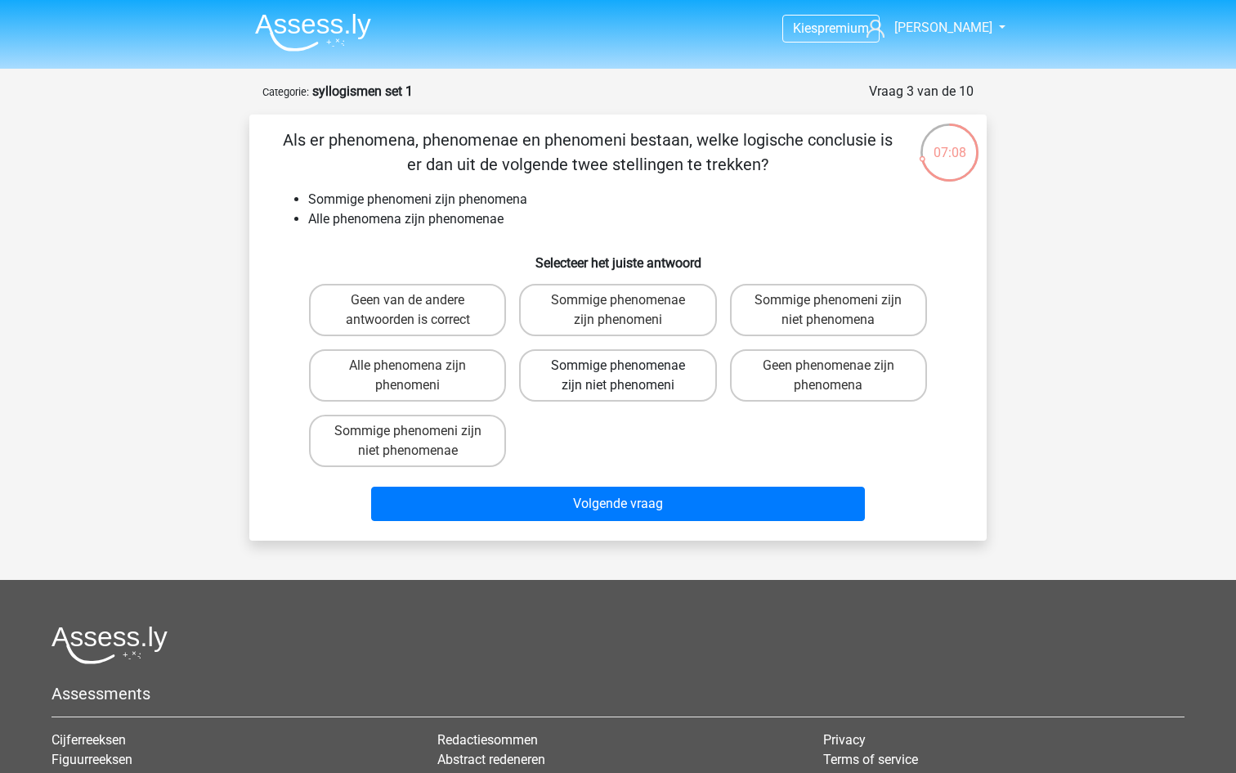
click at [647, 387] on label "Sommige phenomenae zijn niet phenomeni" at bounding box center [617, 375] width 197 height 52
click at [629, 376] on input "Sommige phenomenae zijn niet phenomeni" at bounding box center [623, 370] width 11 height 11
radio input "true"
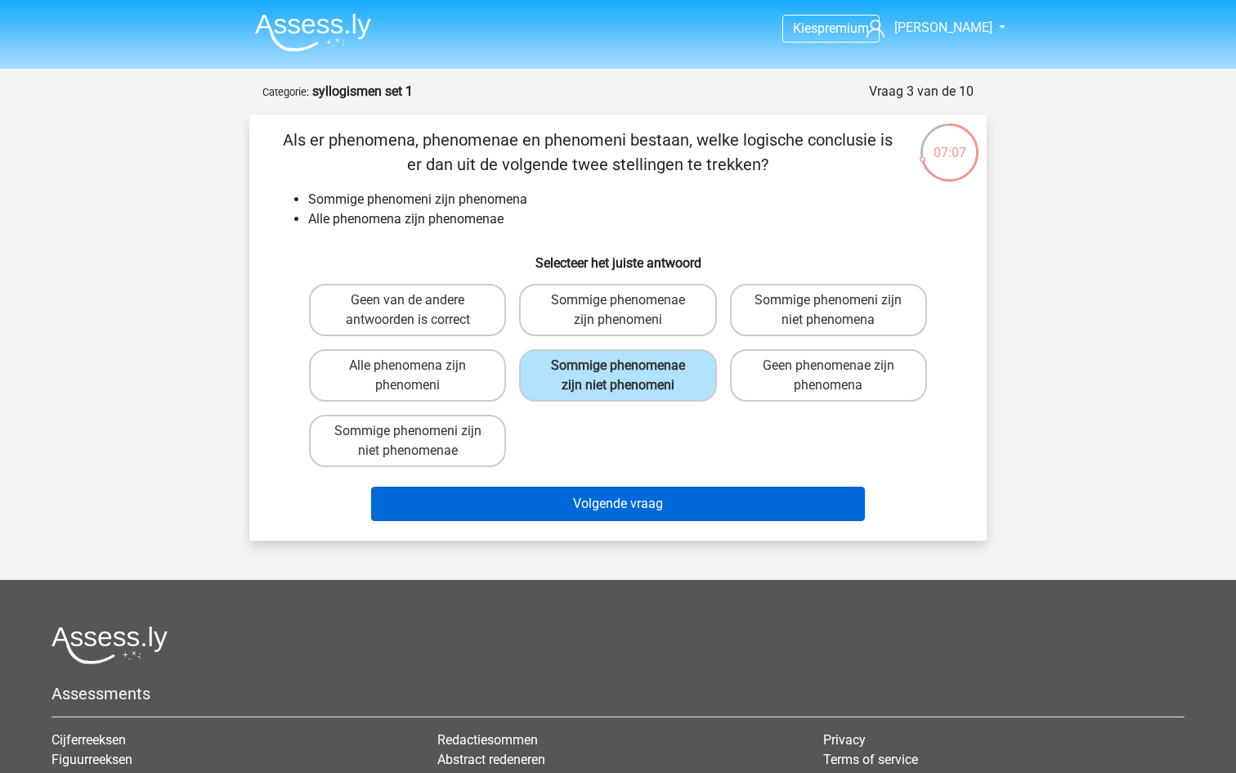
click at [625, 499] on button "Volgende vraag" at bounding box center [618, 503] width 495 height 34
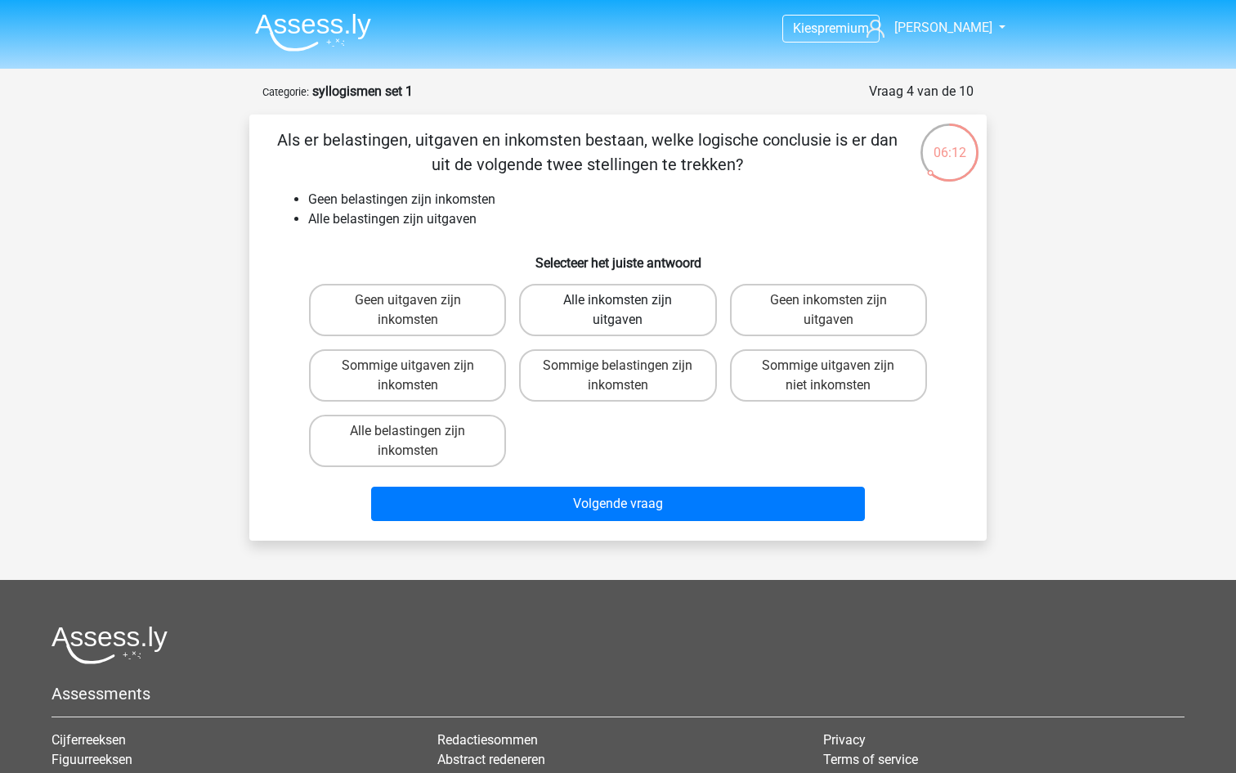
click at [667, 321] on label "Alle inkomsten zijn uitgaven" at bounding box center [617, 310] width 197 height 52
click at [629, 311] on input "Alle inkomsten zijn uitgaven" at bounding box center [623, 305] width 11 height 11
radio input "true"
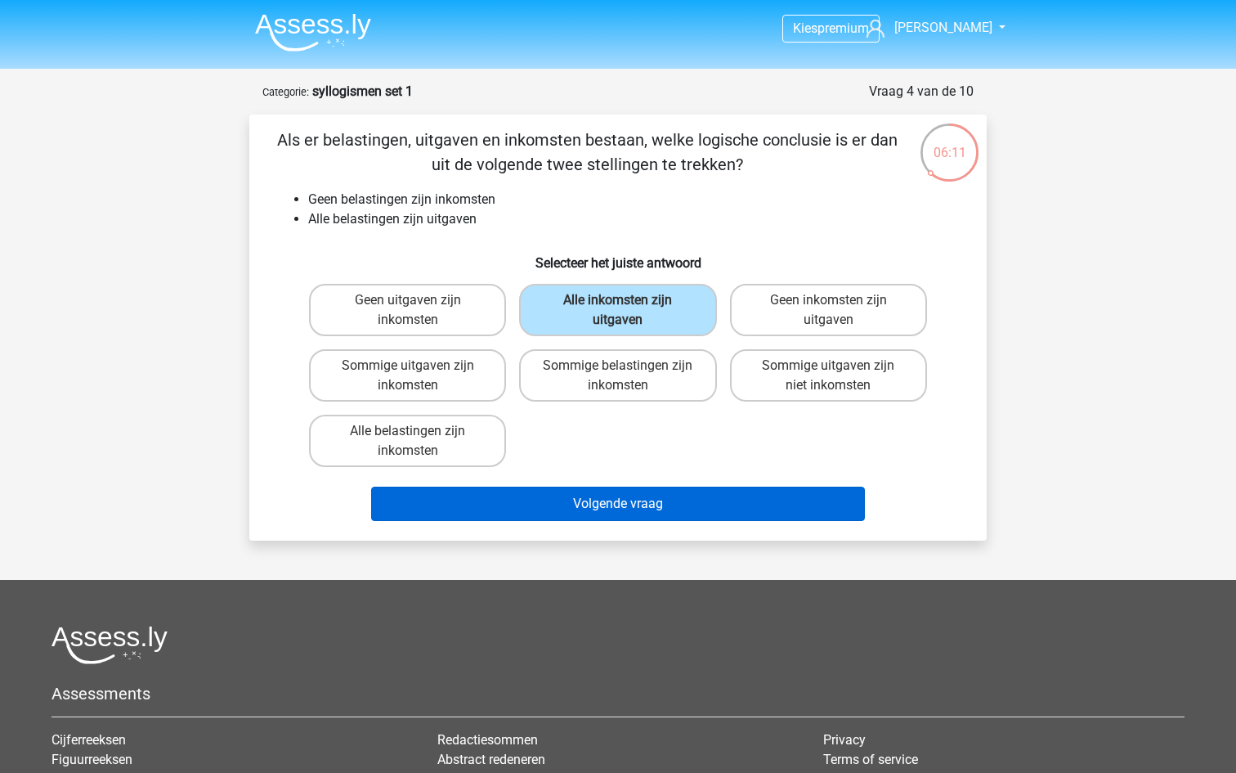
click at [612, 509] on button "Volgende vraag" at bounding box center [618, 503] width 495 height 34
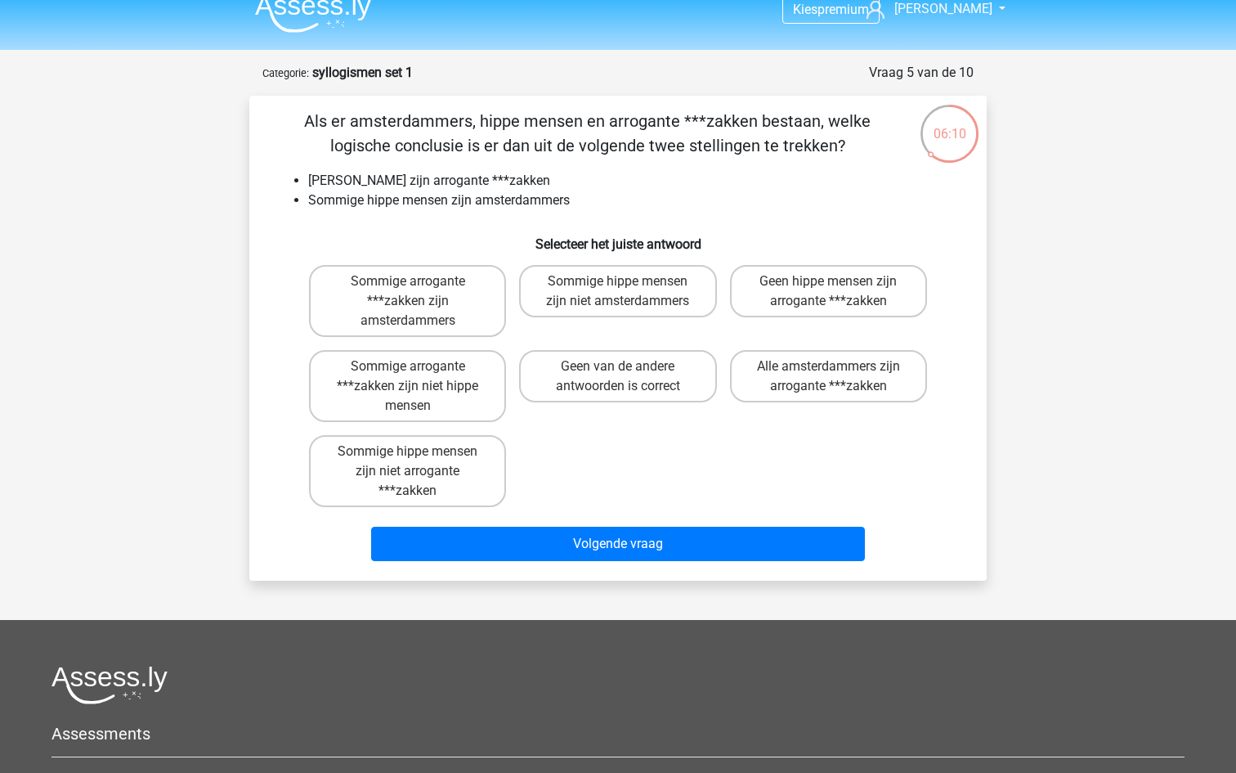
scroll to position [16, 0]
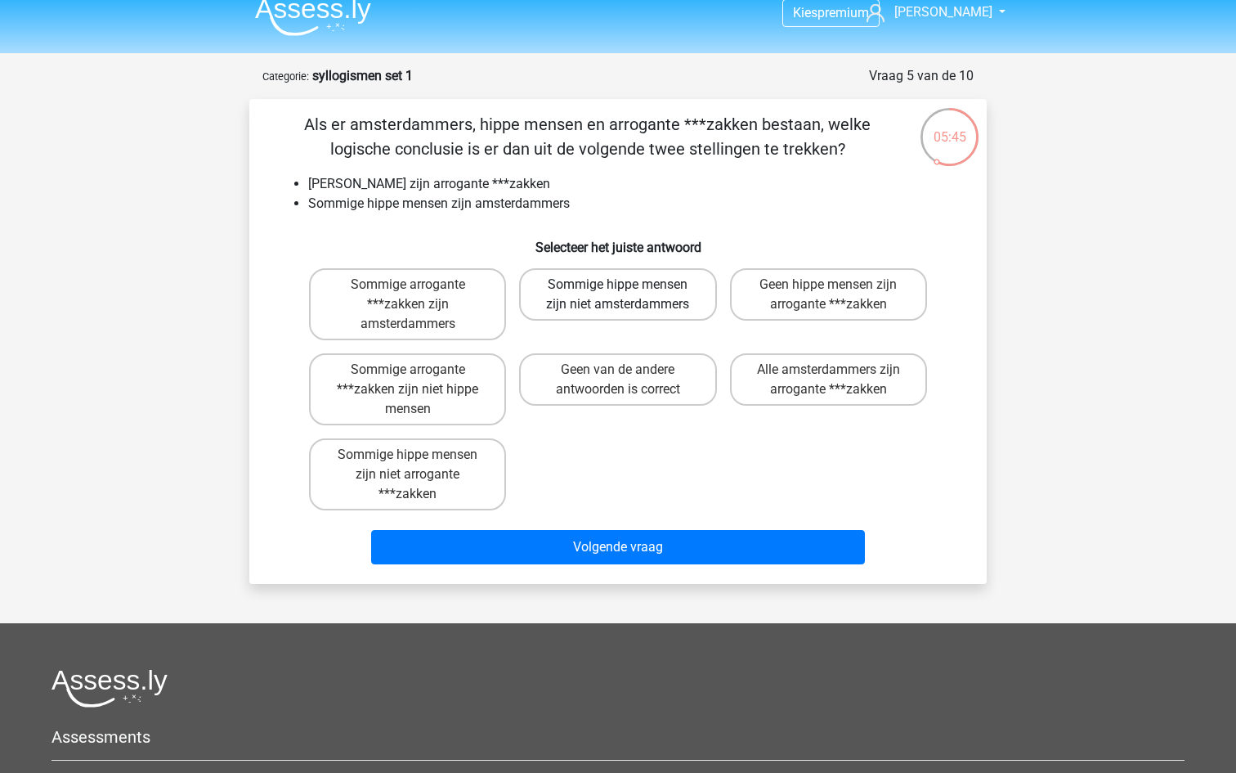
click at [635, 288] on label "Sommige hippe mensen zijn niet amsterdammers" at bounding box center [617, 294] width 197 height 52
click at [629, 288] on input "Sommige hippe mensen zijn niet amsterdammers" at bounding box center [623, 290] width 11 height 11
radio input "true"
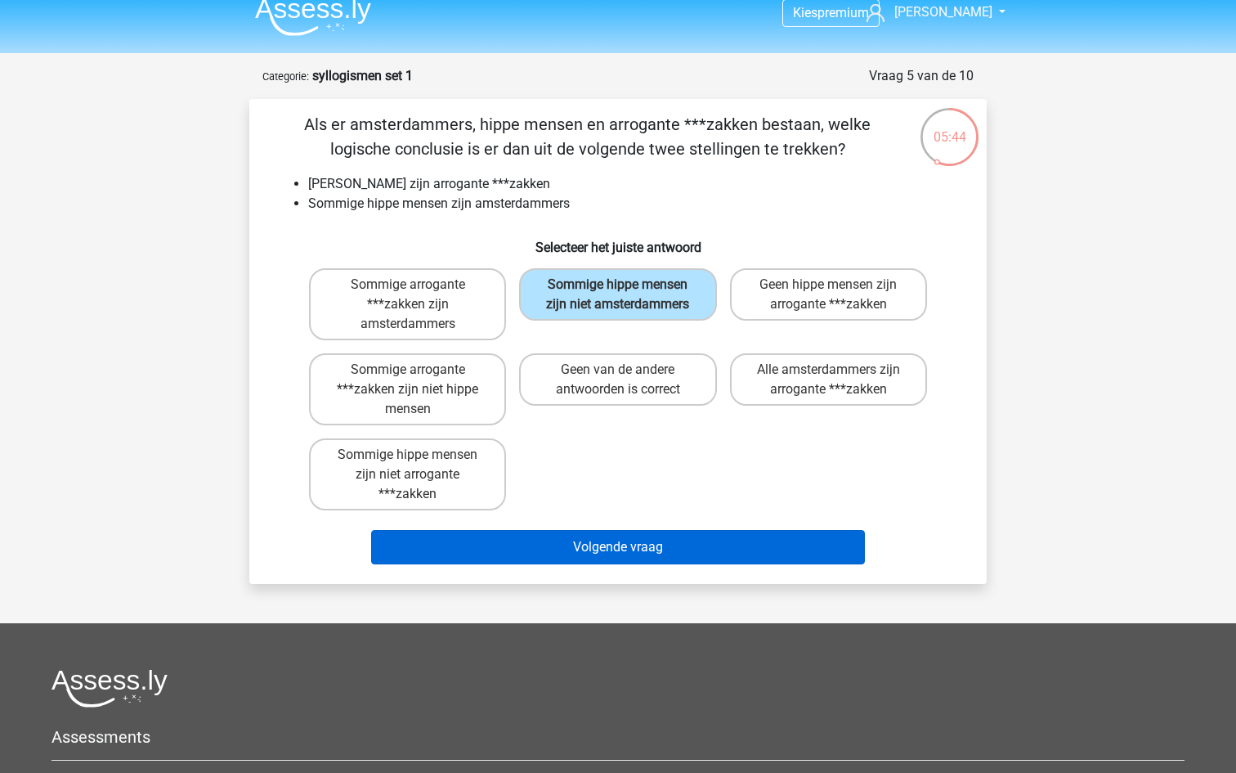
click at [612, 549] on button "Volgende vraag" at bounding box center [618, 547] width 495 height 34
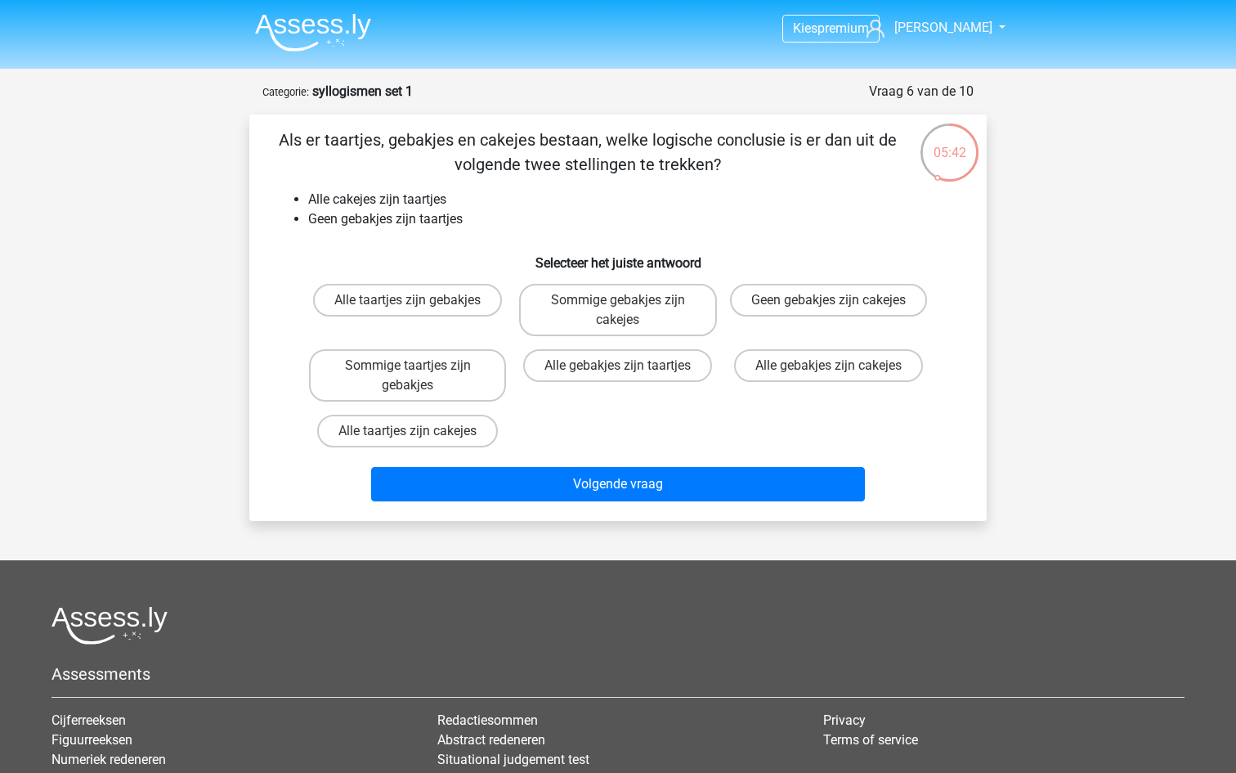
scroll to position [0, 0]
click at [448, 440] on label "Alle taartjes zijn cakejes" at bounding box center [407, 431] width 181 height 33
click at [419, 440] on input "Alle taartjes zijn cakejes" at bounding box center [413, 436] width 11 height 11
radio input "true"
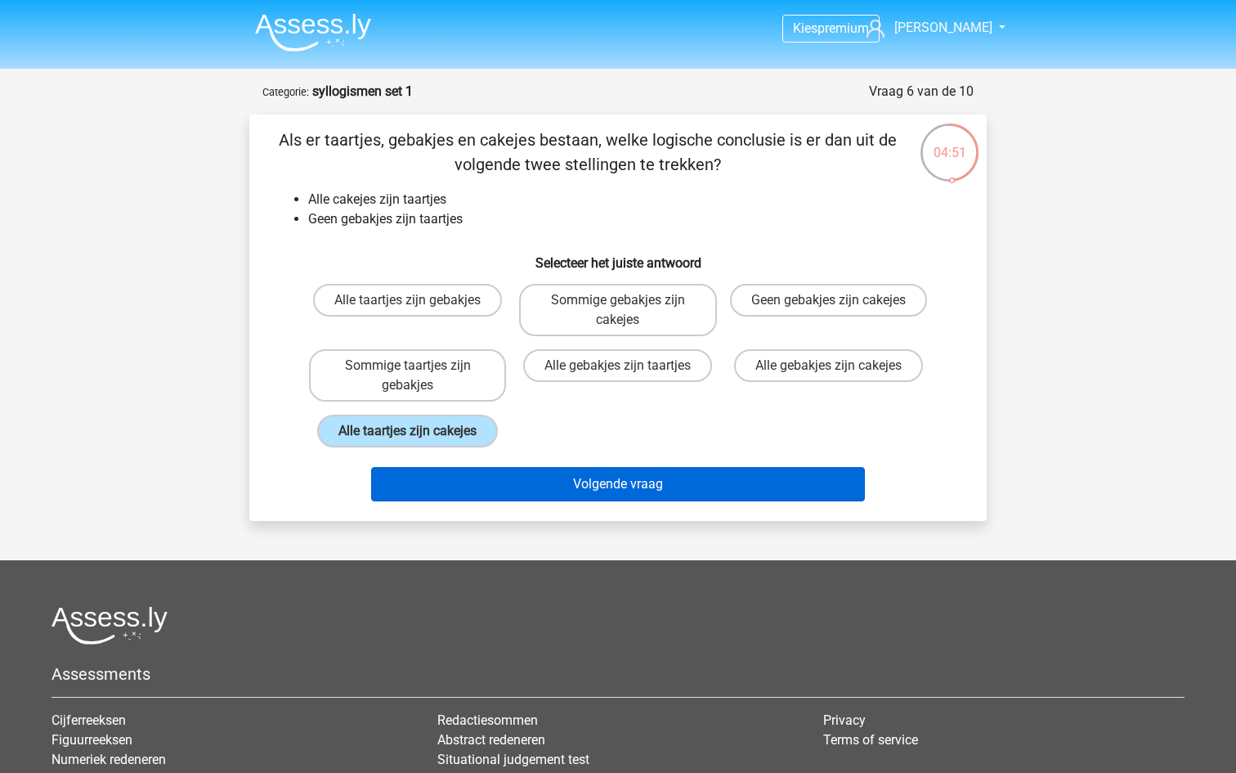
click at [570, 481] on button "Volgende vraag" at bounding box center [618, 484] width 495 height 34
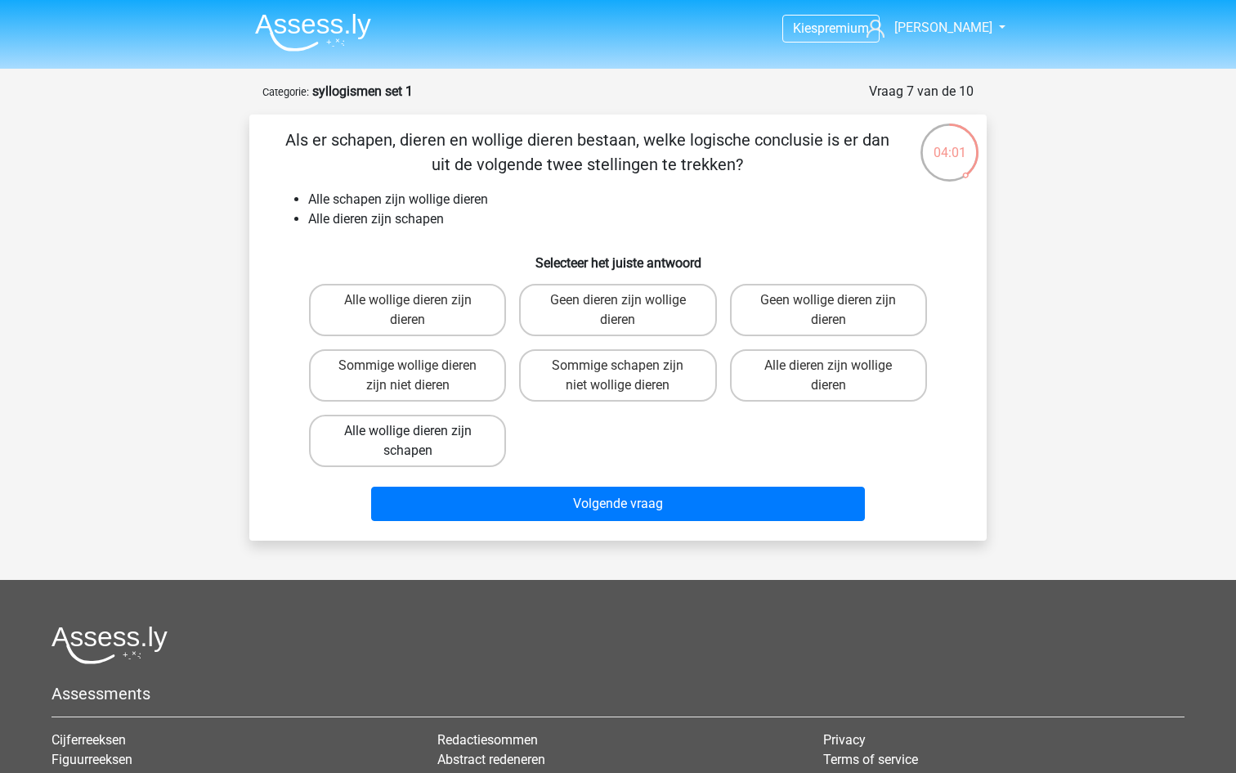
click at [456, 430] on label "Alle wollige dieren zijn schapen" at bounding box center [407, 441] width 197 height 52
click at [419, 431] on input "Alle wollige dieren zijn schapen" at bounding box center [413, 436] width 11 height 11
radio input "true"
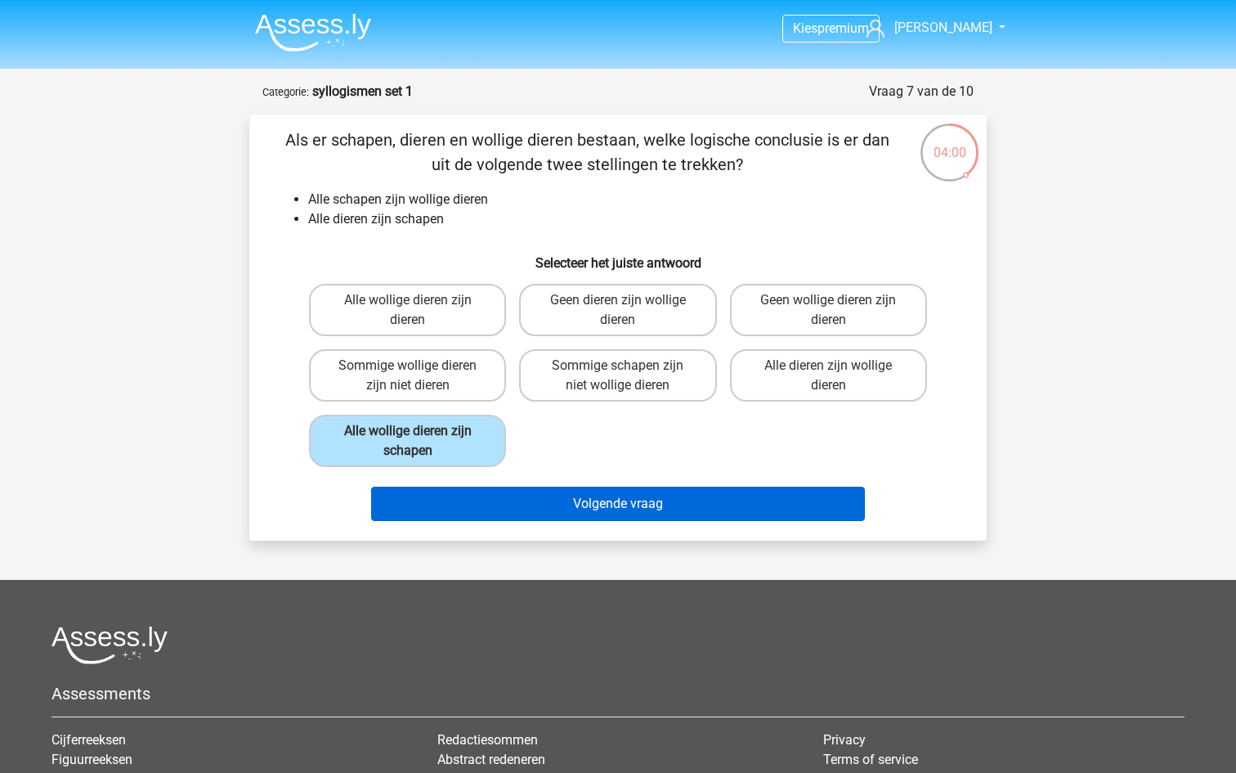
click at [562, 500] on button "Volgende vraag" at bounding box center [618, 503] width 495 height 34
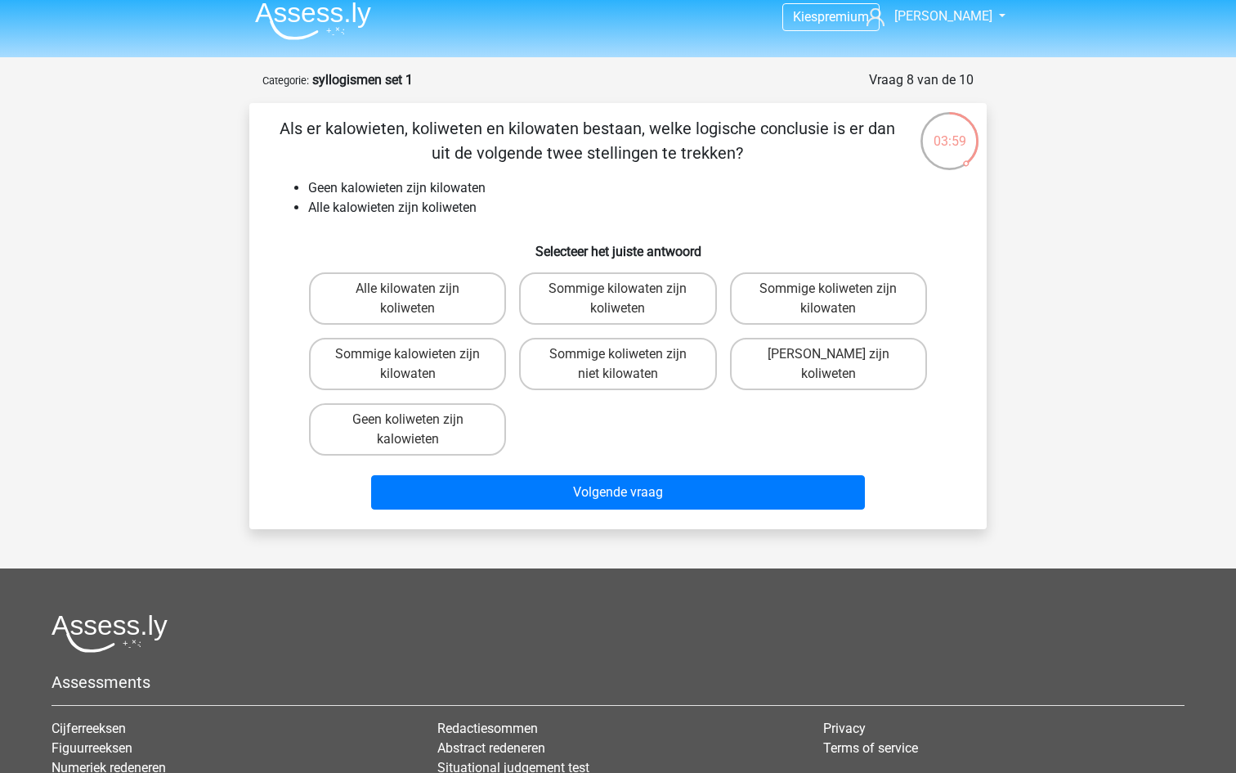
scroll to position [1, 0]
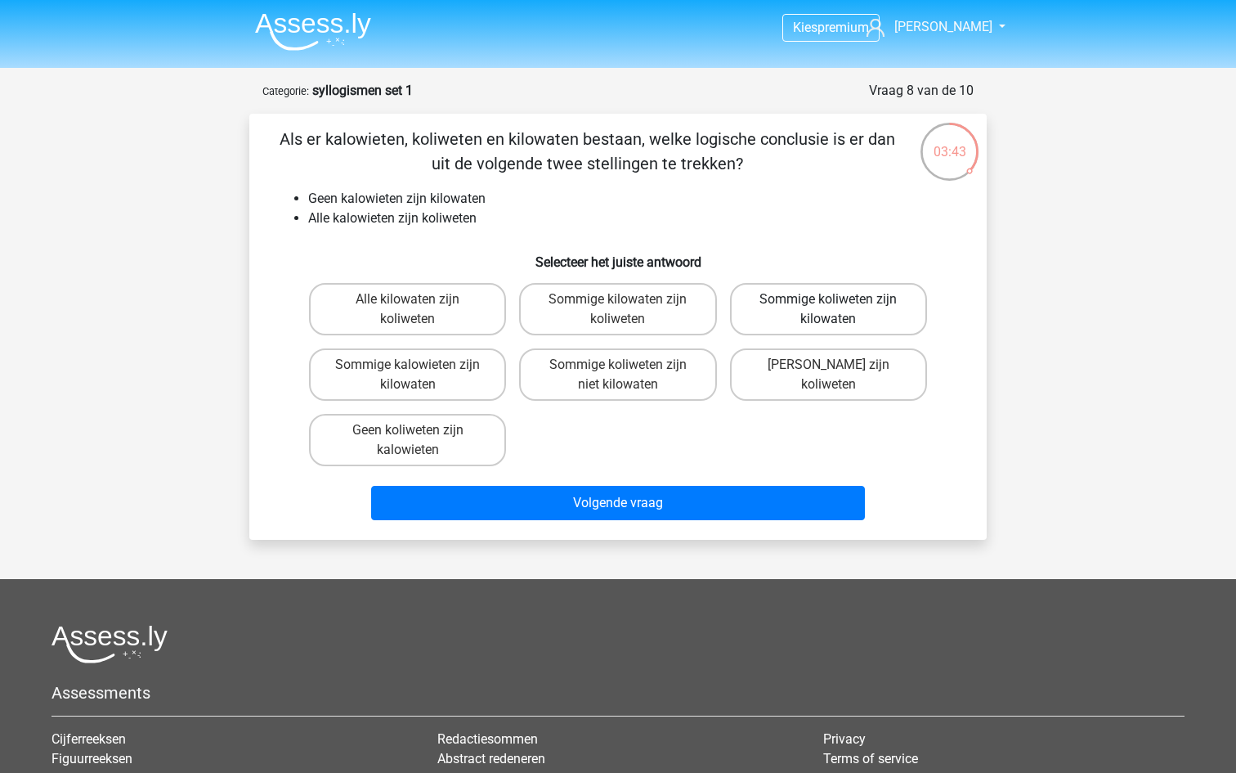
click at [876, 318] on label "Sommige koliweten zijn kilowaten" at bounding box center [828, 309] width 197 height 52
click at [839, 310] on input "Sommige koliweten zijn kilowaten" at bounding box center [833, 304] width 11 height 11
radio input "true"
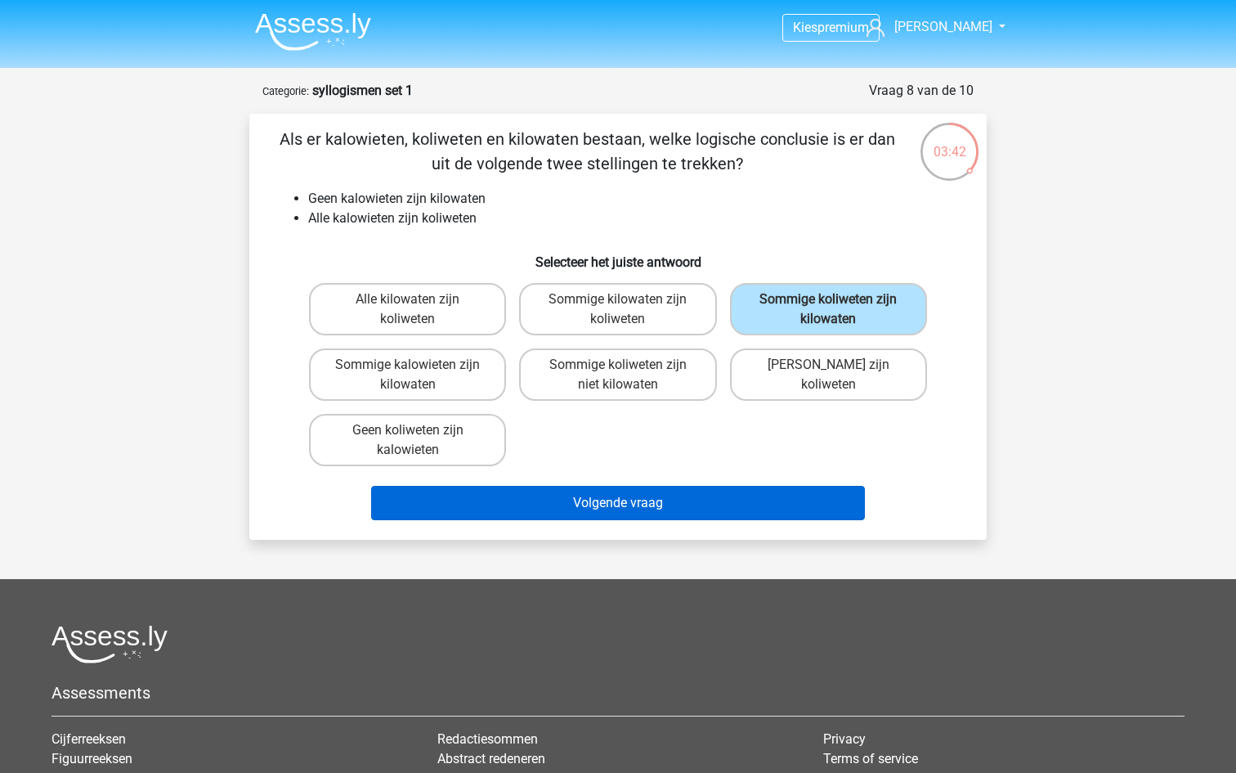
click at [678, 507] on button "Volgende vraag" at bounding box center [618, 503] width 495 height 34
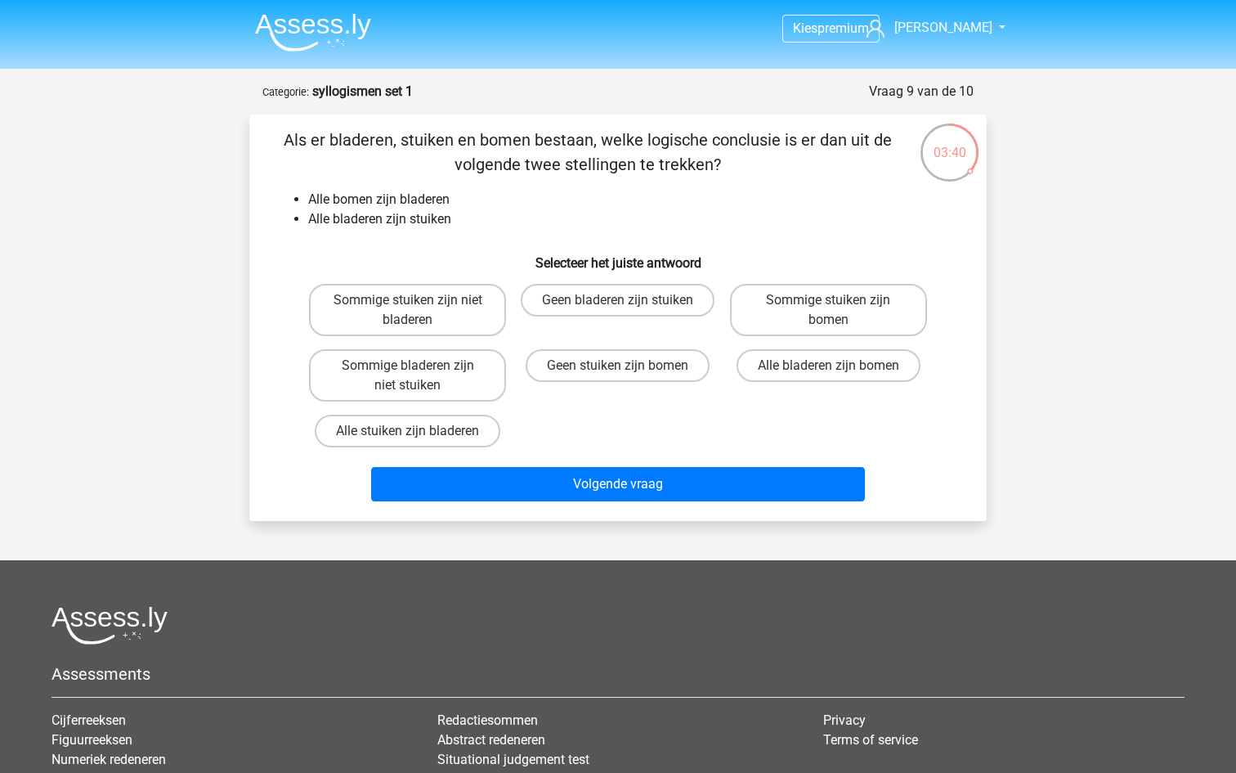
scroll to position [0, 0]
click at [594, 364] on label "Geen stuiken zijn bomen" at bounding box center [618, 365] width 184 height 33
click at [618, 365] on input "Geen stuiken zijn bomen" at bounding box center [623, 370] width 11 height 11
radio input "true"
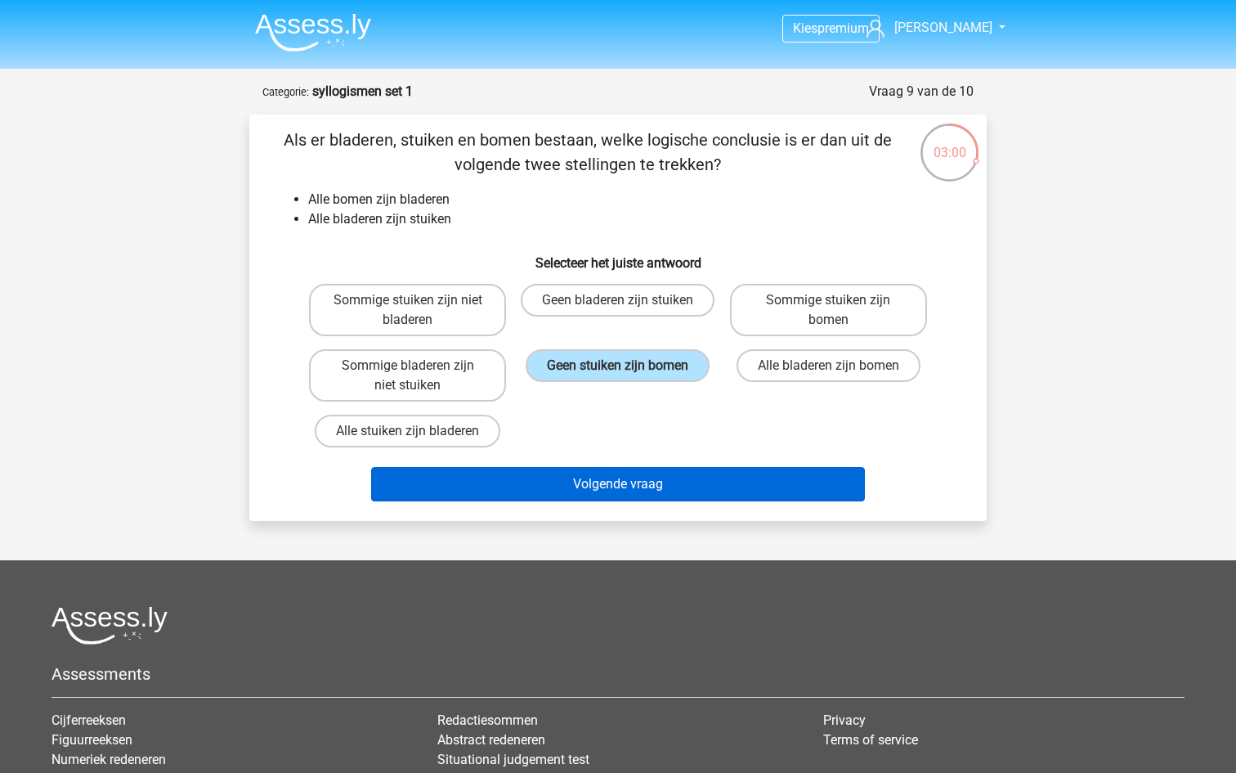
click at [595, 482] on button "Volgende vraag" at bounding box center [618, 484] width 495 height 34
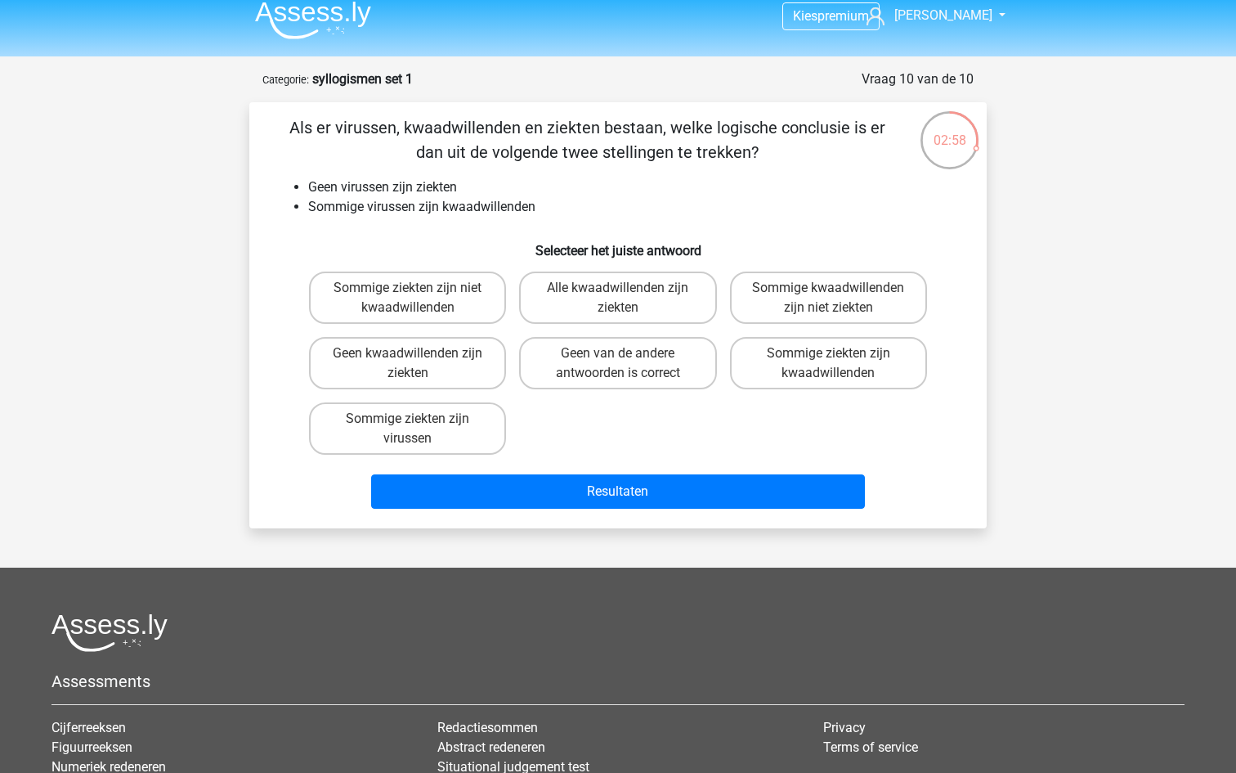
scroll to position [3, 0]
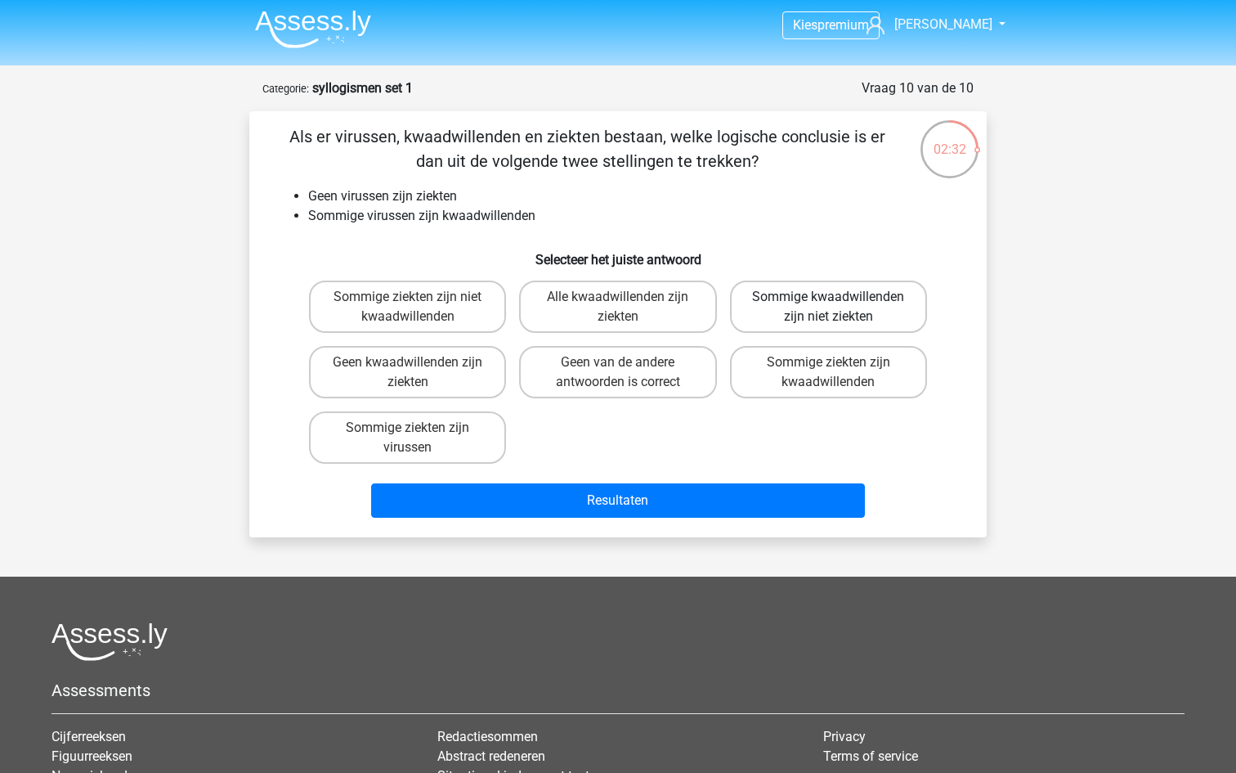
click at [791, 302] on label "Sommige kwaadwillenden zijn niet ziekten" at bounding box center [828, 306] width 197 height 52
click at [828, 302] on input "Sommige kwaadwillenden zijn niet ziekten" at bounding box center [833, 302] width 11 height 11
radio input "true"
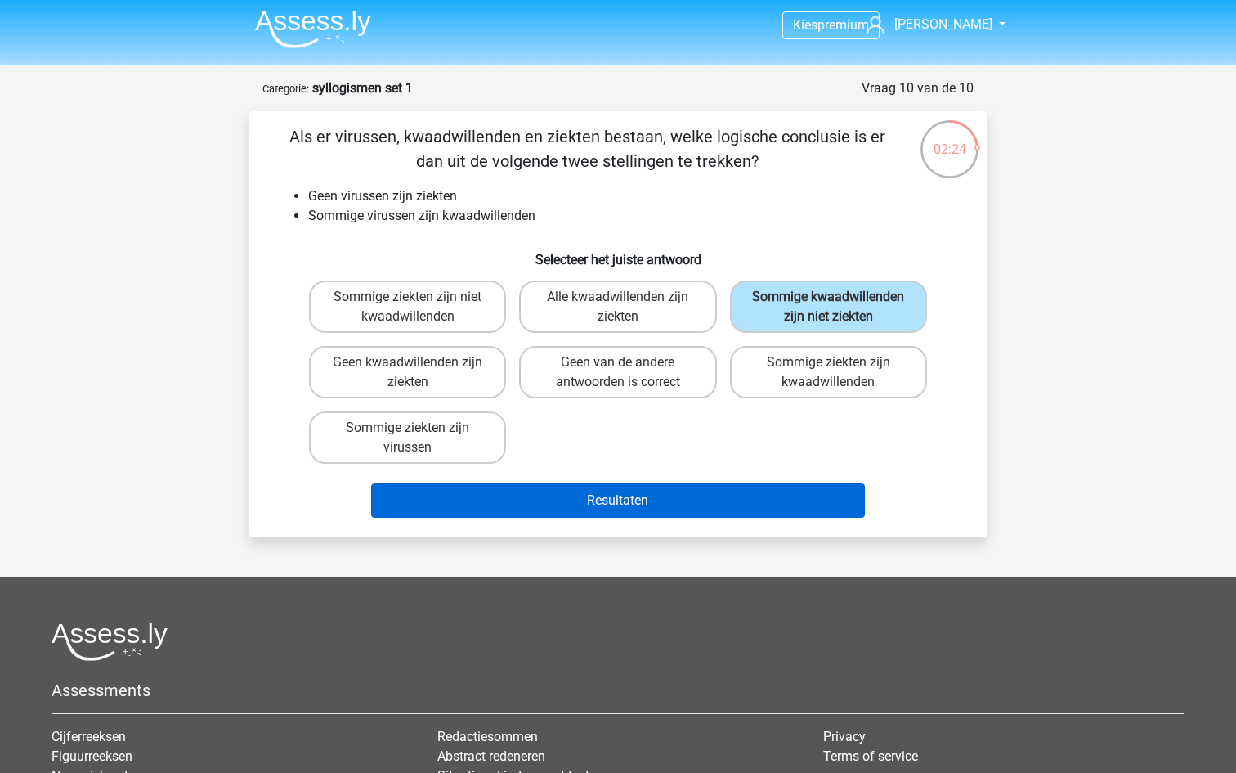
click at [572, 518] on button "Resultaten" at bounding box center [618, 500] width 495 height 34
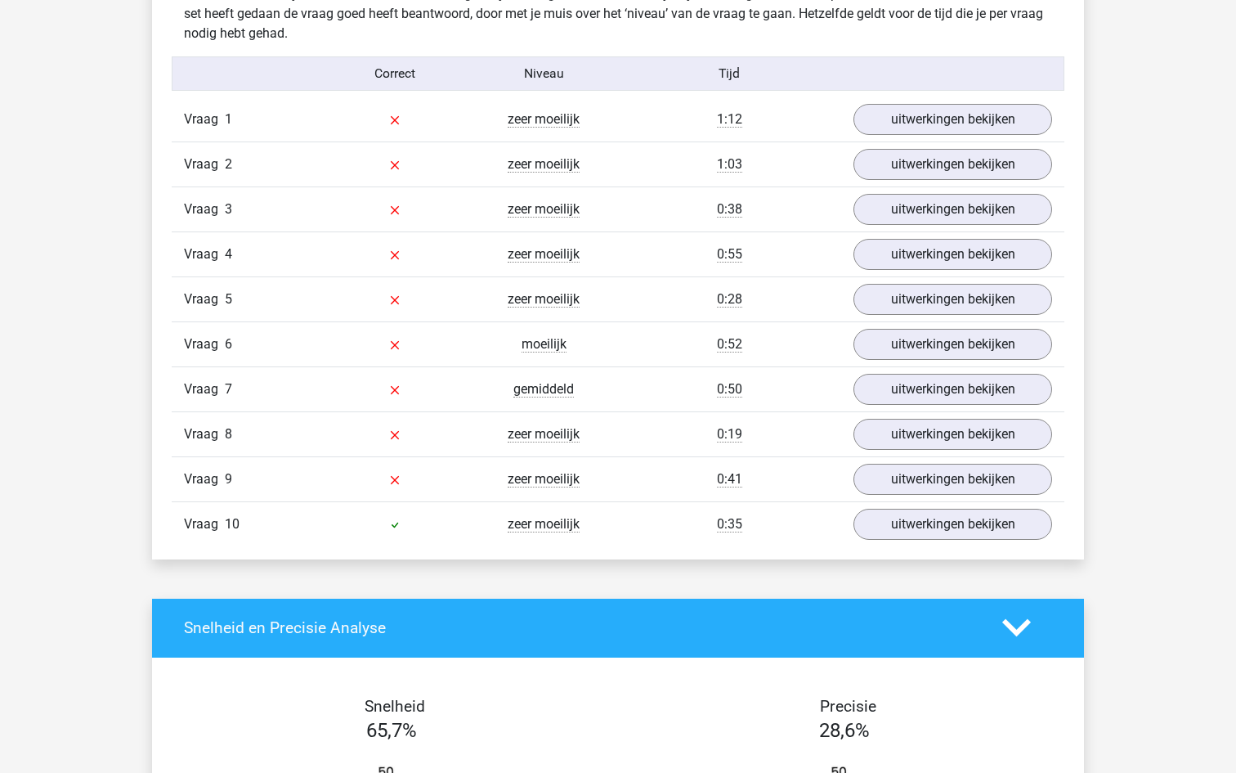
scroll to position [1264, 0]
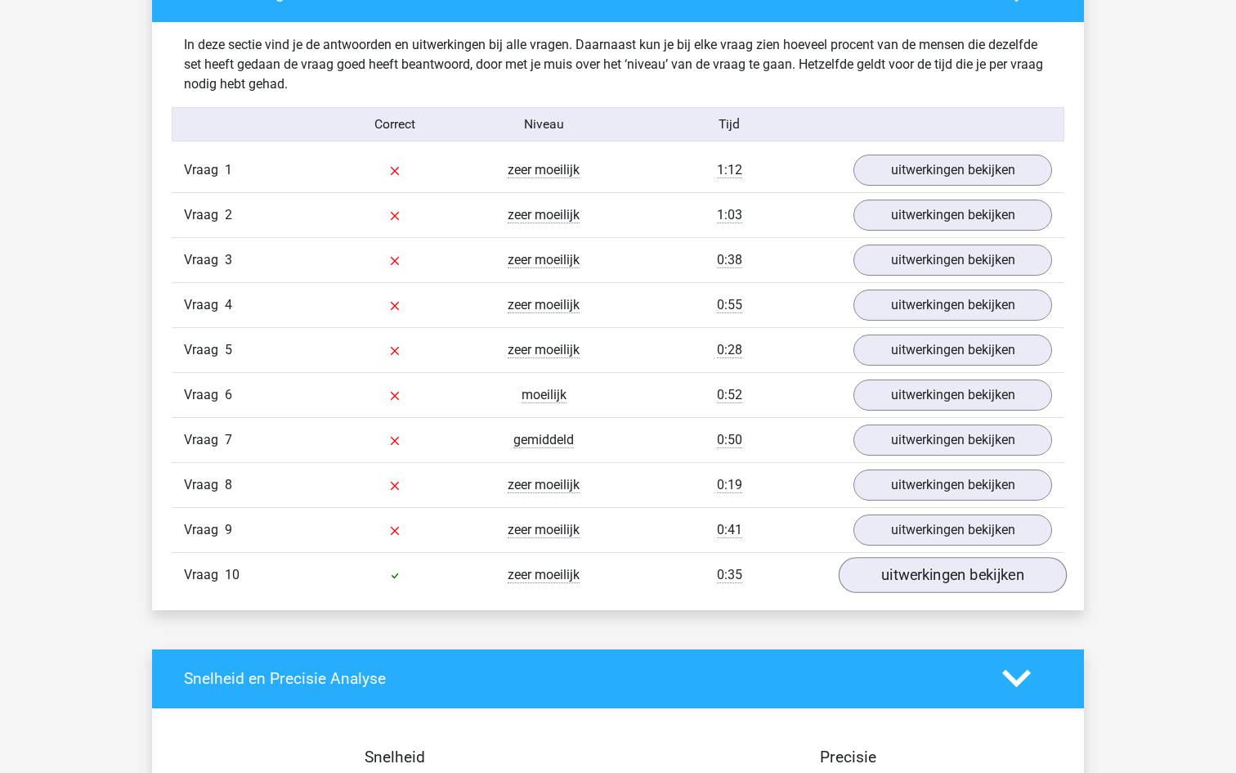
click at [894, 572] on link "uitwerkingen bekijken" at bounding box center [953, 575] width 228 height 36
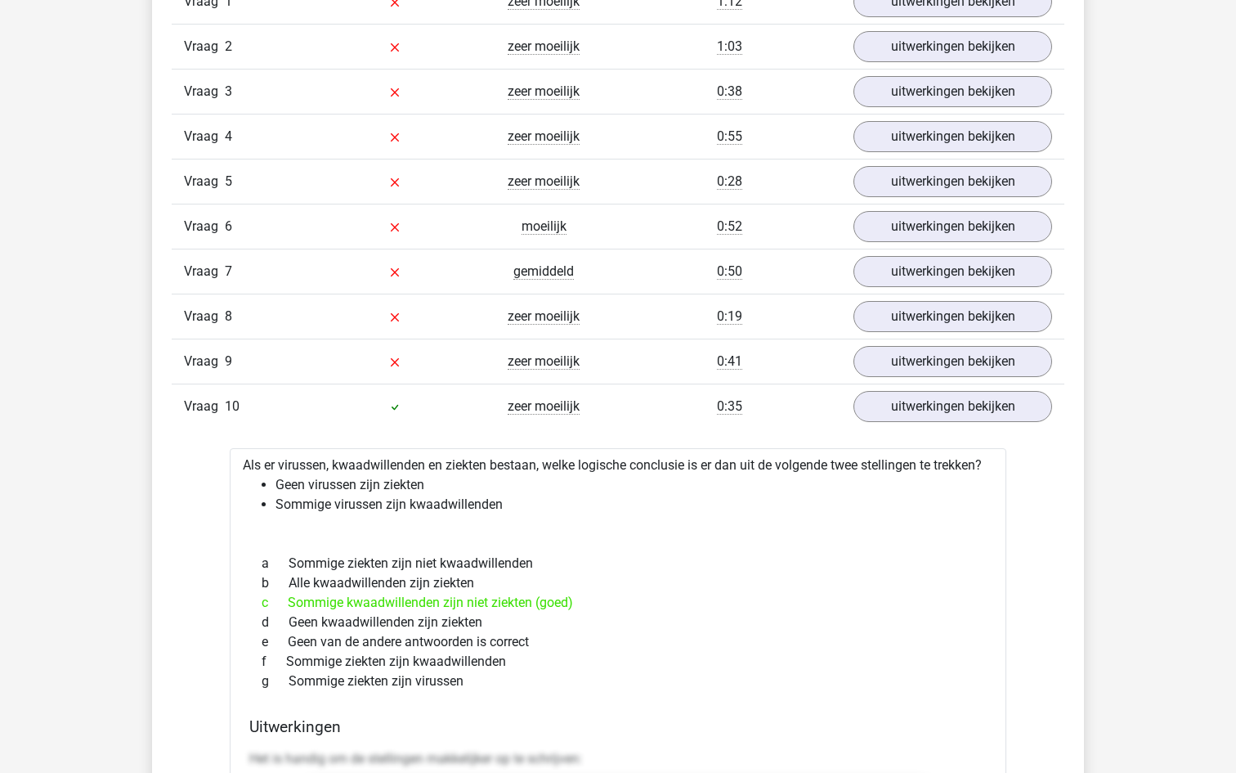
scroll to position [1440, 0]
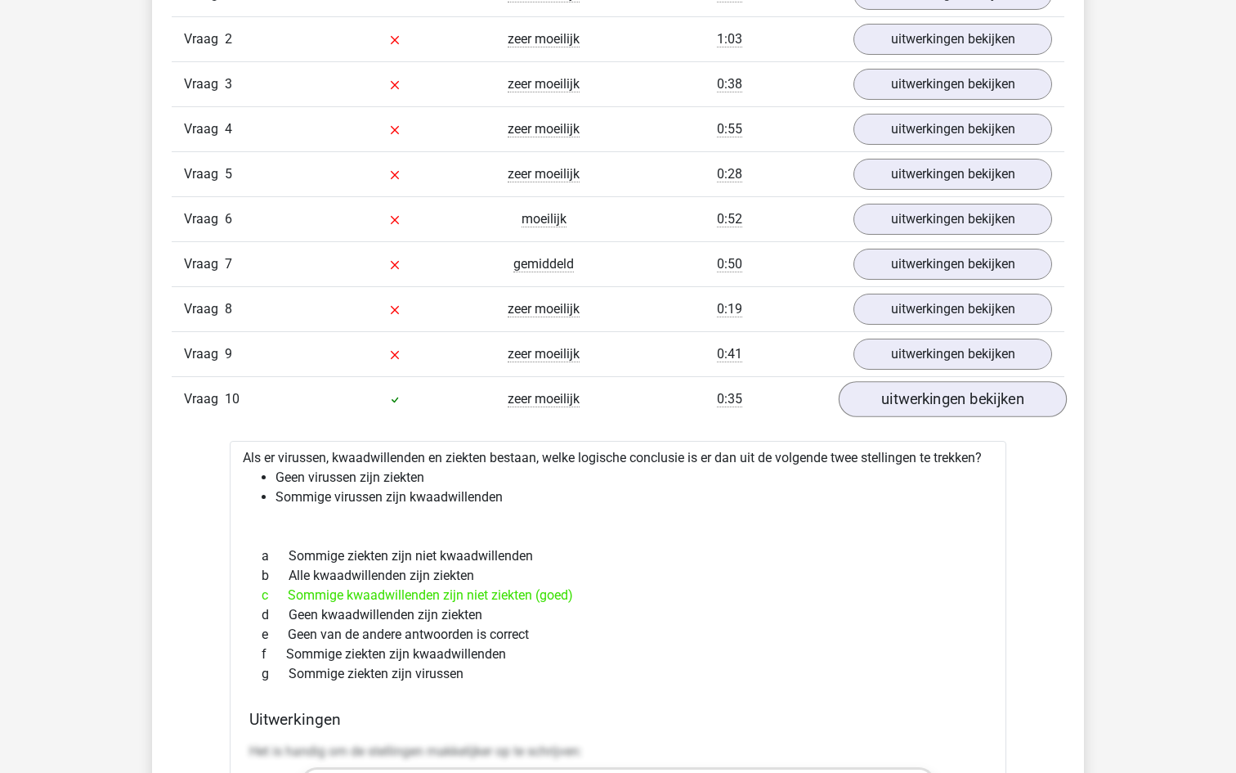
click at [883, 403] on link "uitwerkingen bekijken" at bounding box center [953, 399] width 228 height 36
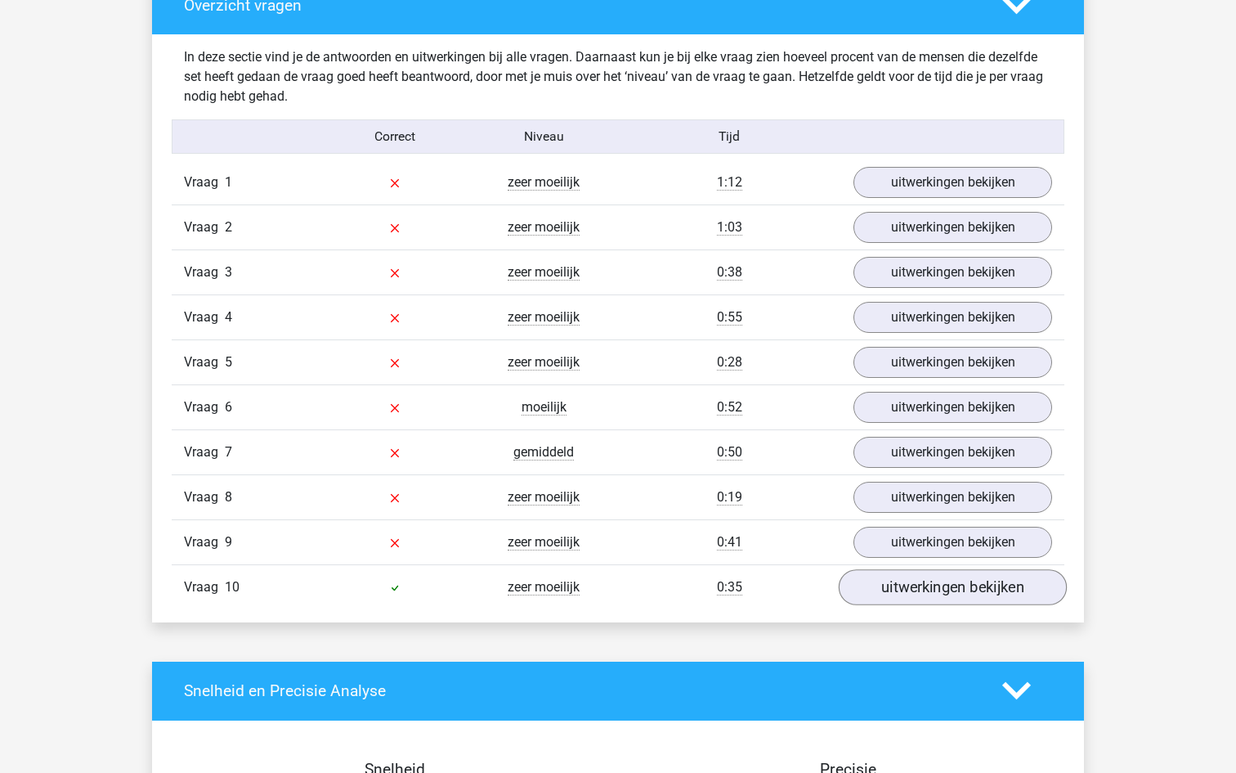
scroll to position [1222, 0]
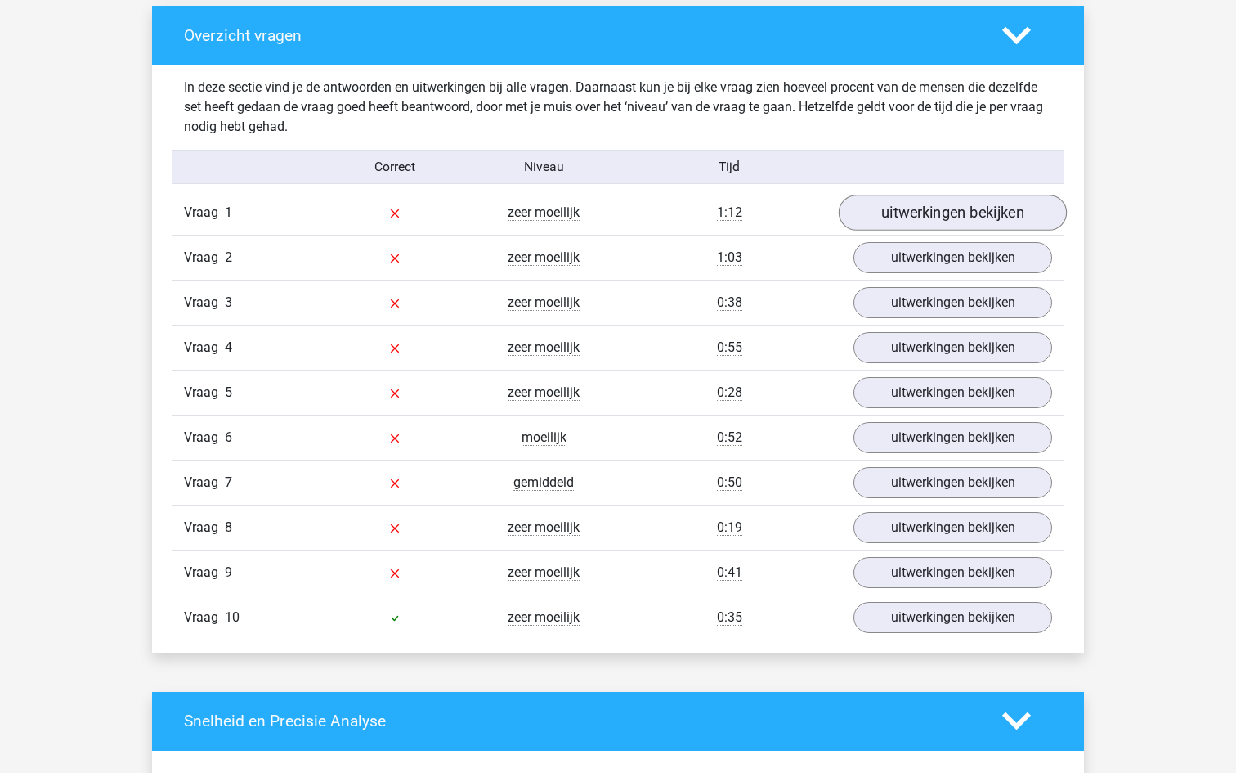
click at [909, 208] on link "uitwerkingen bekijken" at bounding box center [953, 213] width 228 height 36
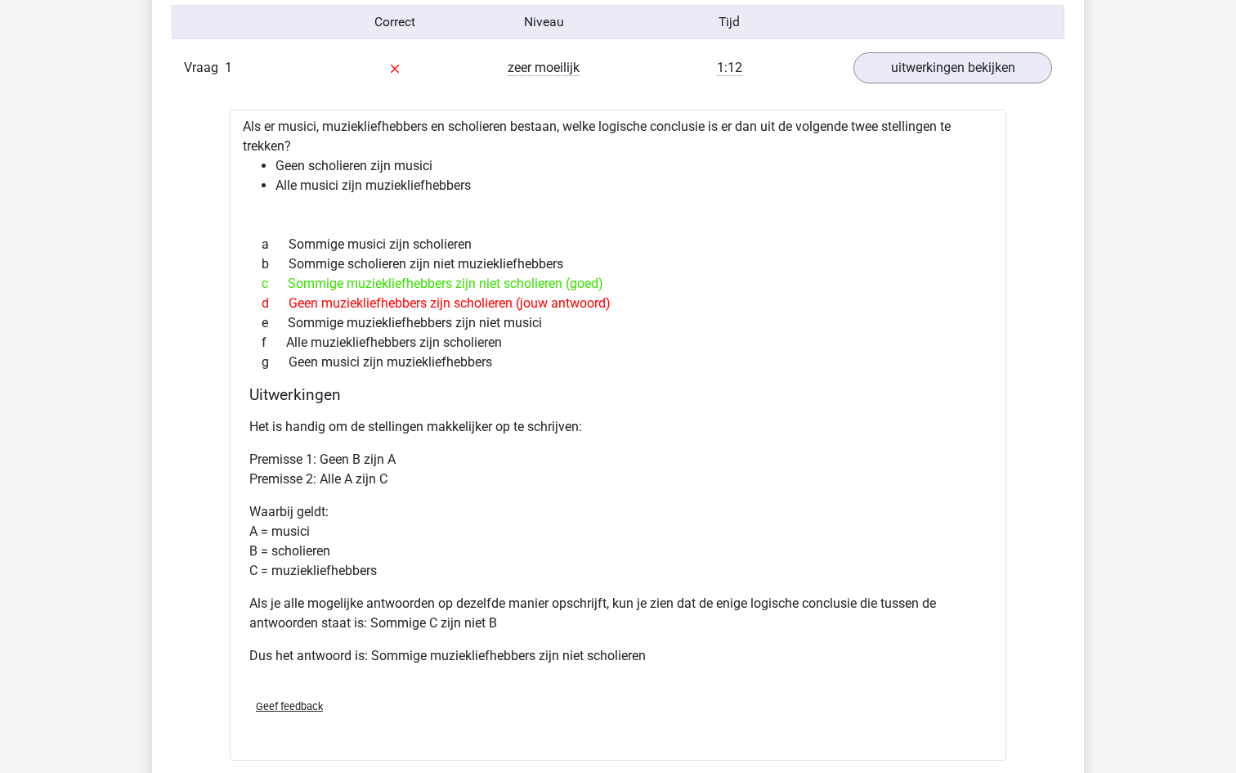
scroll to position [1377, 0]
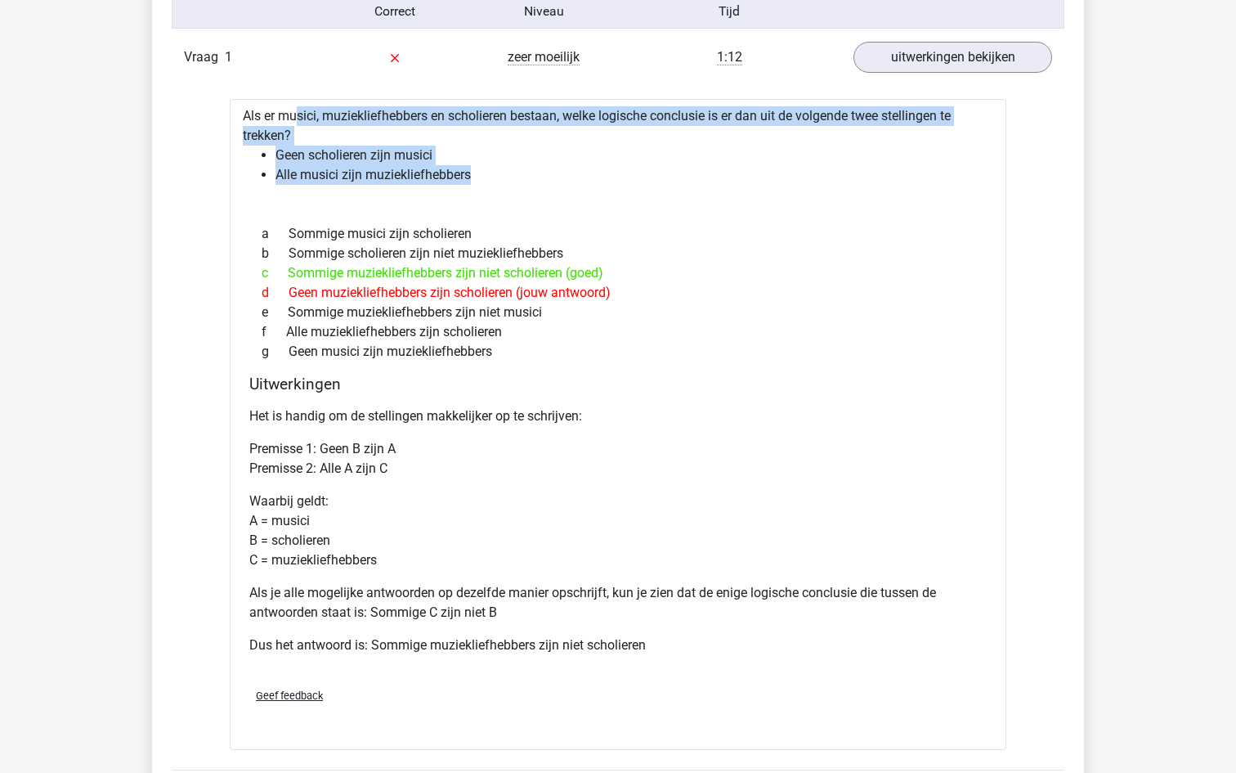
drag, startPoint x: 481, startPoint y: 179, endPoint x: 247, endPoint y: 108, distance: 244.4
click at [247, 108] on div "Als er musici, muziekliefhebbers en scholieren bestaan, welke logische conclusi…" at bounding box center [618, 424] width 777 height 651
copy div "Als er musici, muziekliefhebbers en scholieren bestaan, welke logische conclusi…"
click at [683, 271] on div "c Sommige muziekliefhebbers zijn niet scholieren (goed)" at bounding box center [618, 273] width 738 height 20
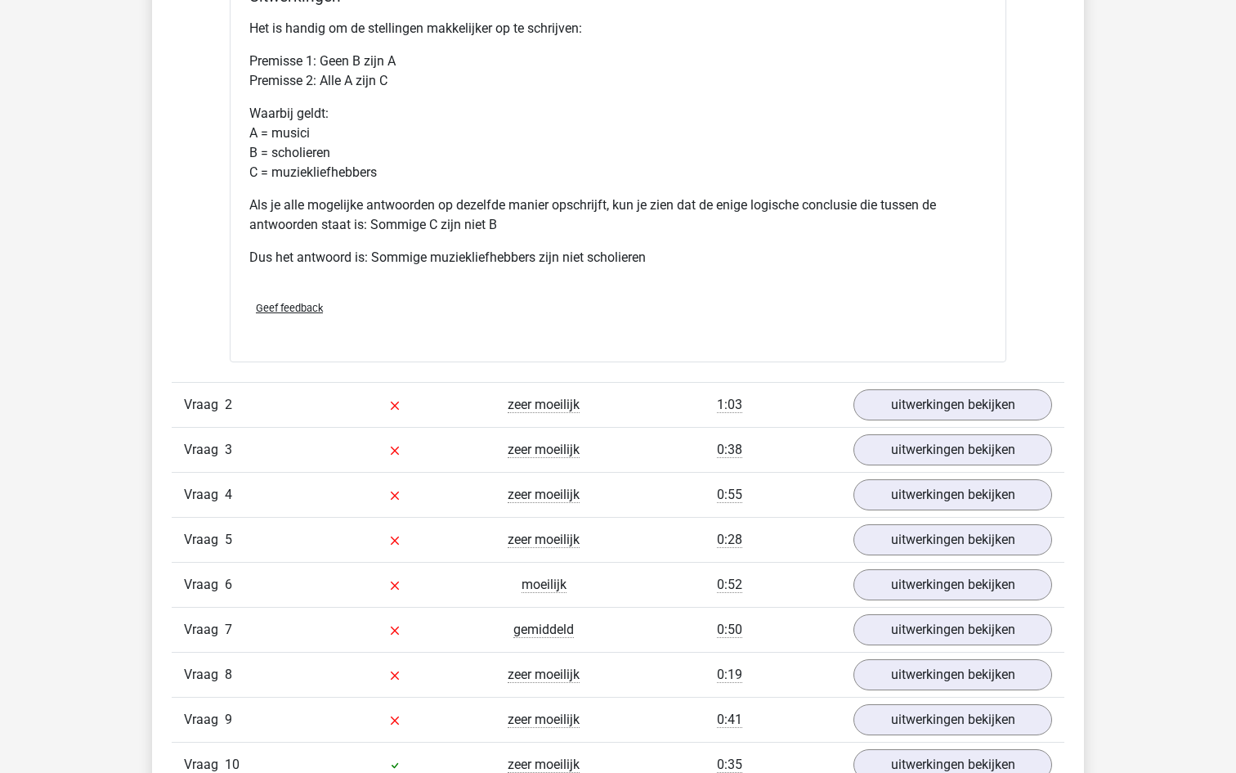
scroll to position [1766, 0]
click at [924, 406] on link "uitwerkingen bekijken" at bounding box center [953, 403] width 228 height 36
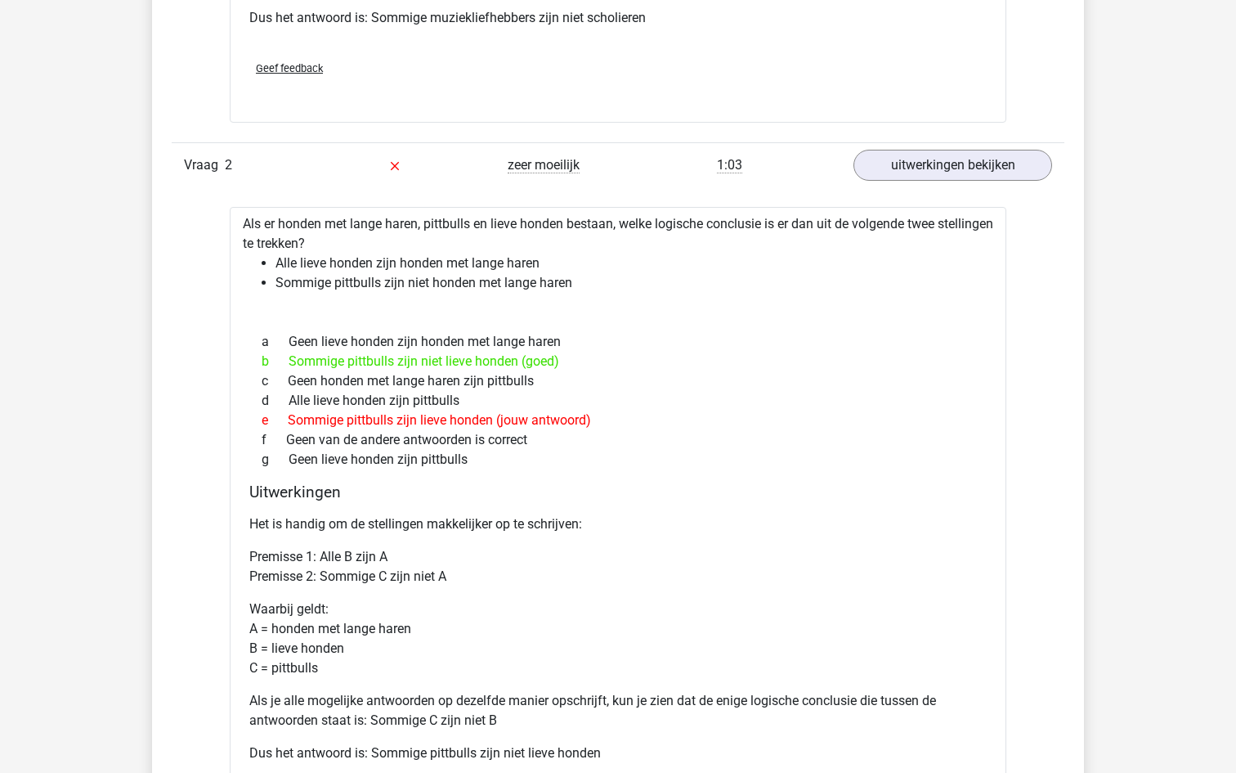
scroll to position [2001, 0]
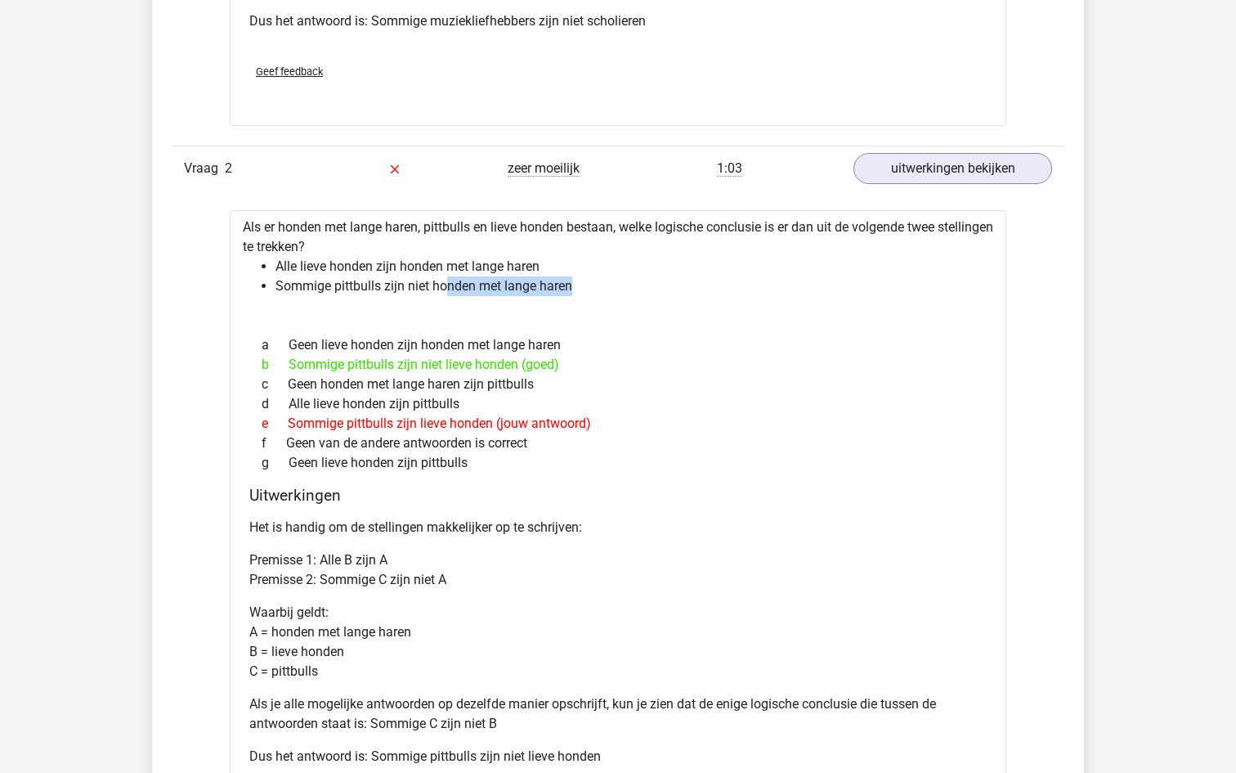
drag, startPoint x: 576, startPoint y: 284, endPoint x: 448, endPoint y: 289, distance: 127.6
click at [448, 289] on li "Sommige pittbulls zijn niet honden met lange haren" at bounding box center [635, 286] width 718 height 20
click at [574, 286] on li "Sommige pittbulls zijn niet honden met lange haren" at bounding box center [635, 286] width 718 height 20
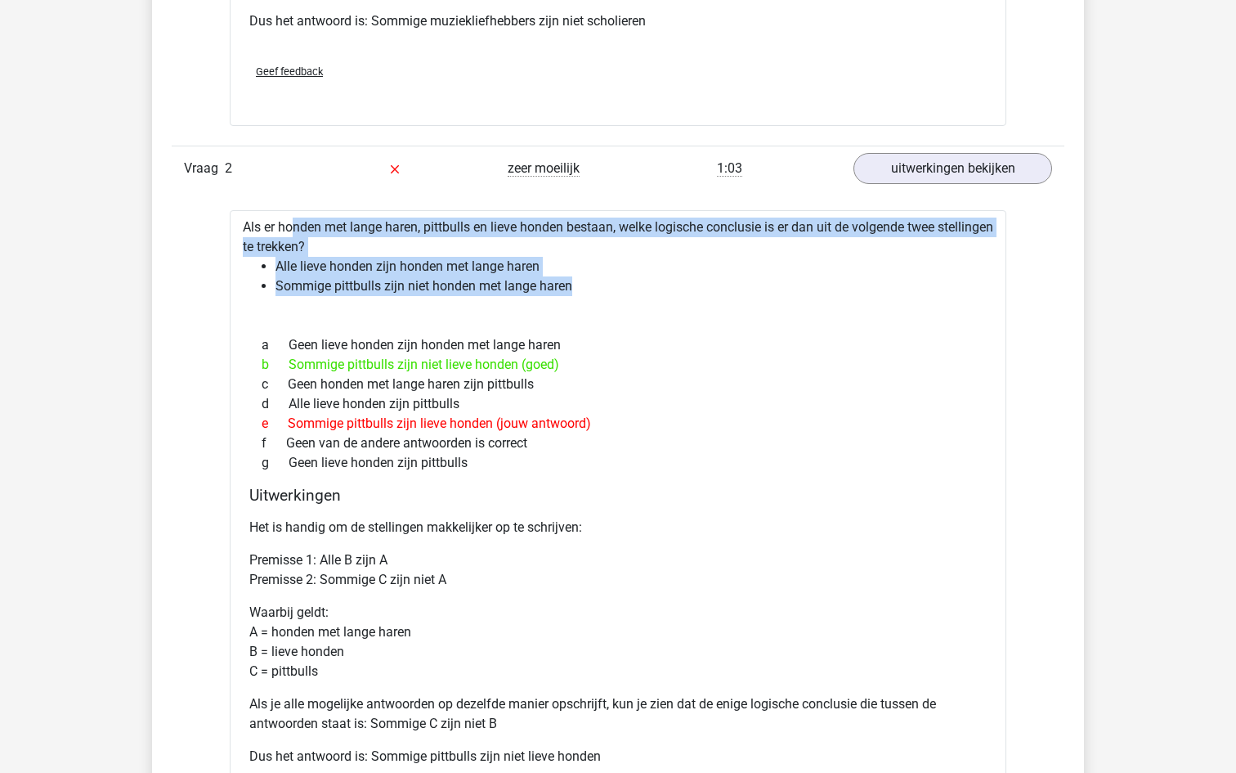
drag, startPoint x: 574, startPoint y: 286, endPoint x: 245, endPoint y: 231, distance: 333.2
click at [245, 231] on div "Als er honden met lange haren, pittbulls en lieve honden bestaan, welke logisch…" at bounding box center [618, 535] width 777 height 651
click at [711, 451] on div "f Geen van de andere antwoorden is correct" at bounding box center [618, 443] width 738 height 20
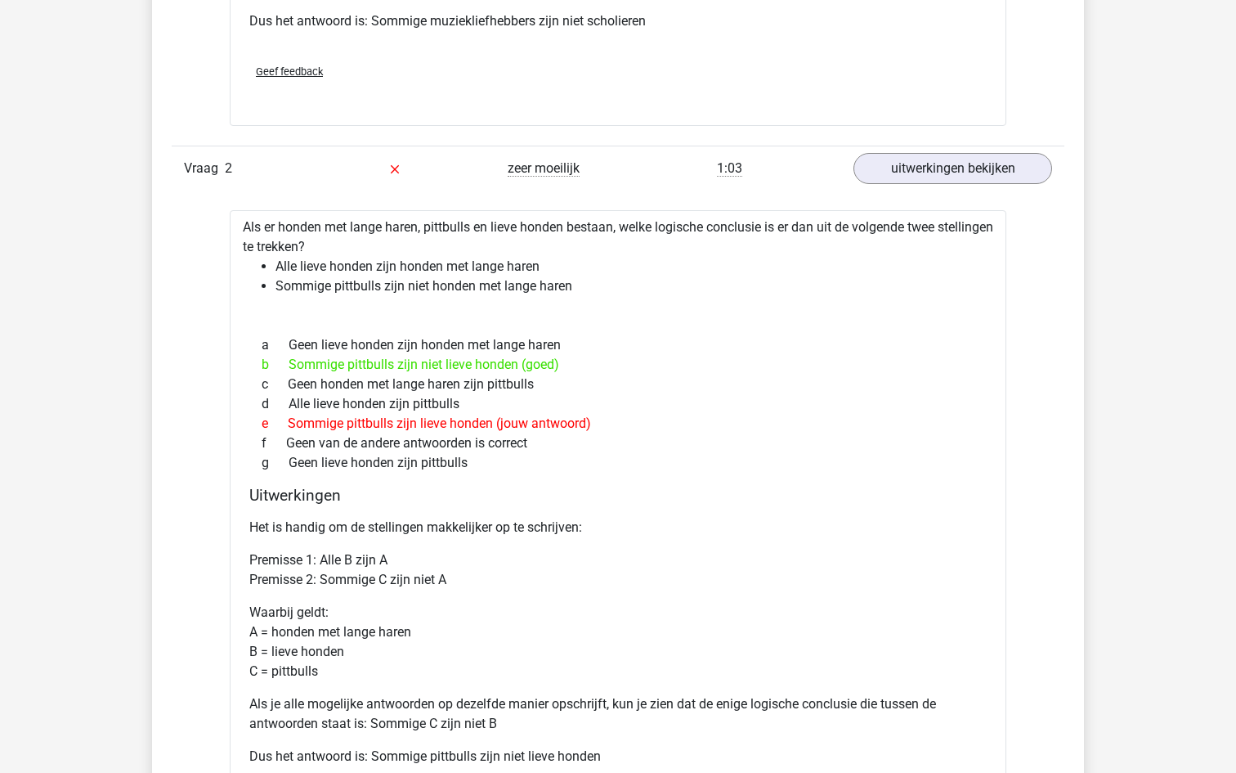
scroll to position [1975, 0]
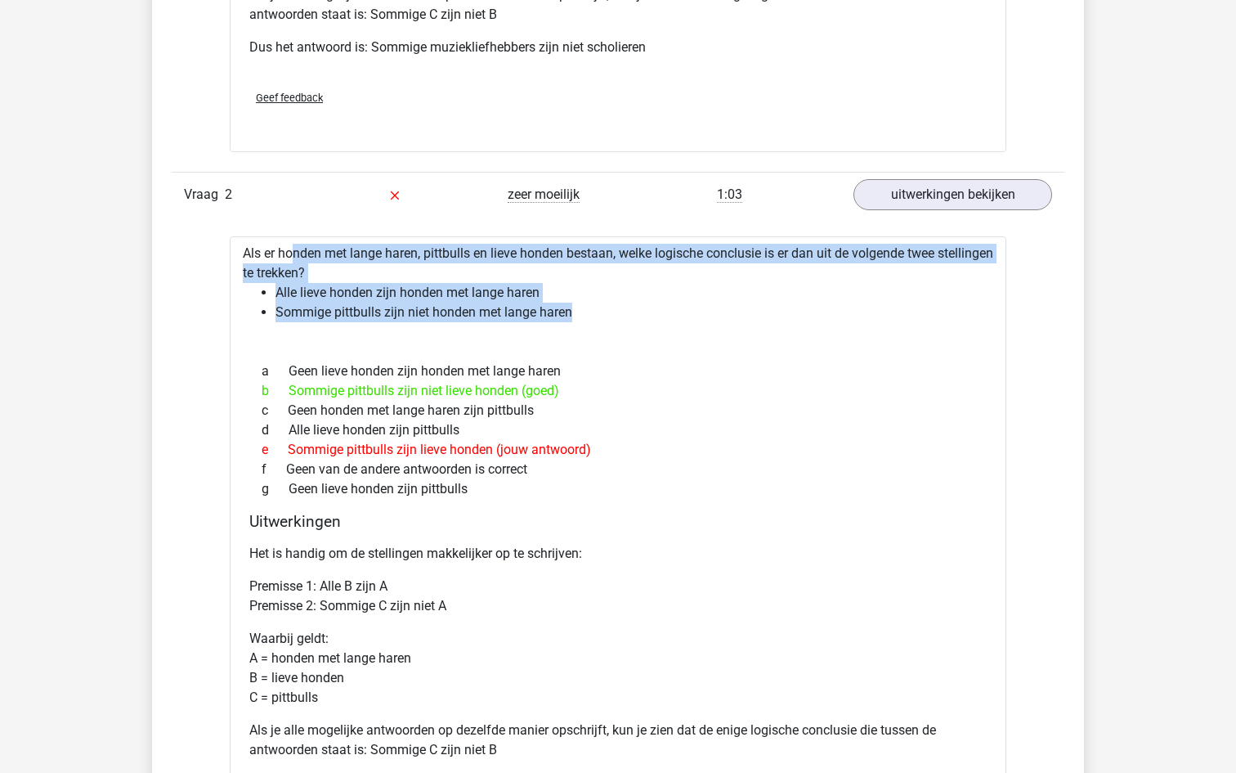
drag, startPoint x: 578, startPoint y: 312, endPoint x: 241, endPoint y: 248, distance: 342.9
click at [241, 248] on div "Als er honden met lange haren, pittbulls en lieve honden bestaan, welke logisch…" at bounding box center [618, 561] width 777 height 651
copy div "Als er honden met lange haren, pittbulls en lieve honden bestaan, welke logisch…"
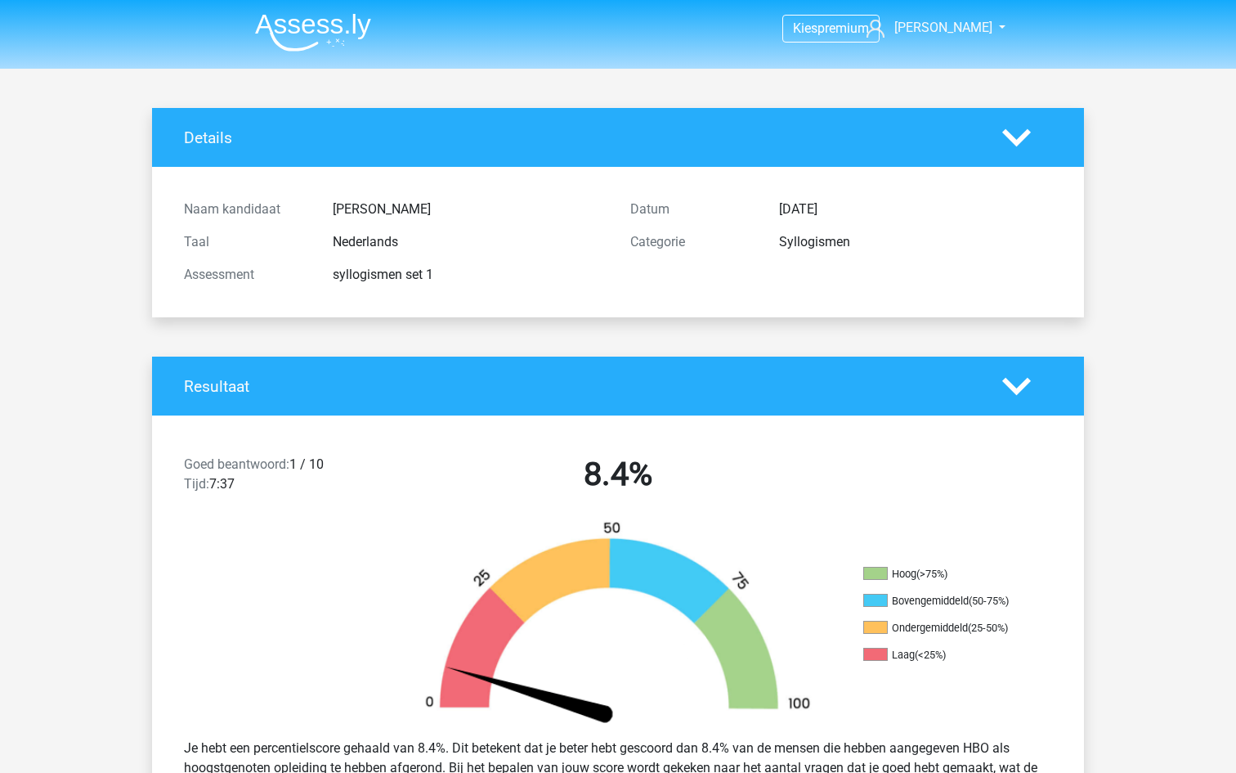
scroll to position [0, 0]
